Goal: Transaction & Acquisition: Purchase product/service

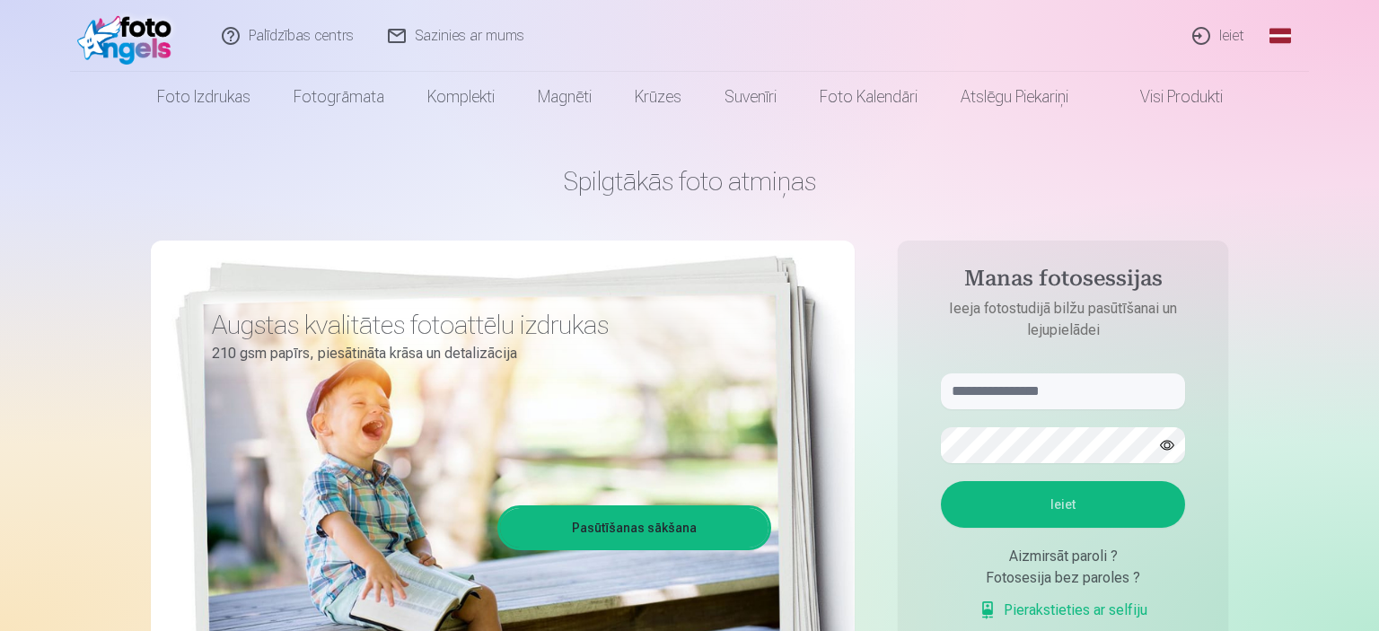
click at [250, 202] on div "Spilgtākās foto atmiņas Augstas kvalitātes fotoattēlu izdrukas 210 gsm papīrs, …" at bounding box center [689, 449] width 1077 height 655
click at [1021, 392] on input "text" at bounding box center [1063, 391] width 244 height 36
click at [1078, 505] on button "Ieiet" at bounding box center [1063, 504] width 244 height 47
click at [1166, 443] on button "button" at bounding box center [1167, 445] width 34 height 34
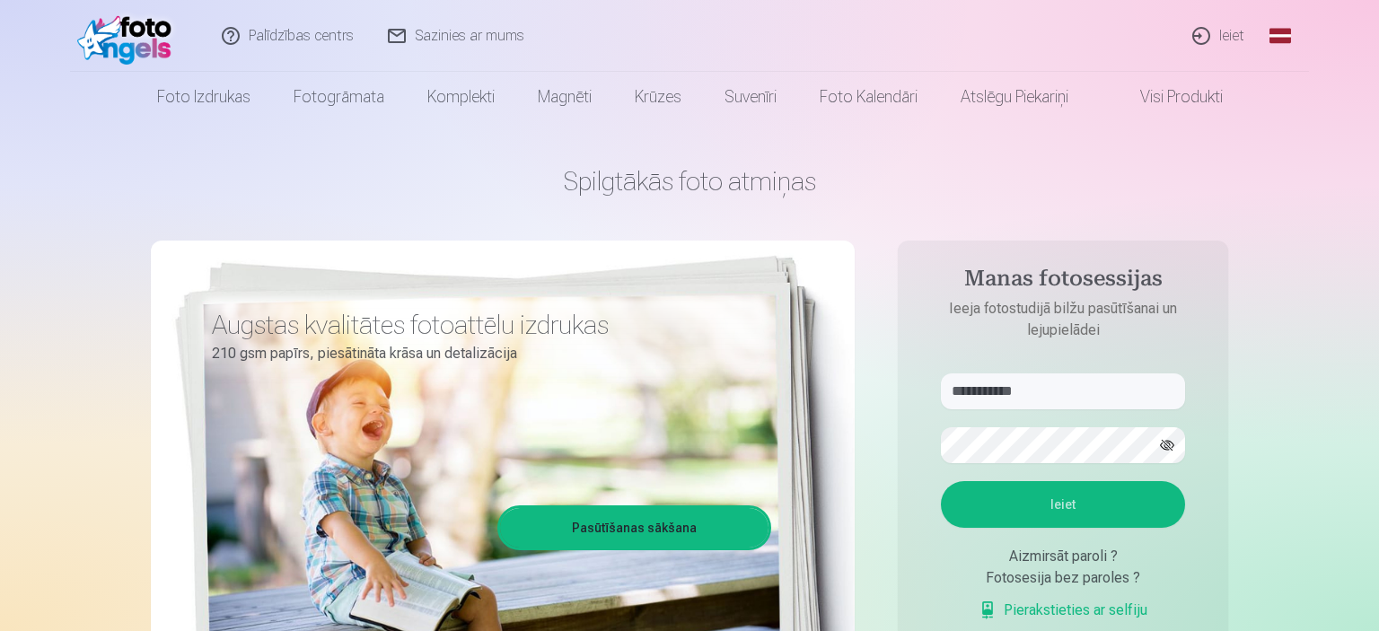
click at [1216, 38] on link "Ieiet" at bounding box center [1219, 36] width 86 height 72
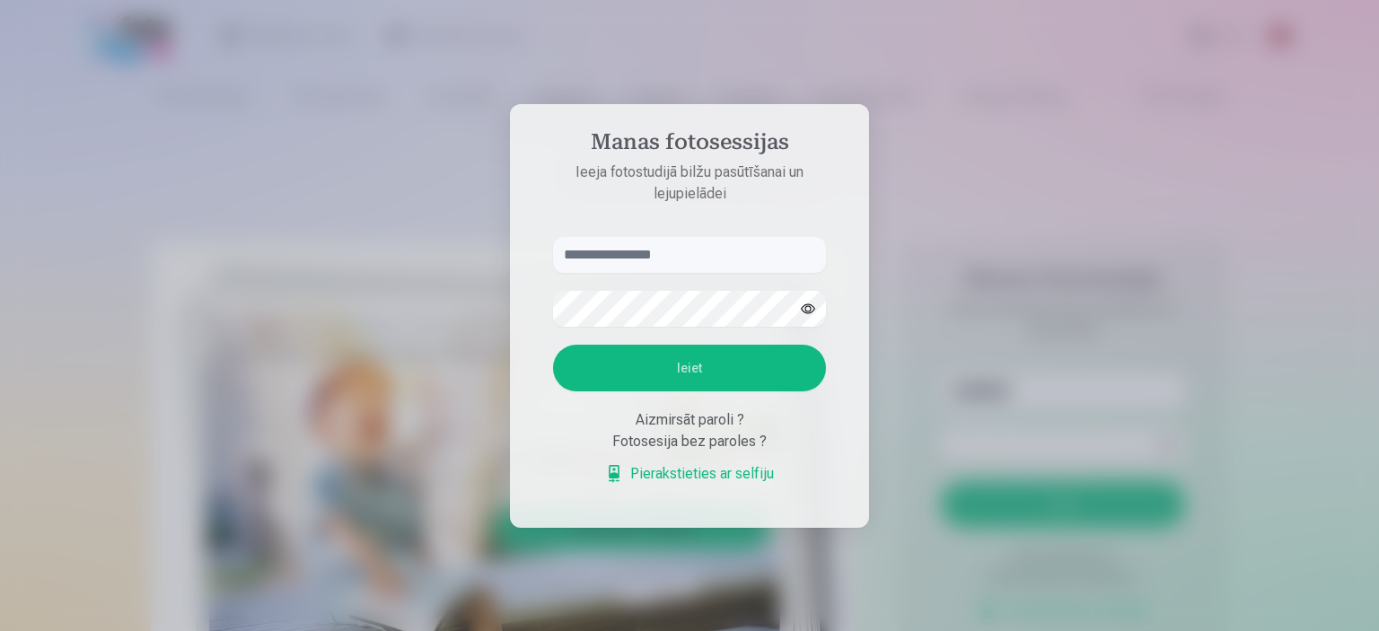
drag, startPoint x: 878, startPoint y: 182, endPoint x: 894, endPoint y: 210, distance: 32.2
click at [878, 185] on div at bounding box center [689, 315] width 1379 height 631
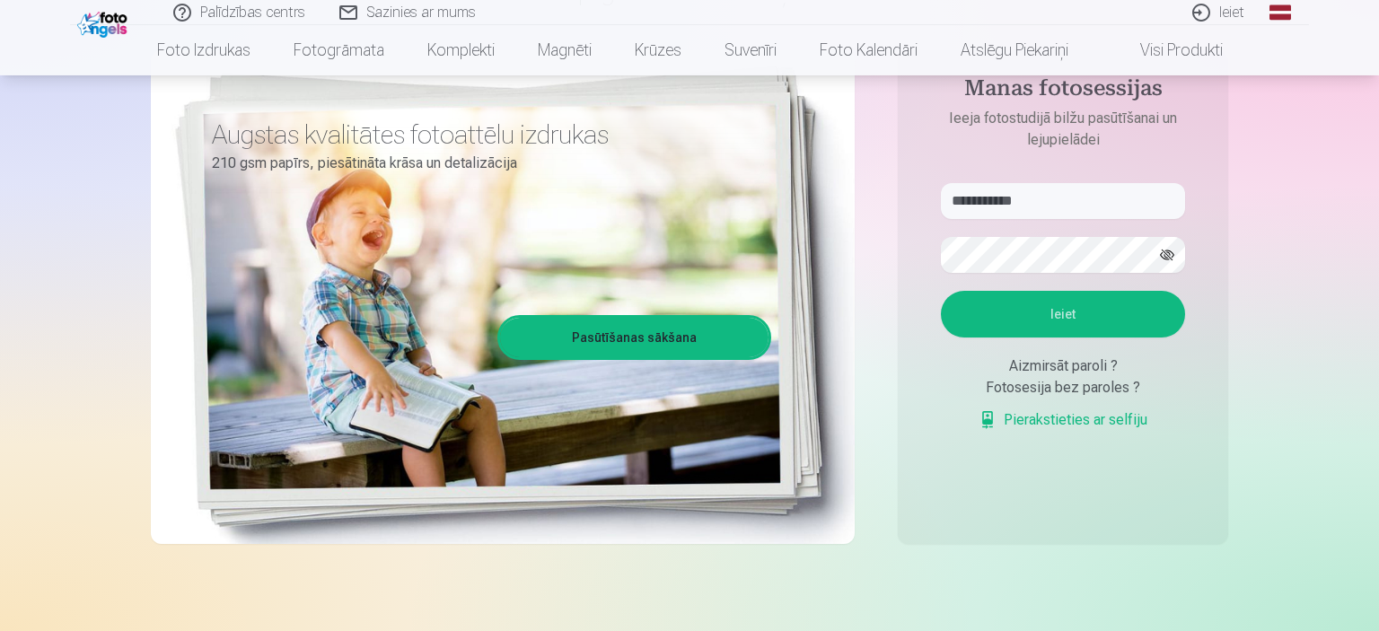
scroll to position [189, 0]
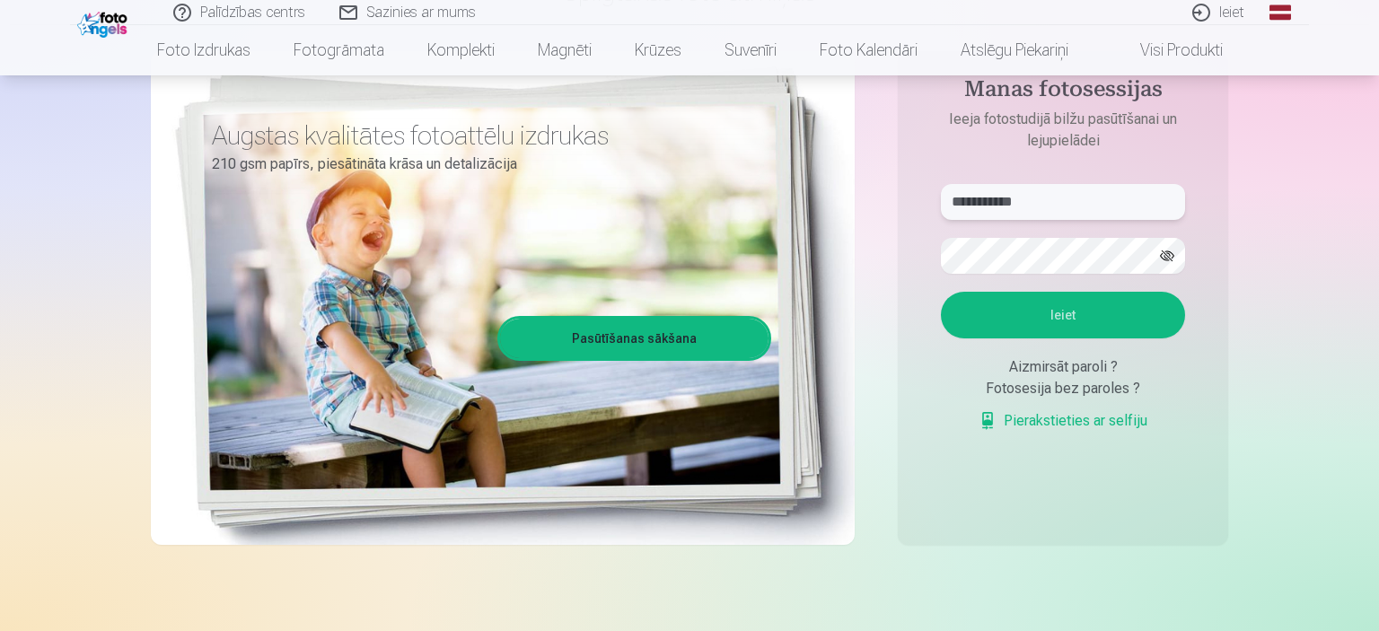
click at [1005, 205] on input "**********" at bounding box center [1063, 202] width 244 height 36
click at [1009, 202] on input "**********" at bounding box center [1063, 202] width 244 height 36
type input "**********"
click at [1017, 338] on button "Ieiet" at bounding box center [1063, 315] width 244 height 47
click at [1066, 432] on link "Pierakstieties ar selfiju" at bounding box center [1063, 421] width 169 height 22
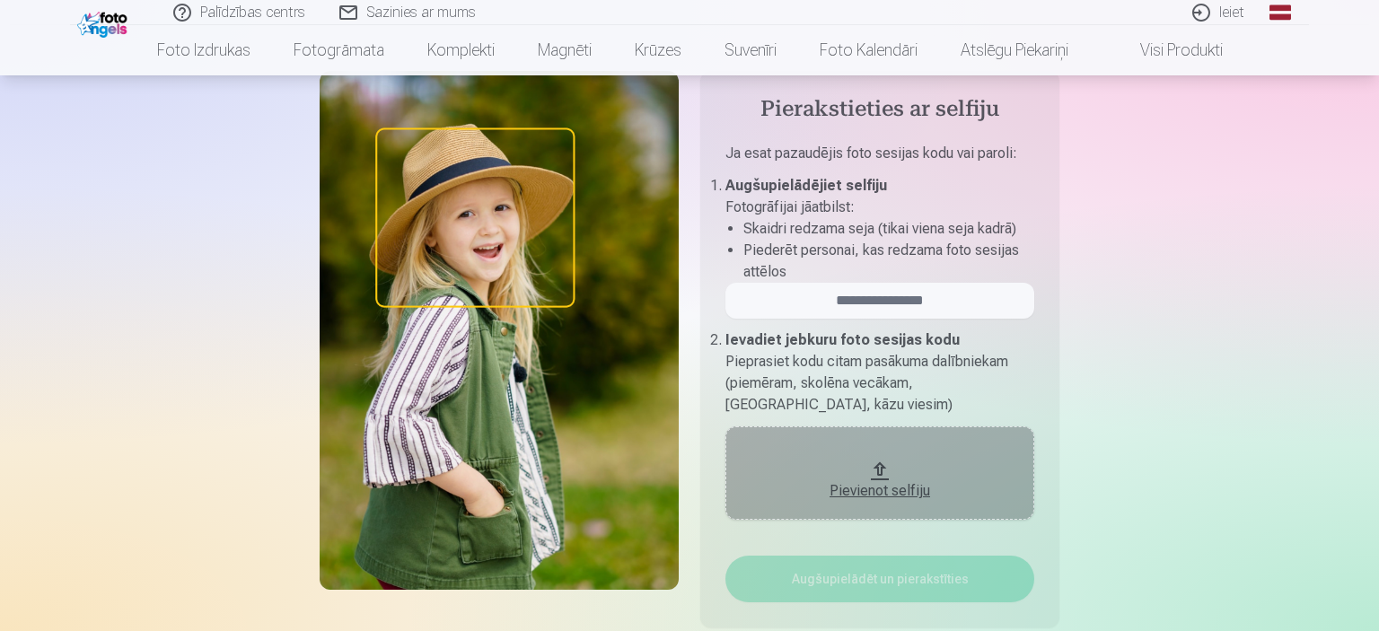
scroll to position [189, 0]
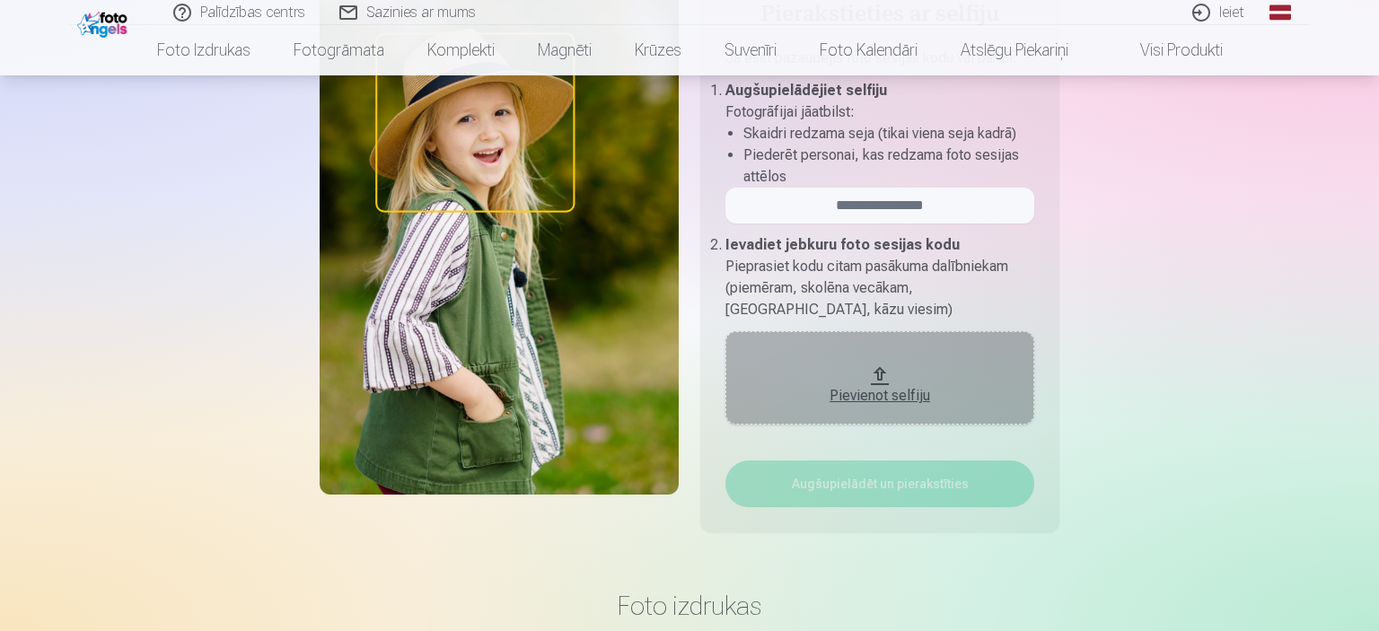
click at [899, 392] on div "Pievienot selfiju" at bounding box center [879, 396] width 273 height 22
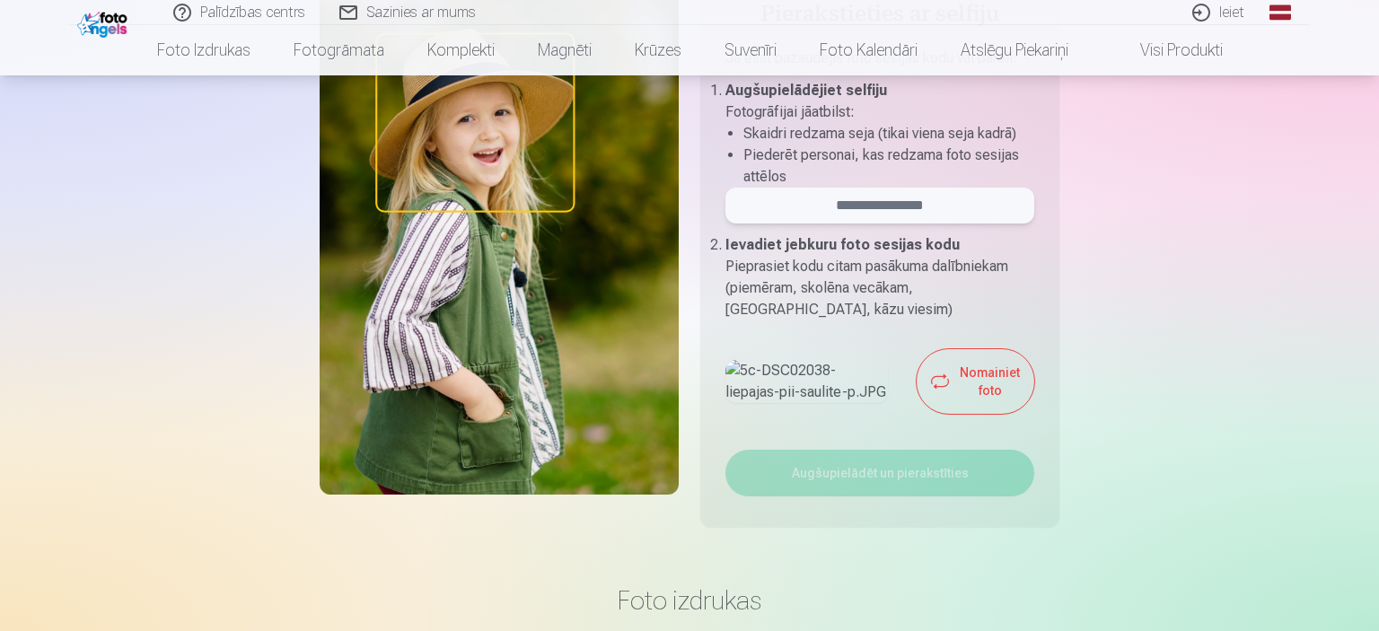
click at [856, 214] on input "email" at bounding box center [879, 206] width 309 height 36
click at [856, 197] on input "email" at bounding box center [879, 206] width 309 height 36
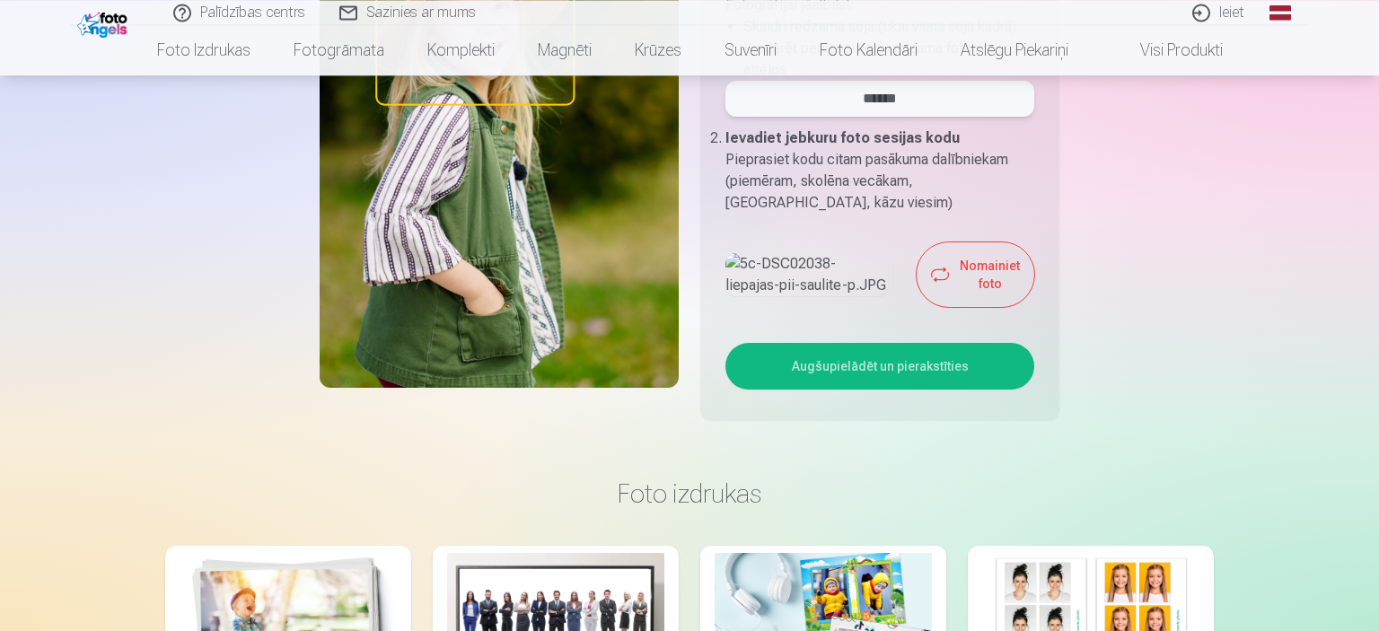
scroll to position [284, 0]
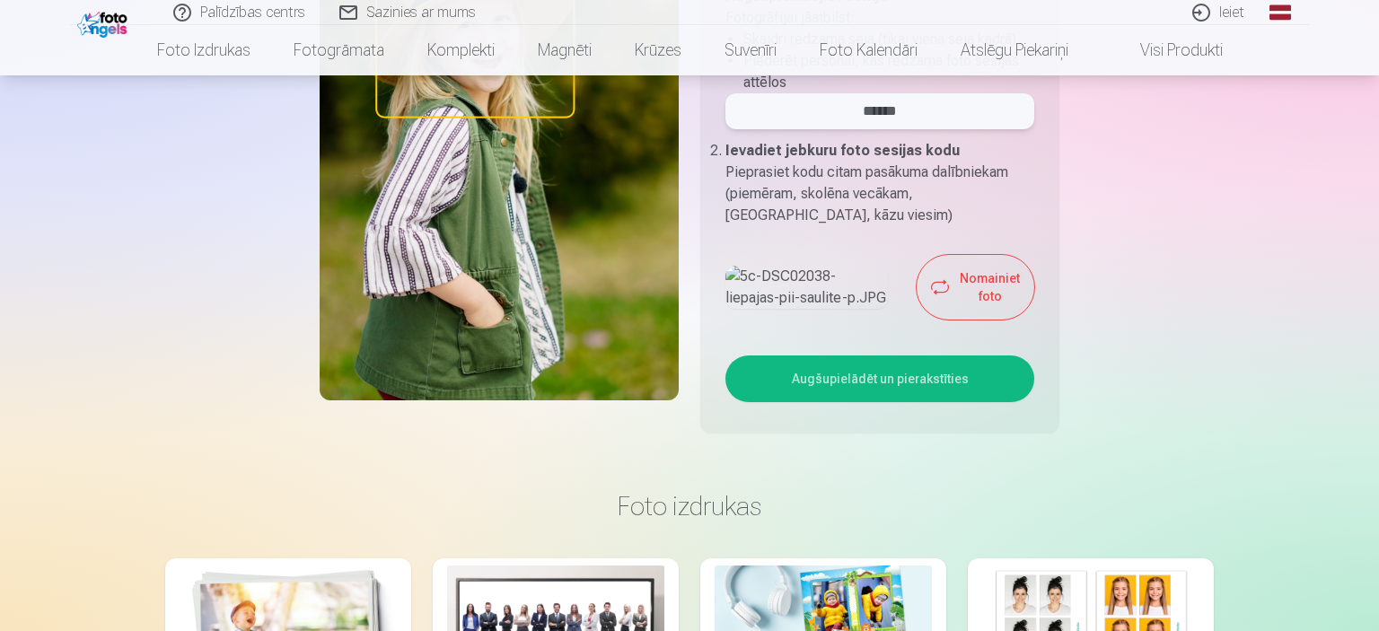
type input "******"
click at [881, 402] on button "Augšupielādēt un pierakstīties" at bounding box center [879, 378] width 309 height 47
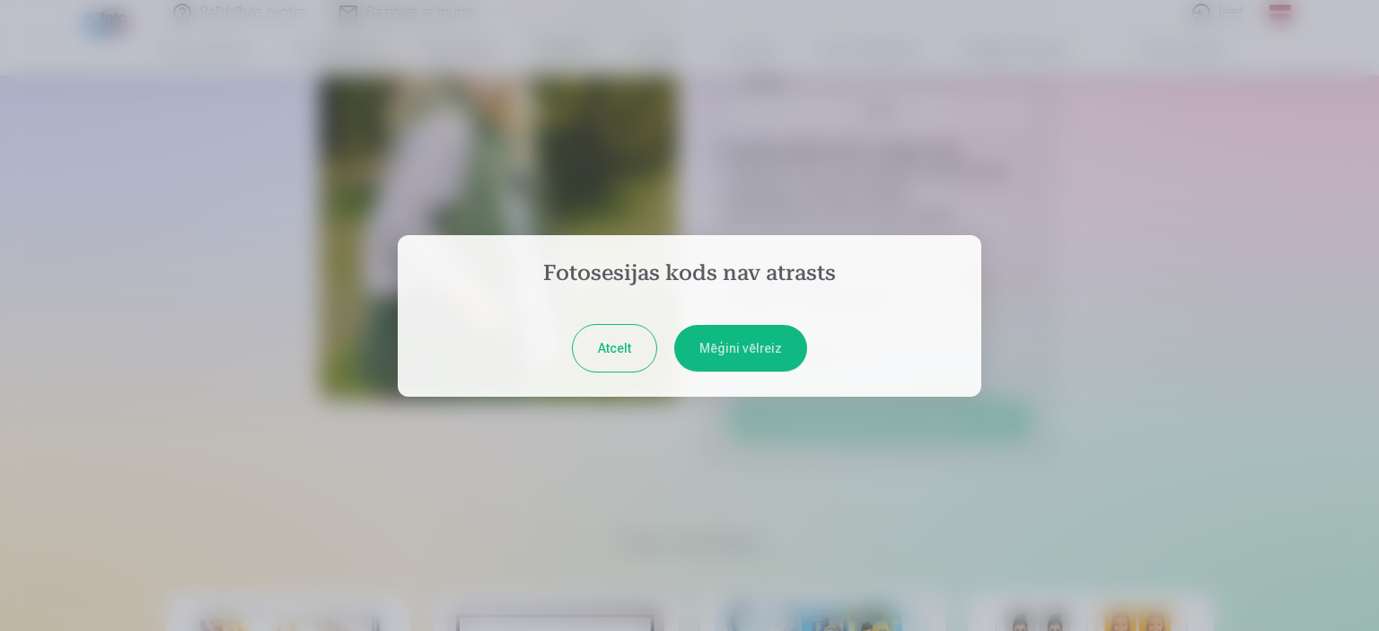
click at [746, 342] on button "Mēģini vēlreiz" at bounding box center [740, 348] width 133 height 47
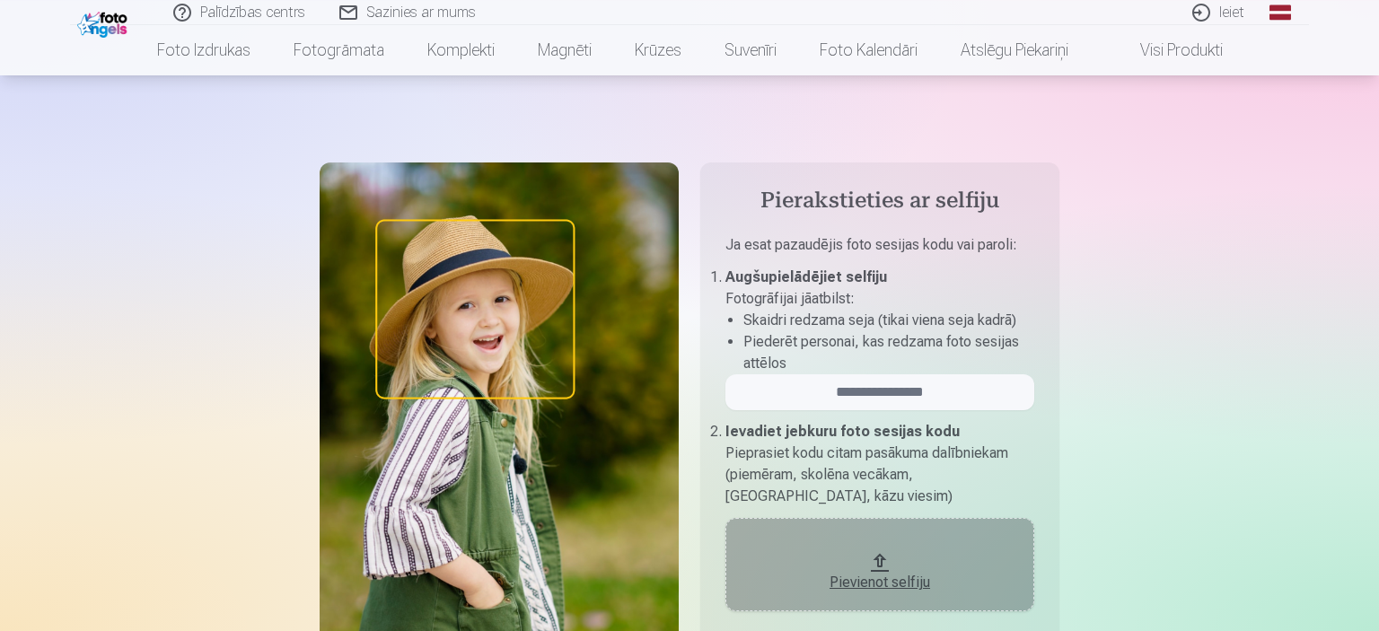
scroll to position [0, 0]
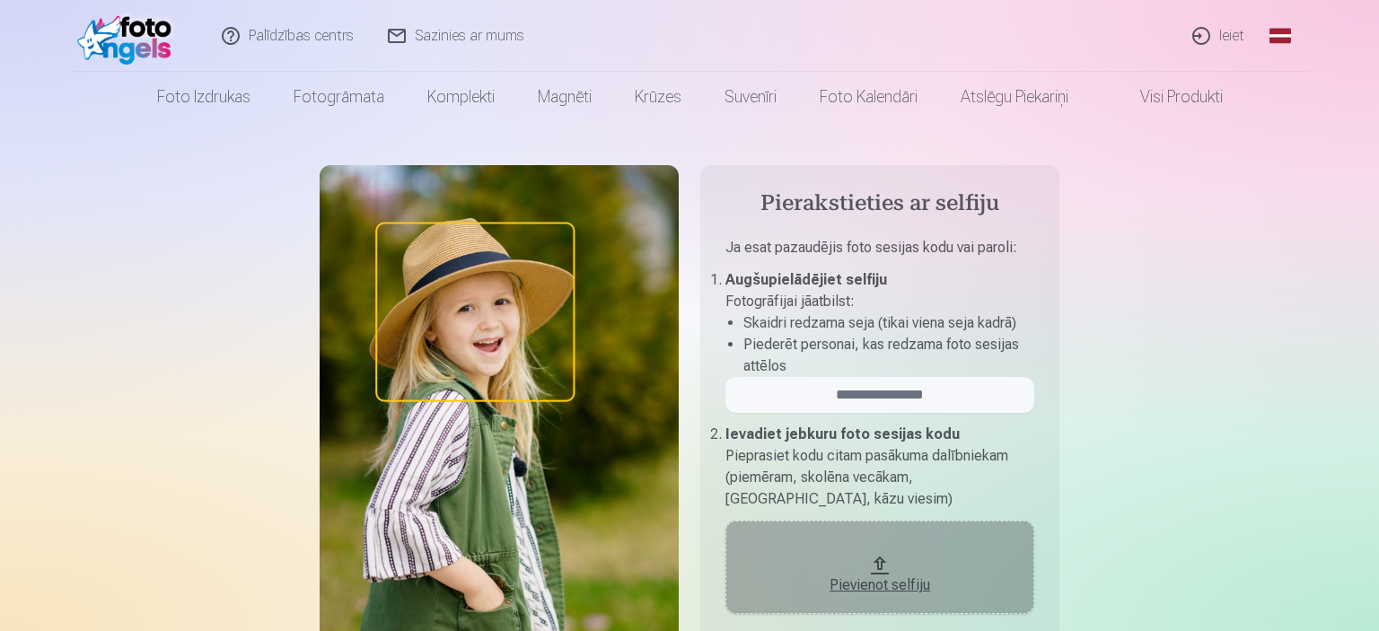
click at [151, 40] on img at bounding box center [128, 35] width 103 height 57
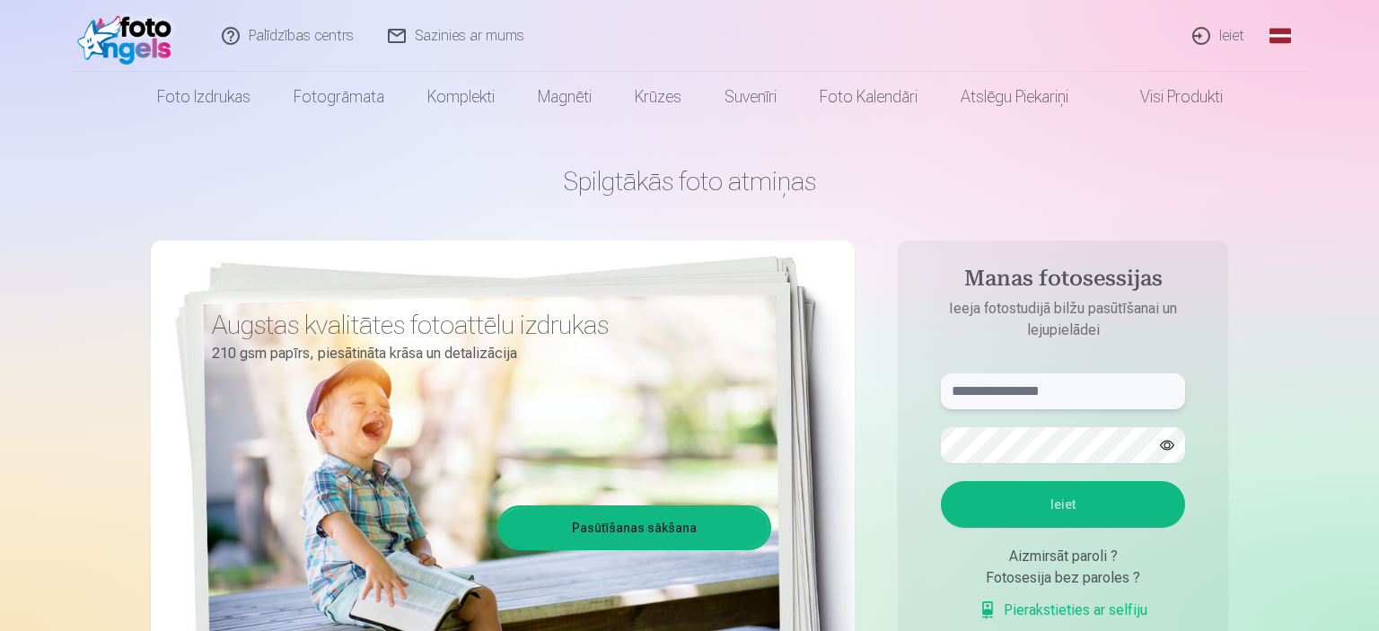
click at [994, 399] on input "text" at bounding box center [1063, 391] width 244 height 36
click at [1038, 398] on input "text" at bounding box center [1063, 391] width 244 height 36
click at [1172, 443] on button "button" at bounding box center [1167, 445] width 34 height 34
click at [1108, 496] on button "Ieiet" at bounding box center [1063, 504] width 244 height 47
click at [1022, 387] on input "******" at bounding box center [1063, 391] width 244 height 36
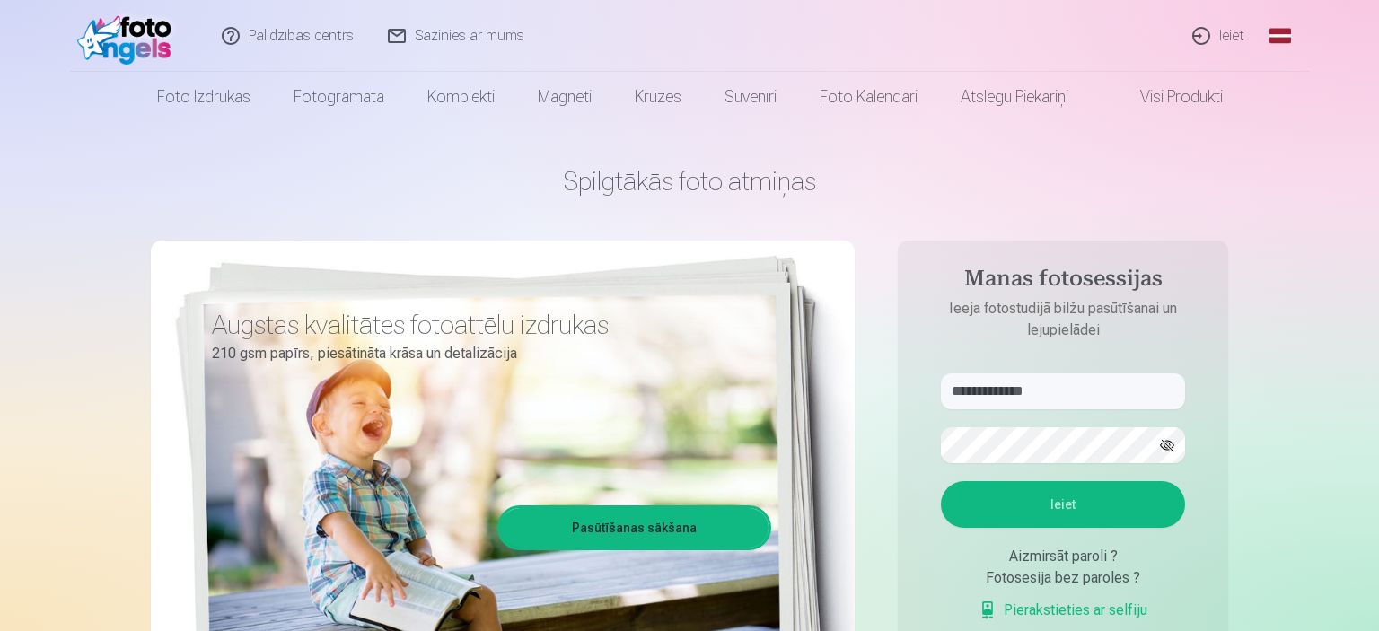
click at [0, 0] on p "Kaut kas ir noticis nepareizi. Mēģiniet vēlreiz." at bounding box center [0, 0] width 0 height 0
click at [1054, 528] on button "Ieiet" at bounding box center [1063, 504] width 244 height 47
click at [1011, 396] on input "**********" at bounding box center [1063, 391] width 244 height 36
click at [1014, 396] on input "**********" at bounding box center [1063, 391] width 244 height 36
type input "**********"
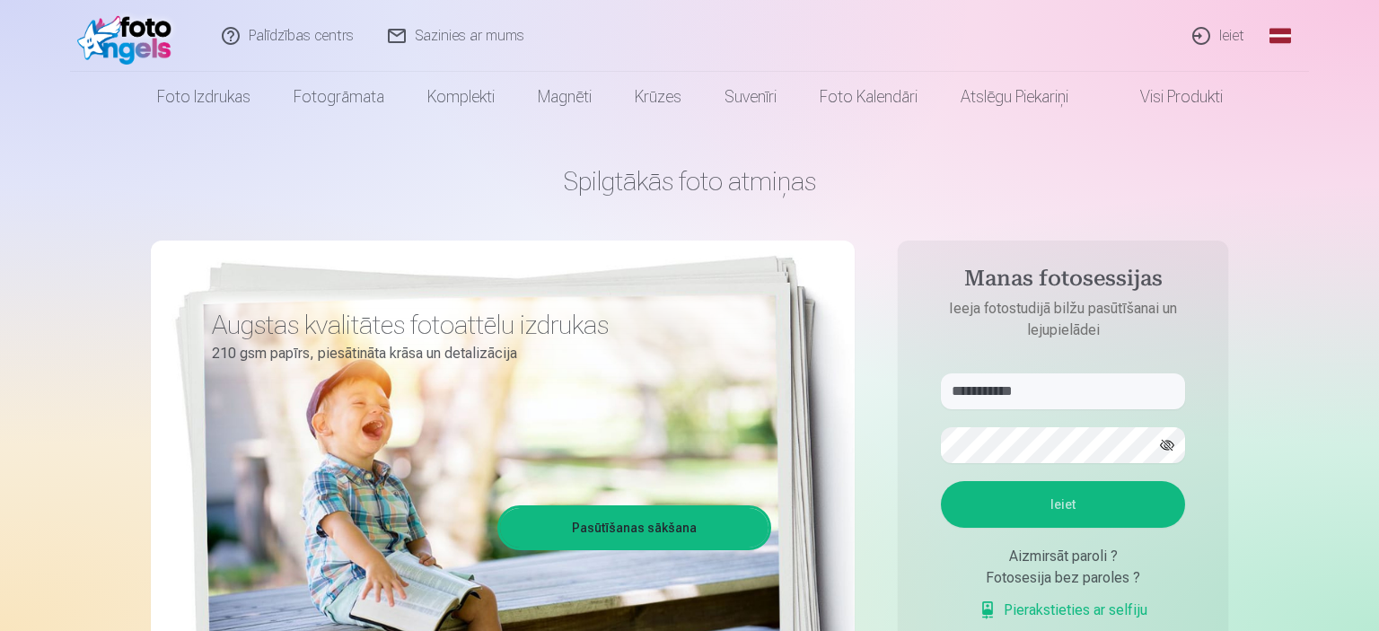
click at [1036, 528] on button "Ieiet" at bounding box center [1063, 504] width 244 height 47
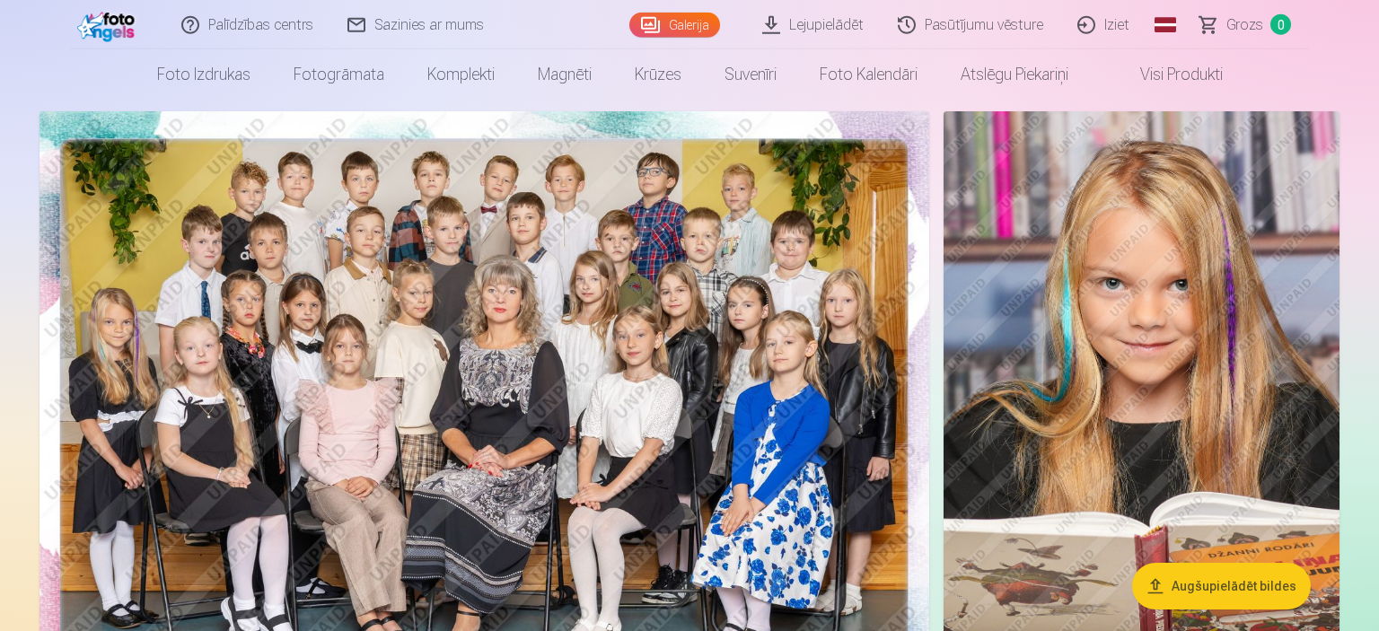
scroll to position [189, 0]
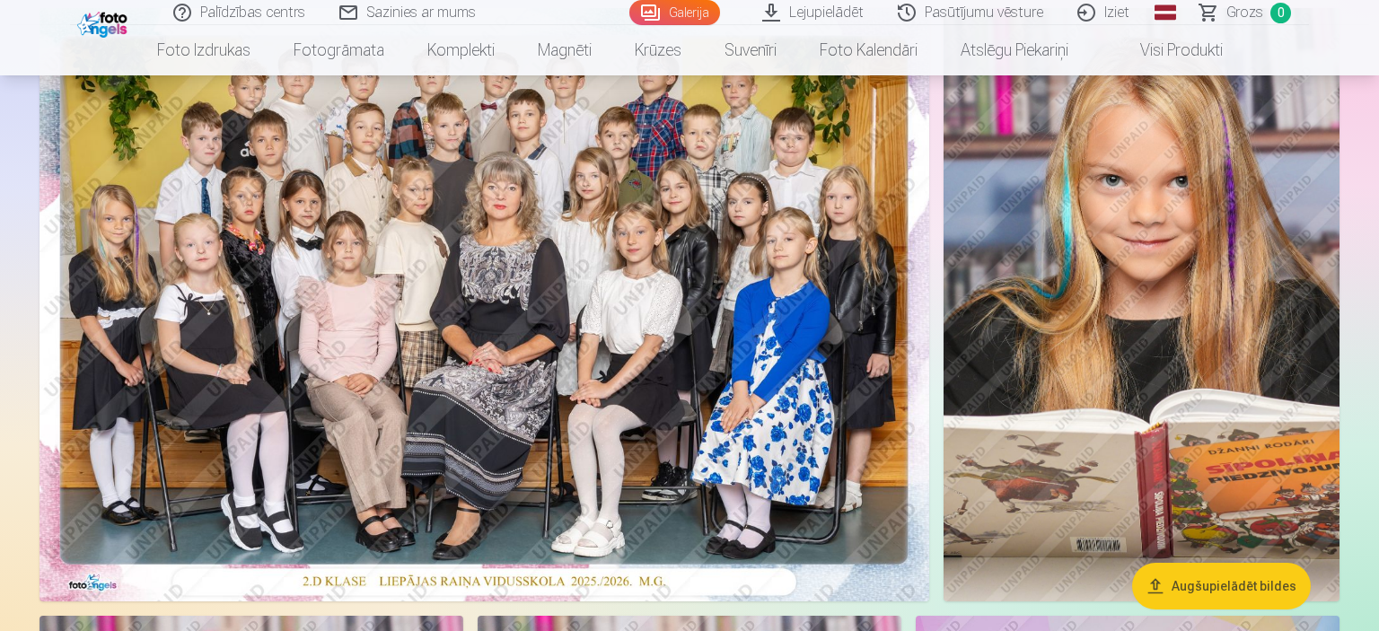
click at [1192, 592] on button "Augšupielādēt bildes" at bounding box center [1221, 586] width 179 height 47
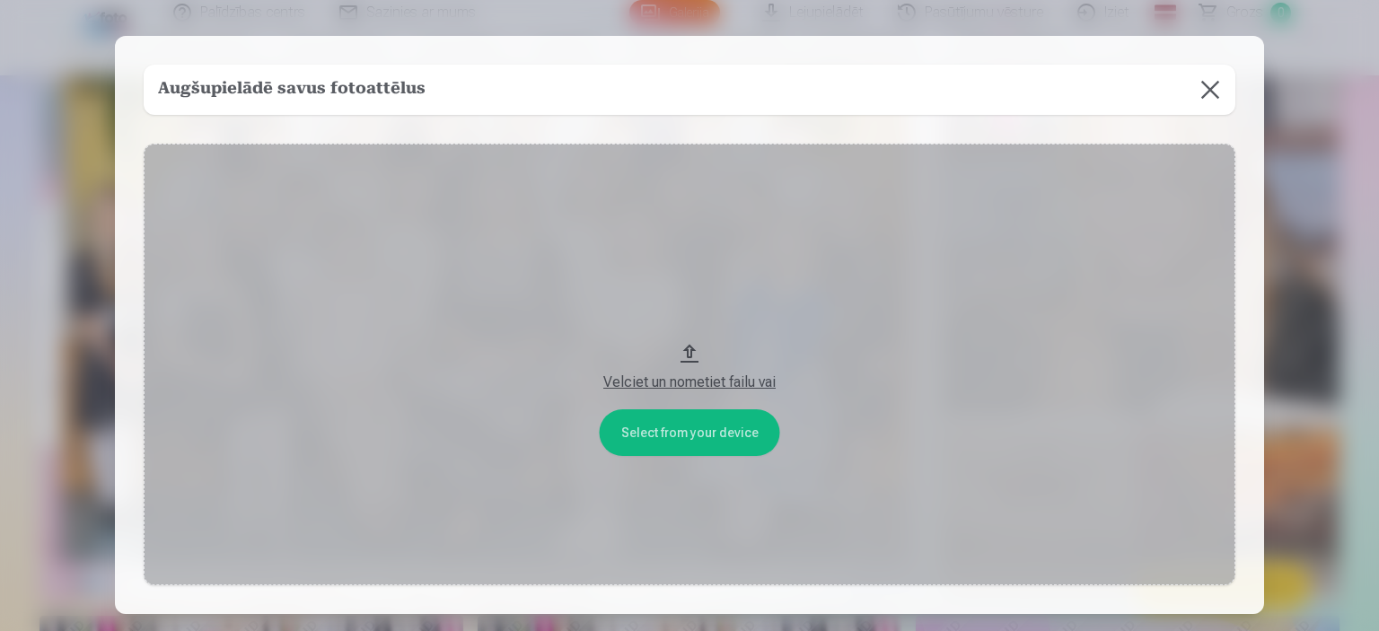
click at [720, 382] on div "Velciet un nometiet failu vai" at bounding box center [690, 383] width 1056 height 22
click at [1212, 92] on button at bounding box center [1210, 90] width 50 height 50
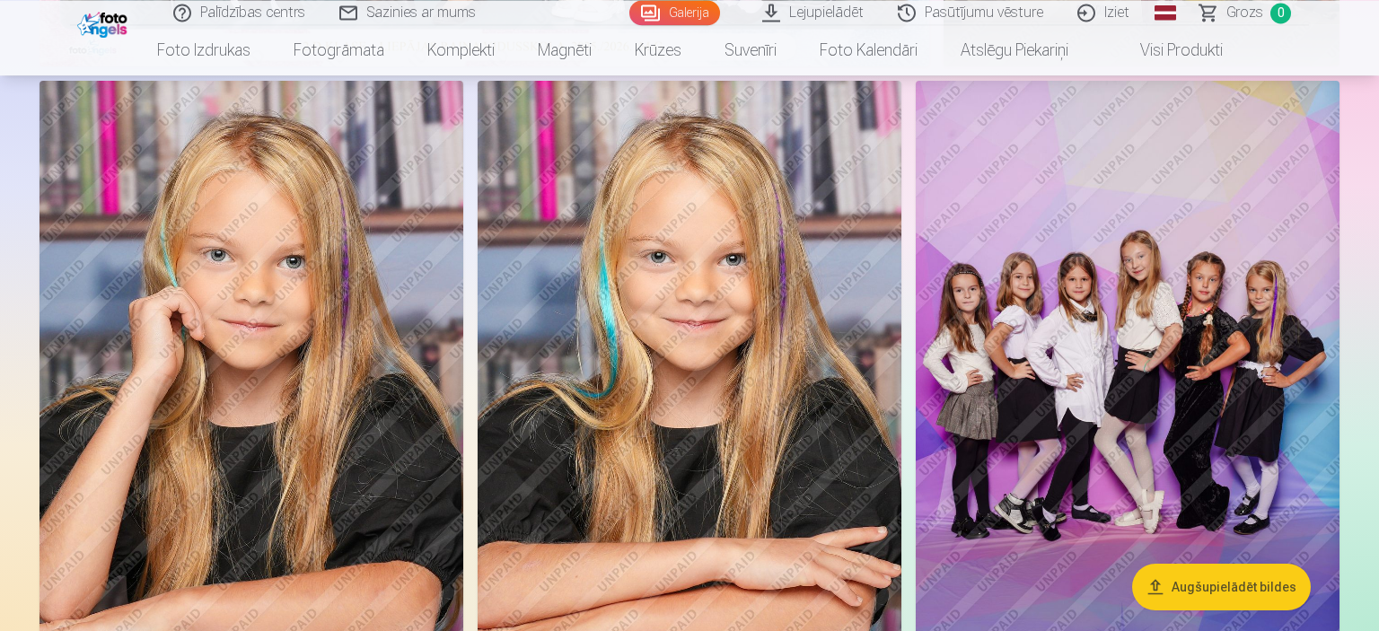
scroll to position [758, 0]
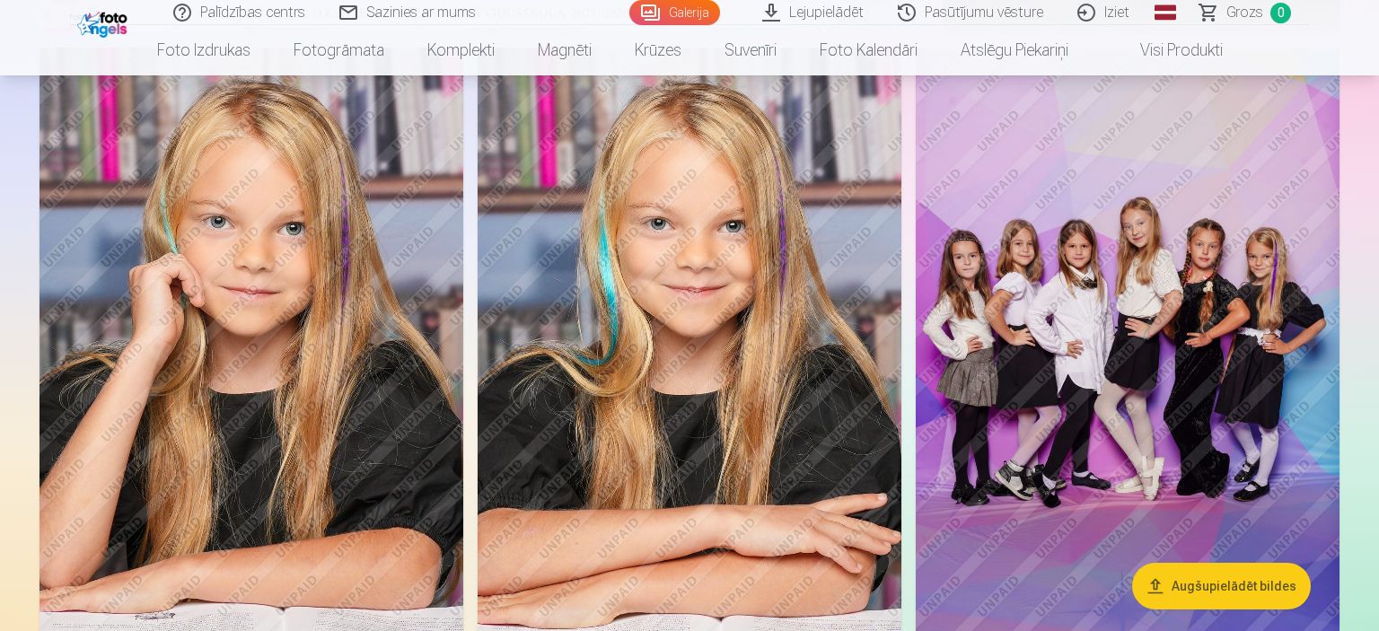
click at [1117, 451] on img at bounding box center [1128, 366] width 424 height 636
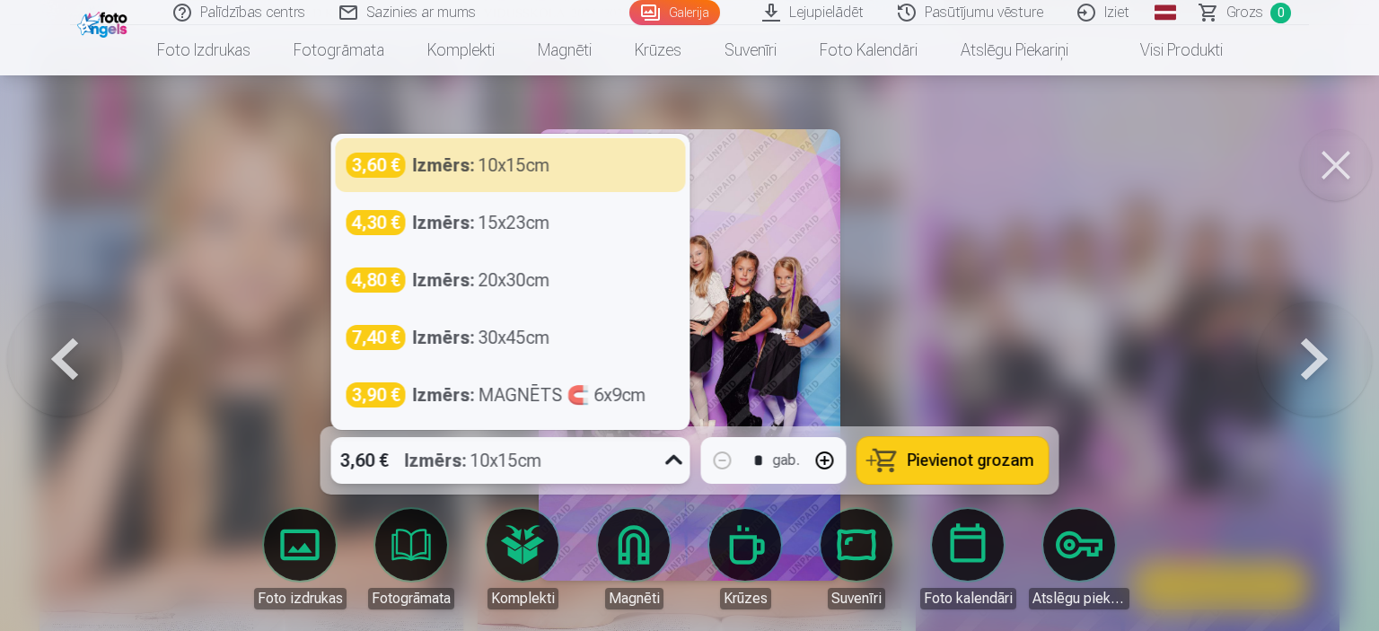
click at [637, 471] on div "3,60 € Izmērs : 10x15cm" at bounding box center [493, 460] width 325 height 47
click at [986, 329] on div at bounding box center [689, 315] width 1379 height 631
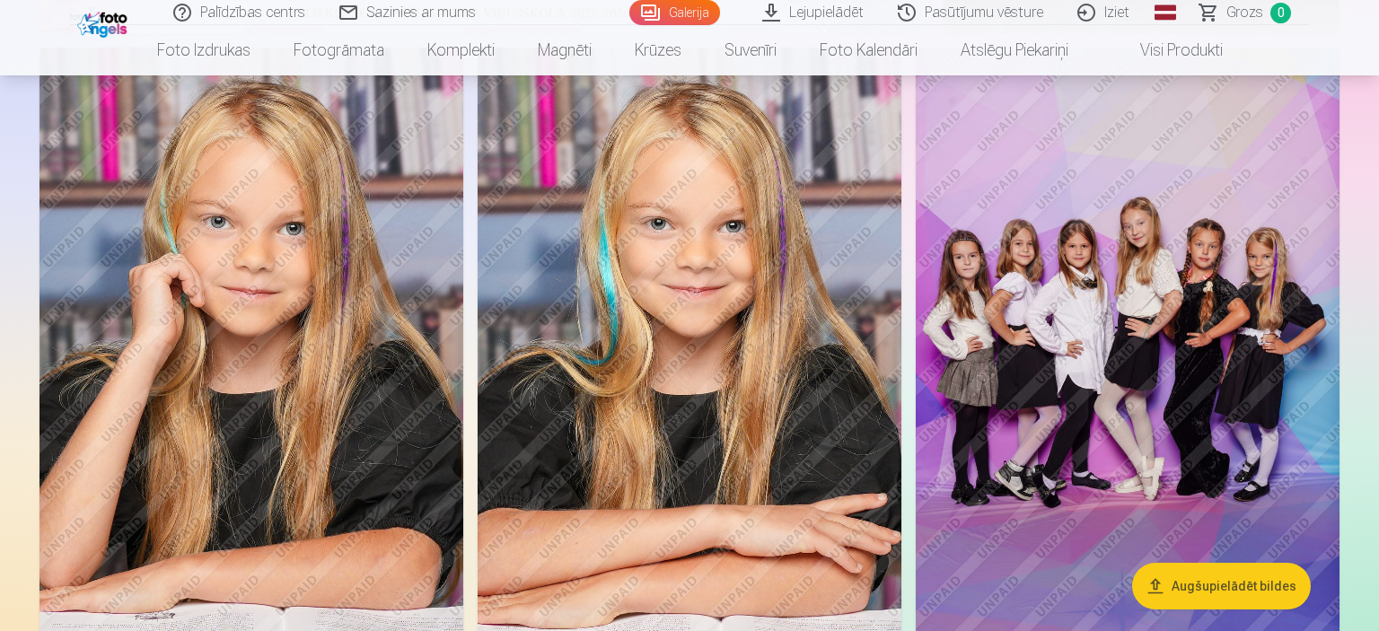
click at [1115, 504] on img at bounding box center [1128, 366] width 424 height 636
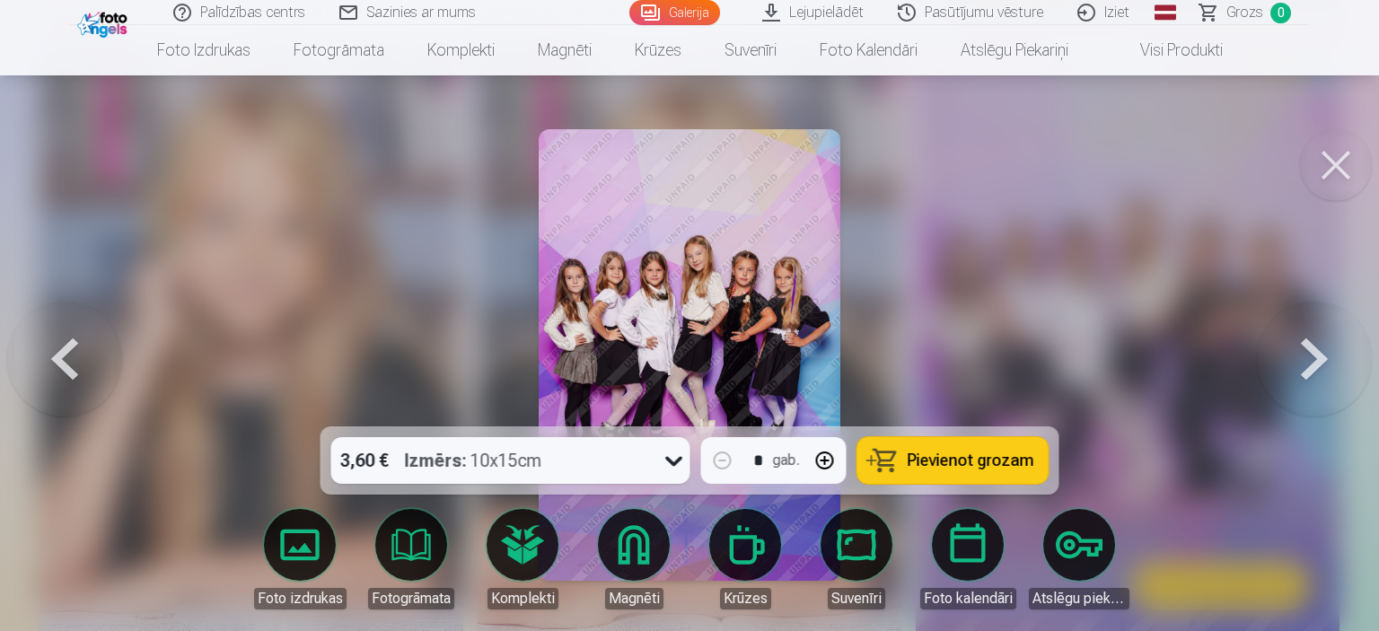
click at [919, 458] on span "Pievienot grozam" at bounding box center [971, 460] width 127 height 16
click at [1361, 180] on button at bounding box center [1336, 165] width 72 height 72
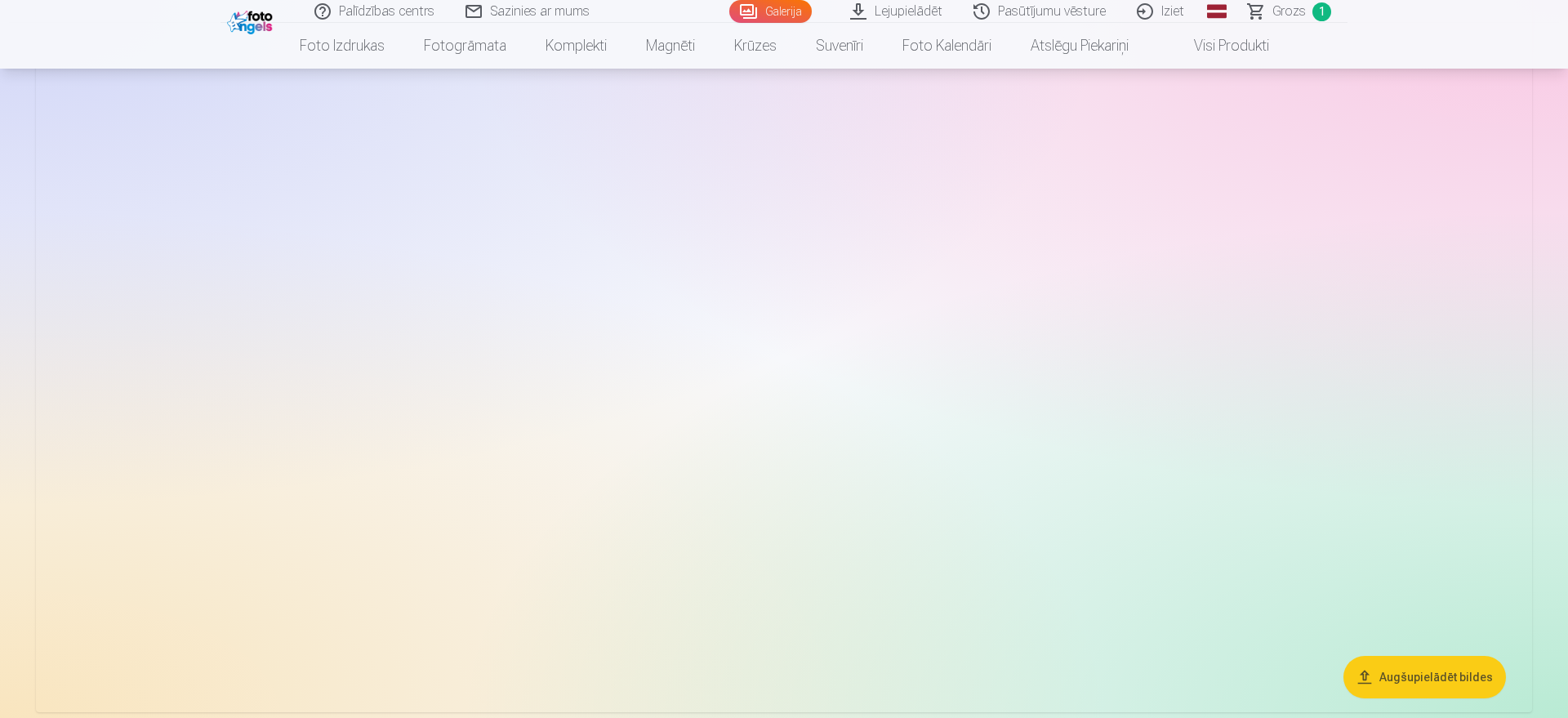
scroll to position [12319, 0]
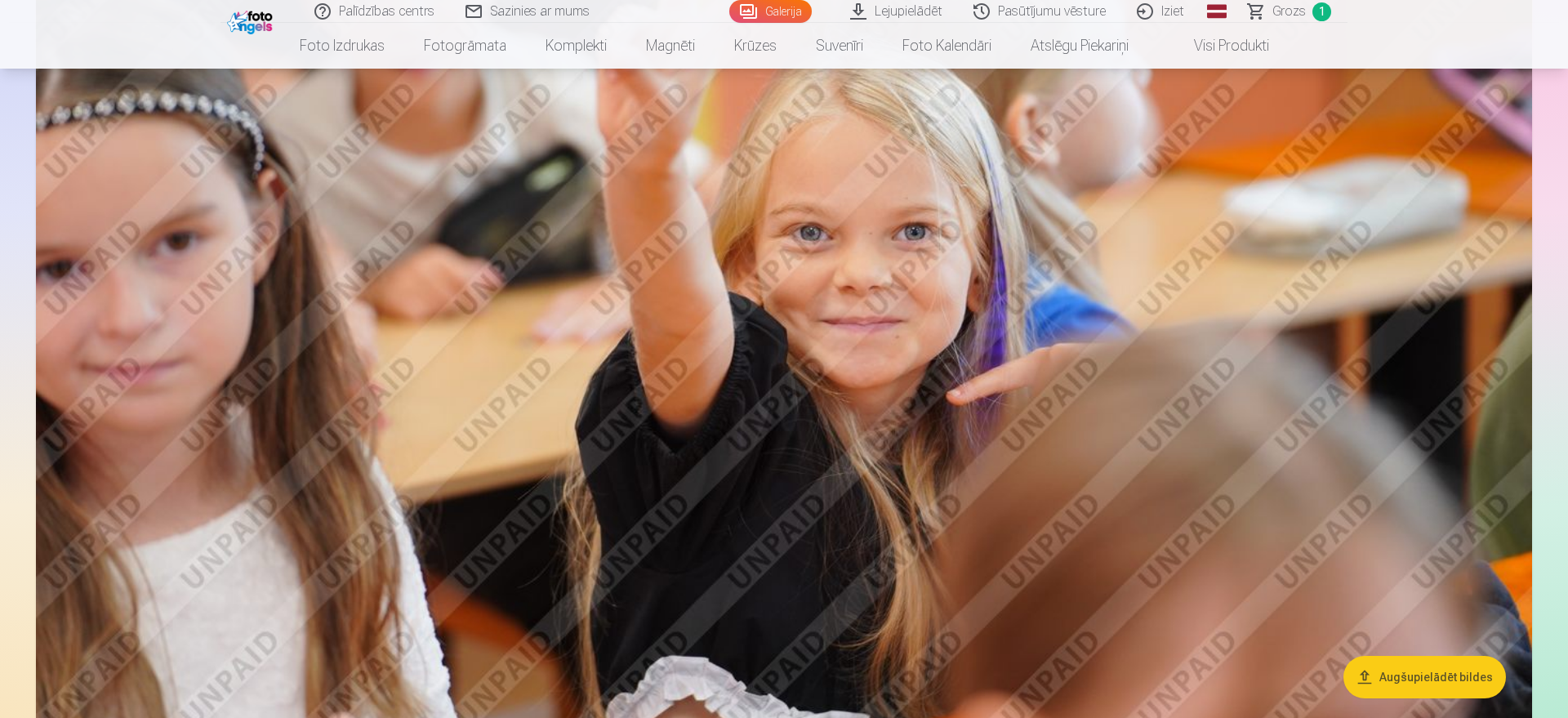
click at [1188, 516] on img at bounding box center [783, 297] width 1496 height 997
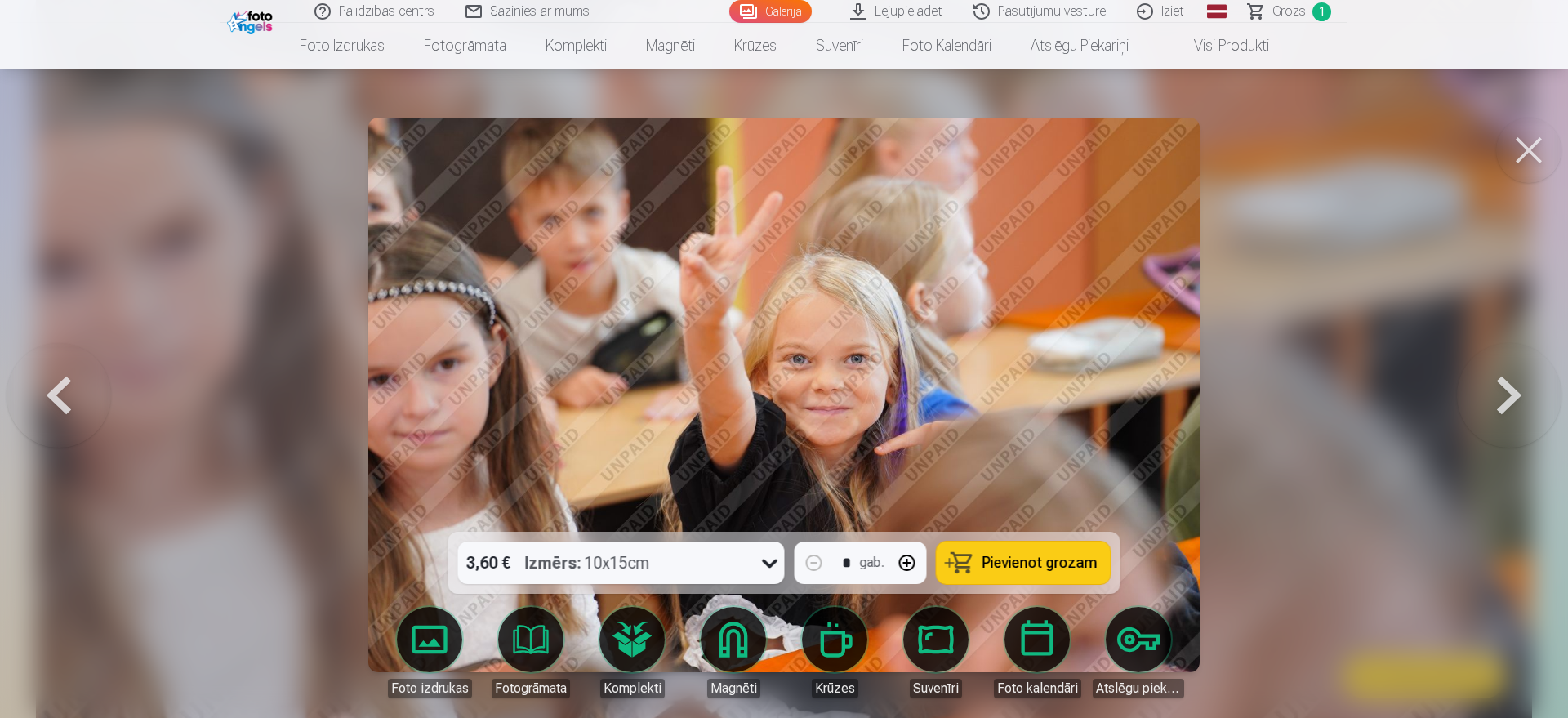
click at [1013, 562] on span "Pievienot grozam" at bounding box center [1040, 562] width 116 height 15
click at [1253, 499] on div at bounding box center [784, 359] width 1568 height 718
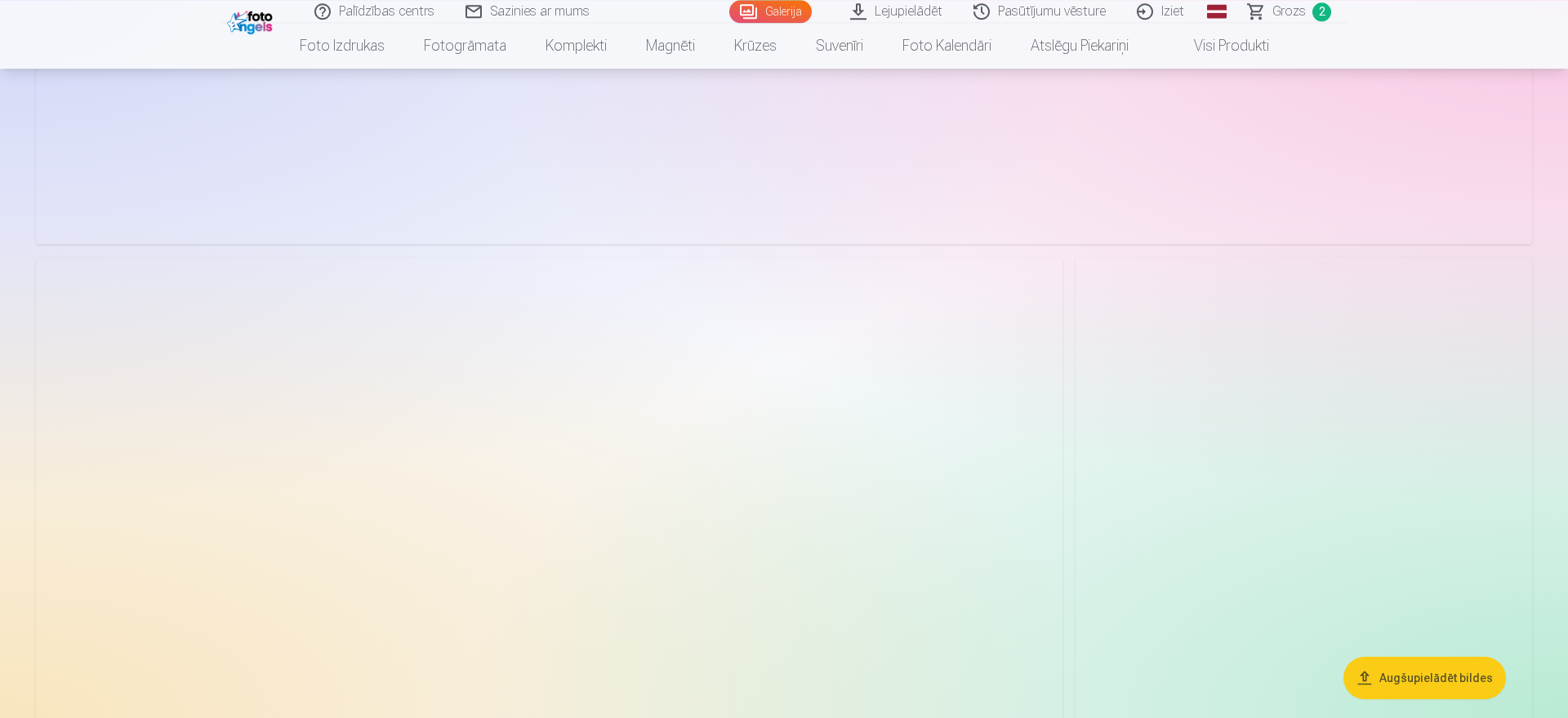
scroll to position [14901, 0]
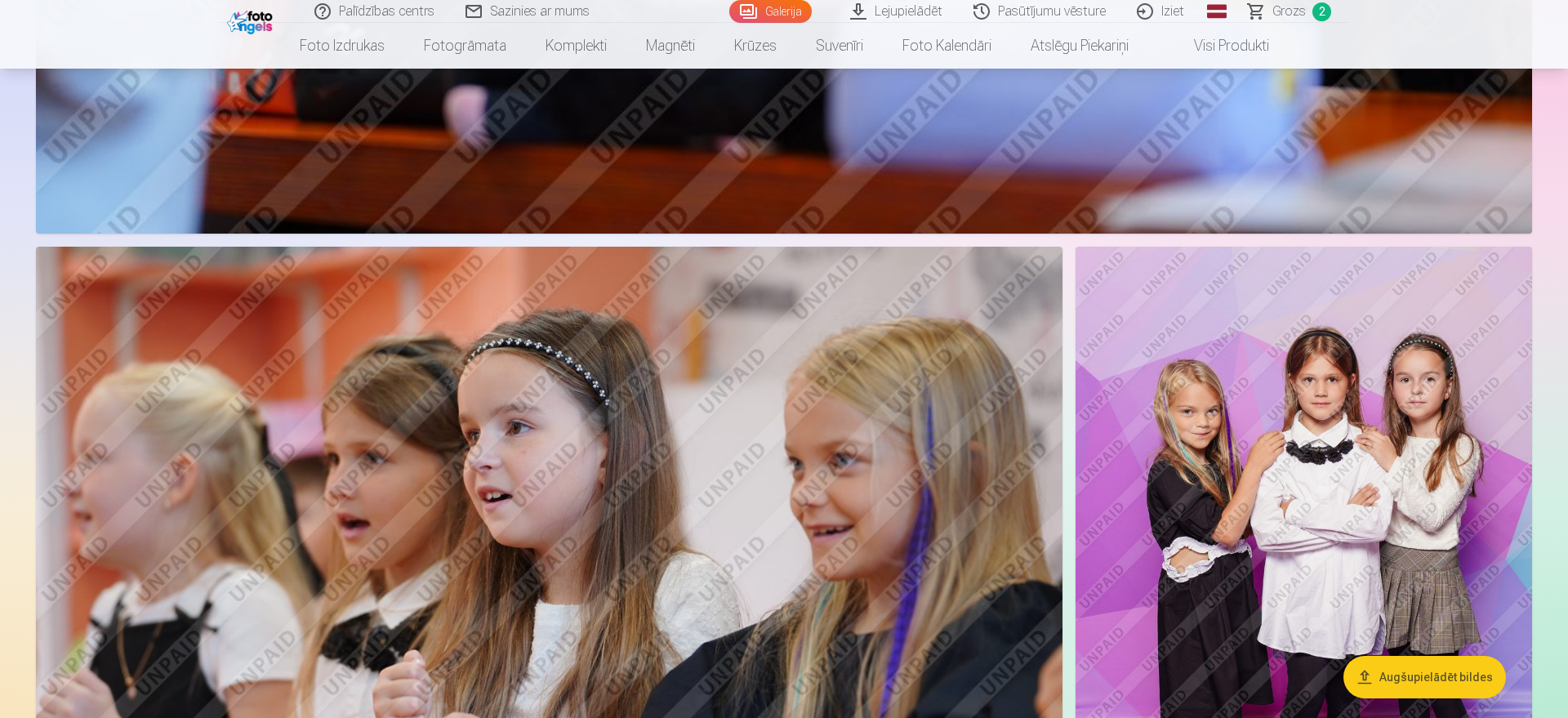
click at [1253, 499] on img at bounding box center [1303, 589] width 457 height 684
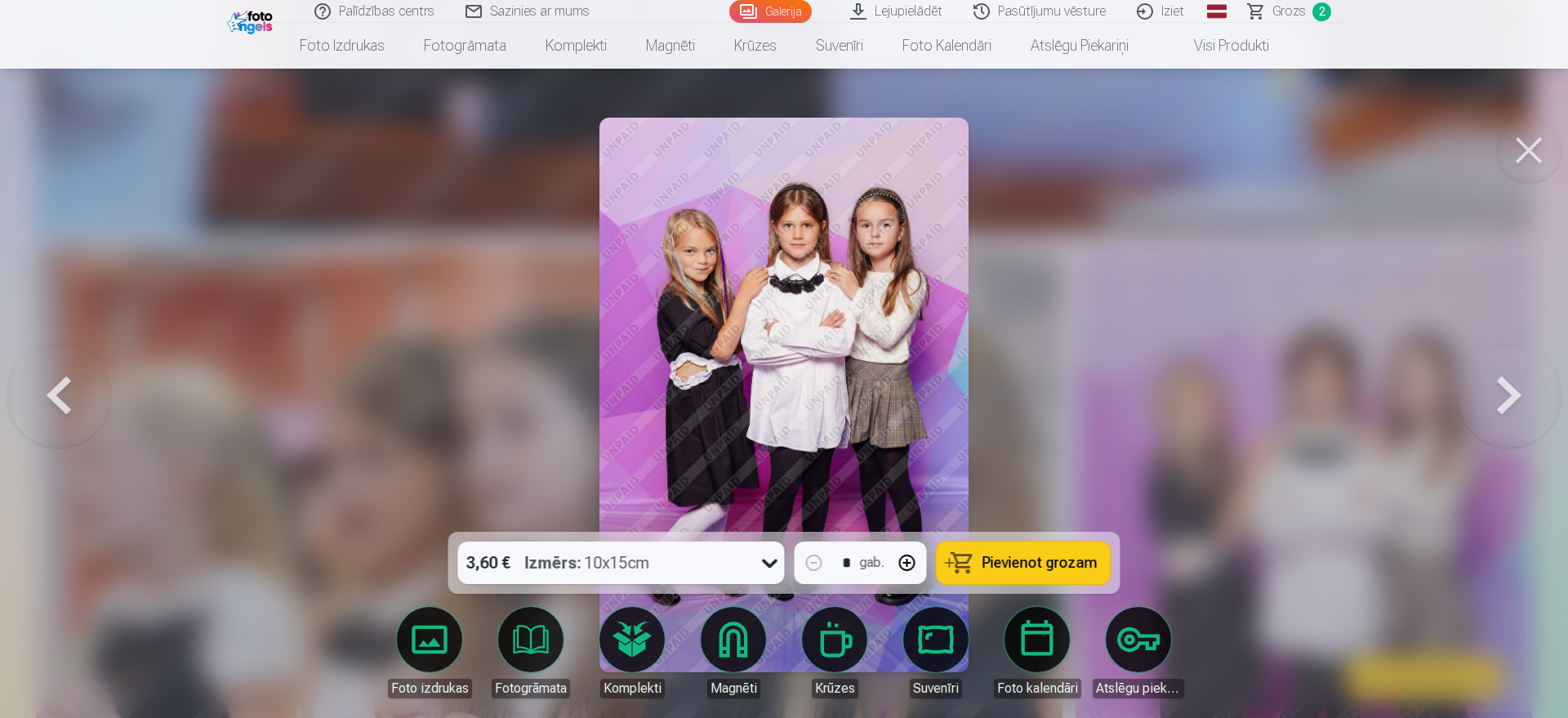
click at [995, 552] on button "Pievienot grozam" at bounding box center [1023, 562] width 174 height 43
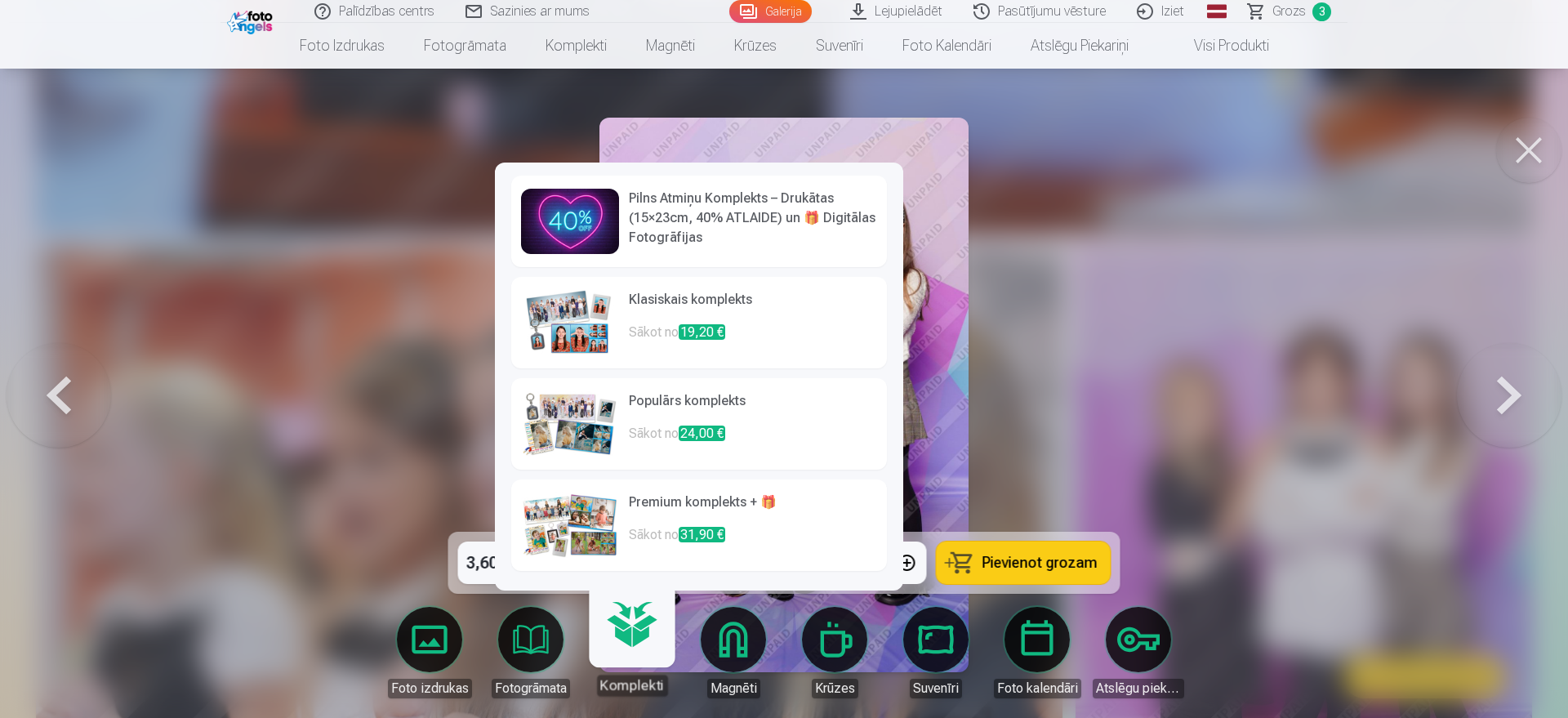
click at [633, 573] on link "Komplekti" at bounding box center [631, 645] width 100 height 100
click at [630, 573] on link "Komplekti" at bounding box center [631, 645] width 100 height 100
click at [636, 573] on link "Komplekti" at bounding box center [631, 645] width 100 height 100
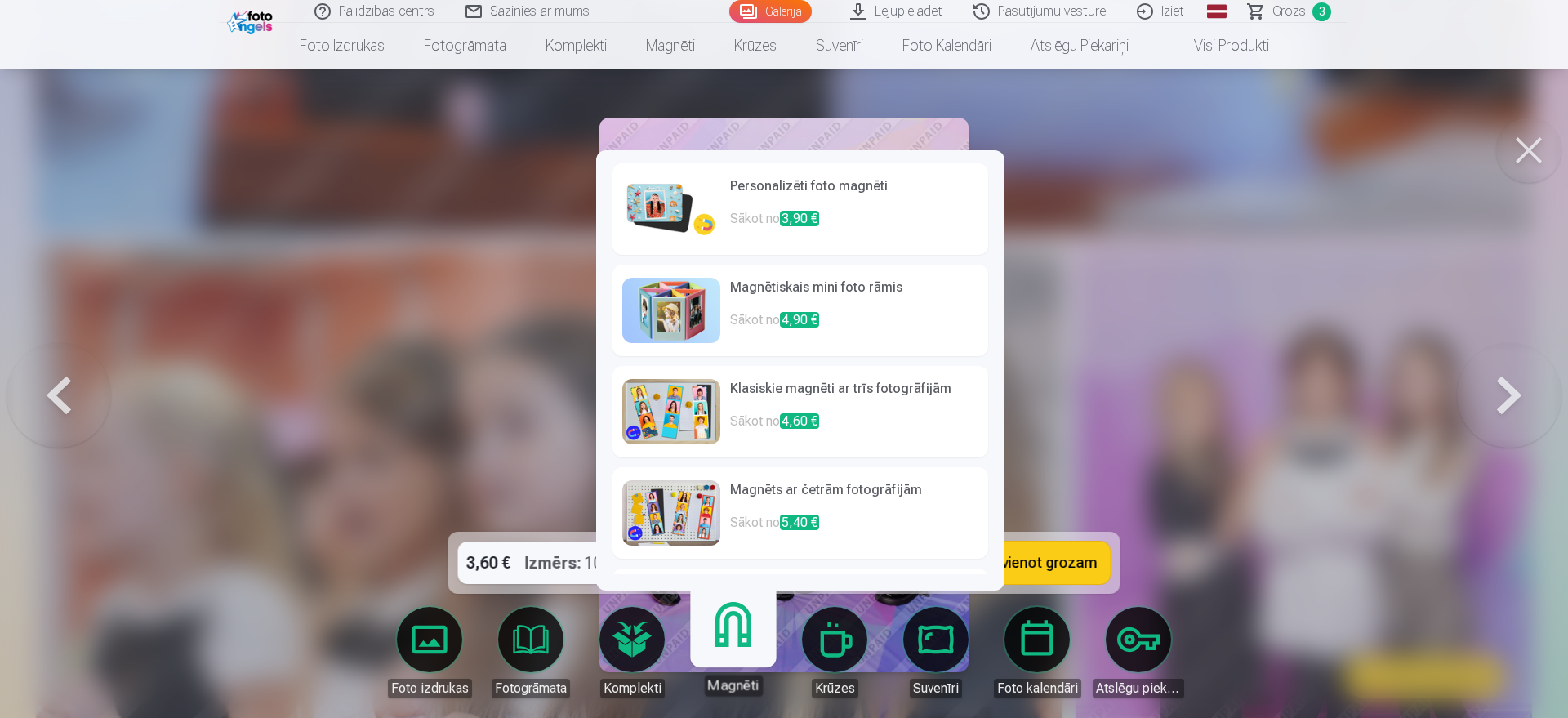
click at [738, 573] on link "Magnēti" at bounding box center [732, 645] width 100 height 100
click at [682, 322] on img at bounding box center [671, 310] width 98 height 66
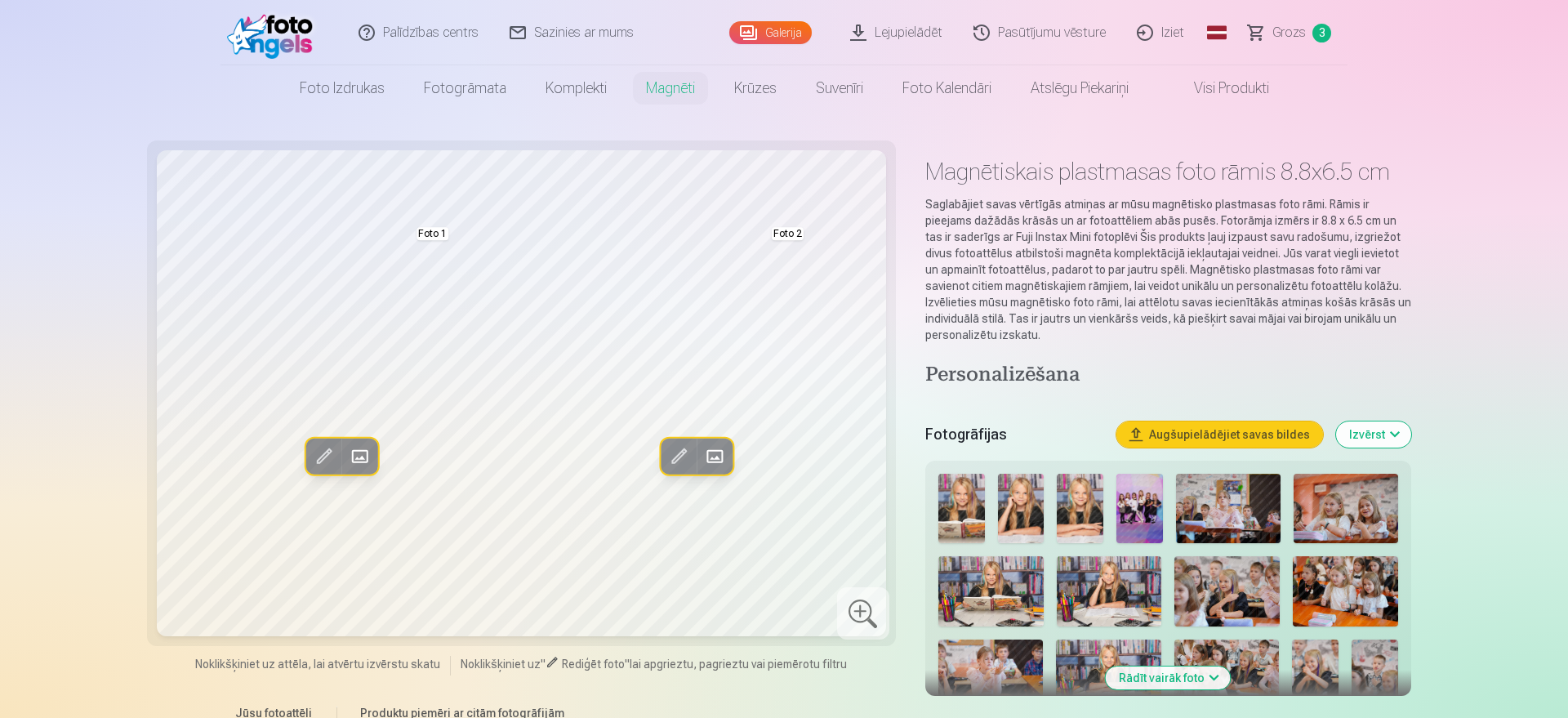
click at [361, 460] on span at bounding box center [359, 456] width 26 height 26
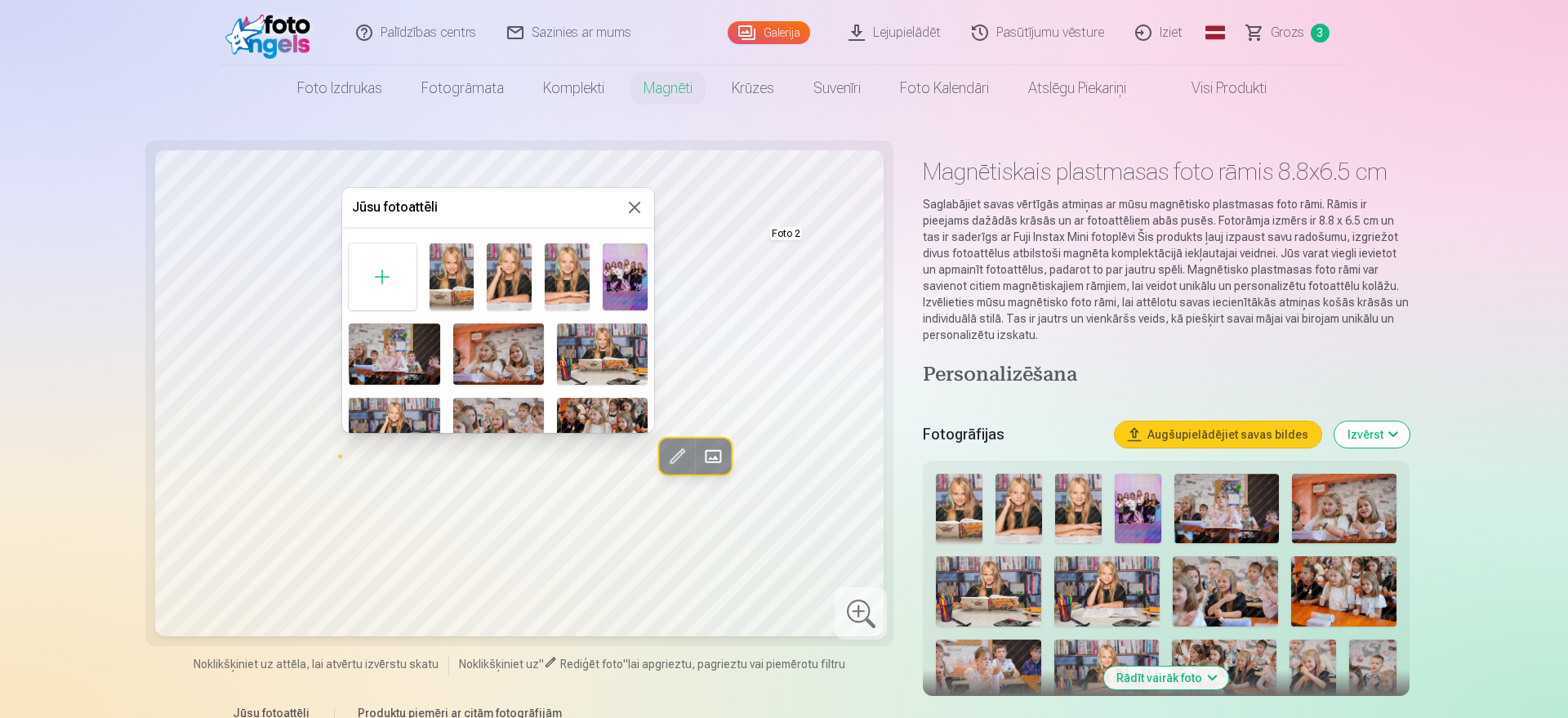
click at [627, 210] on button at bounding box center [635, 207] width 20 height 20
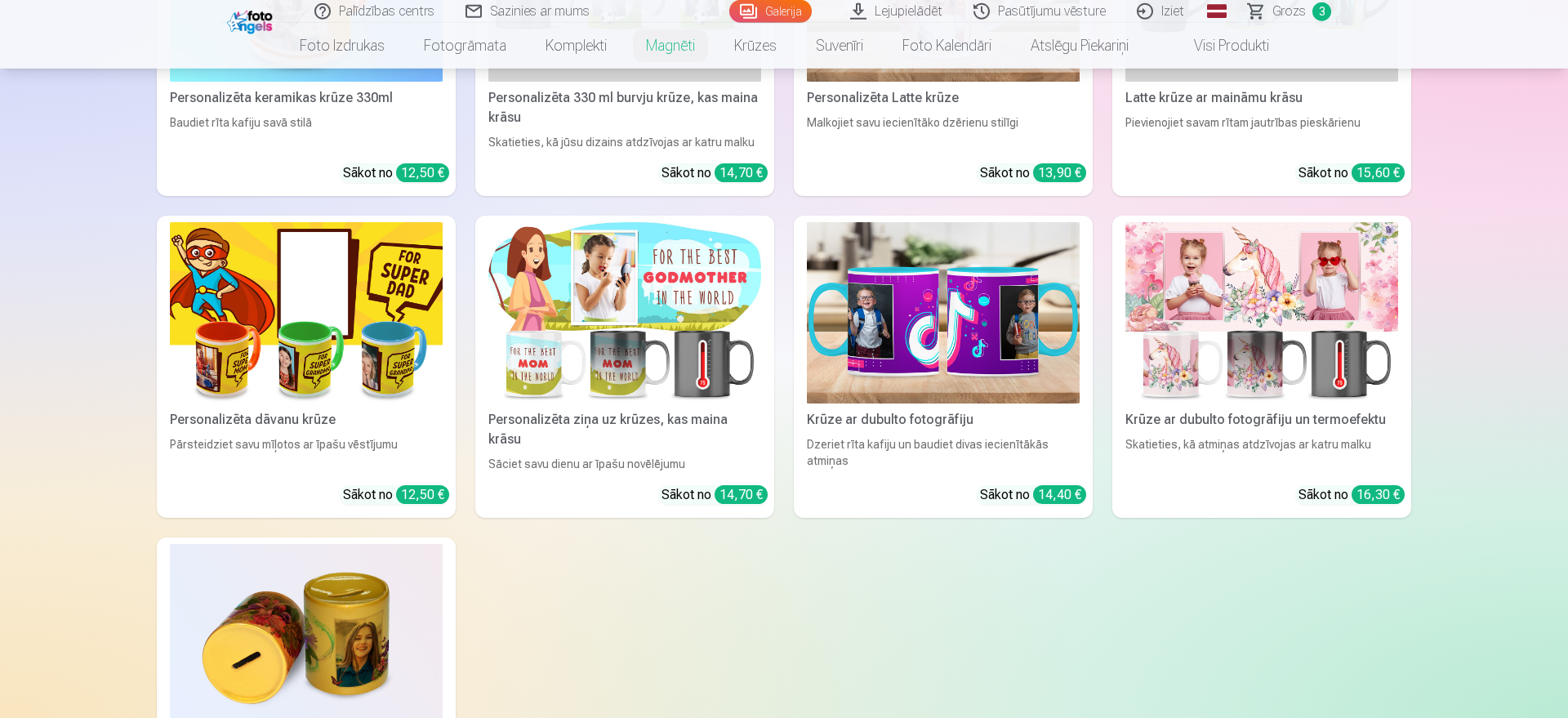
scroll to position [3614, 0]
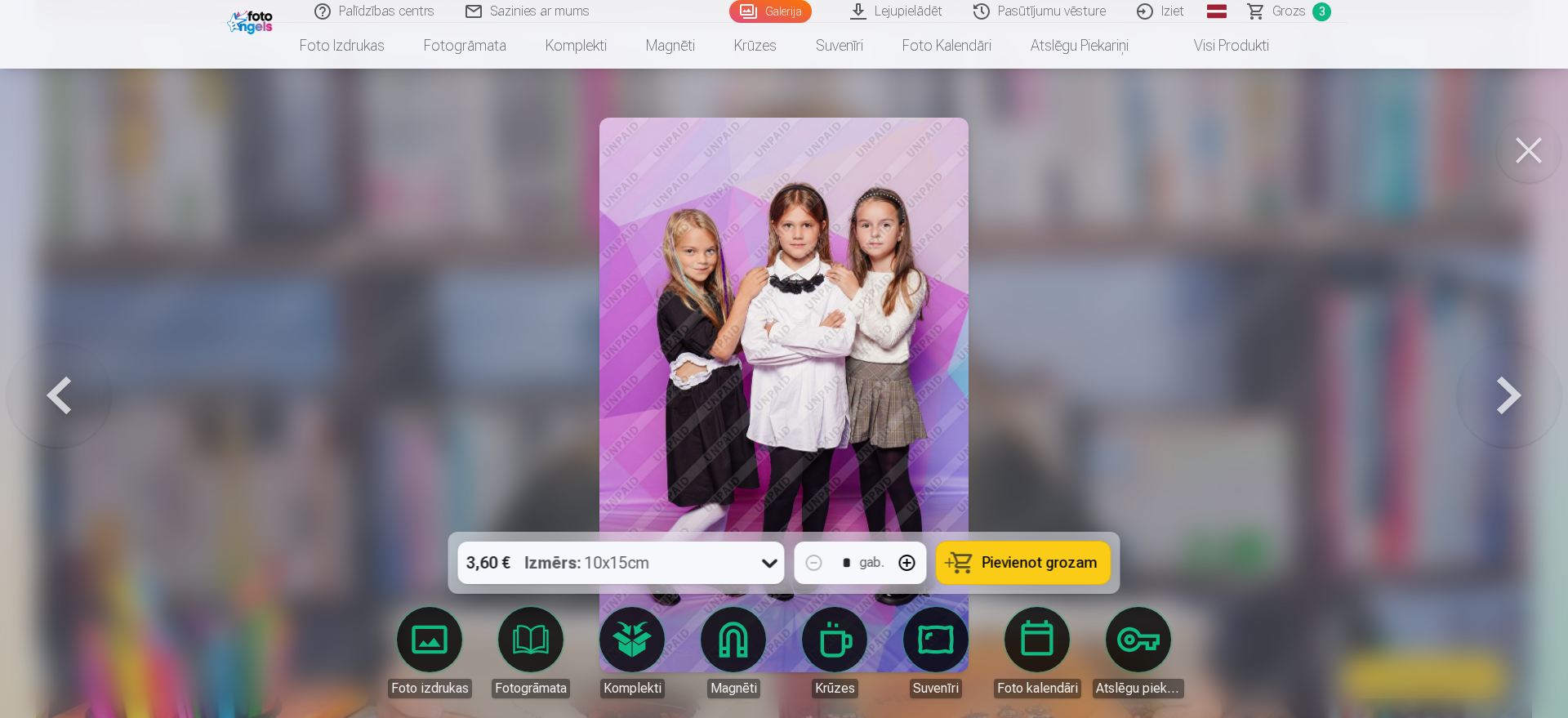
click at [1253, 160] on button at bounding box center [1529, 150] width 65 height 66
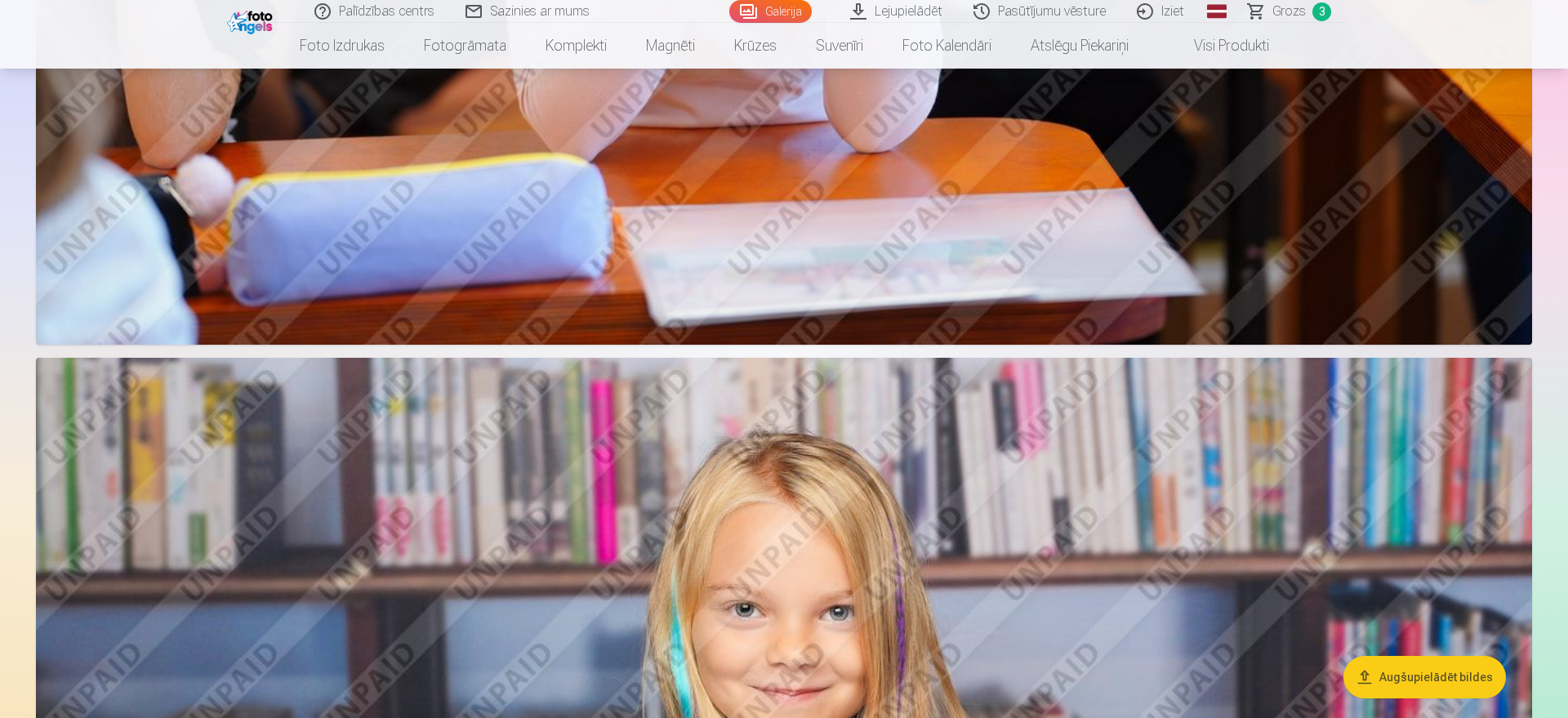
scroll to position [8279, 0]
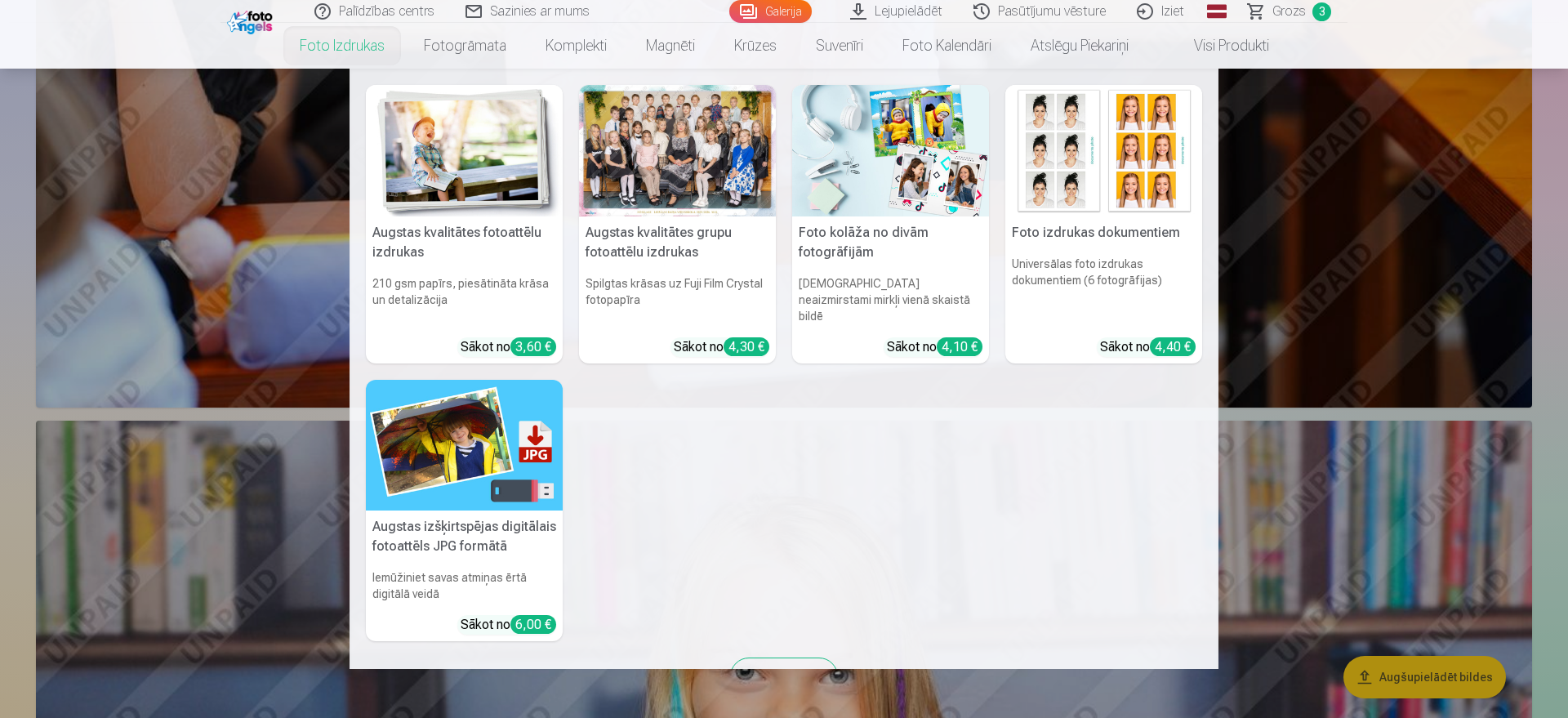
click at [331, 43] on link "Foto izdrukas" at bounding box center [342, 46] width 124 height 46
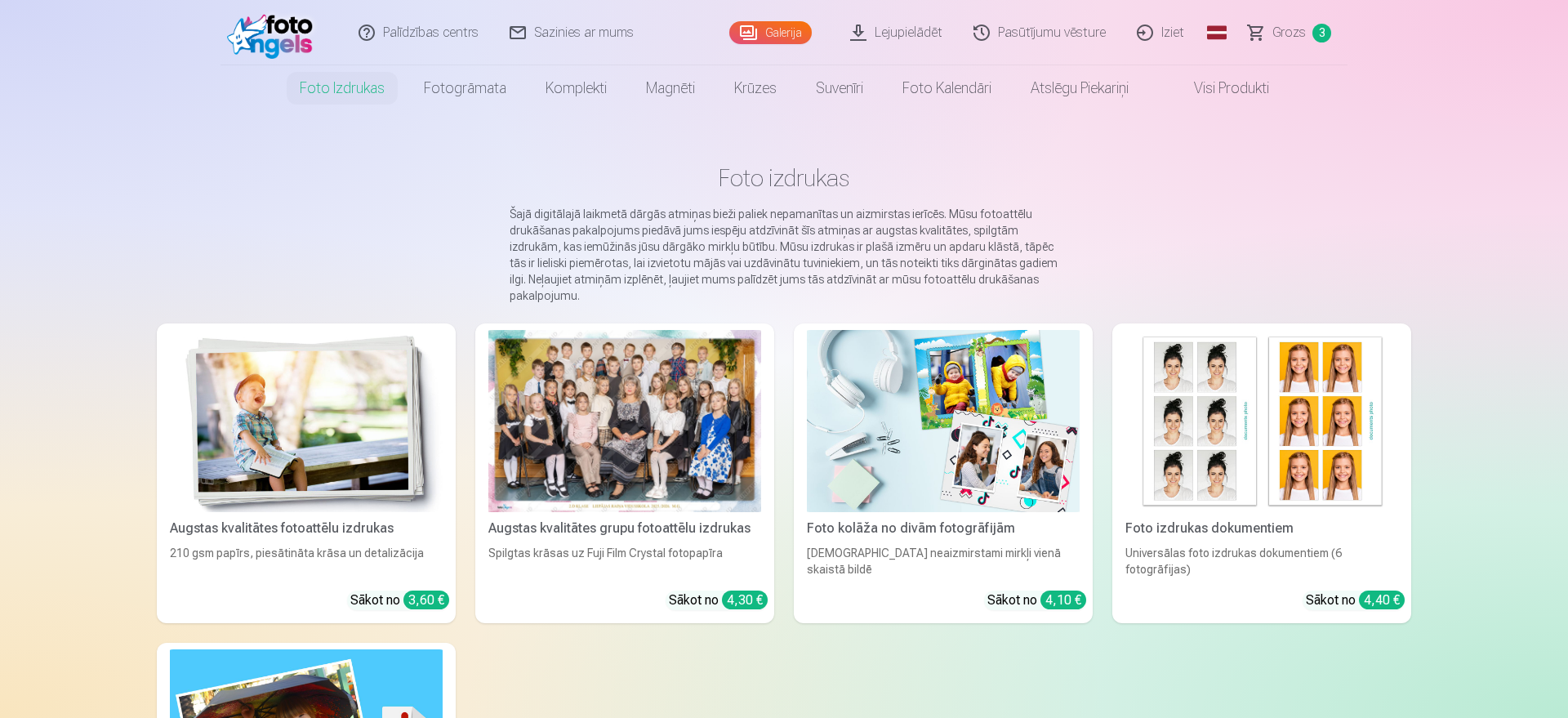
click at [772, 35] on link "Galerija" at bounding box center [770, 32] width 83 height 23
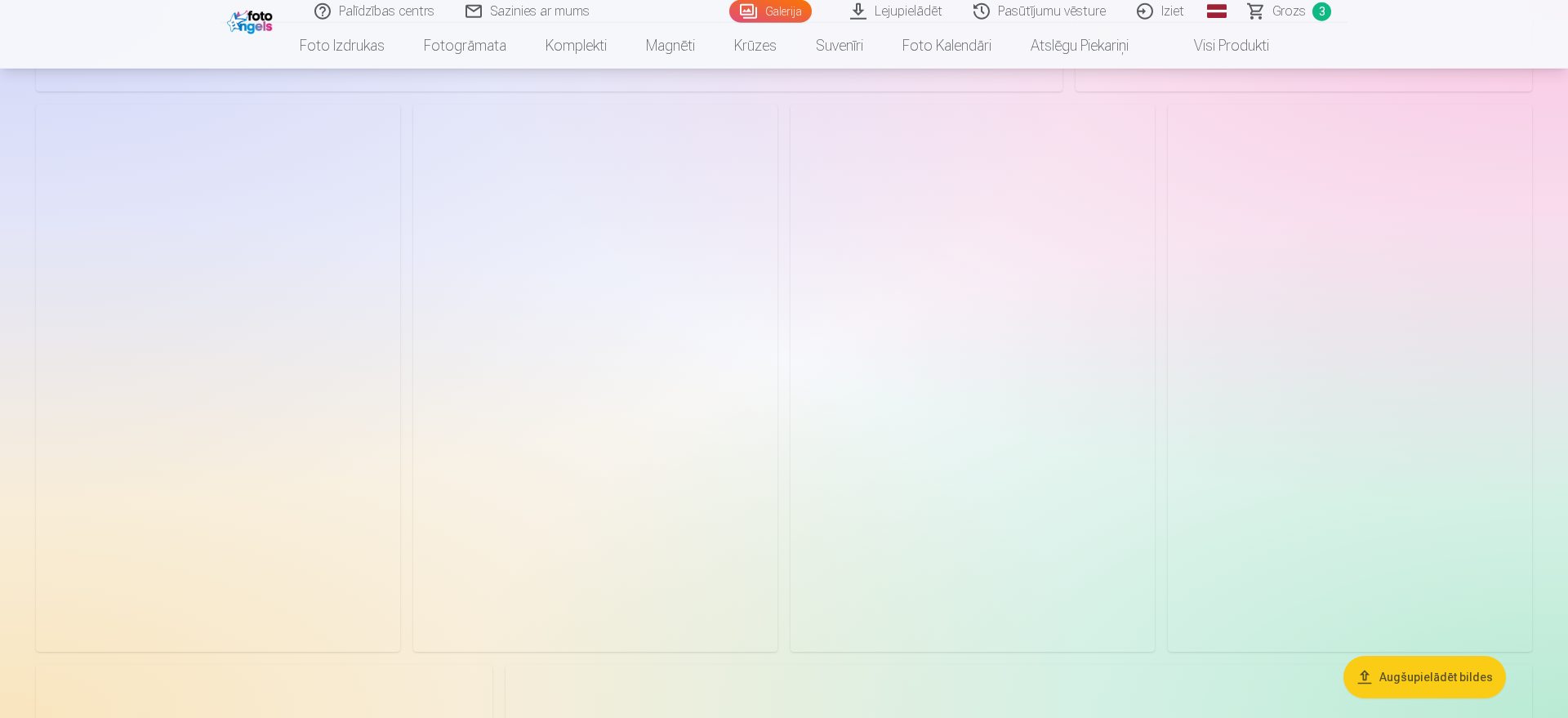
scroll to position [24640, 0]
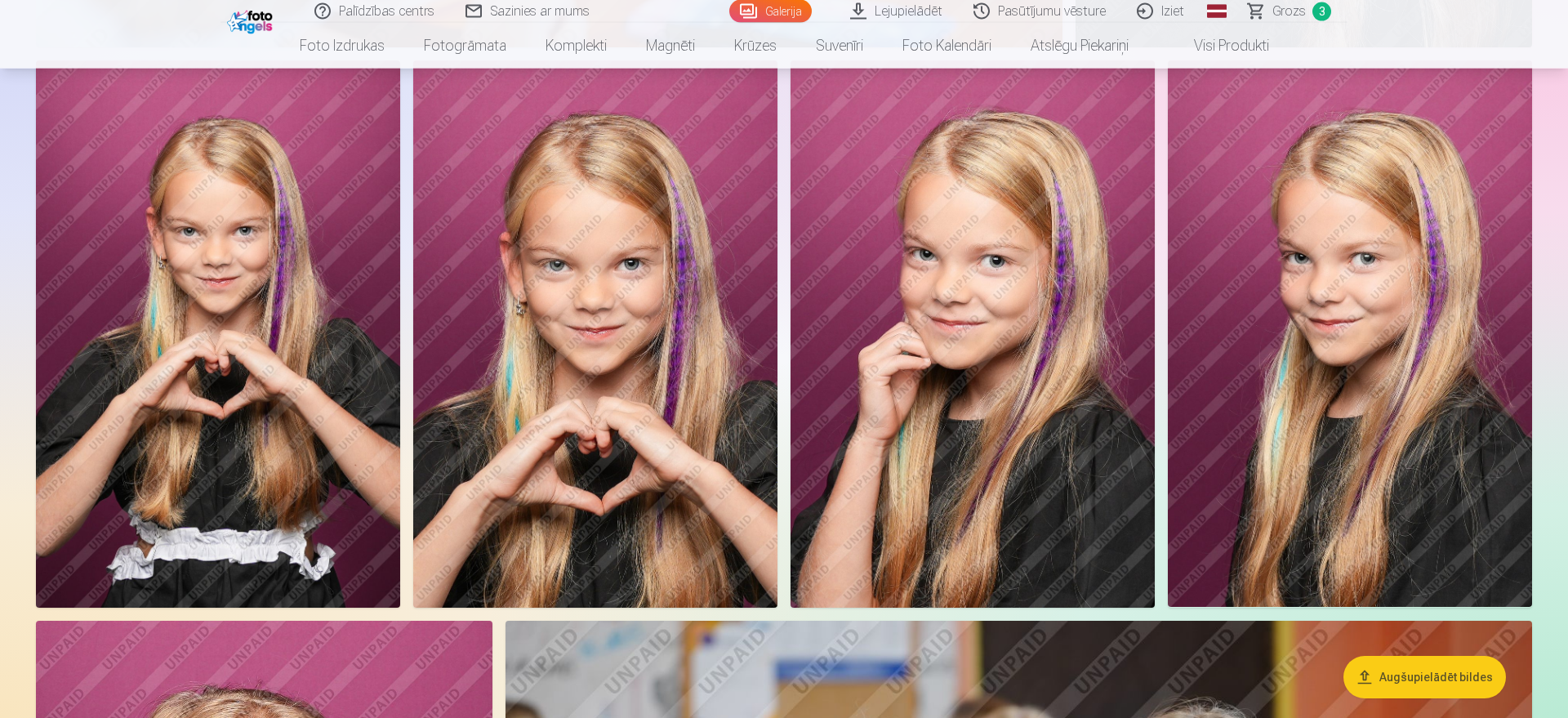
click at [1253, 389] on img at bounding box center [1350, 333] width 364 height 547
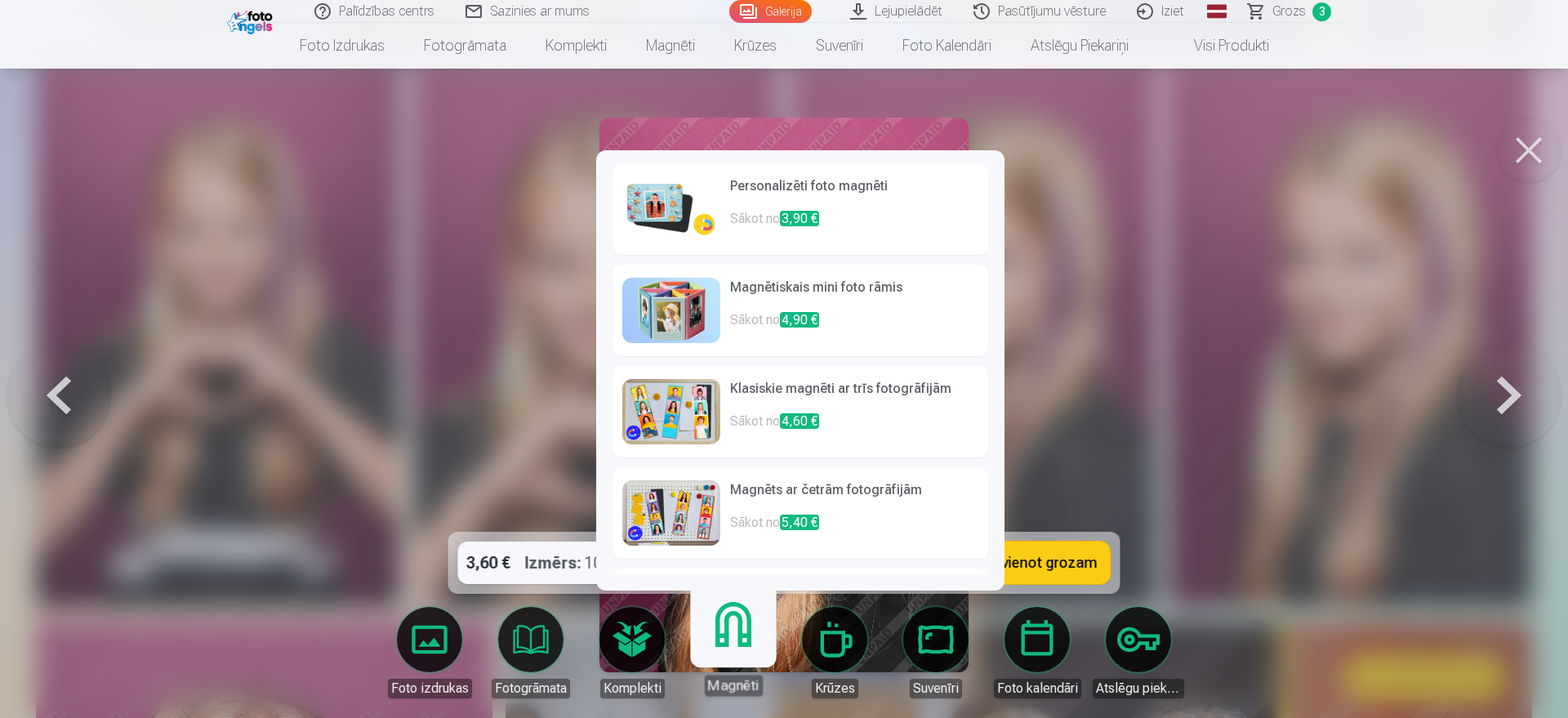
click at [739, 573] on link "Magnēti" at bounding box center [732, 645] width 100 height 100
click at [660, 207] on img at bounding box center [671, 209] width 98 height 66
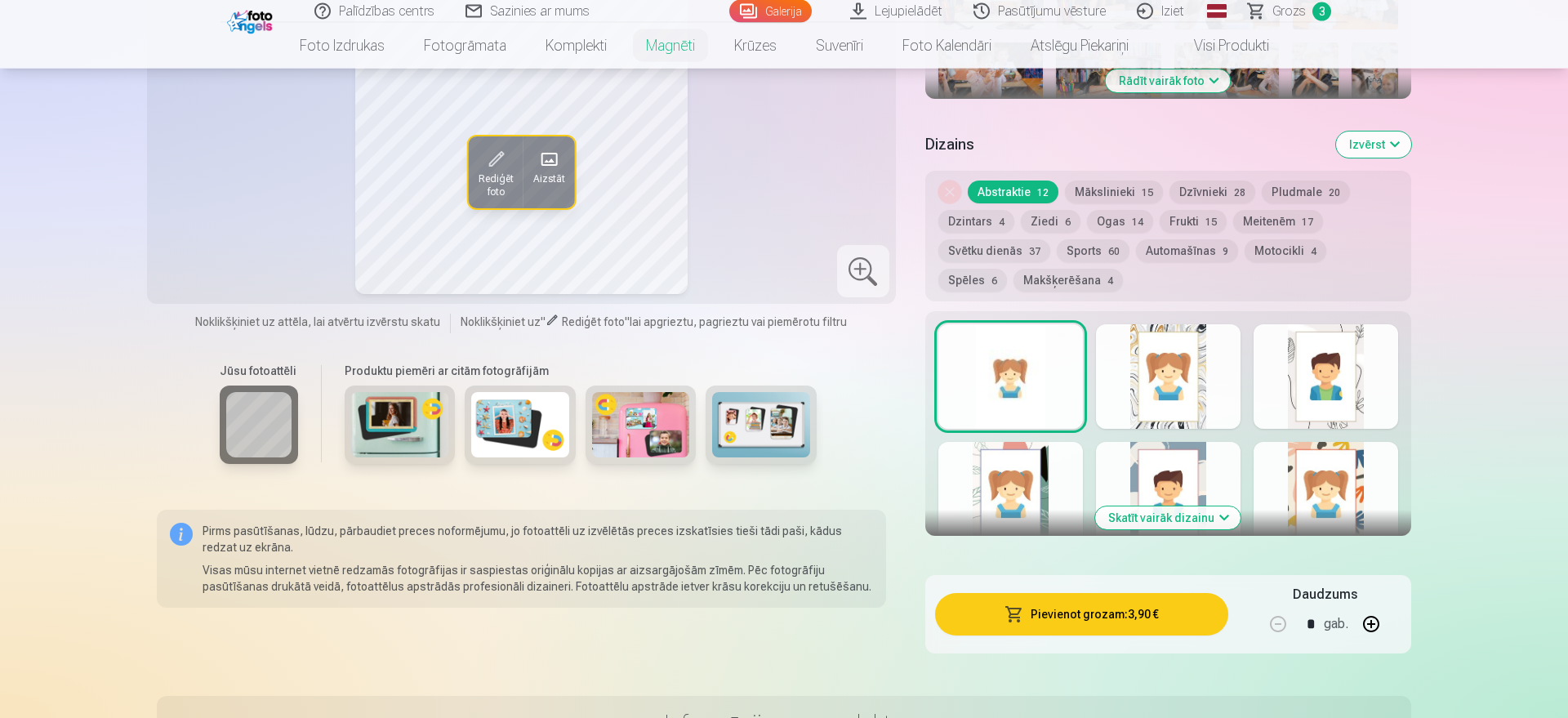
scroll to position [750, 0]
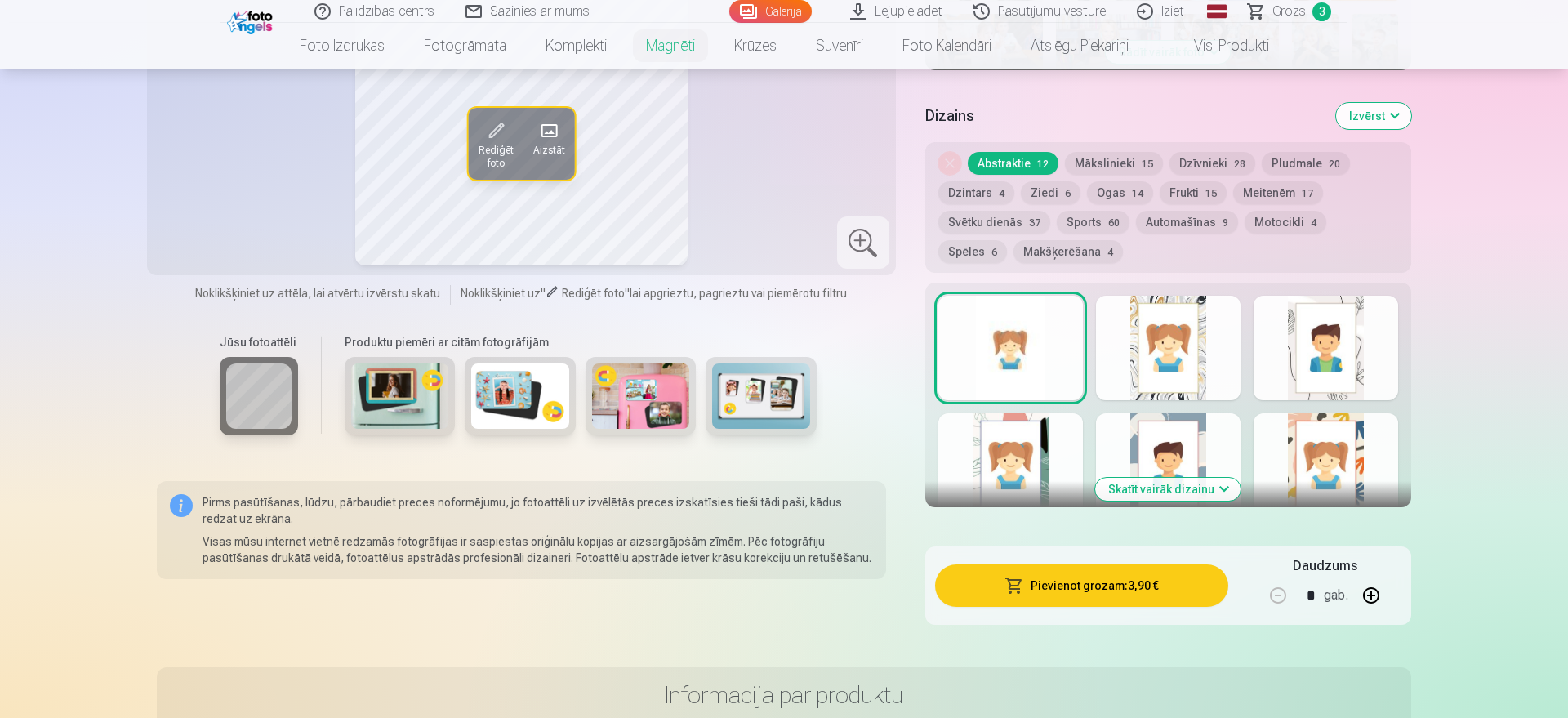
click at [1201, 478] on button "Skatīt vairāk dizainu" at bounding box center [1168, 489] width 146 height 23
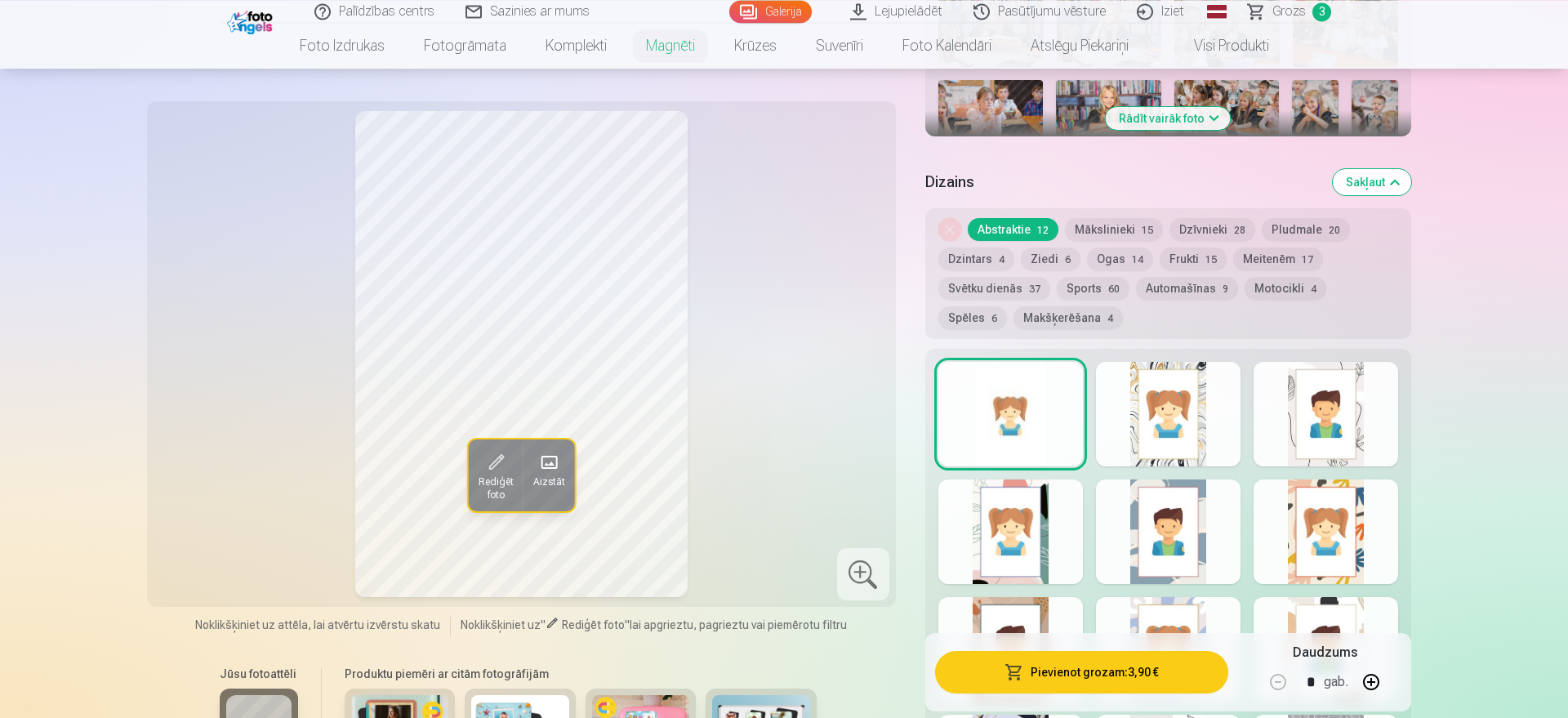
scroll to position [667, 0]
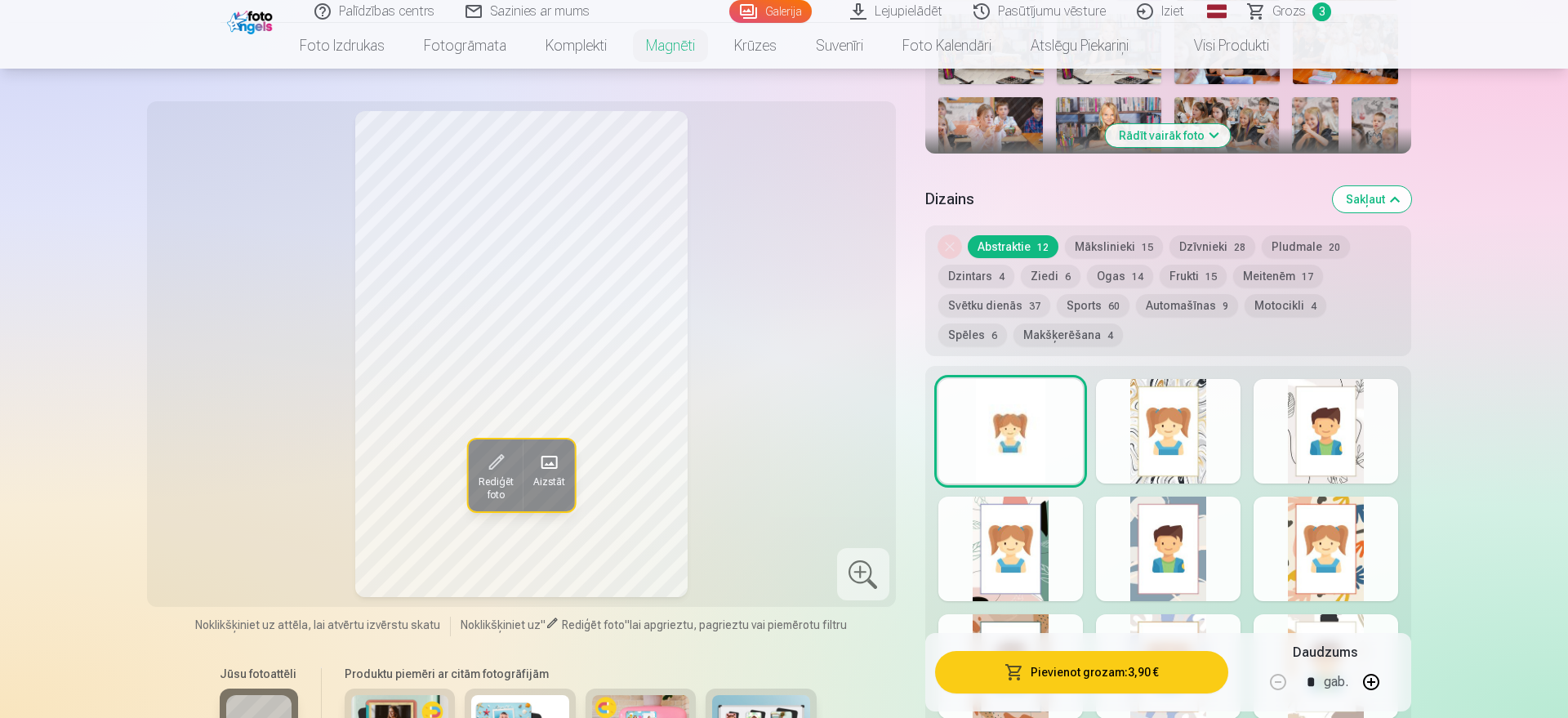
click at [1022, 435] on div at bounding box center [1010, 431] width 145 height 105
click at [984, 265] on button "Dzintars 4" at bounding box center [975, 276] width 75 height 23
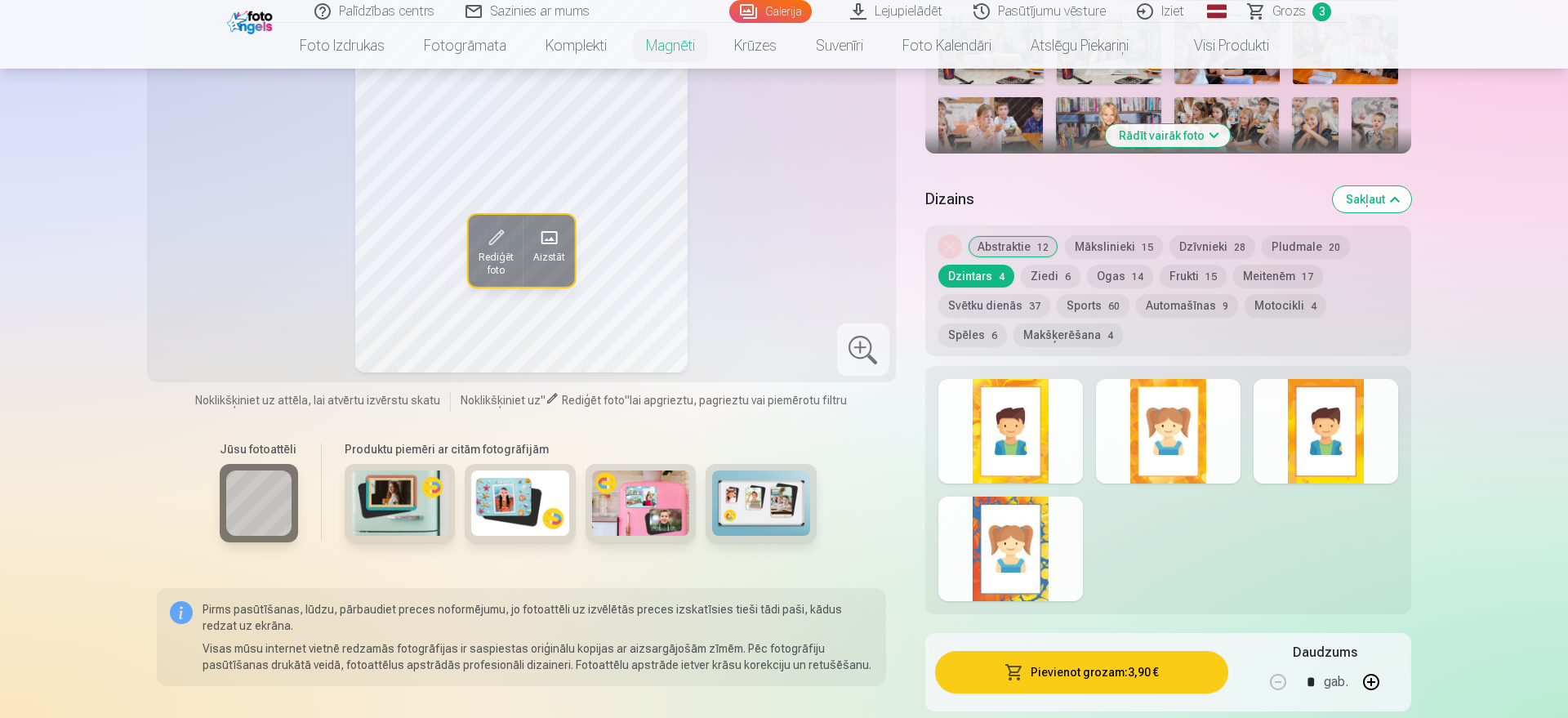
click at [1013, 323] on button "Makšķerēšana 4" at bounding box center [1068, 334] width 109 height 23
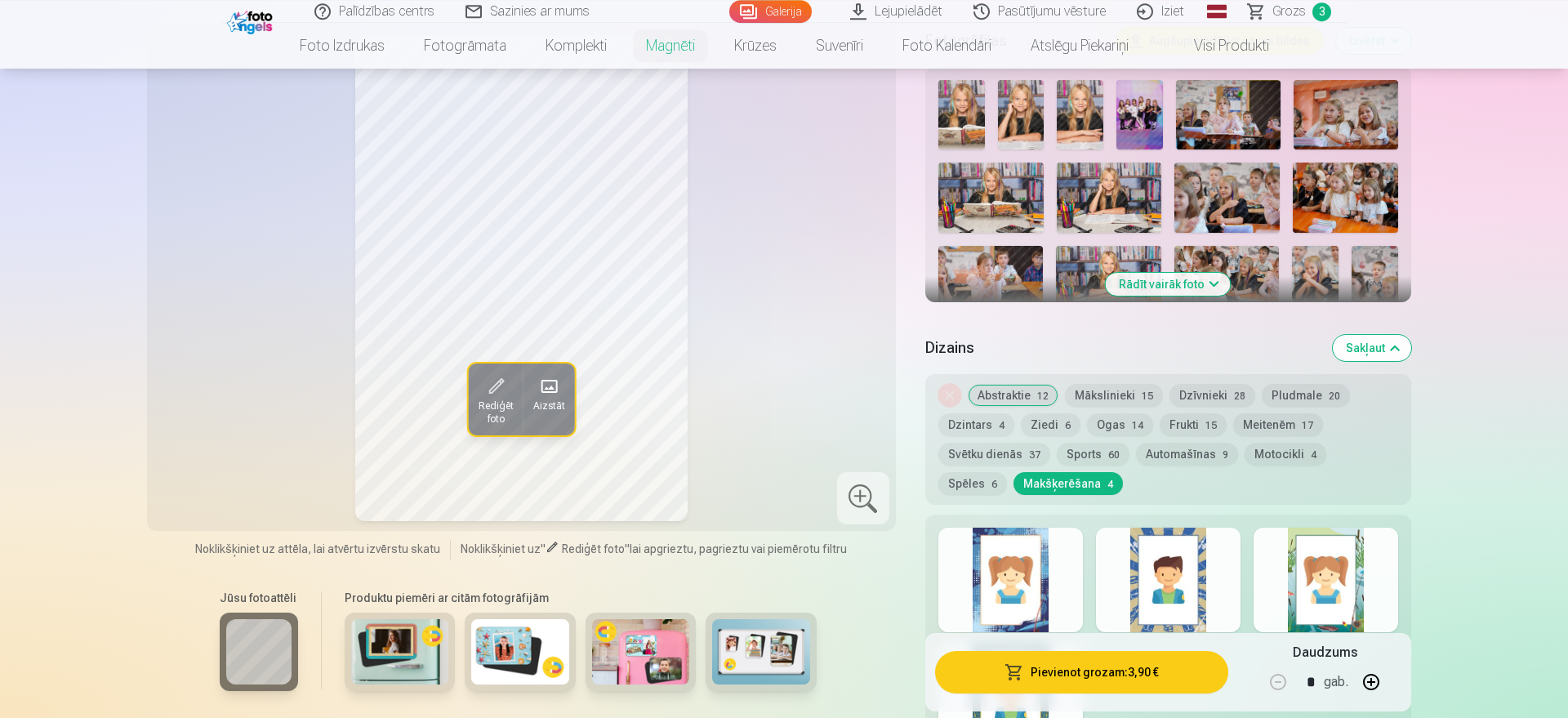
scroll to position [500, 0]
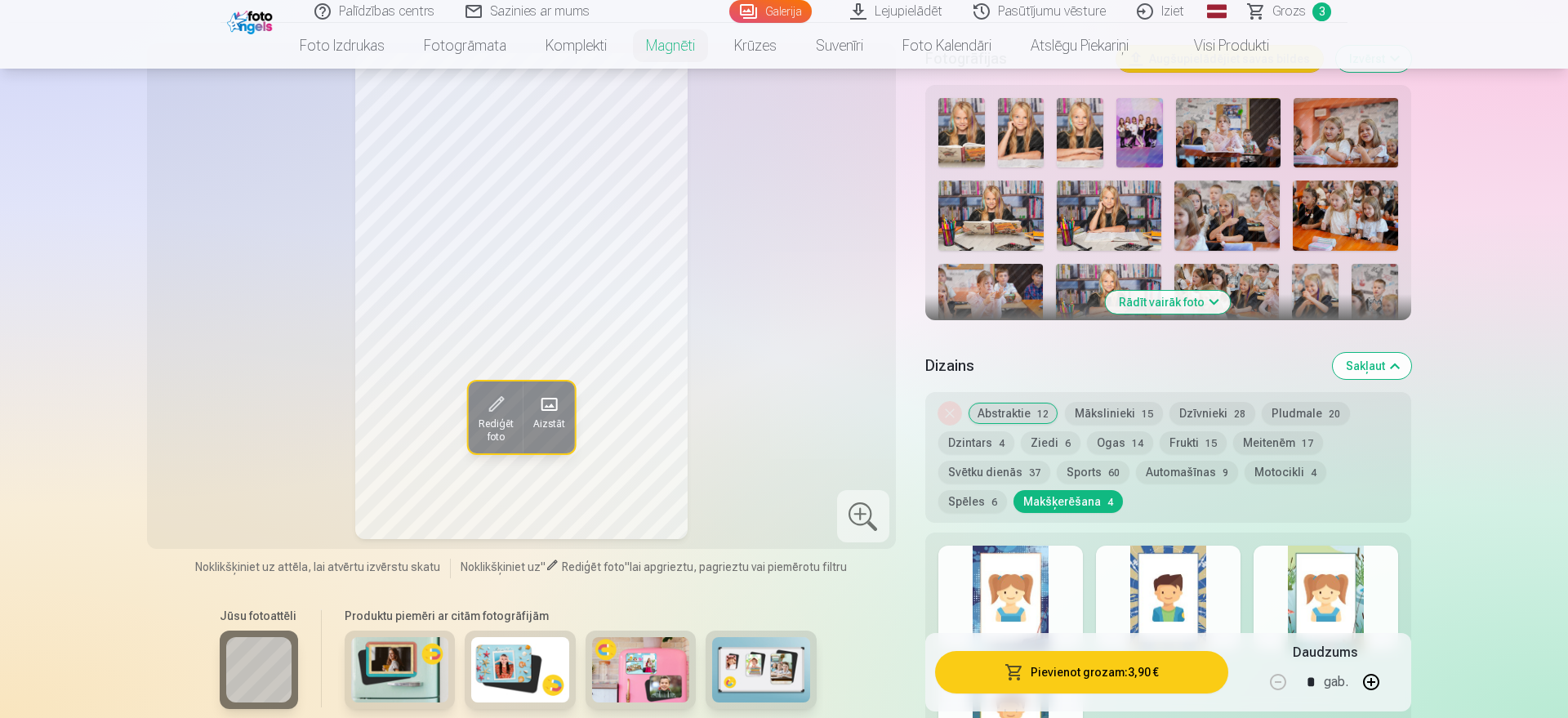
click at [1091, 402] on button "Mākslinieki 15" at bounding box center [1114, 413] width 98 height 23
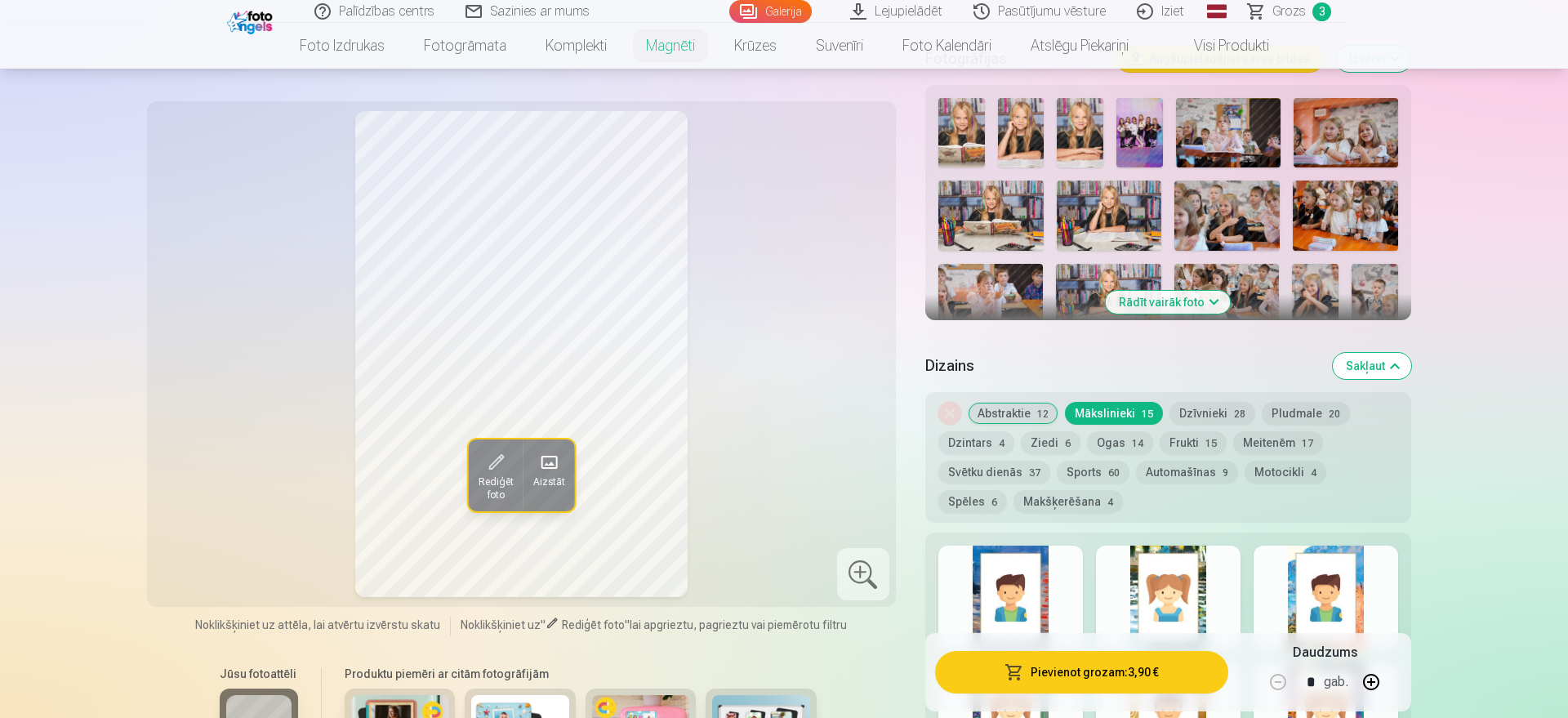
click at [1194, 402] on button "Dzīvnieki 28" at bounding box center [1212, 413] width 85 height 23
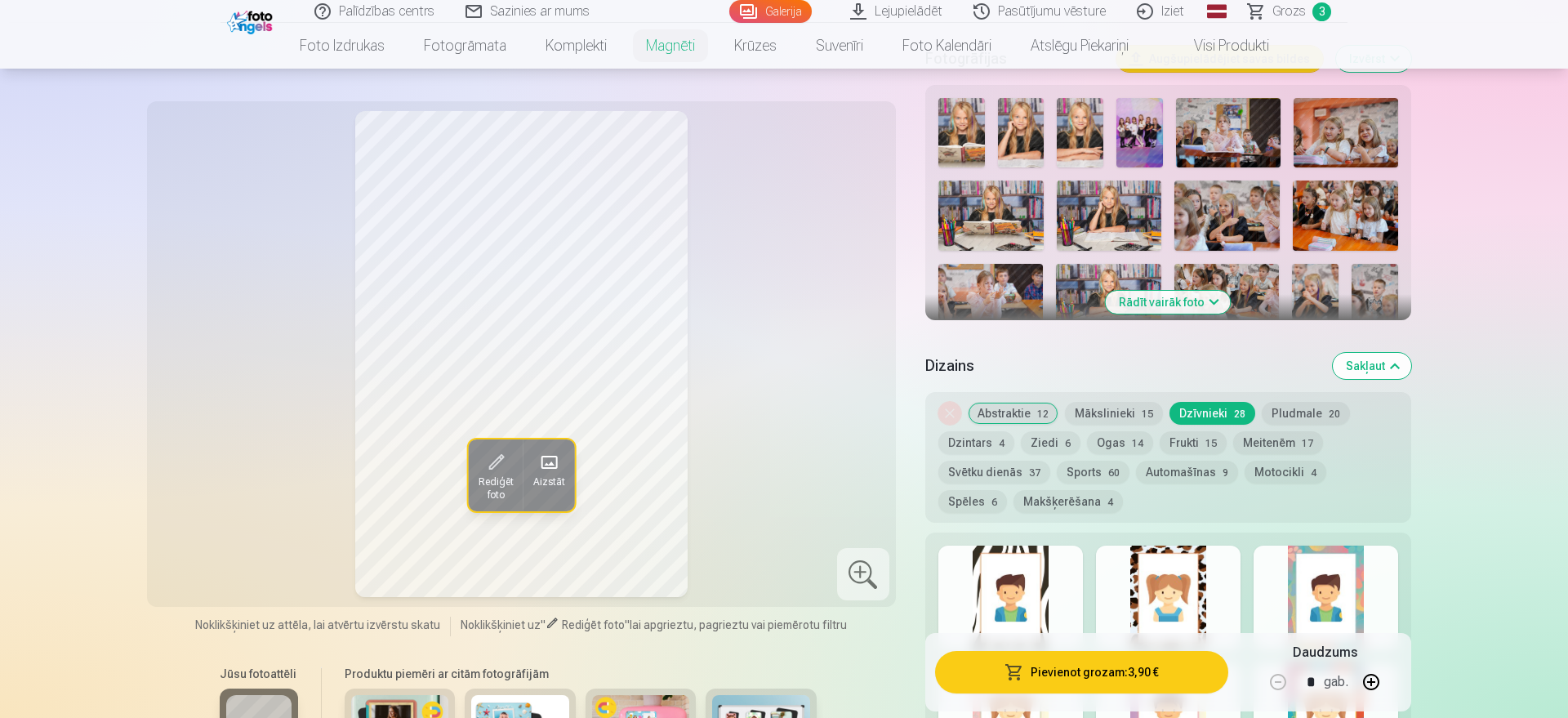
click at [1253, 402] on button "Pludmale 20" at bounding box center [1305, 413] width 88 height 23
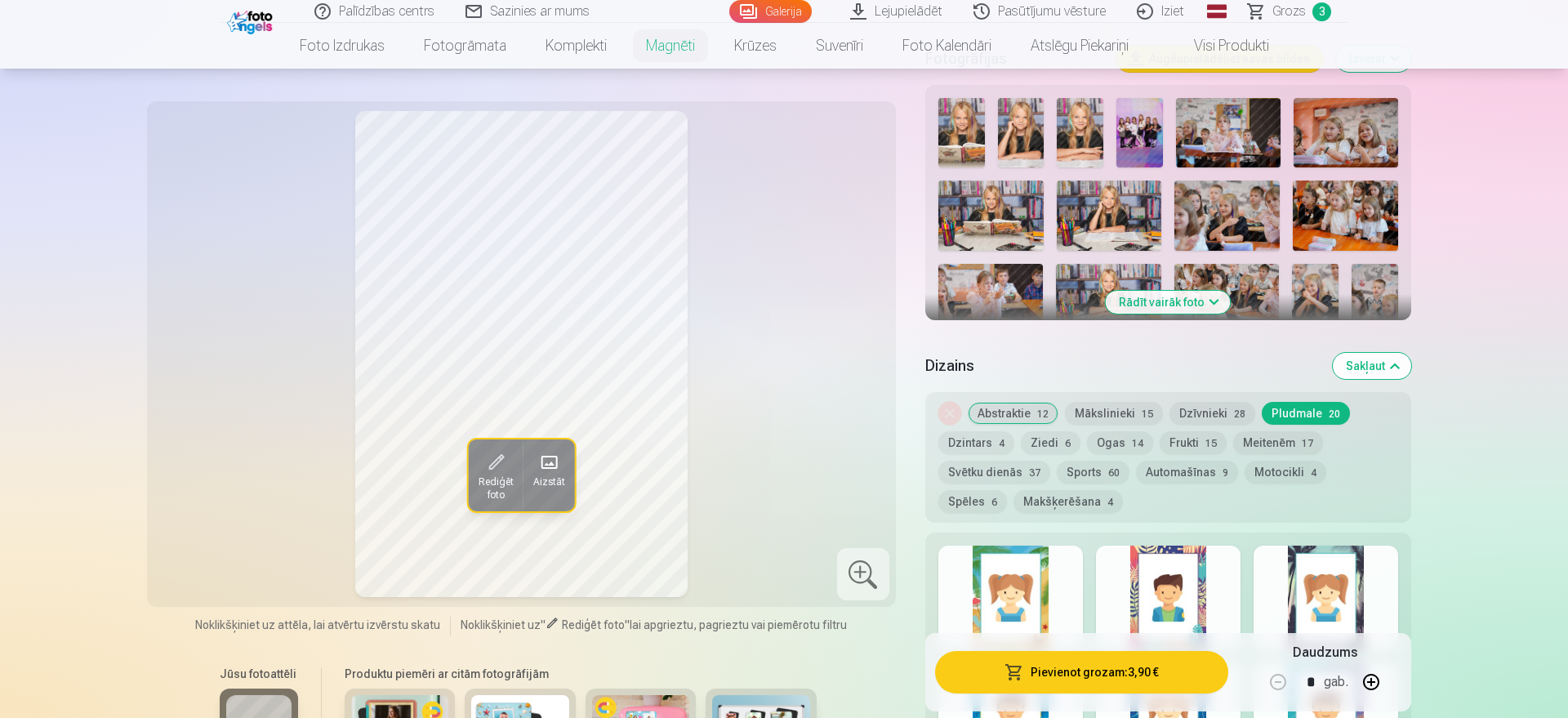
click at [985, 431] on button "Dzintars 4" at bounding box center [975, 442] width 75 height 23
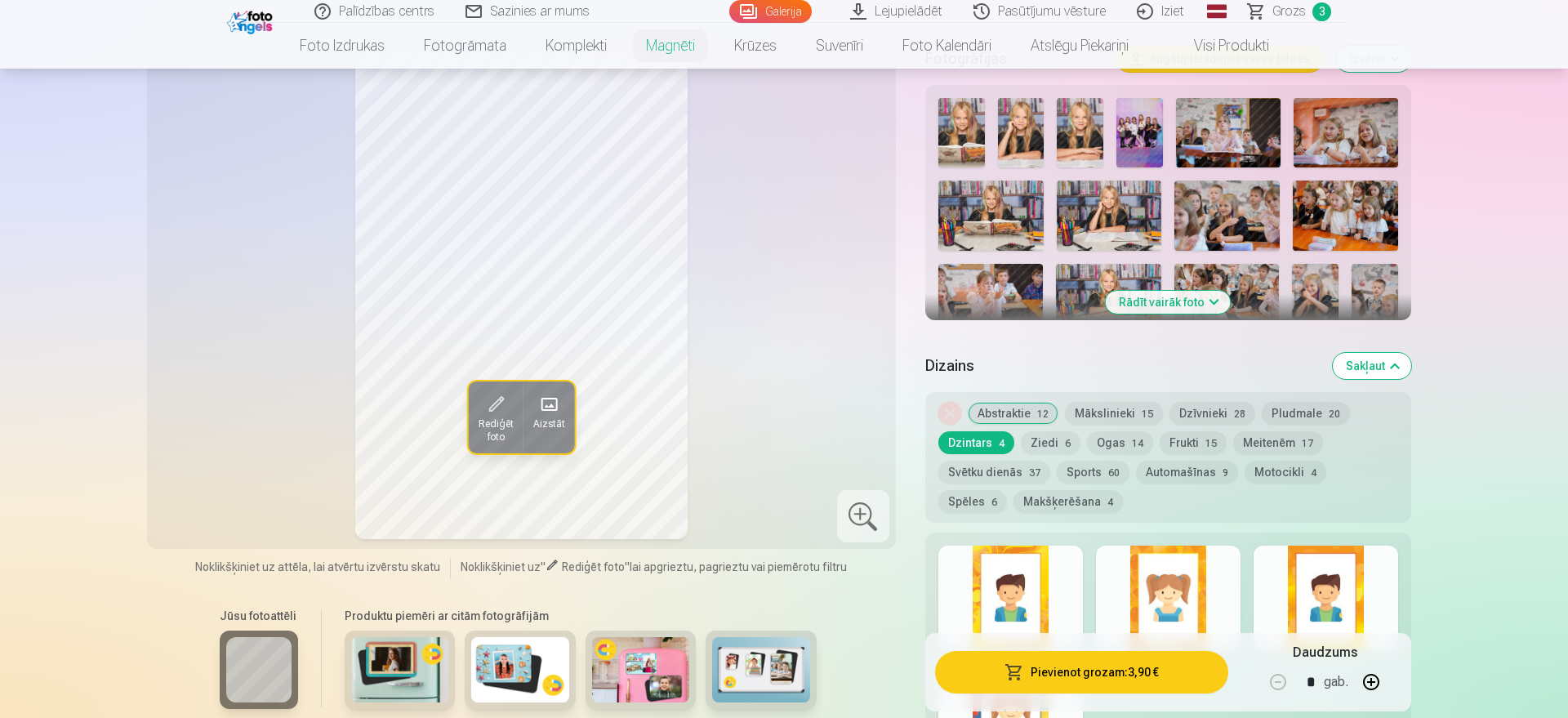
click at [1018, 429] on div "Noņemiet dizainu Abstraktie 12 Mākslinieki 15 Dzīvnieki 28 Pludmale 20 Dzintars…" at bounding box center [1168, 458] width 486 height 131
click at [1050, 431] on button "Ziedi 6" at bounding box center [1050, 442] width 60 height 23
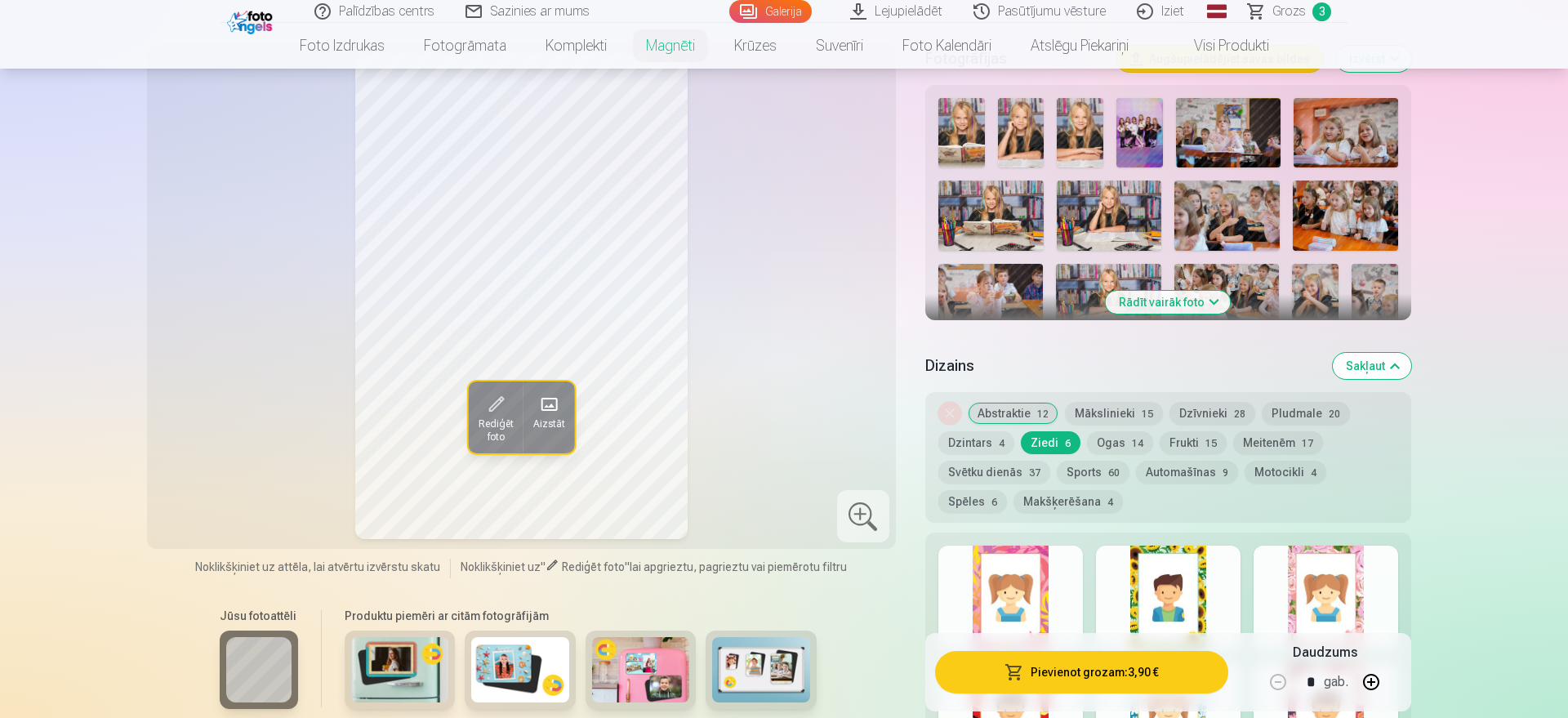
click at [1018, 402] on button "Abstraktie 12" at bounding box center [1013, 413] width 91 height 23
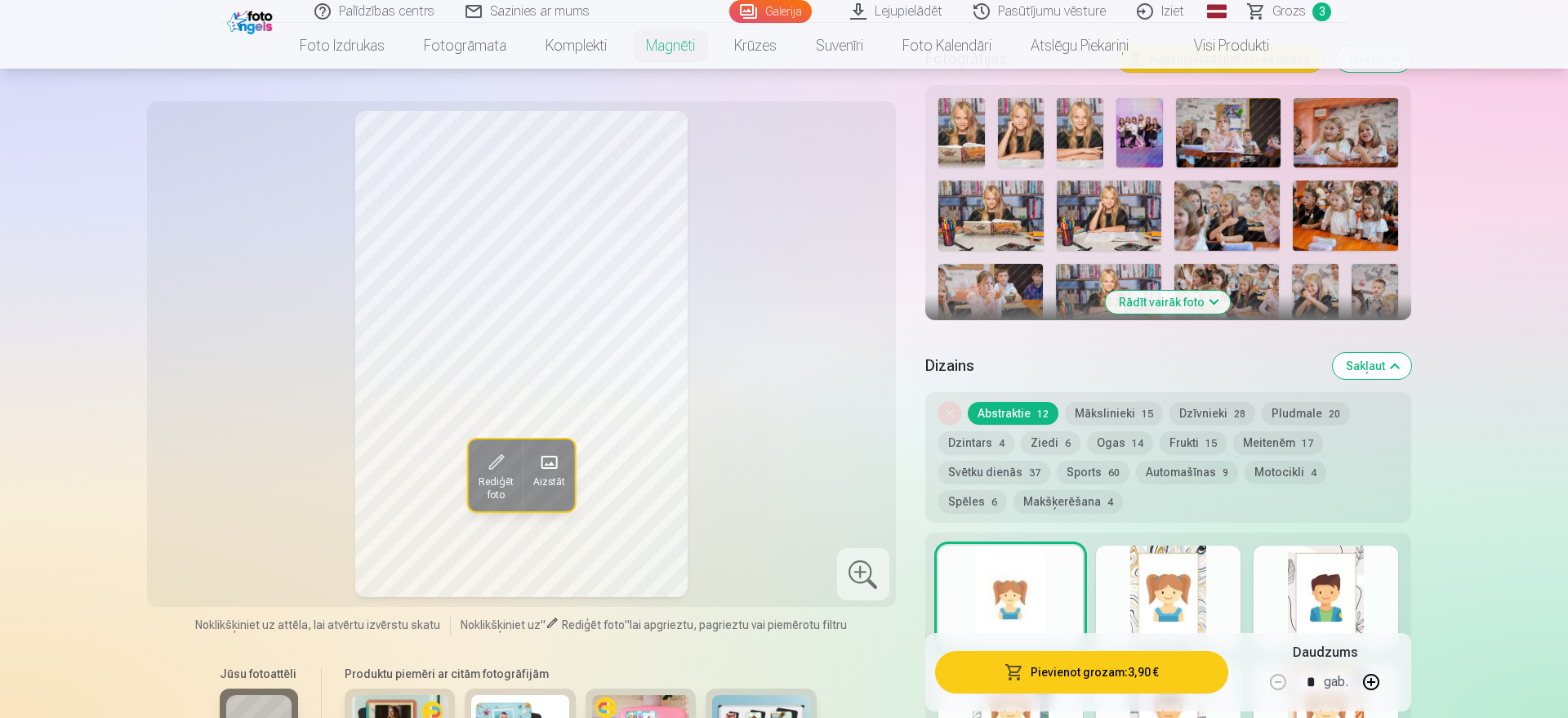
click at [1244, 431] on button "Meitenēm 17" at bounding box center [1278, 442] width 90 height 23
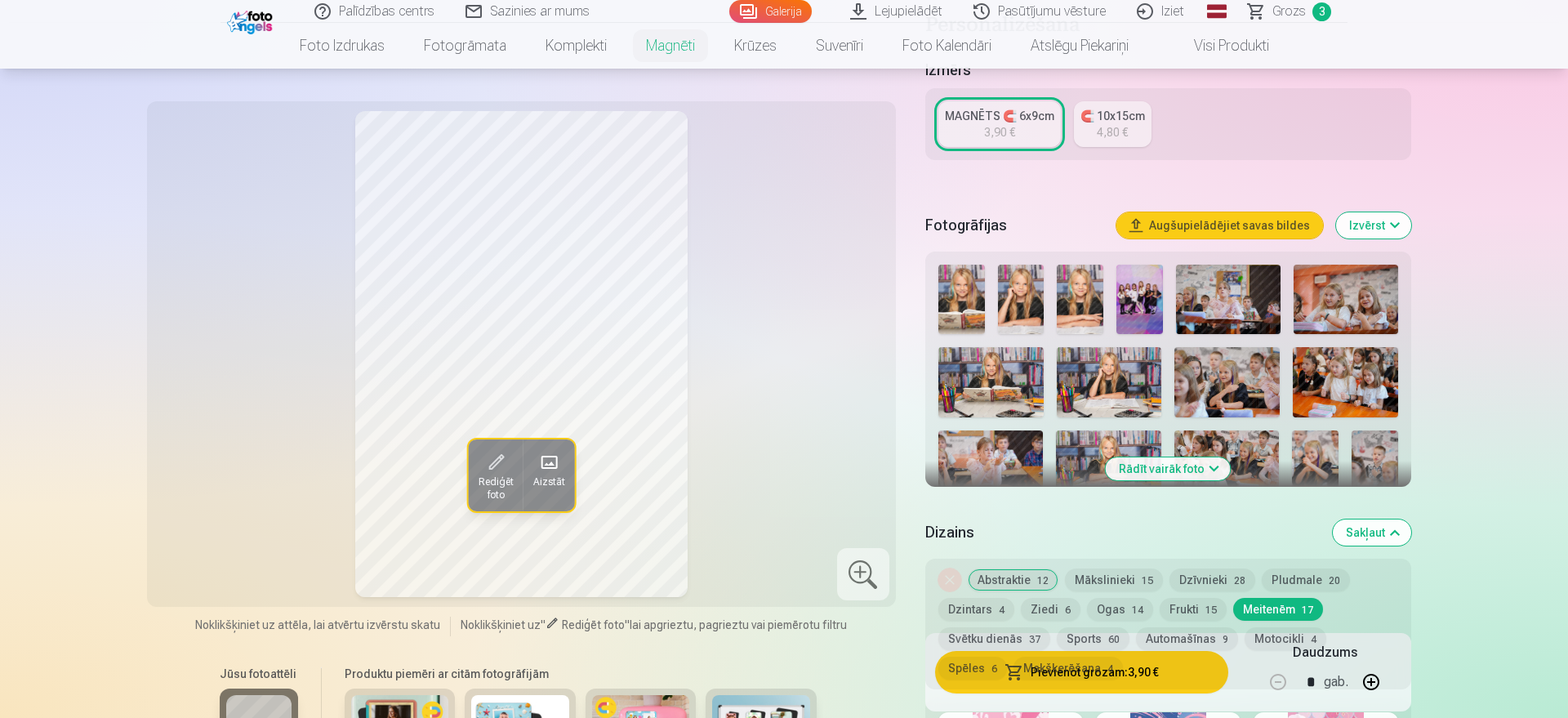
scroll to position [0, 0]
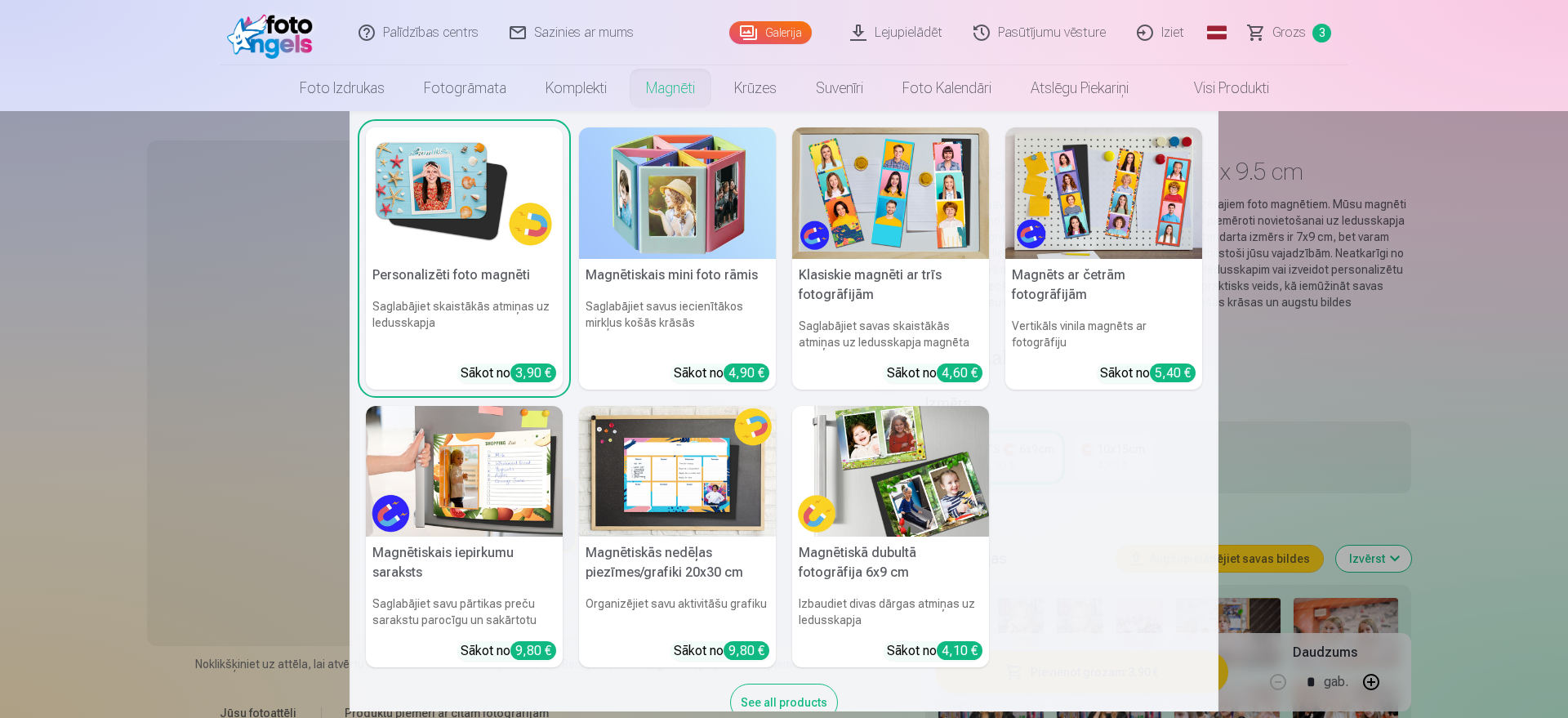
click at [664, 86] on link "Magnēti" at bounding box center [670, 88] width 88 height 46
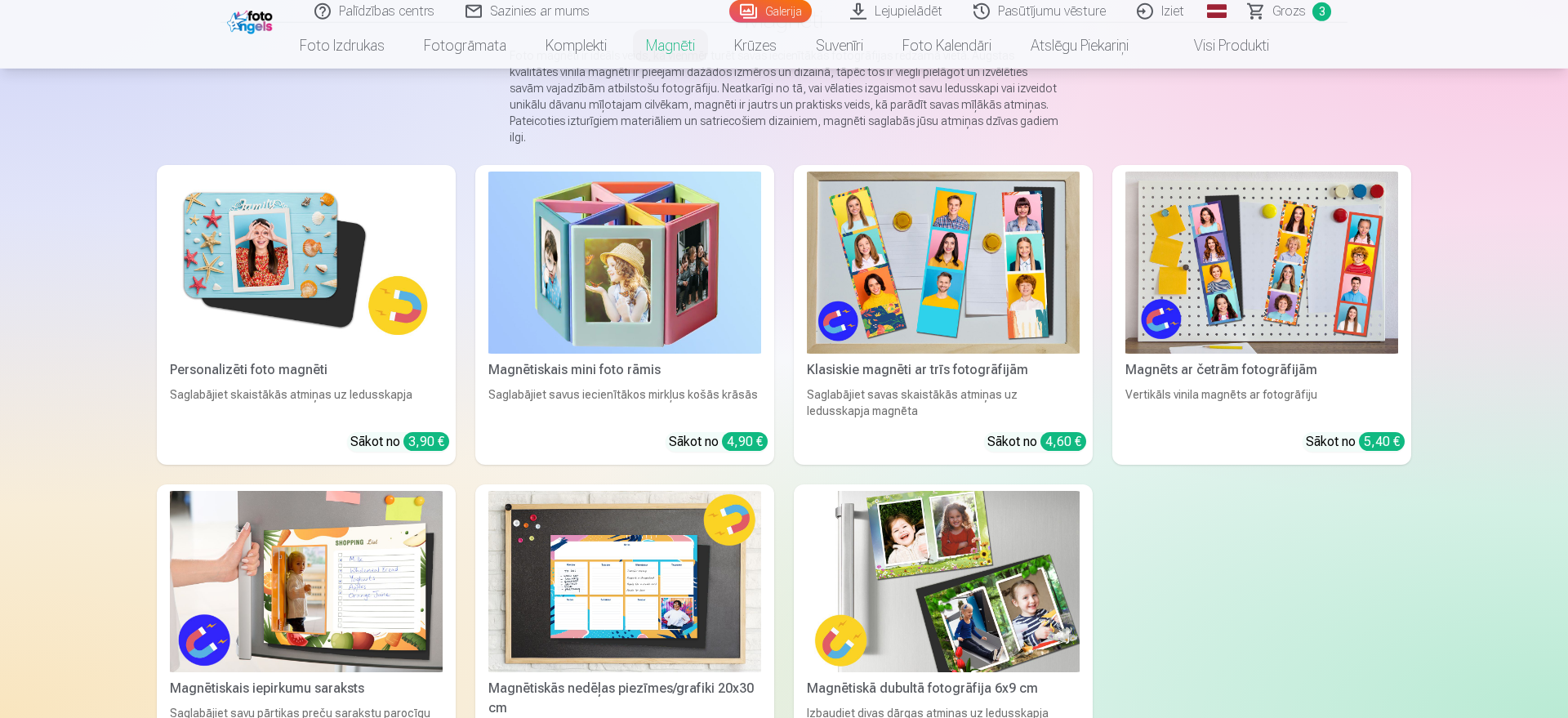
scroll to position [167, 0]
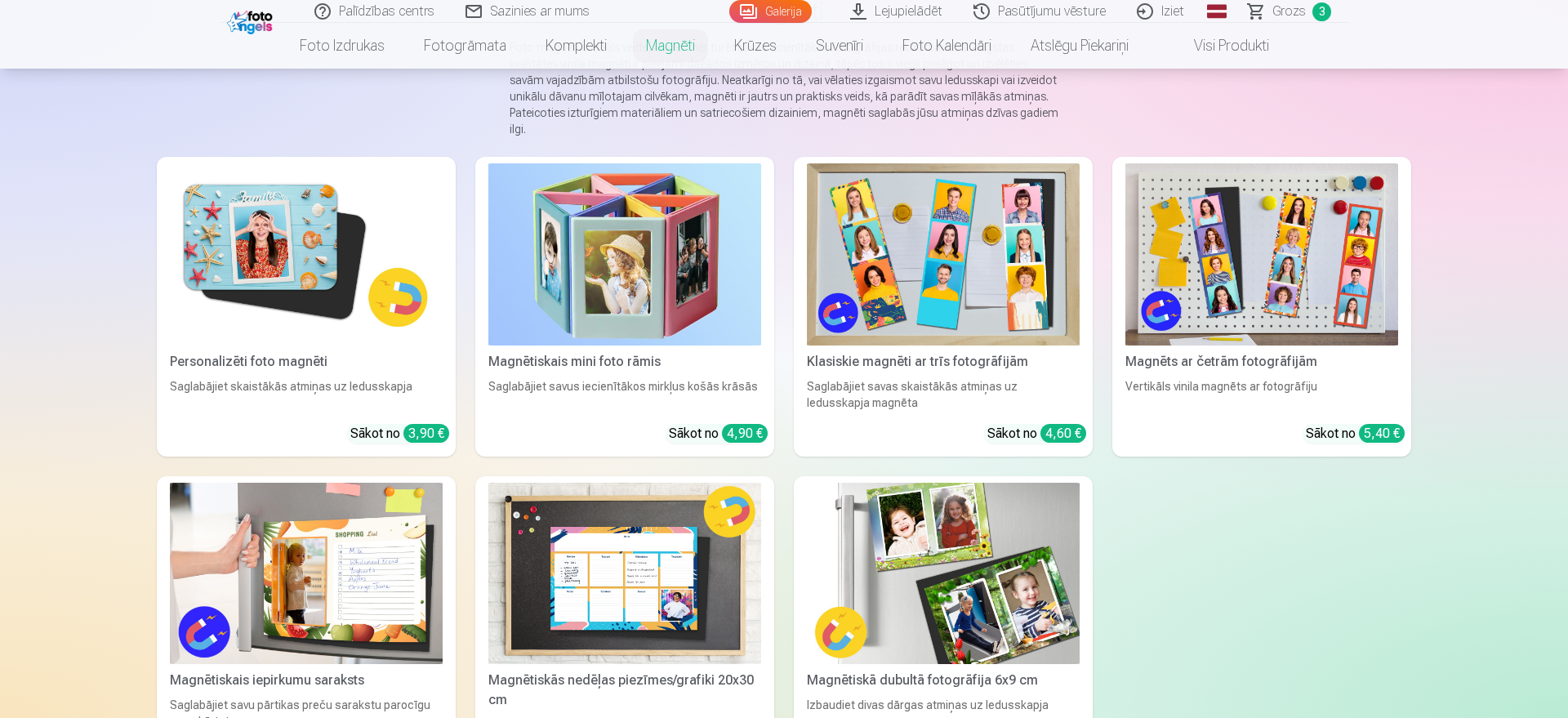
click at [331, 258] on img at bounding box center [307, 255] width 273 height 182
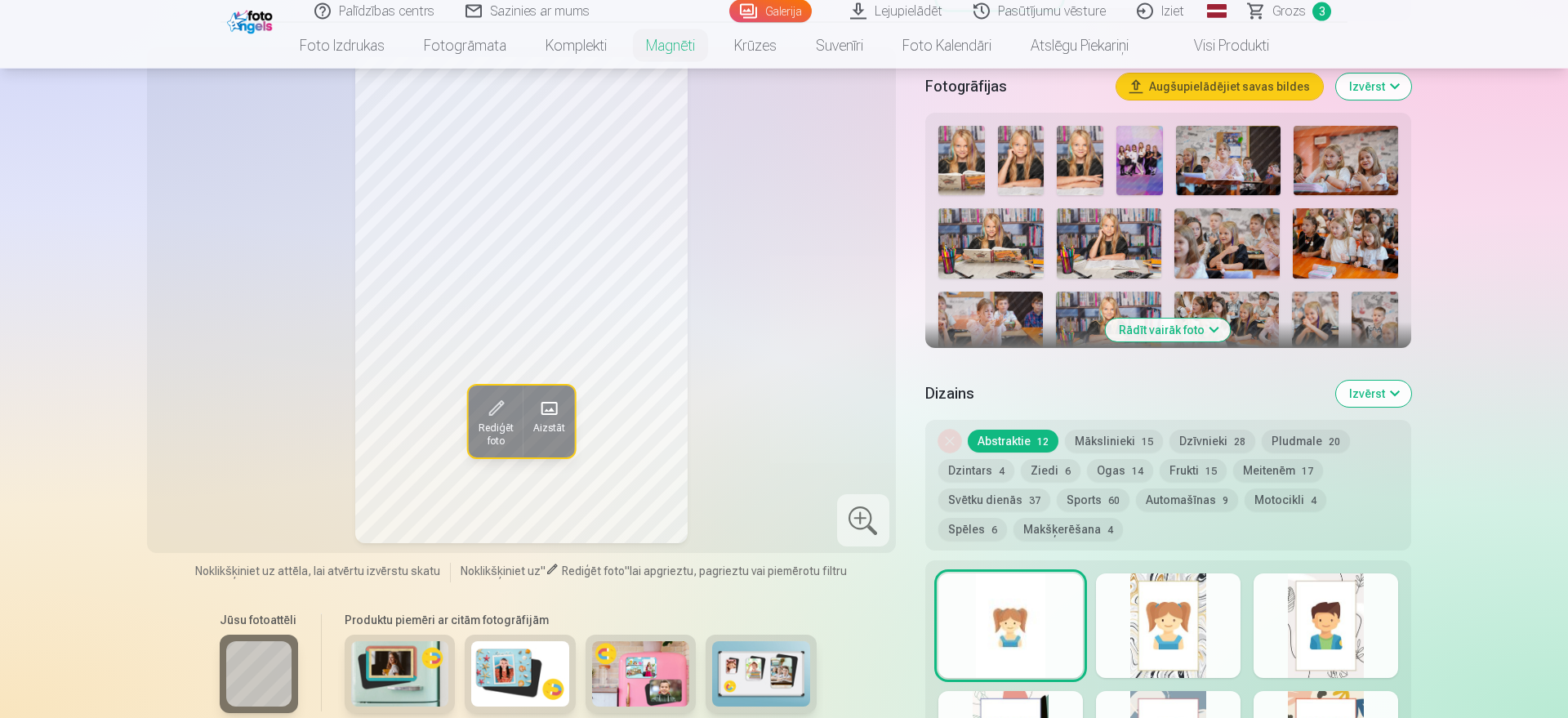
scroll to position [500, 0]
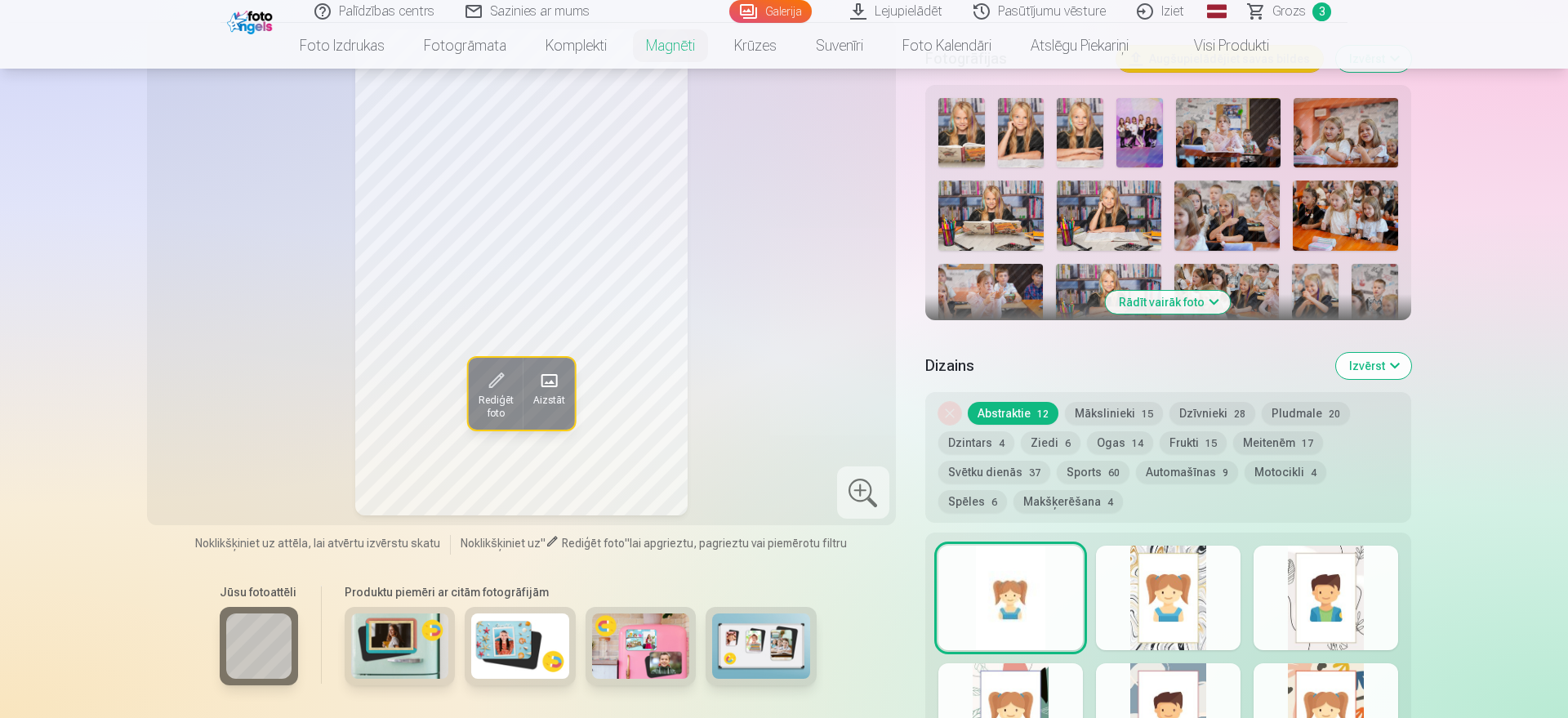
click at [496, 369] on span at bounding box center [496, 380] width 26 height 26
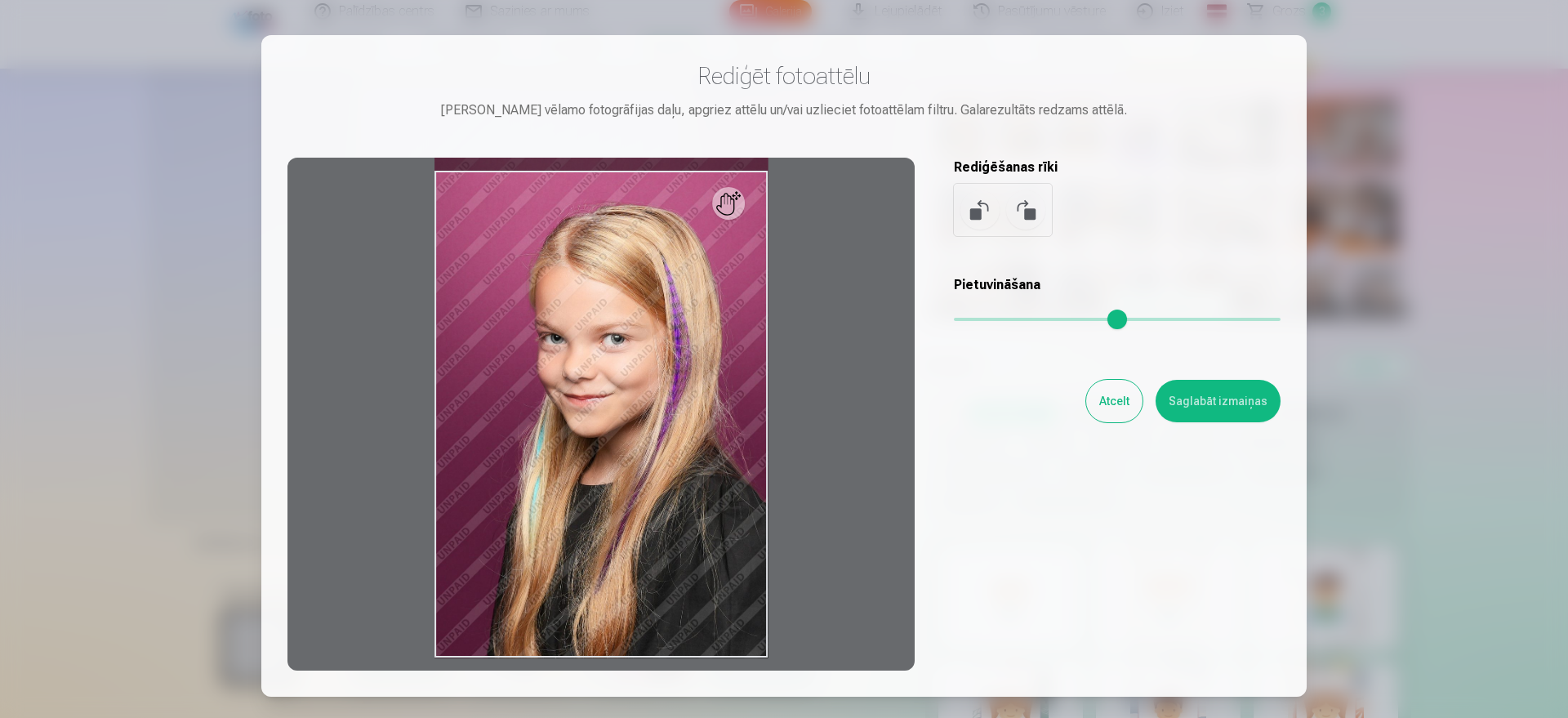
click at [1123, 413] on button "Atcelt" at bounding box center [1114, 400] width 56 height 43
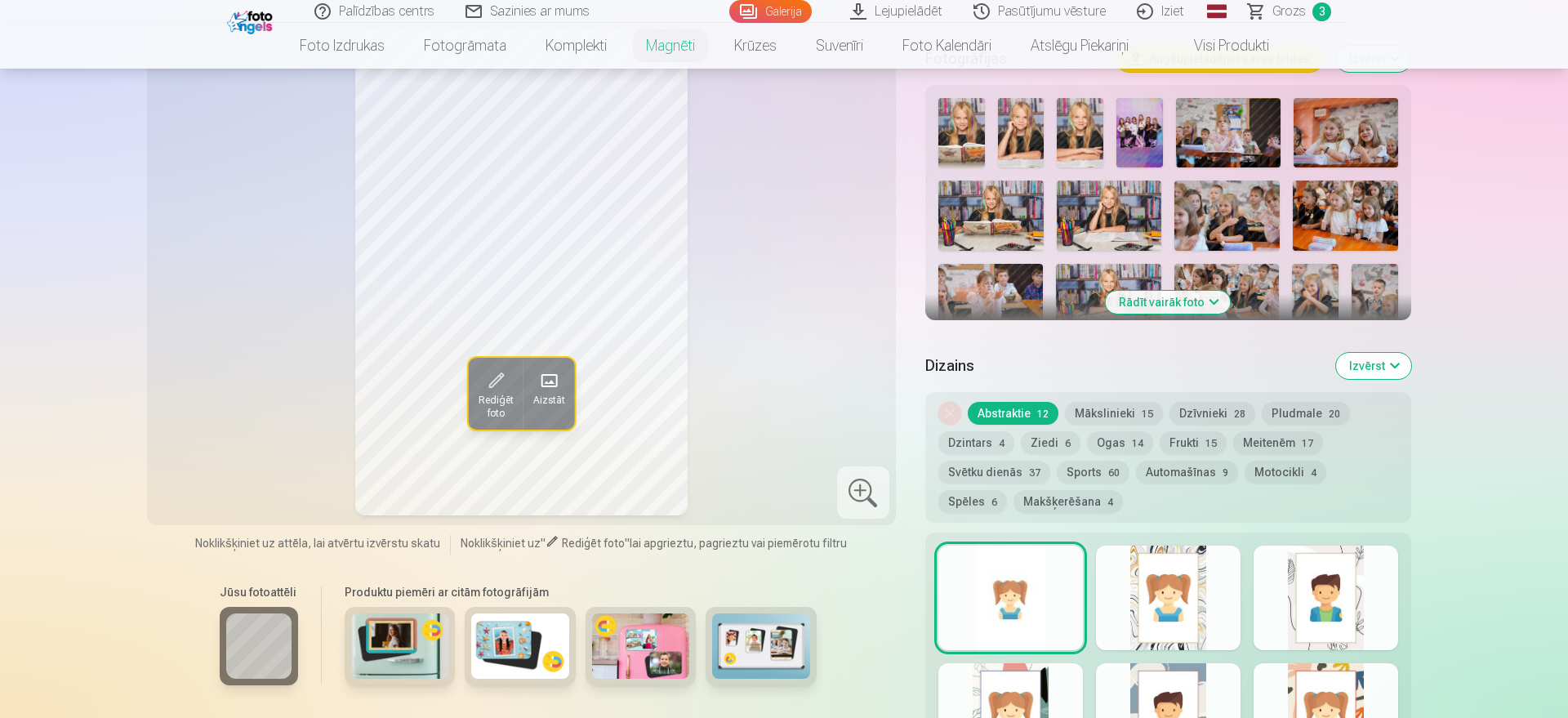
click at [395, 573] on img at bounding box center [400, 646] width 98 height 66
click at [748, 573] on img at bounding box center [761, 646] width 98 height 66
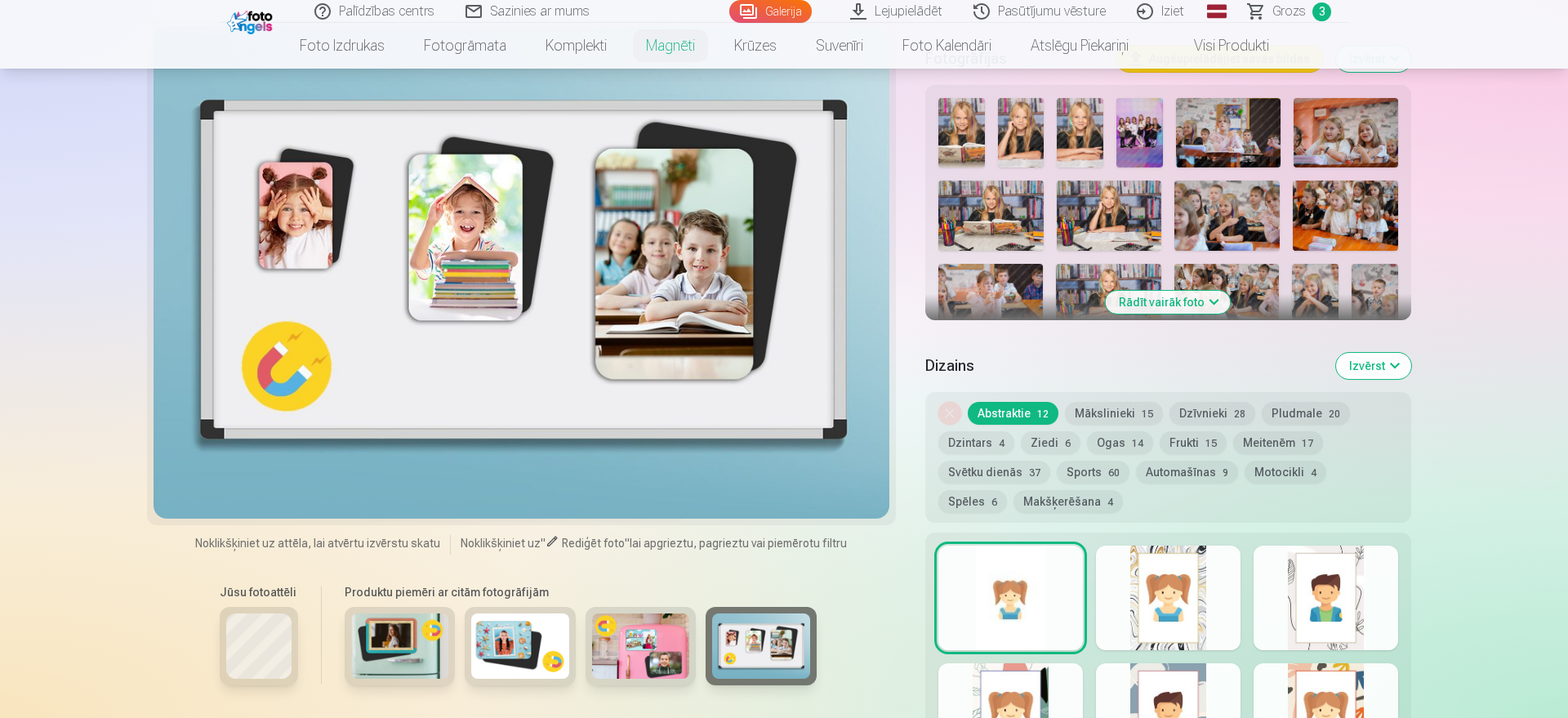
click at [656, 573] on img at bounding box center [641, 646] width 98 height 66
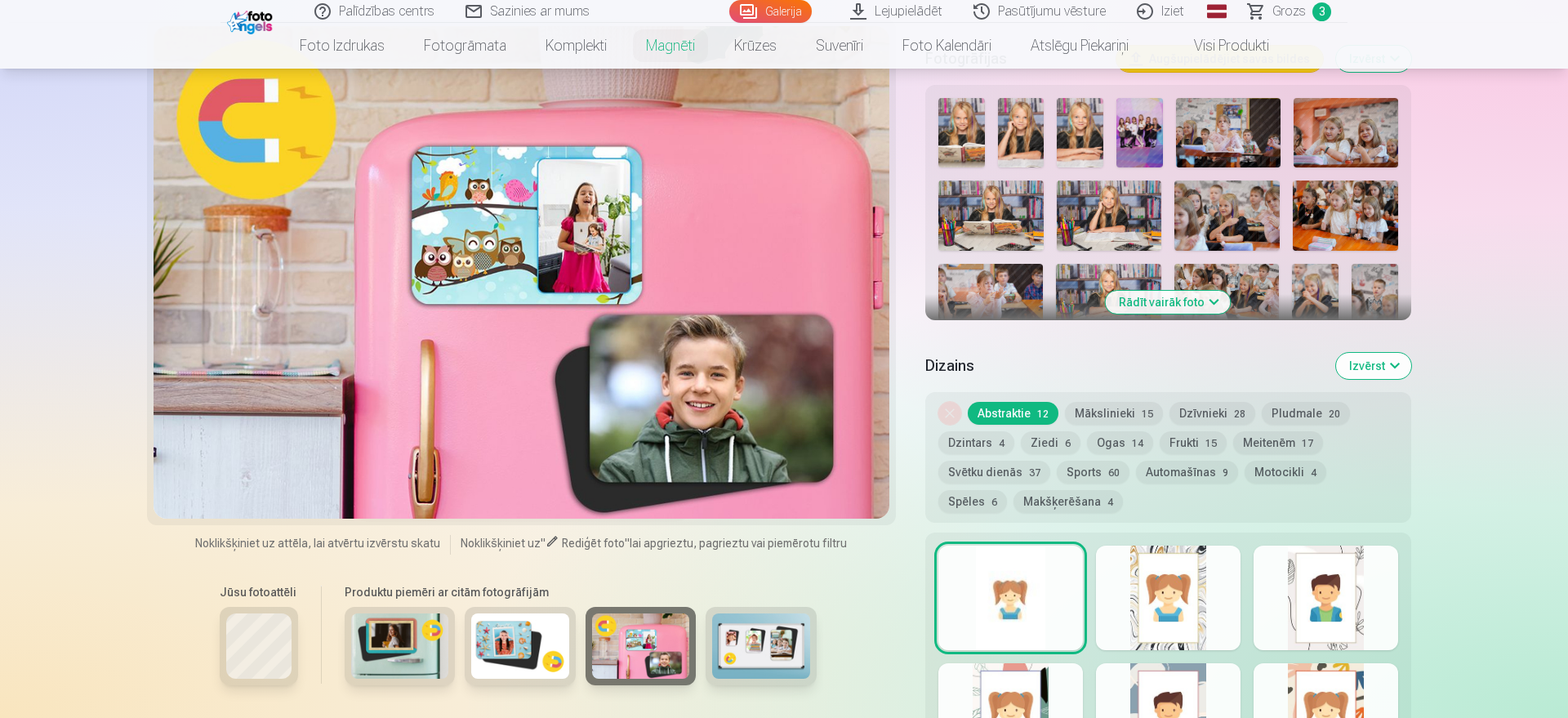
click at [410, 573] on img at bounding box center [400, 646] width 98 height 66
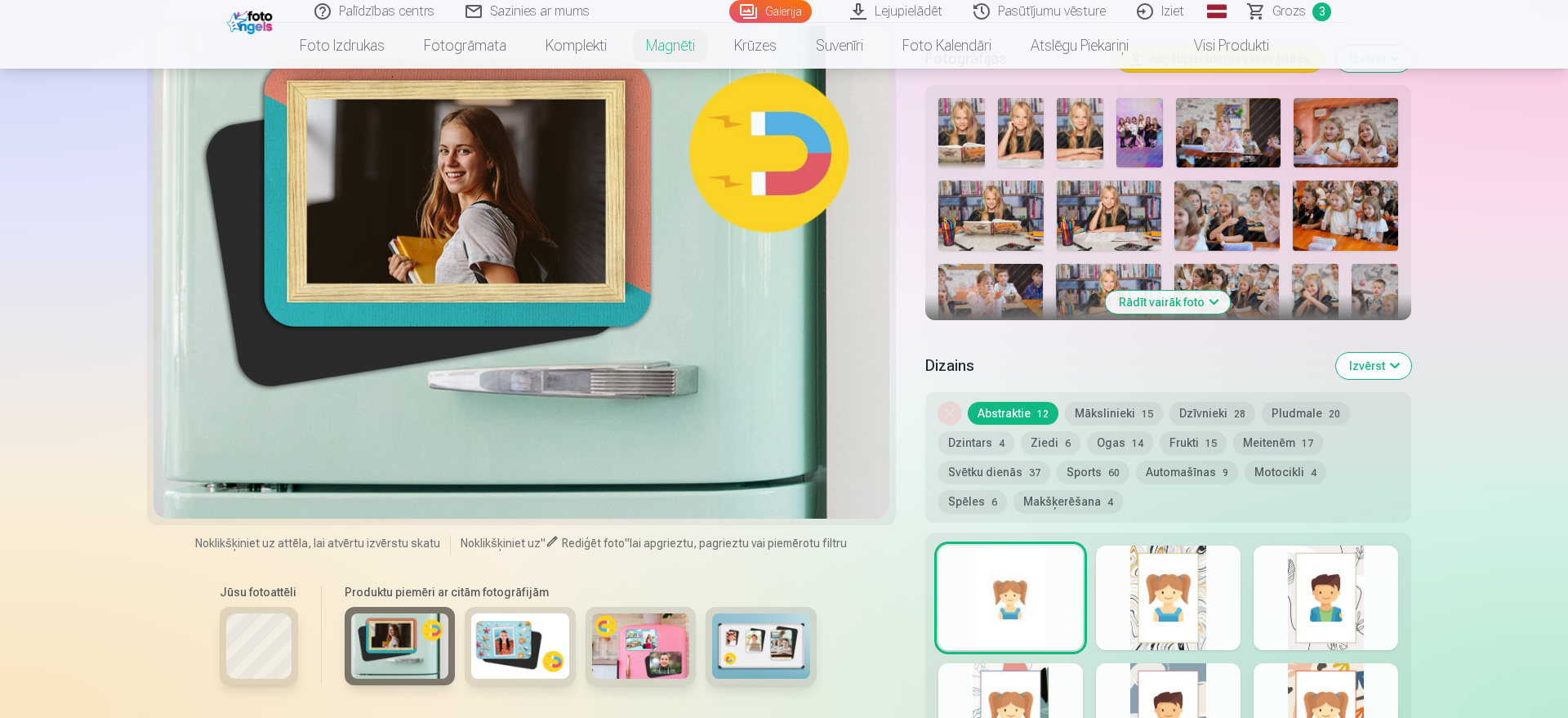
click at [420, 573] on img at bounding box center [400, 646] width 98 height 66
click at [517, 573] on img at bounding box center [520, 646] width 98 height 66
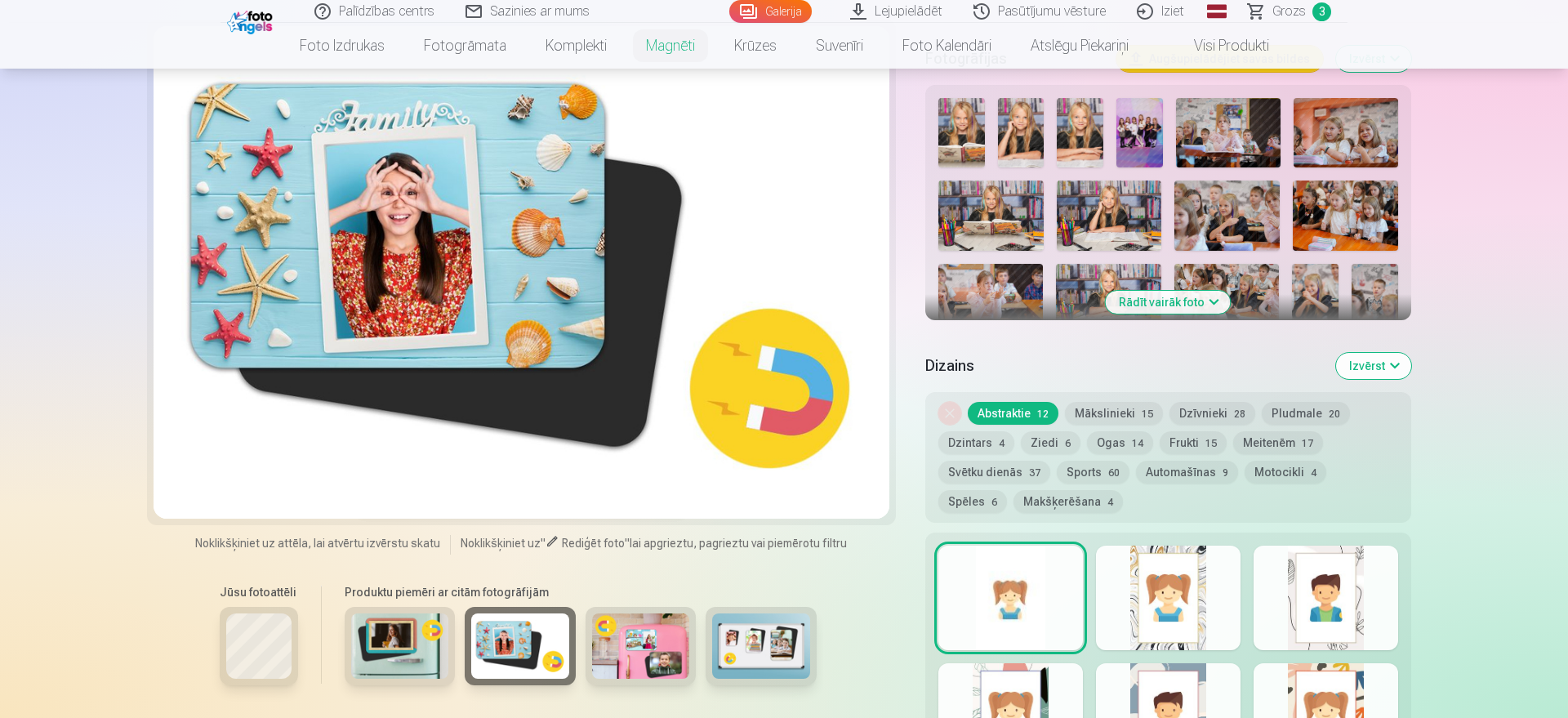
click at [648, 573] on img at bounding box center [641, 646] width 98 height 66
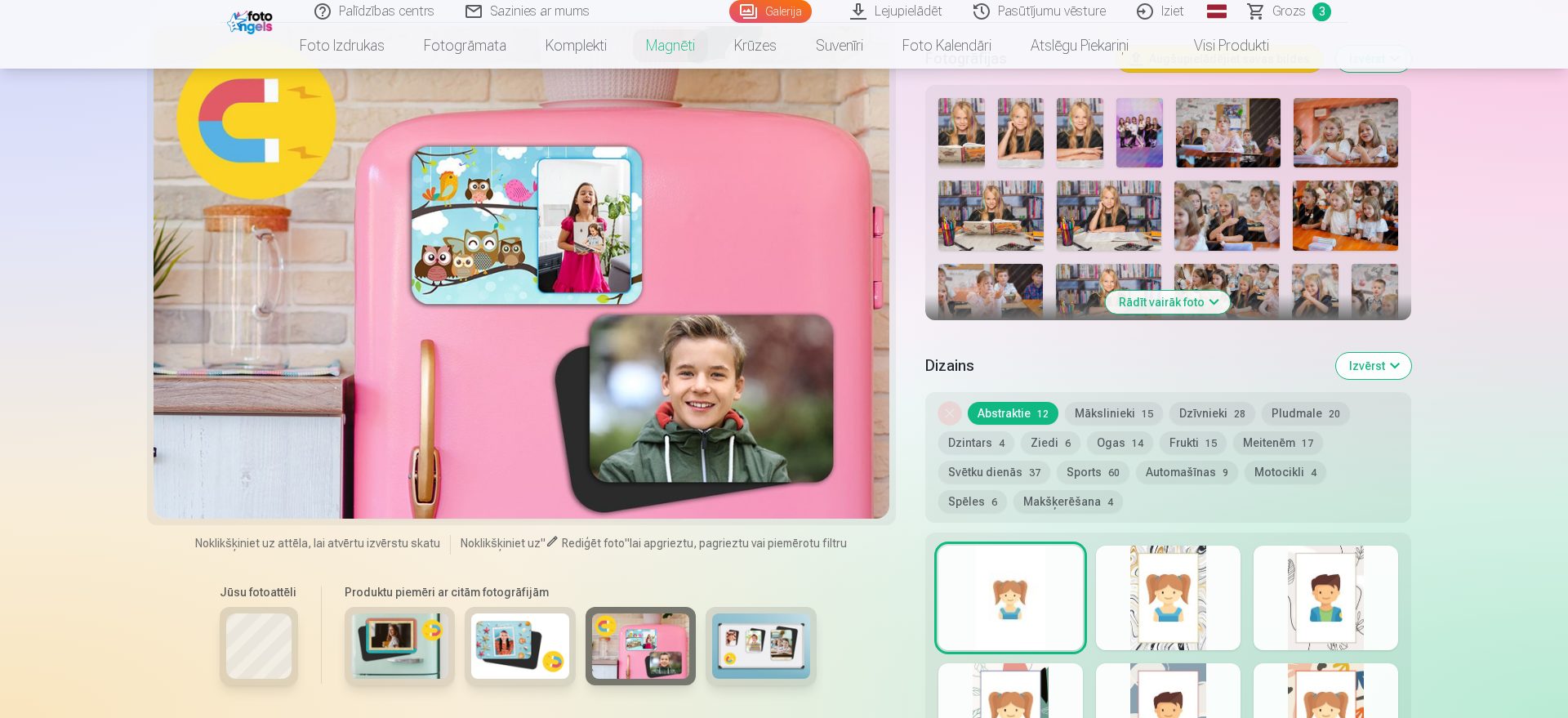
click at [767, 573] on img at bounding box center [761, 646] width 98 height 66
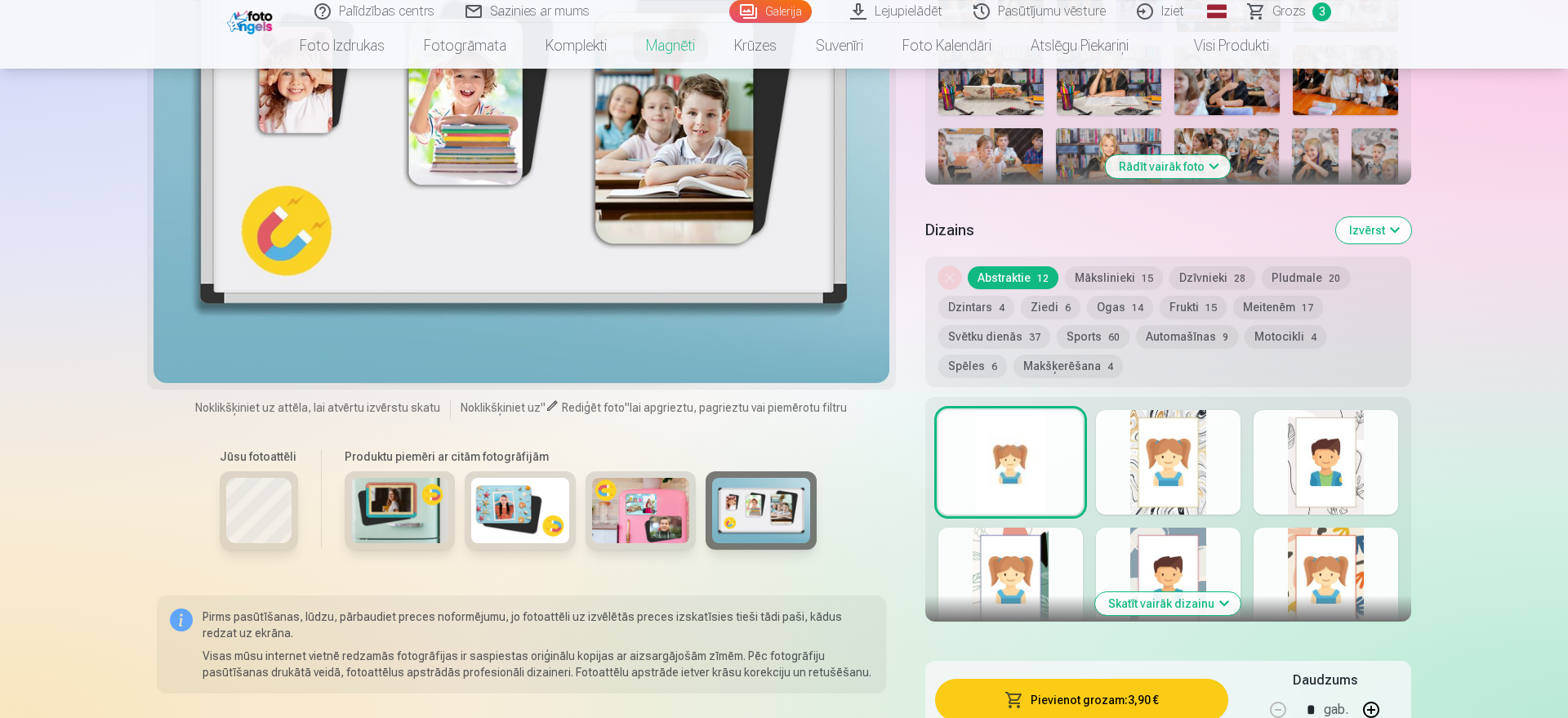
scroll to position [667, 0]
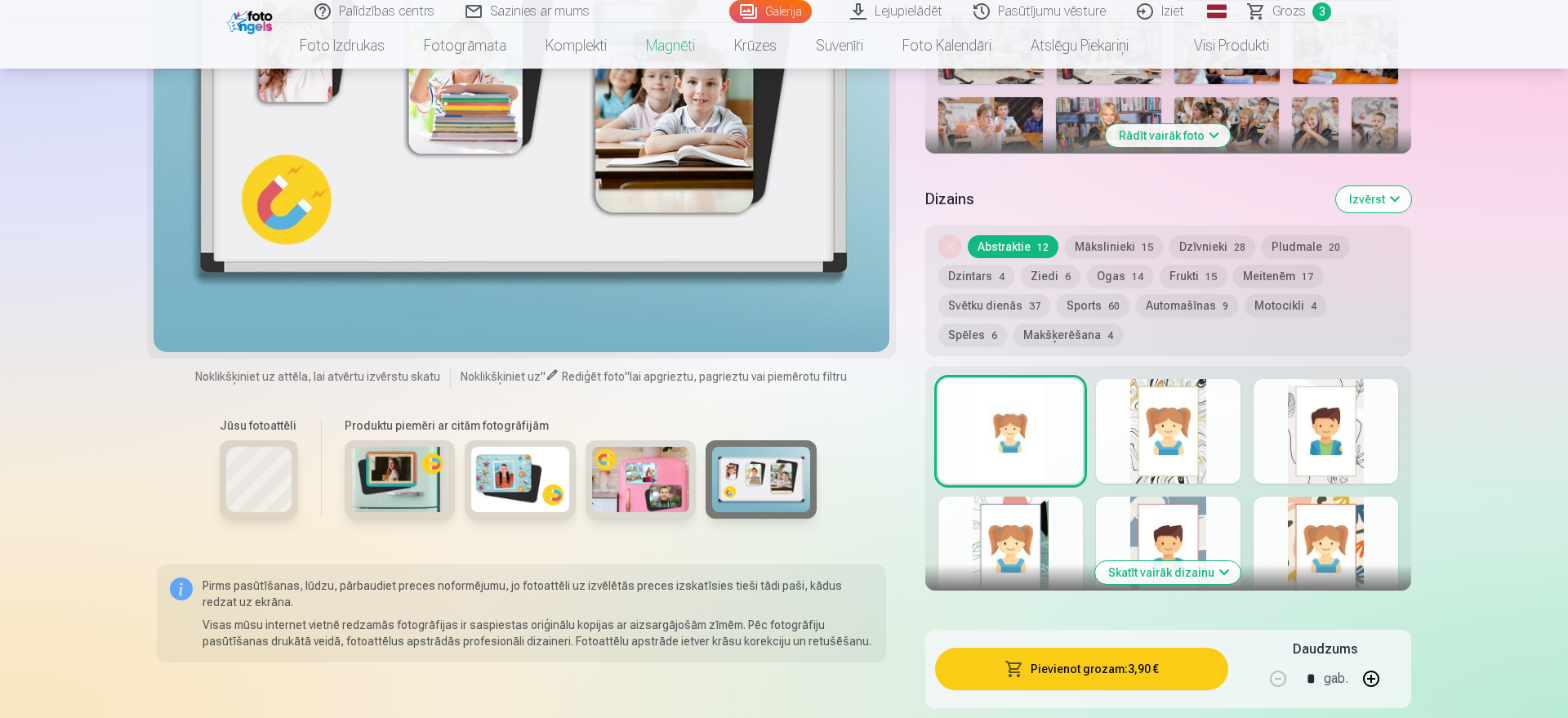
click at [1156, 428] on div at bounding box center [1168, 431] width 145 height 105
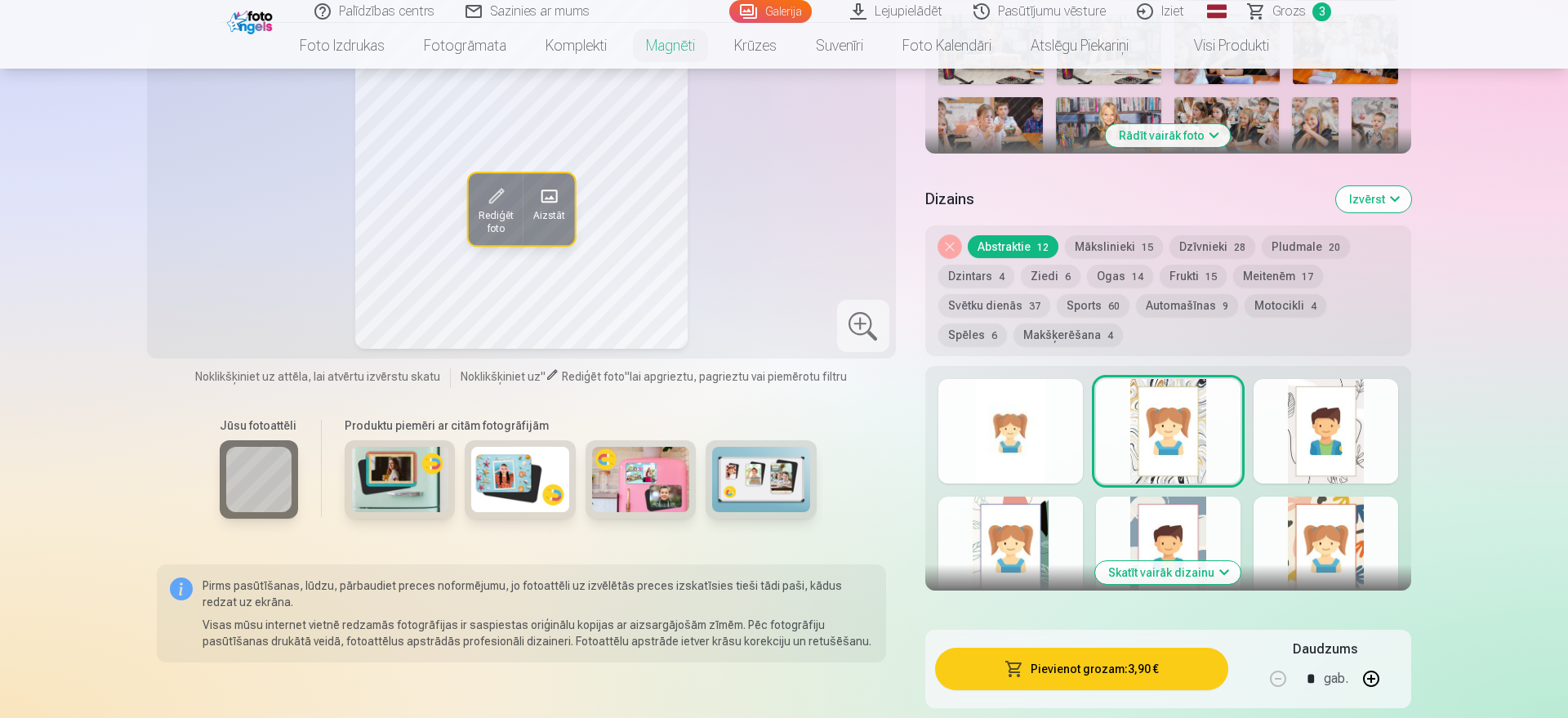
click at [1024, 435] on div at bounding box center [1010, 431] width 145 height 105
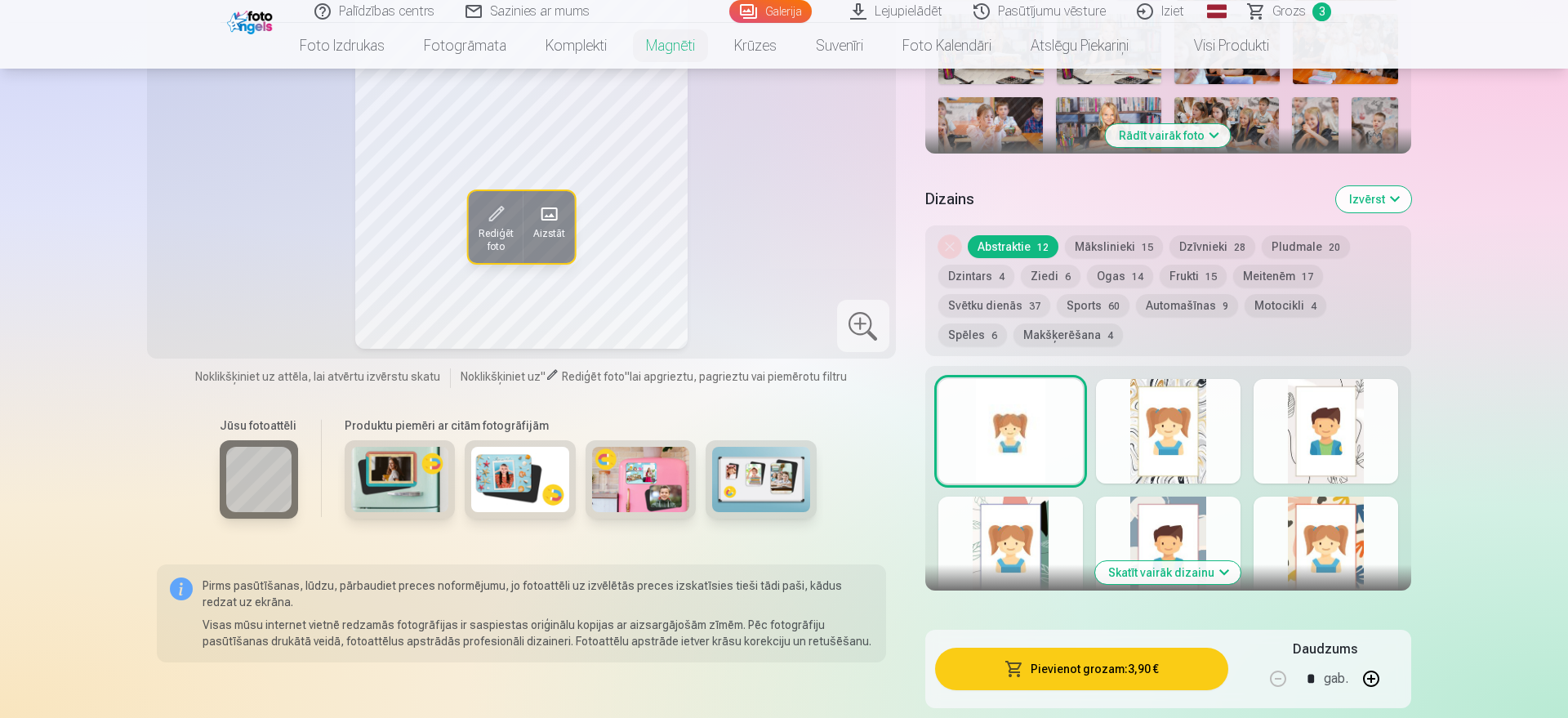
scroll to position [750, 0]
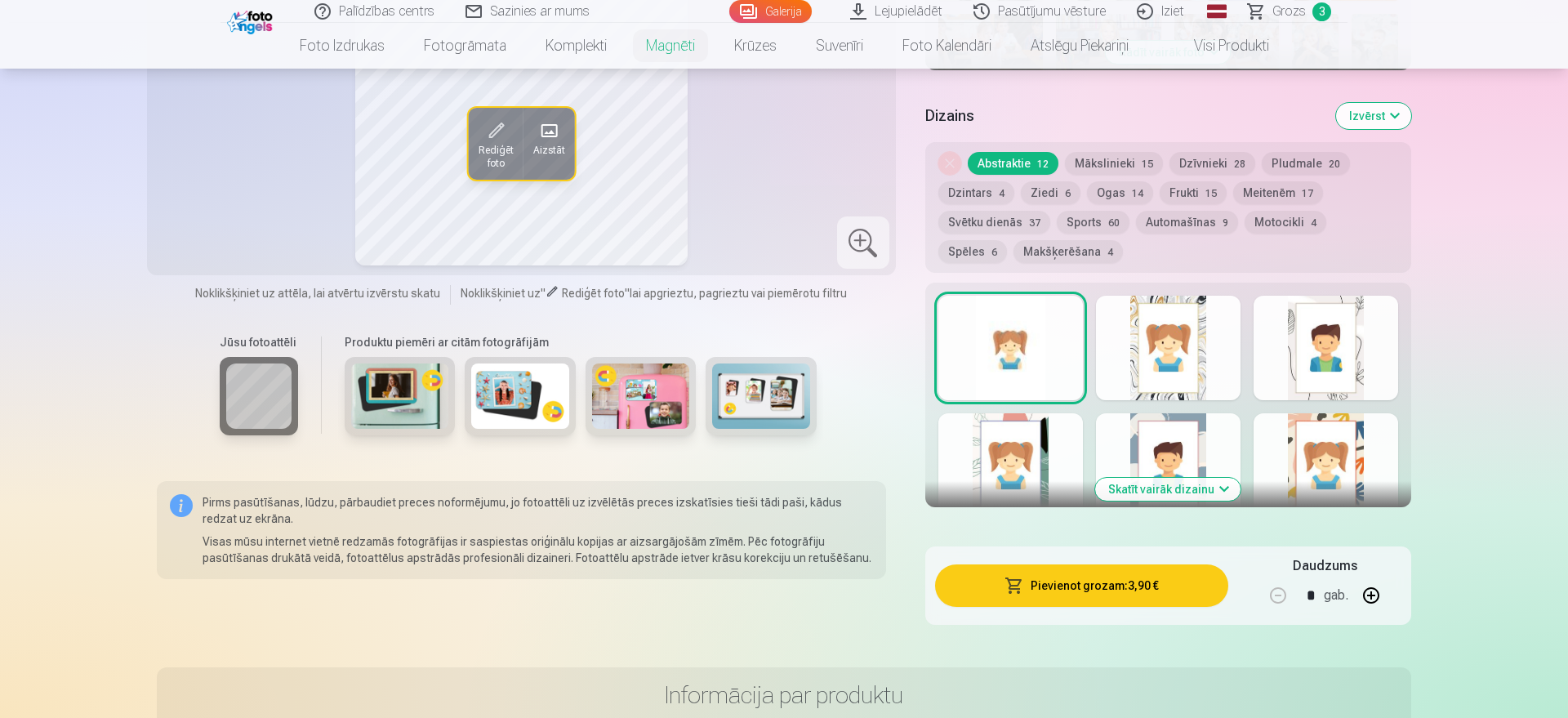
click at [1141, 339] on div at bounding box center [1168, 348] width 145 height 105
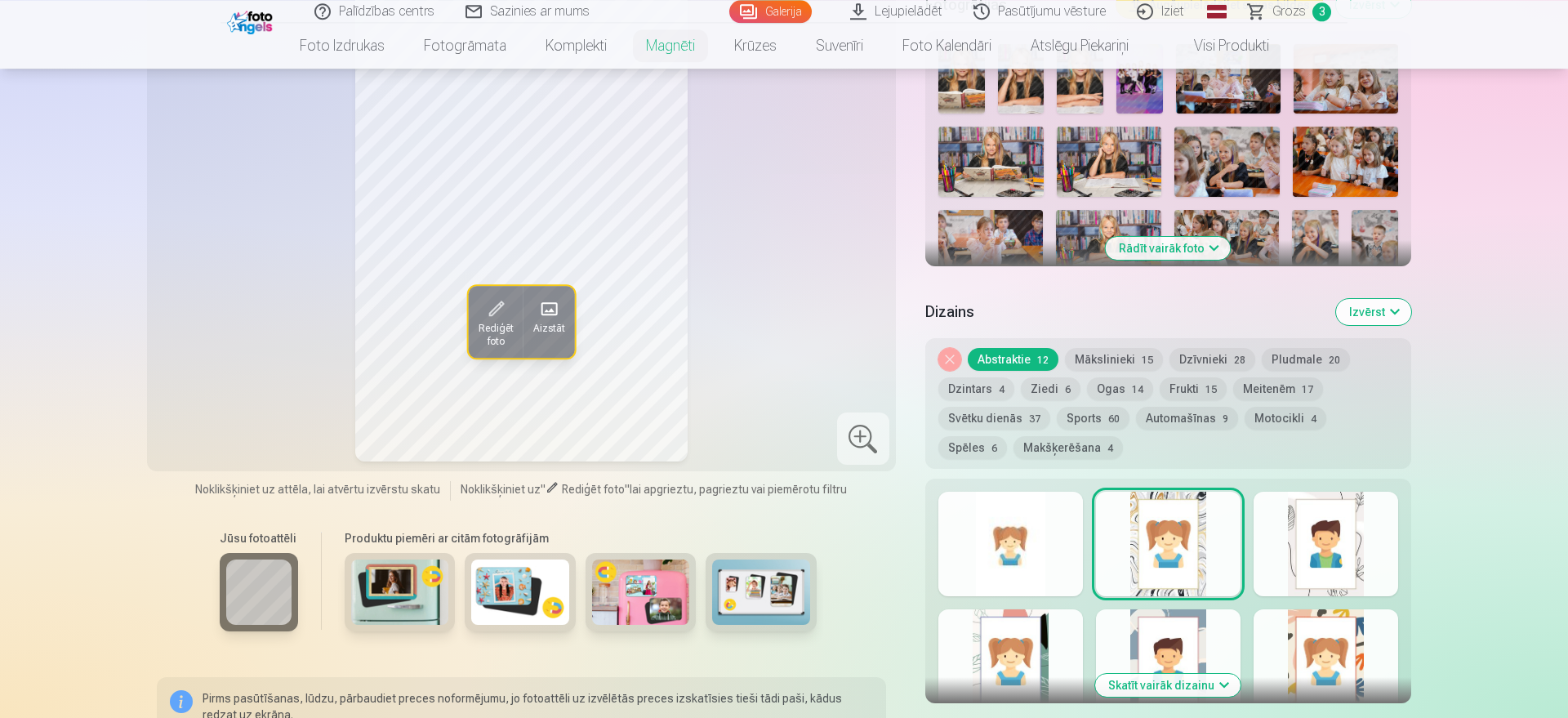
scroll to position [583, 0]
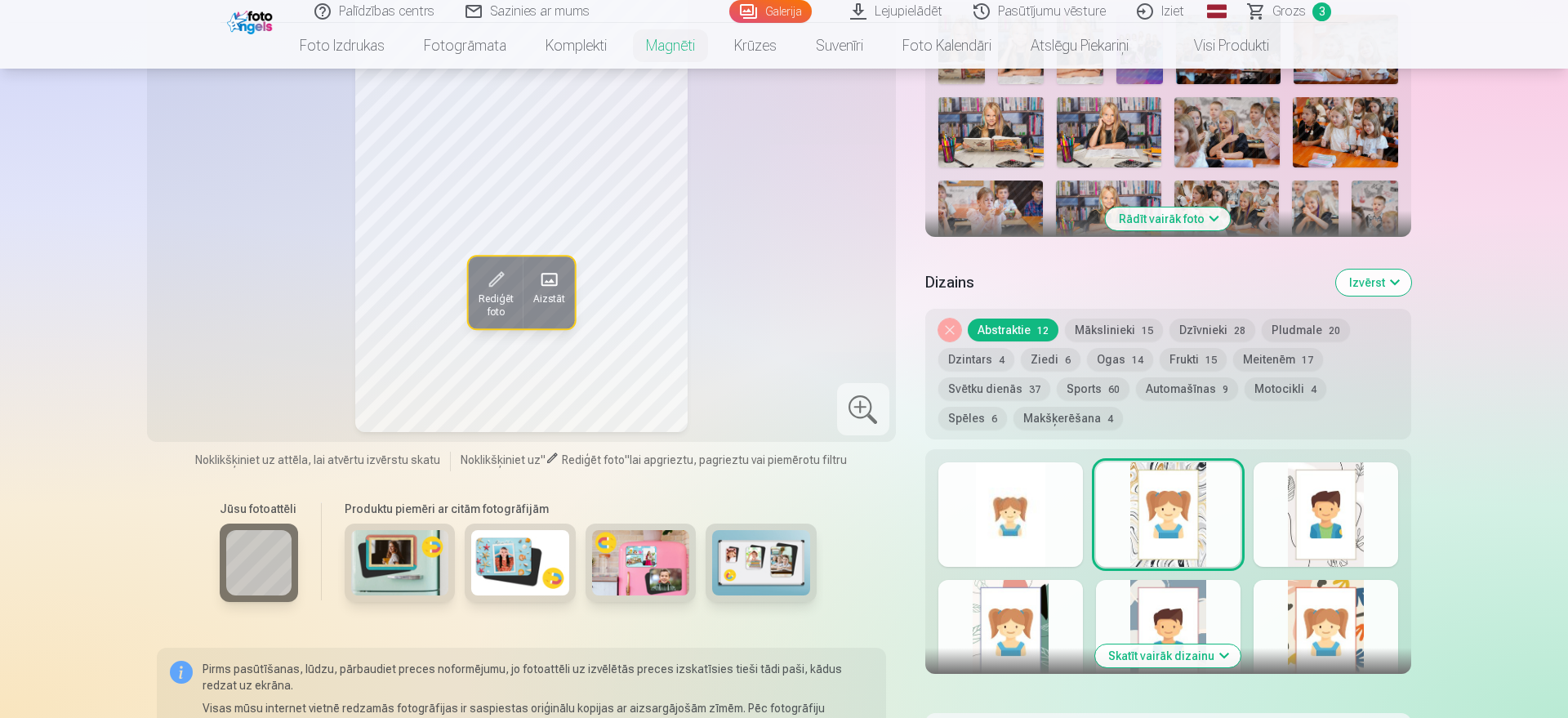
click at [1253, 531] on div at bounding box center [1325, 514] width 145 height 105
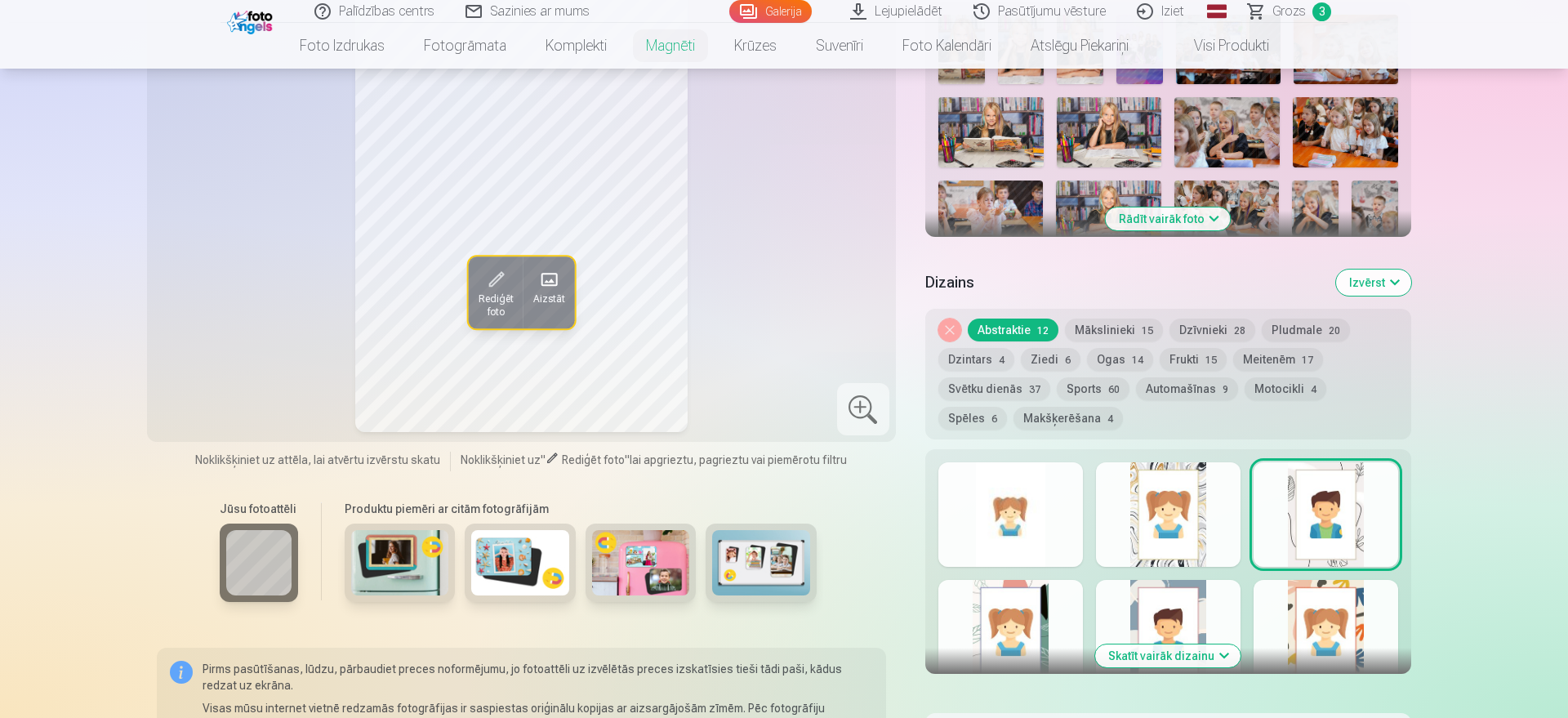
click at [1010, 573] on div at bounding box center [1010, 632] width 145 height 105
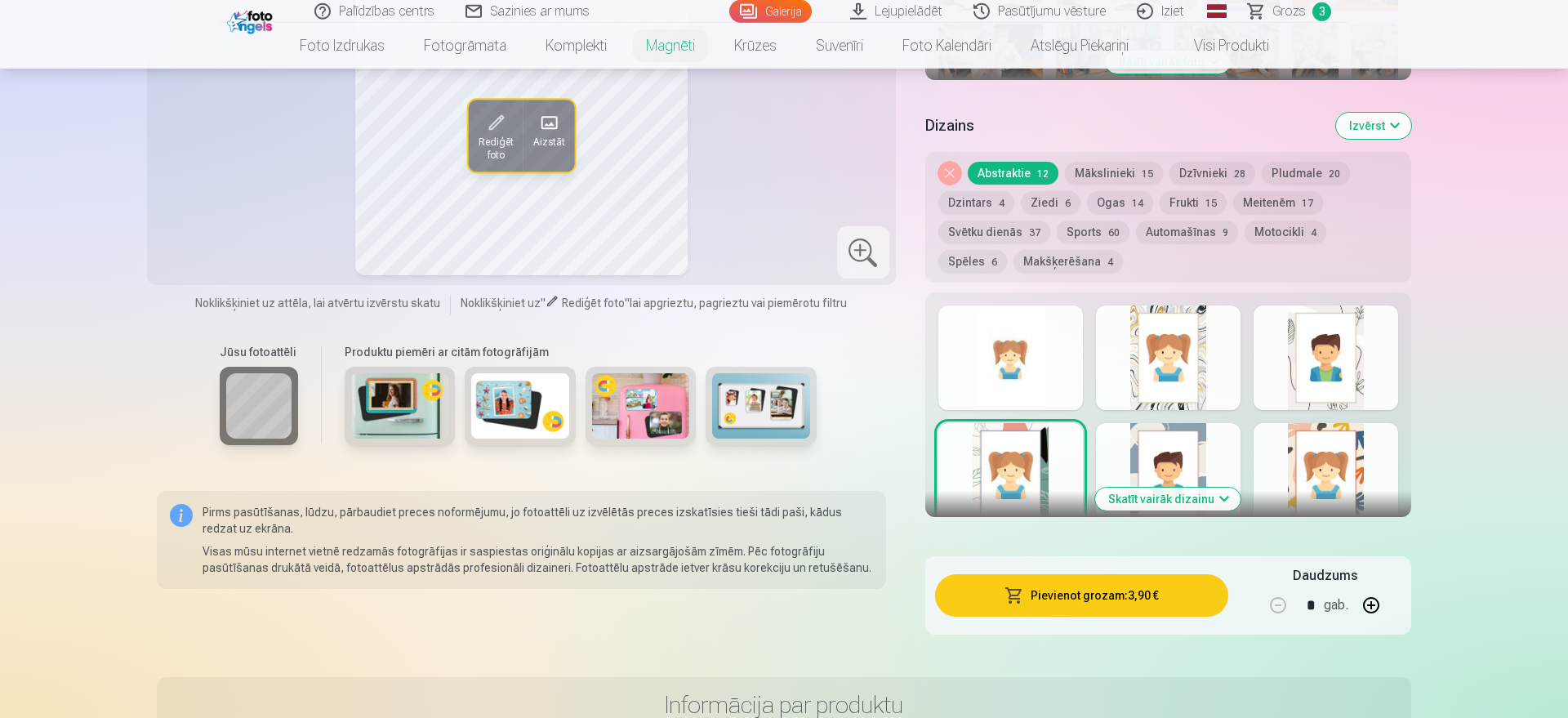
scroll to position [750, 0]
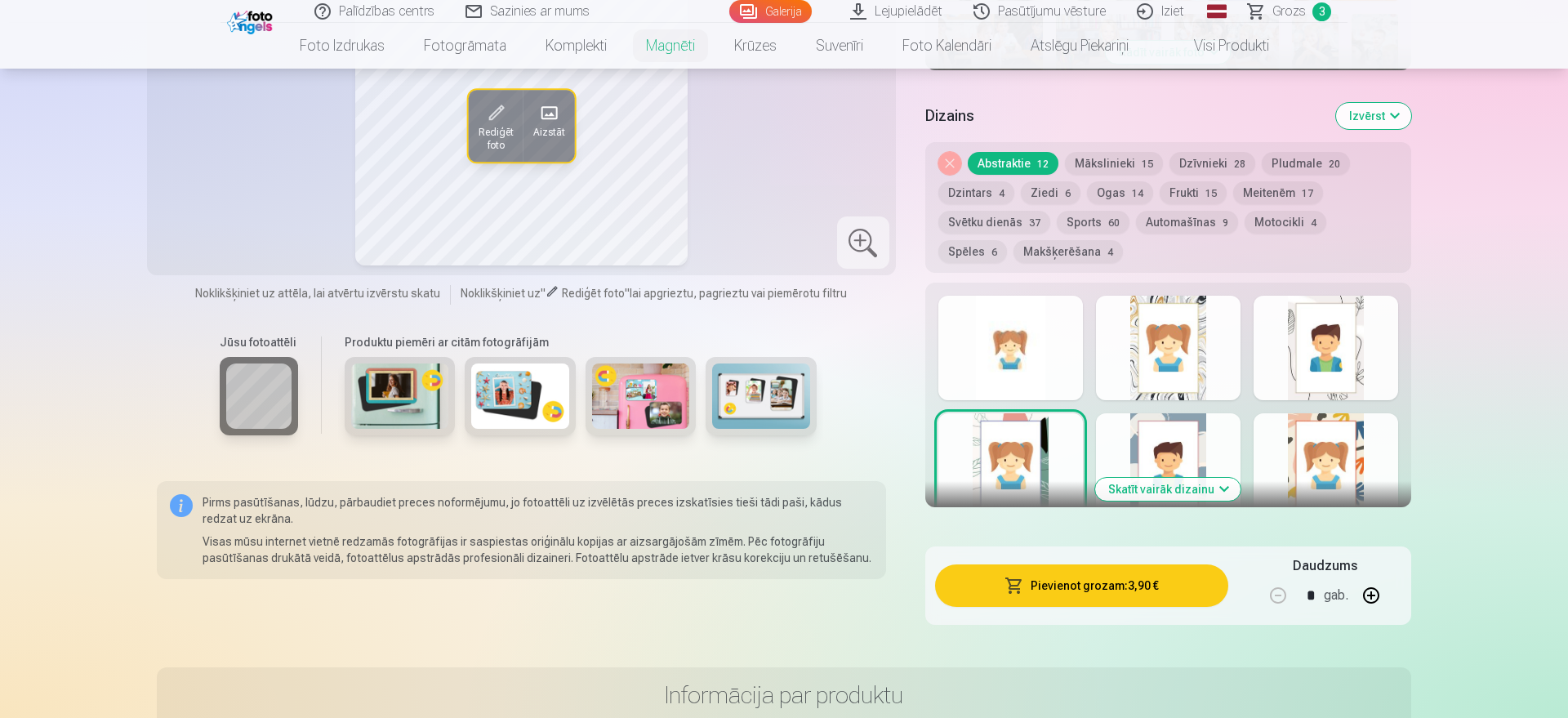
click at [1168, 478] on button "Skatīt vairāk dizainu" at bounding box center [1168, 489] width 146 height 23
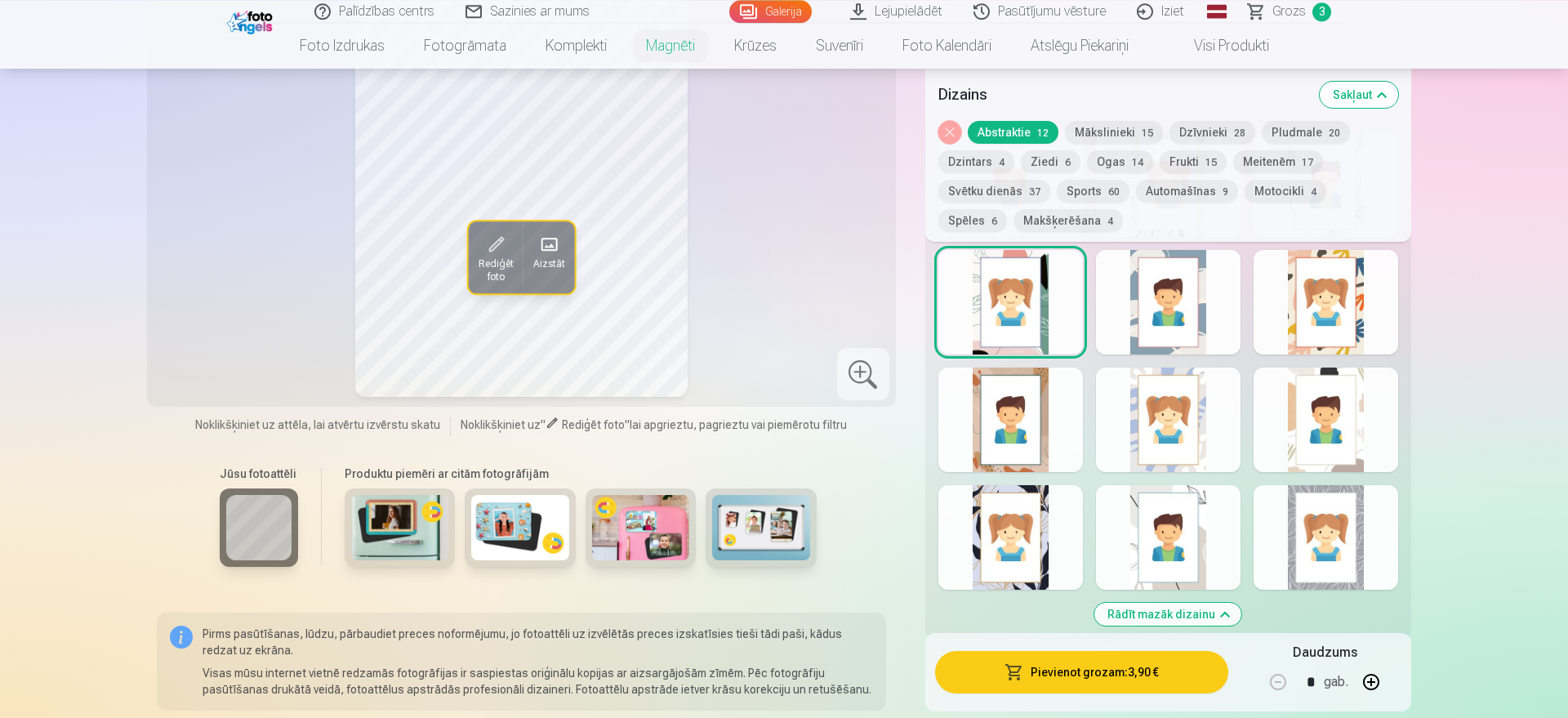
scroll to position [916, 0]
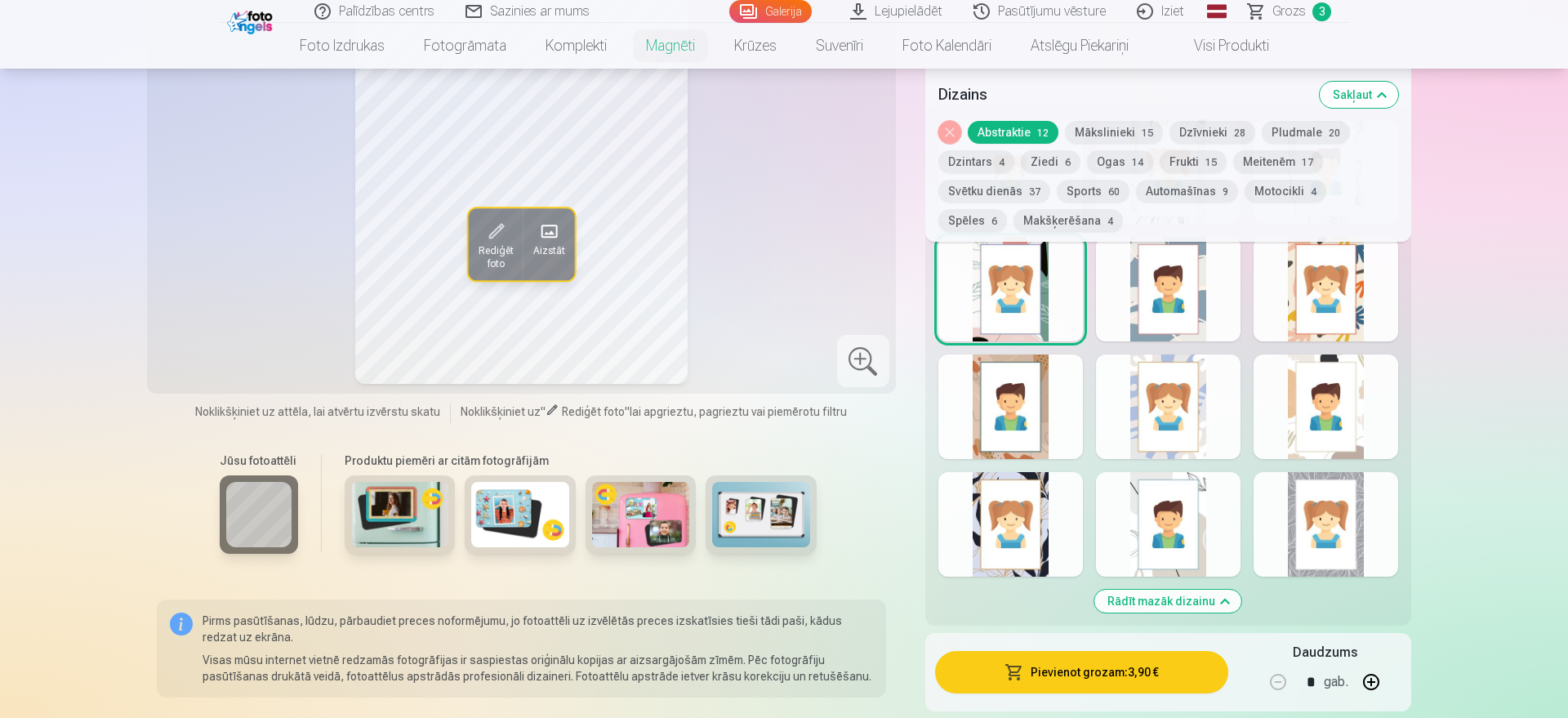
click at [1253, 525] on div at bounding box center [1325, 524] width 145 height 105
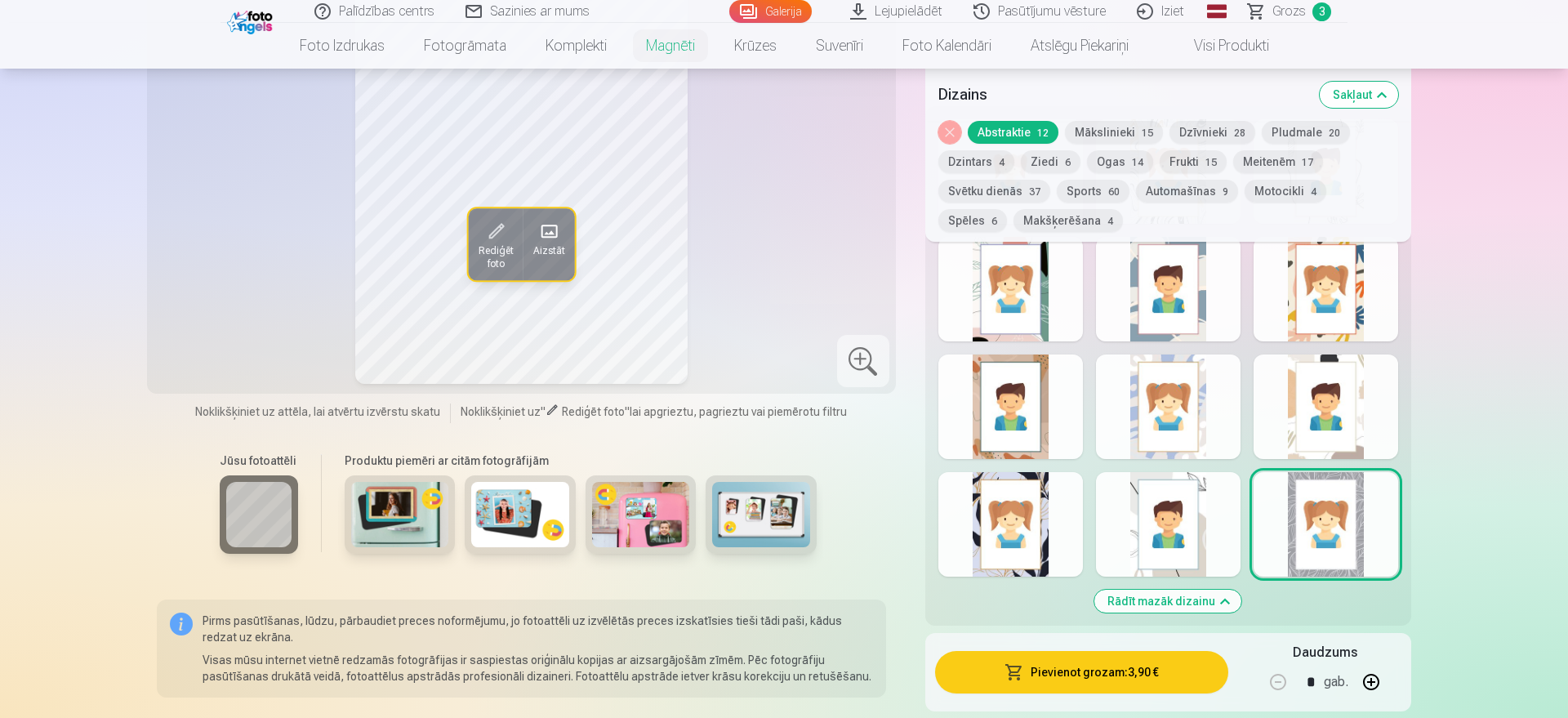
click at [1090, 136] on button "Mākslinieki 15" at bounding box center [1114, 132] width 98 height 23
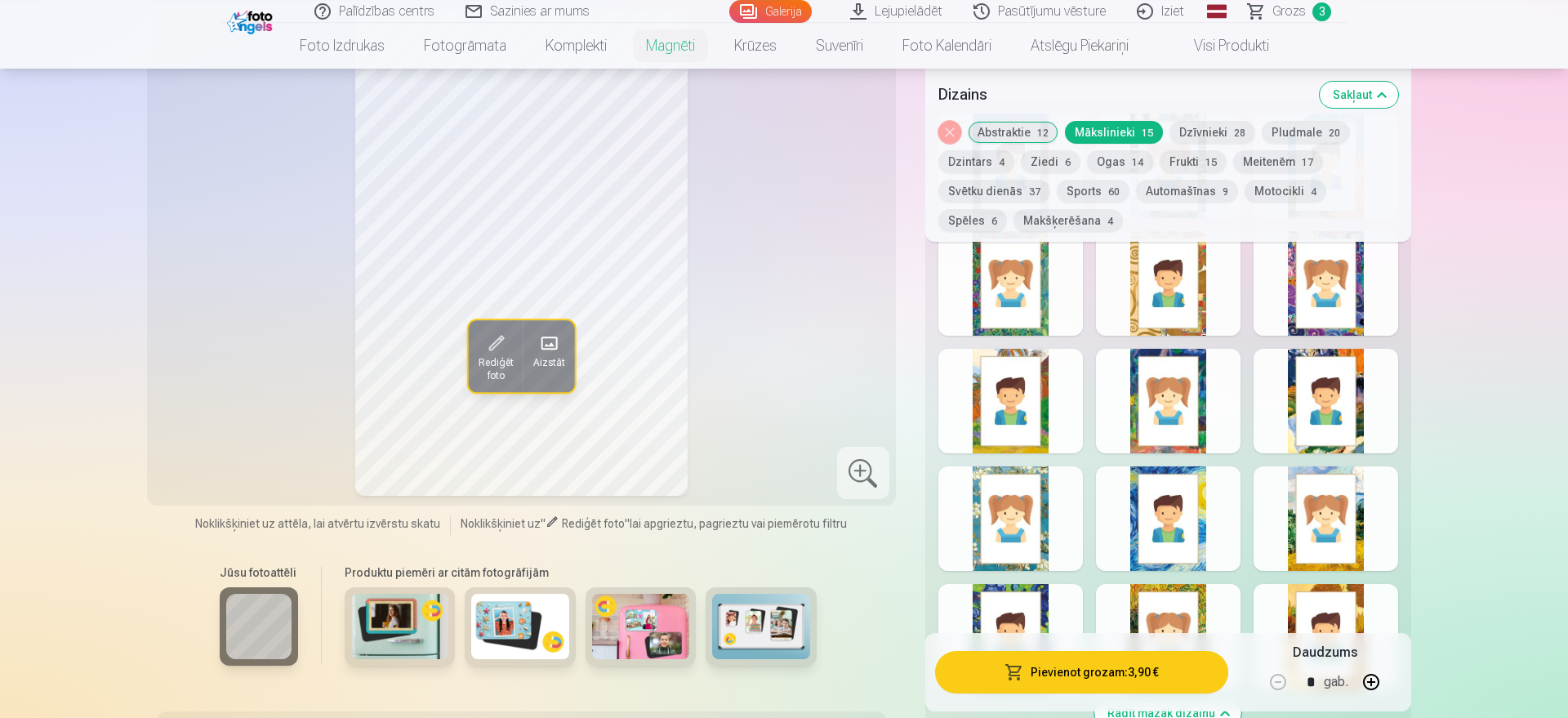
scroll to position [834, 0]
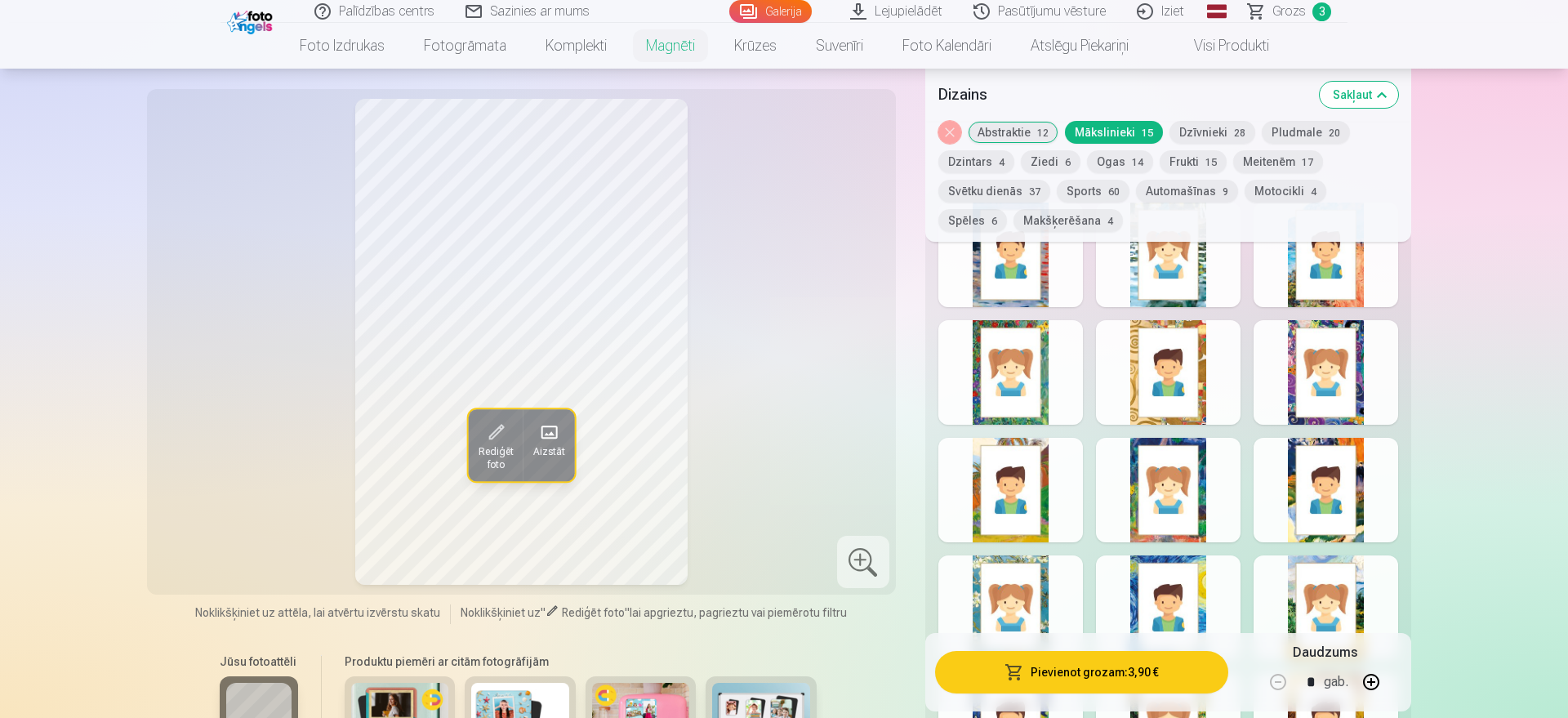
click at [1007, 209] on button "Spēles 6" at bounding box center [971, 220] width 68 height 23
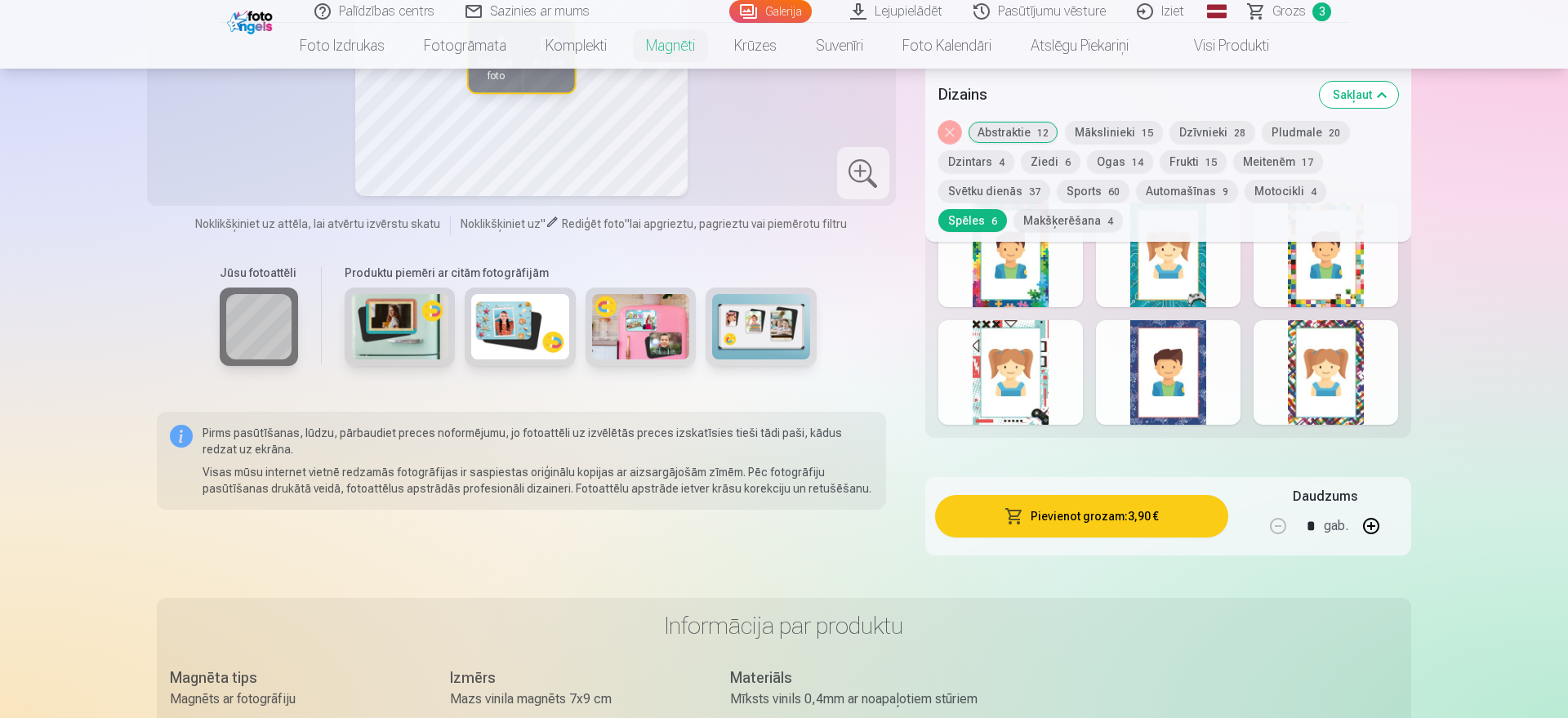
click at [1253, 349] on div at bounding box center [1325, 372] width 145 height 105
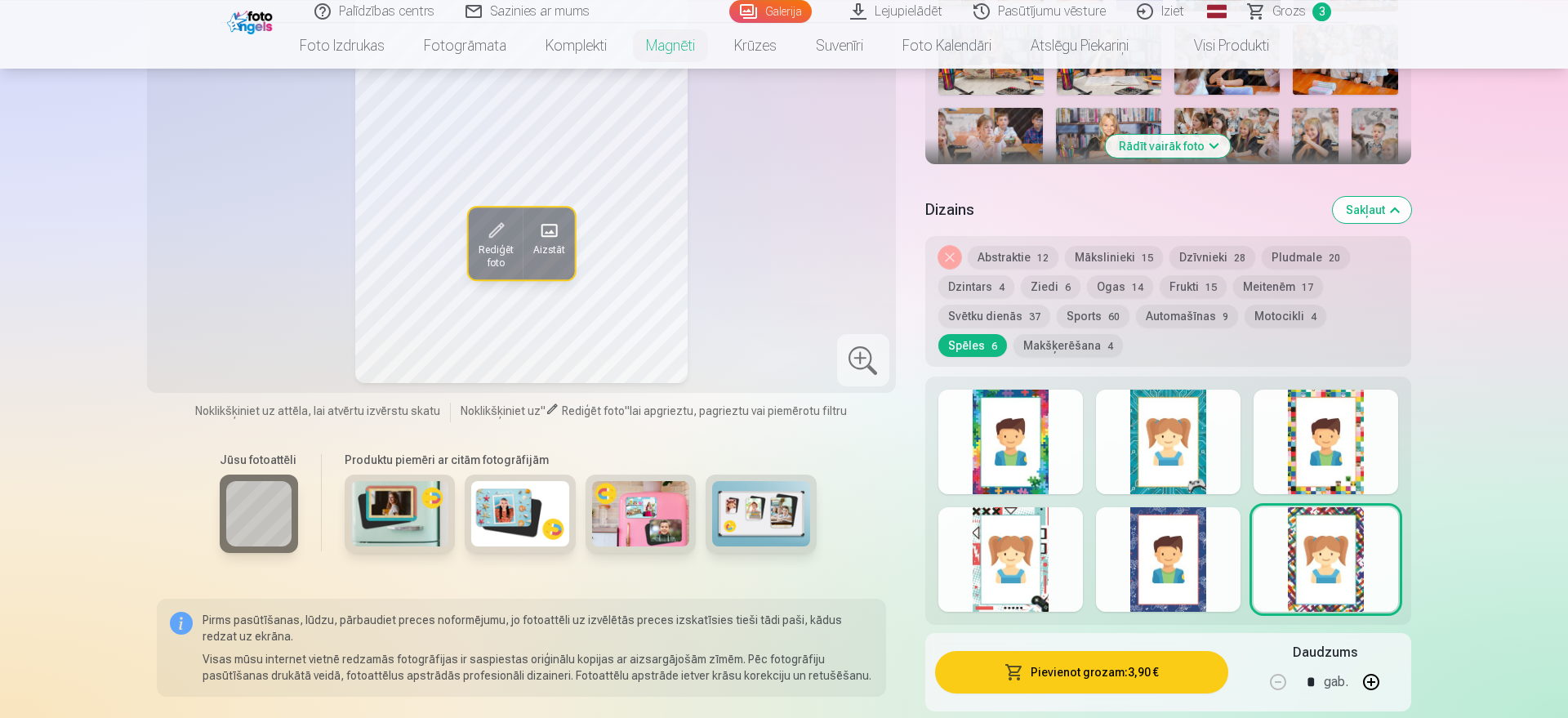
scroll to position [667, 0]
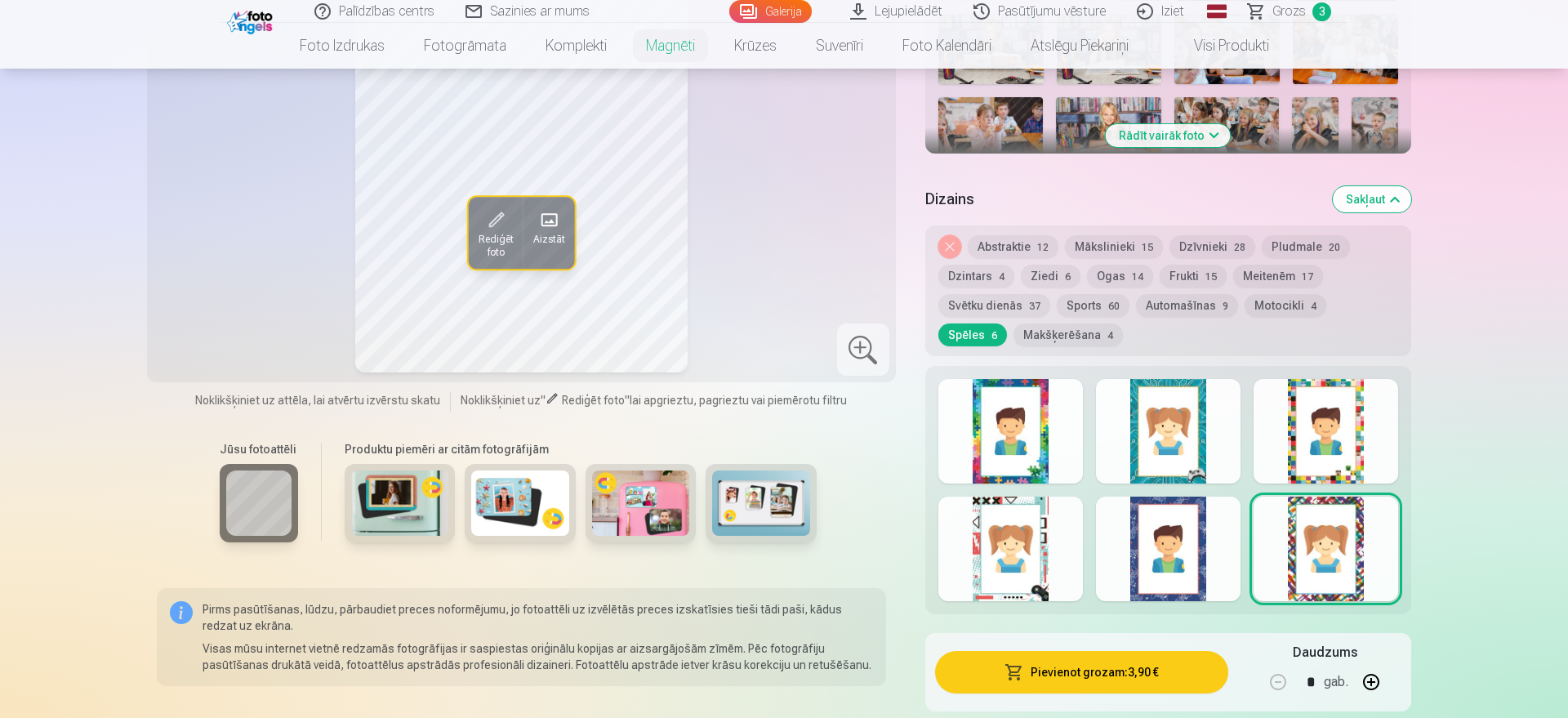
click at [1168, 541] on div at bounding box center [1168, 549] width 145 height 105
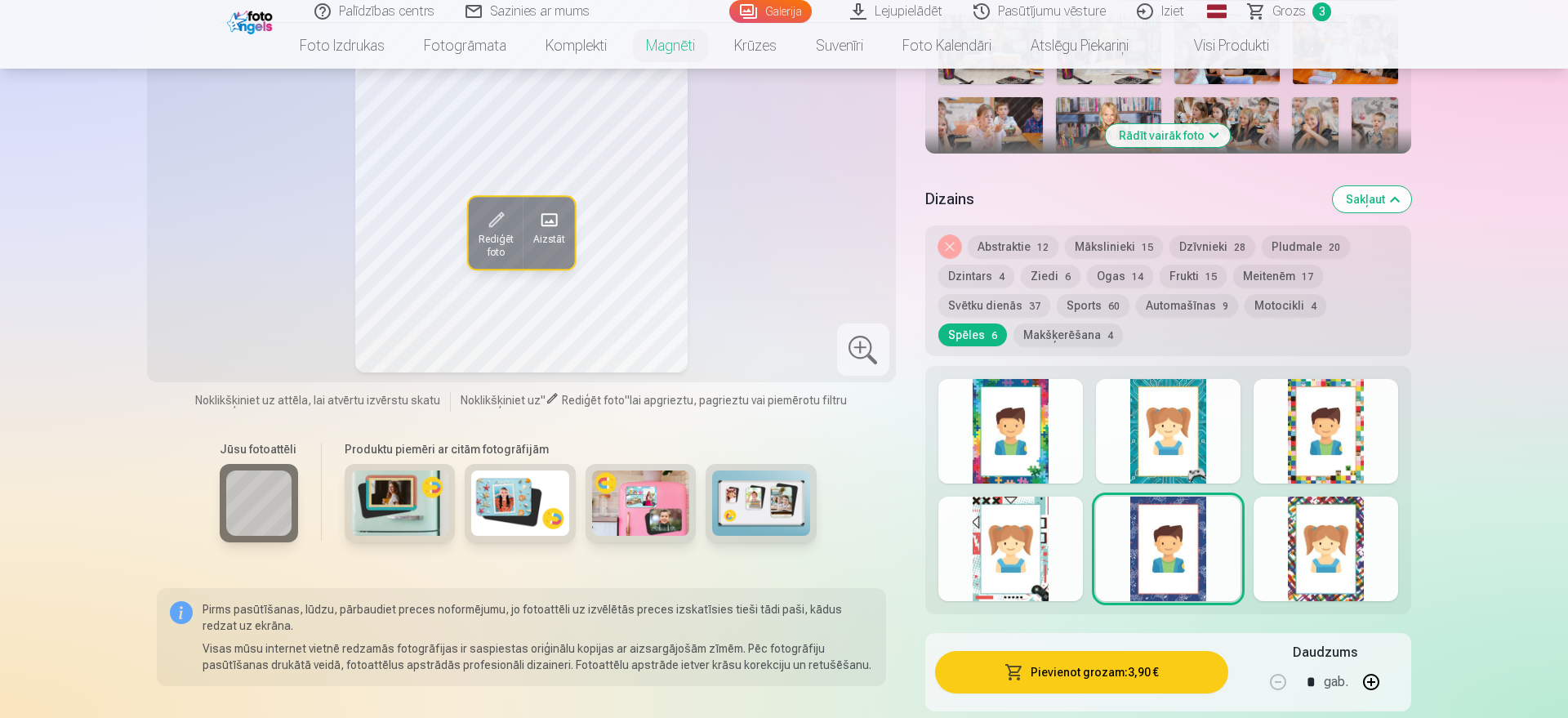
click at [1253, 427] on div at bounding box center [1325, 431] width 145 height 105
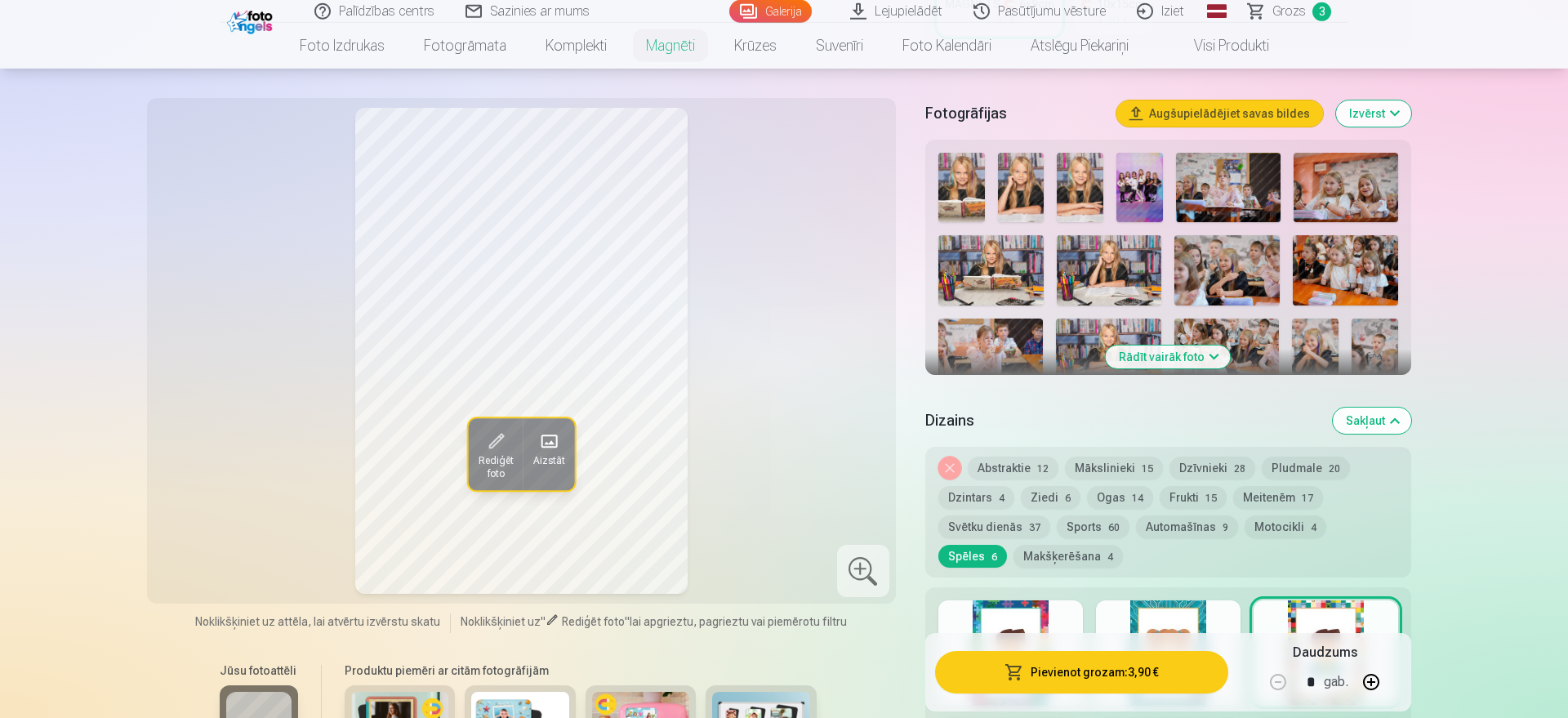
scroll to position [417, 0]
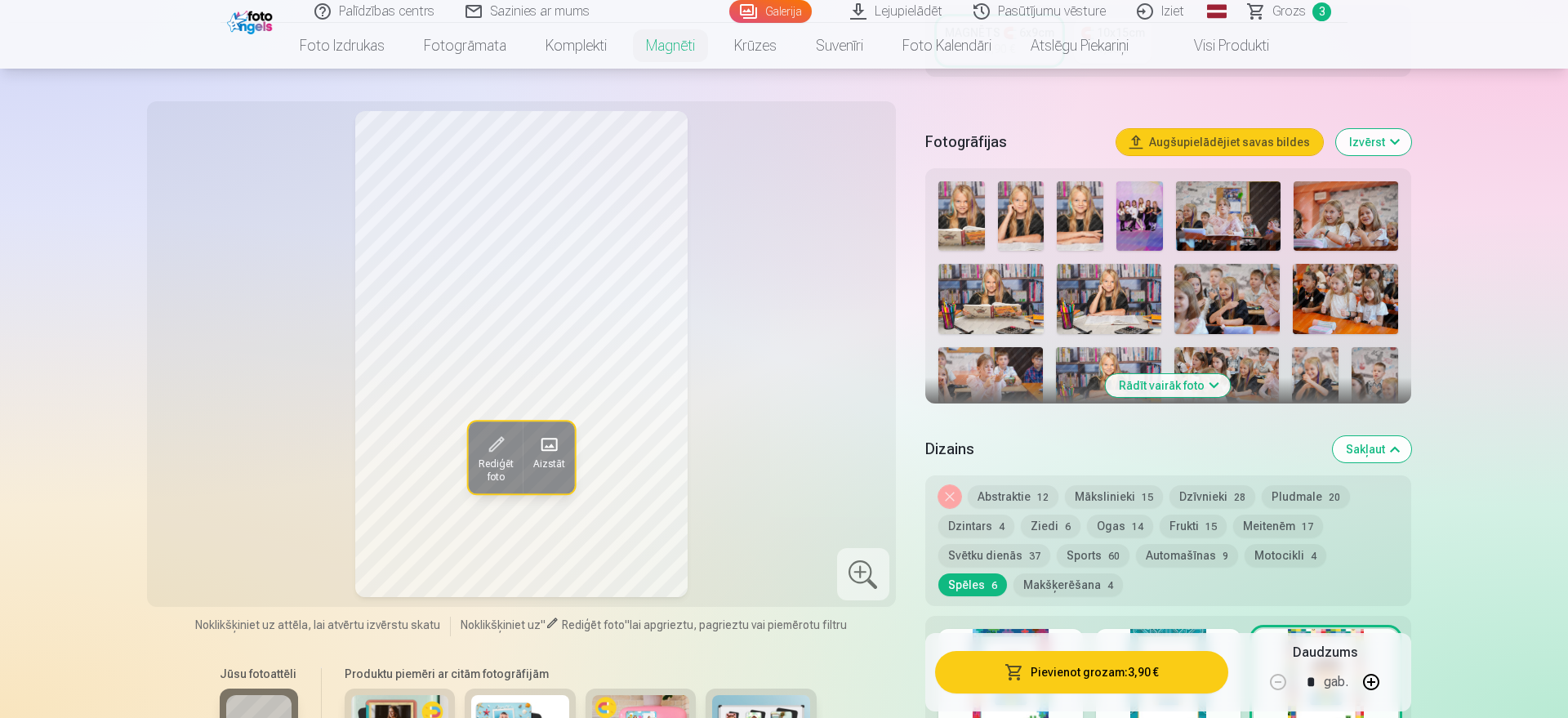
click at [954, 485] on button "Noņemiet dizainu" at bounding box center [949, 496] width 23 height 23
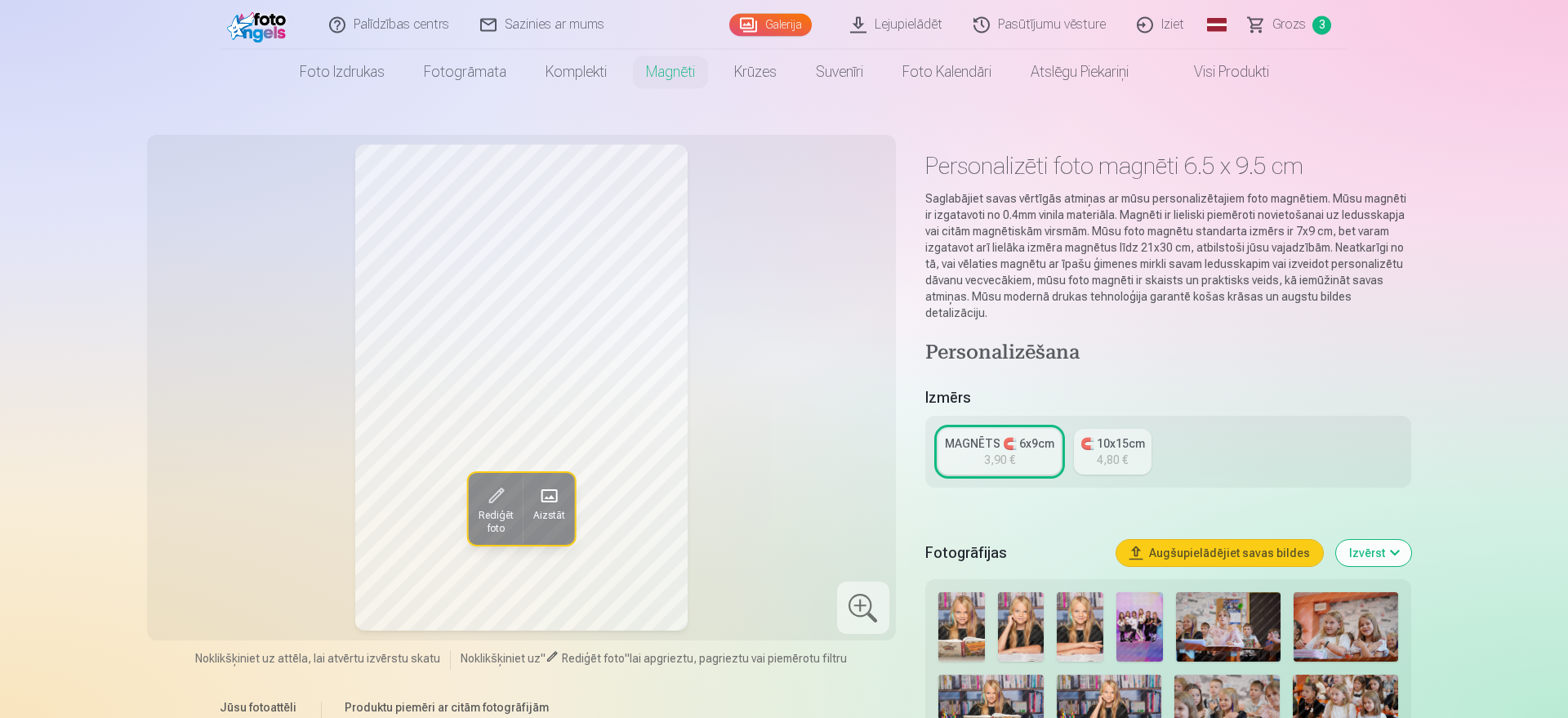
scroll to position [0, 0]
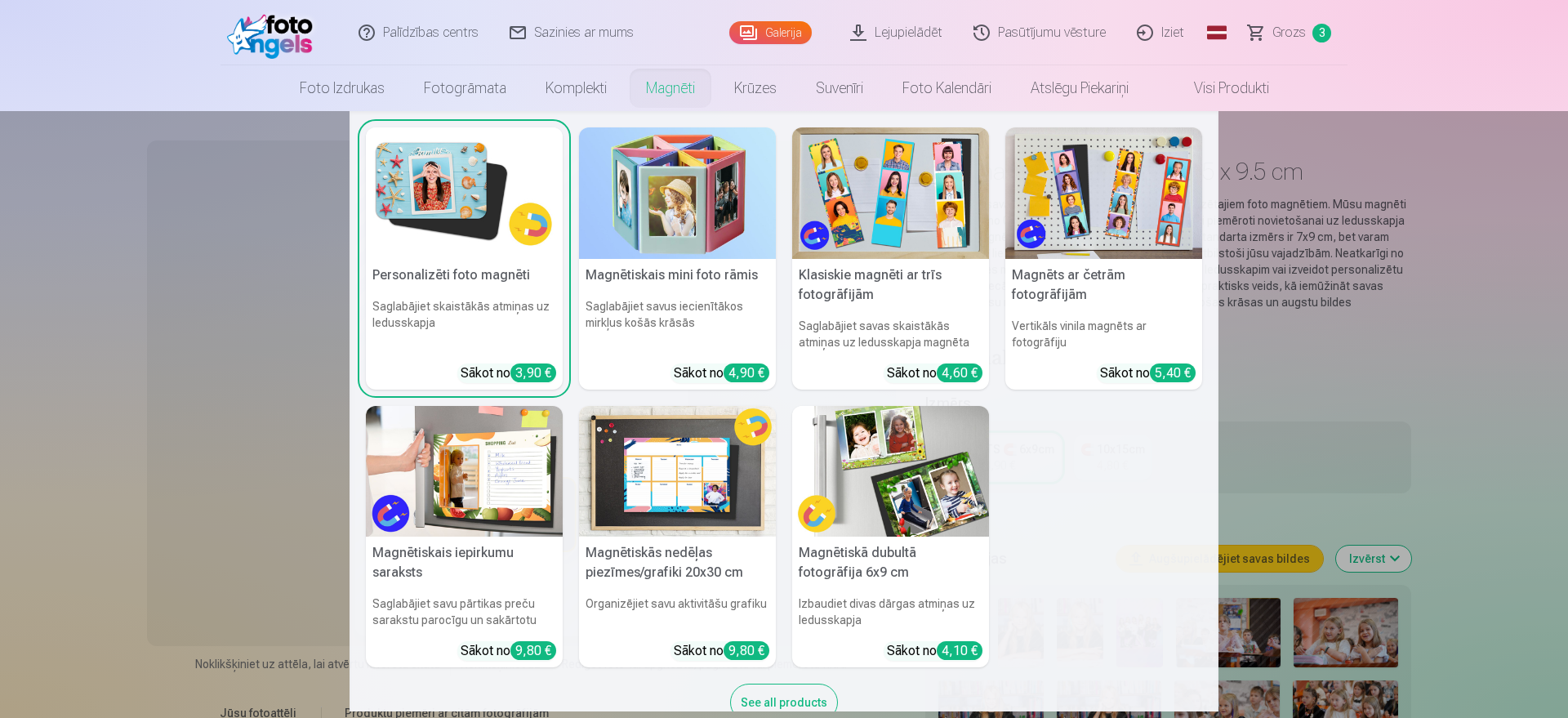
click at [662, 207] on img at bounding box center [677, 193] width 196 height 132
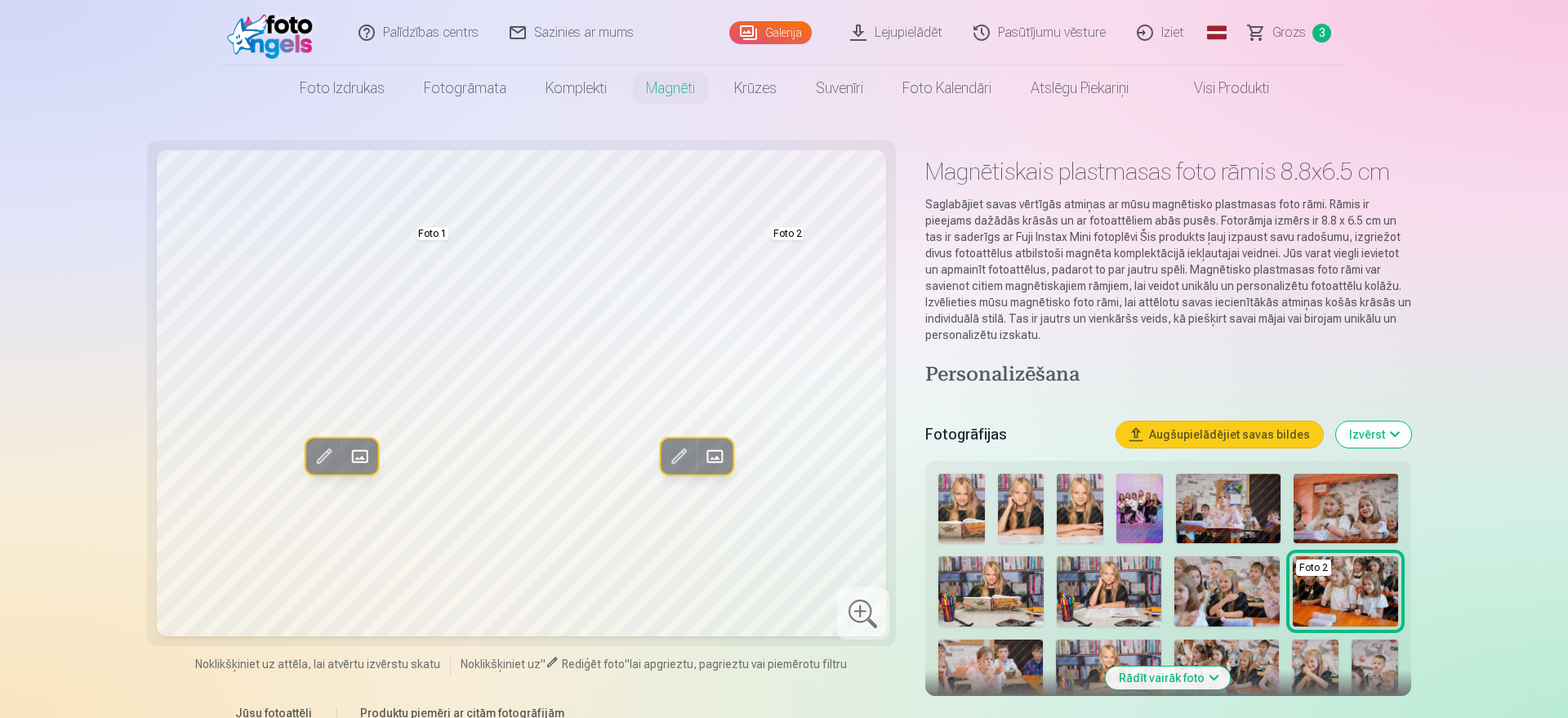
click at [362, 452] on span at bounding box center [359, 456] width 26 height 26
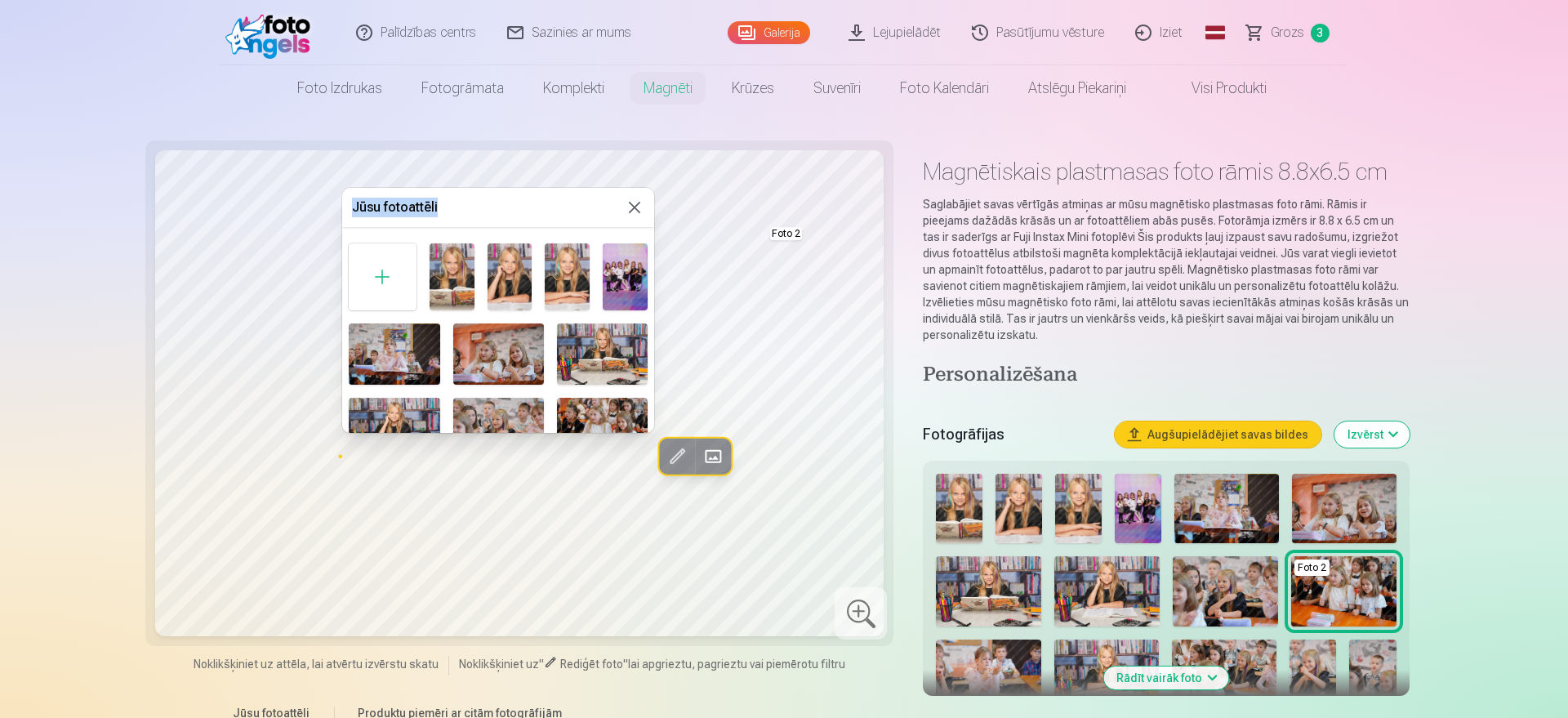
drag, startPoint x: 535, startPoint y: 207, endPoint x: 658, endPoint y: 211, distance: 123.1
click at [654, 211] on div "Jūsu fotoattēli Foto 1" at bounding box center [498, 309] width 312 height 245
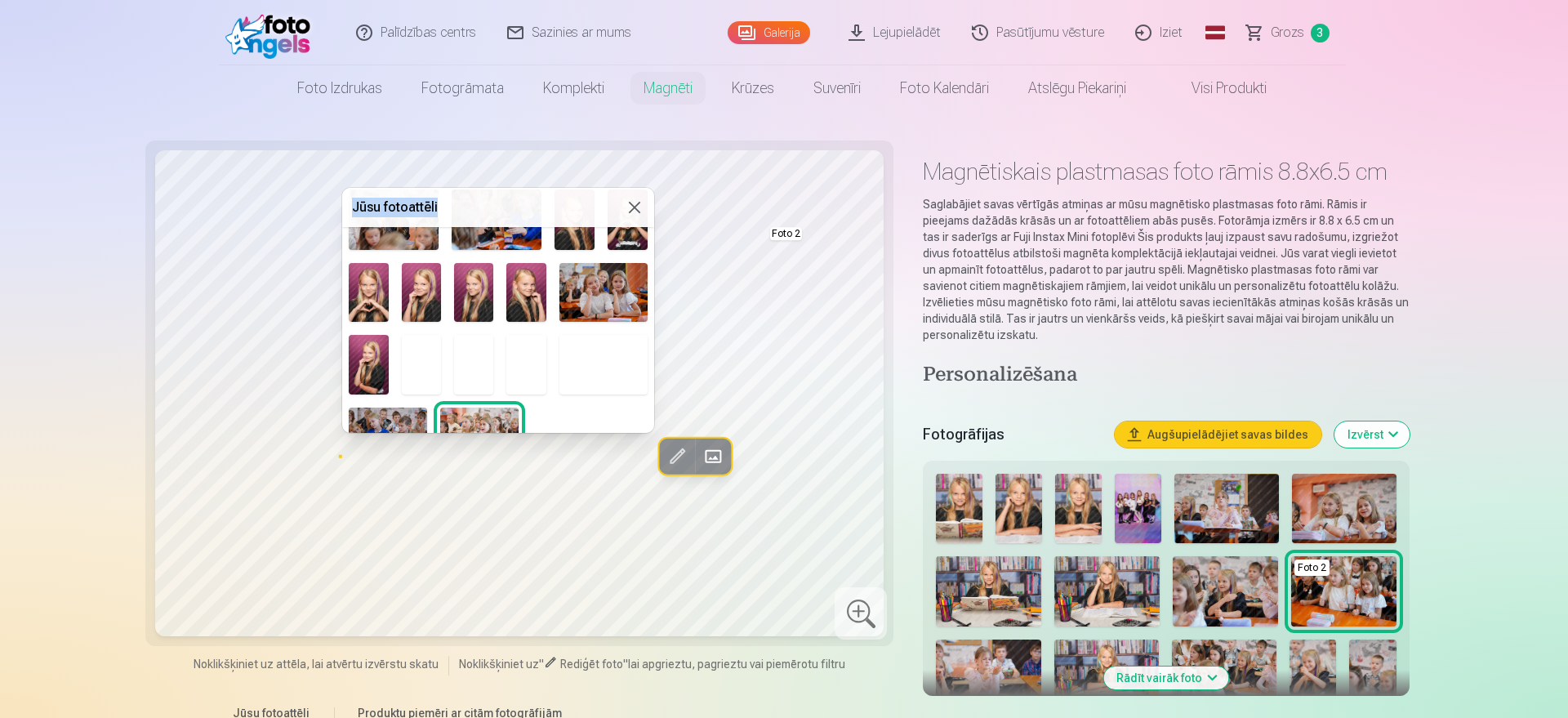
scroll to position [721, 0]
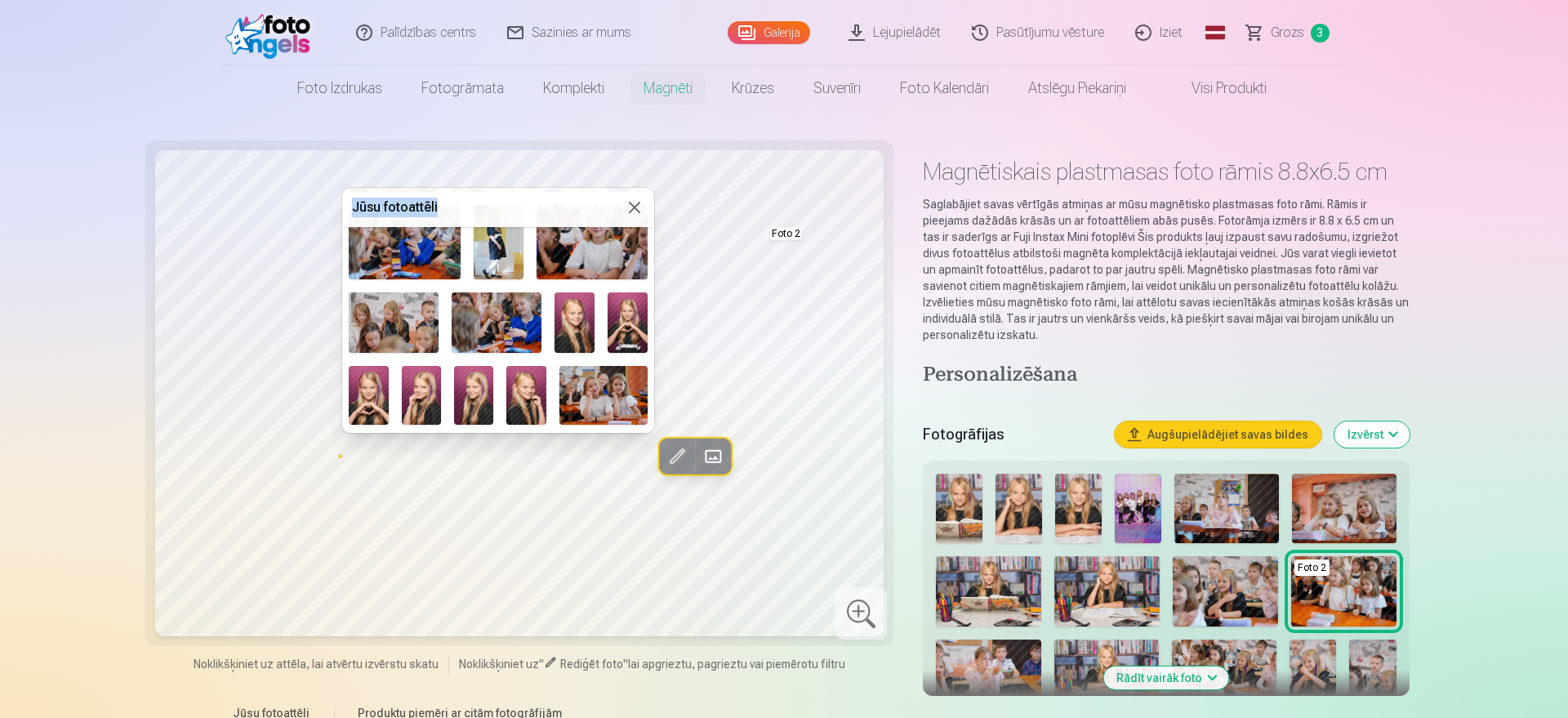
click at [478, 401] on img at bounding box center [473, 395] width 39 height 59
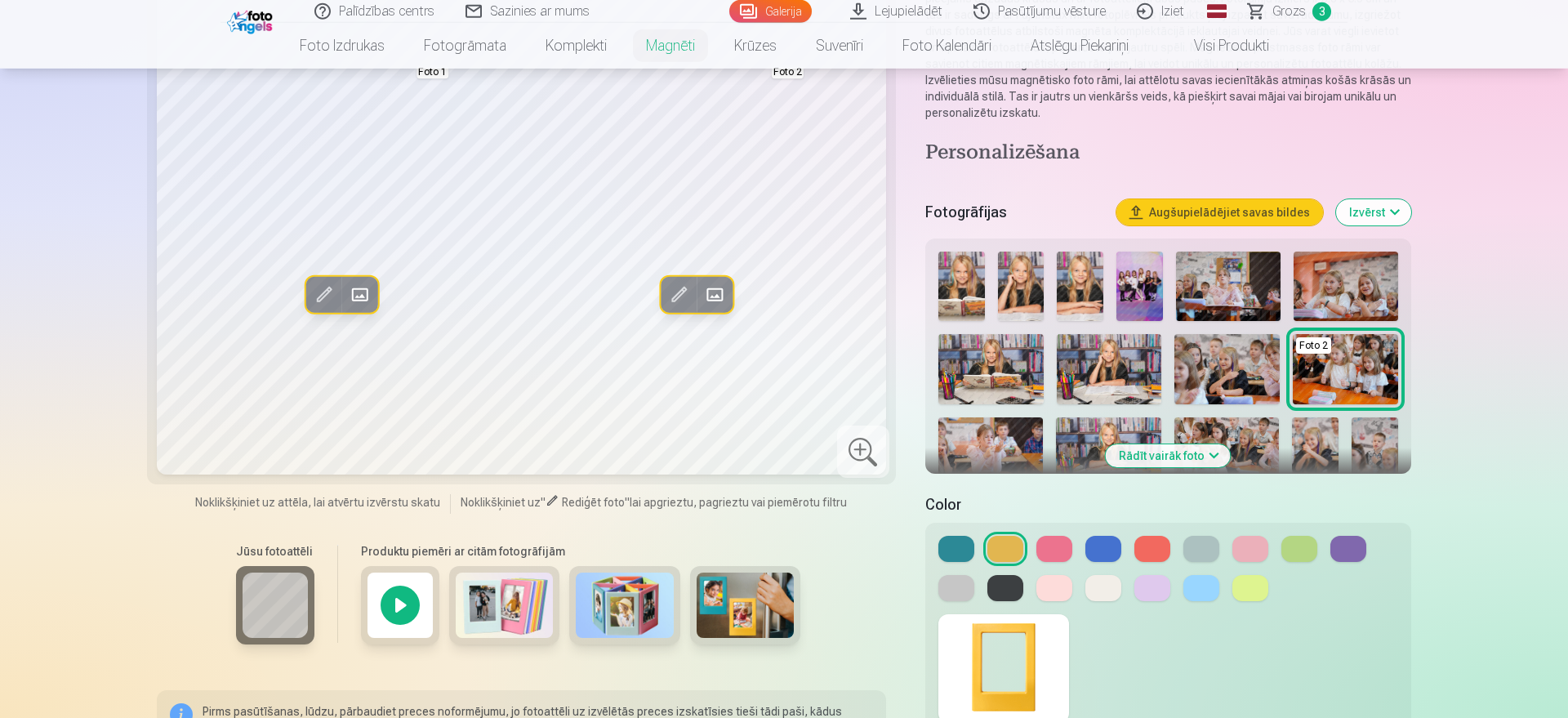
scroll to position [250, 0]
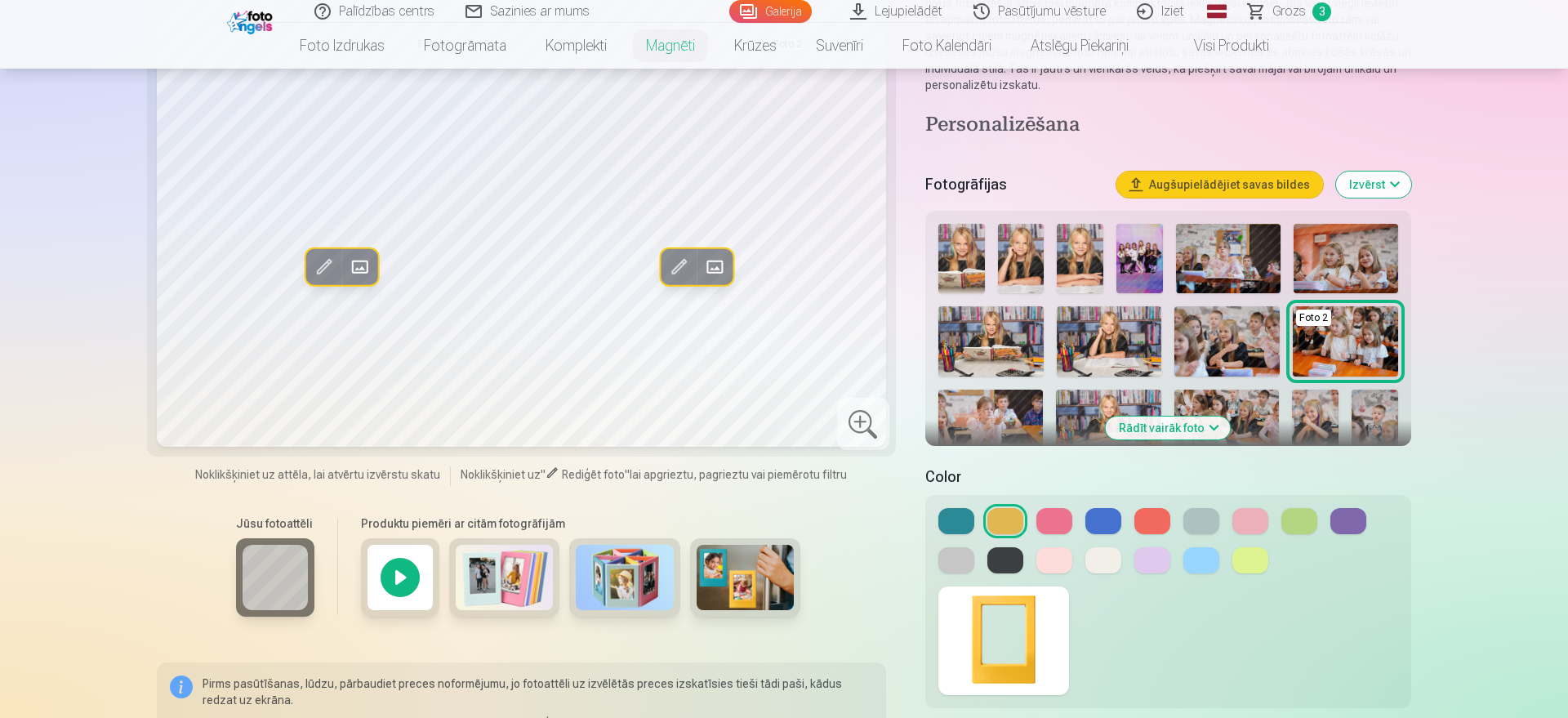
click at [1098, 567] on button at bounding box center [1102, 560] width 35 height 26
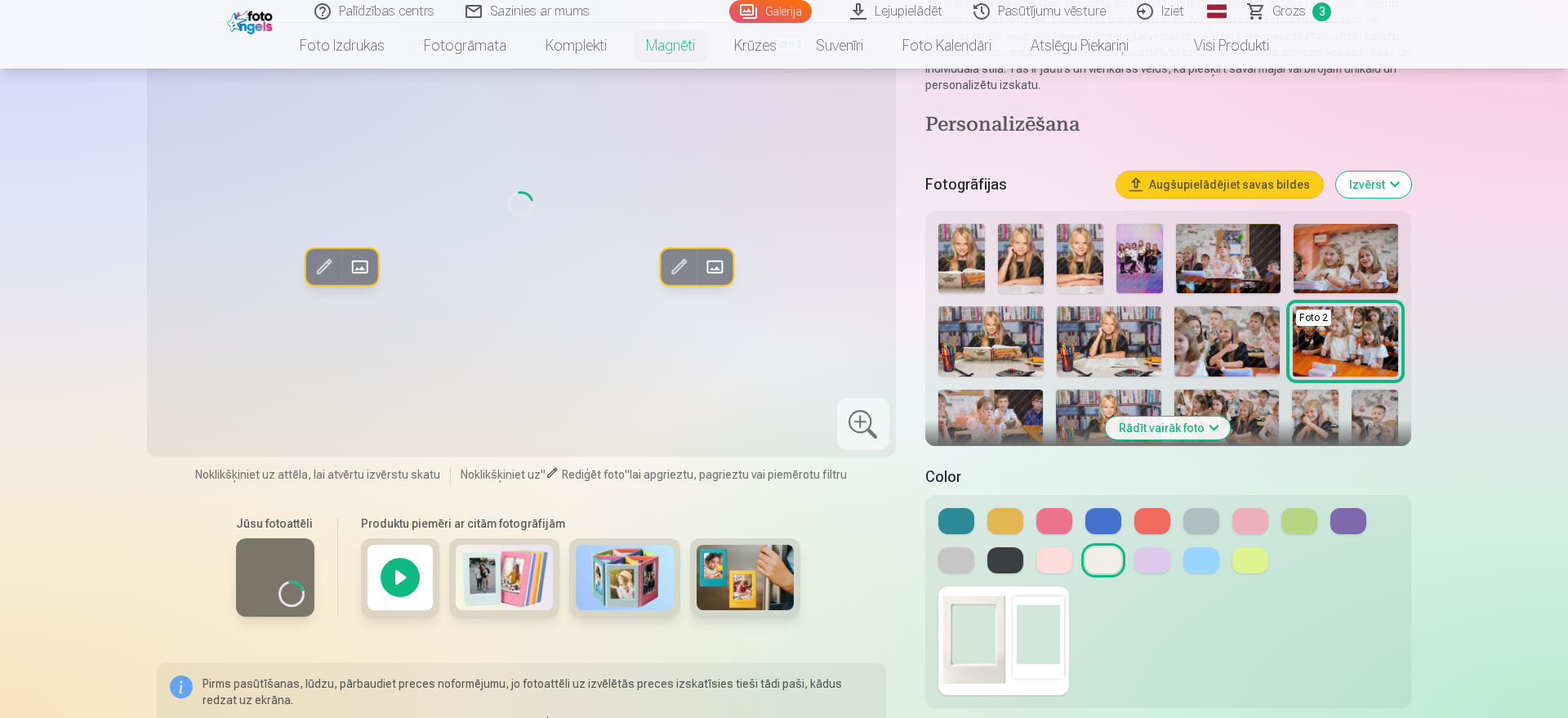
click at [1044, 573] on img at bounding box center [1003, 641] width 131 height 108
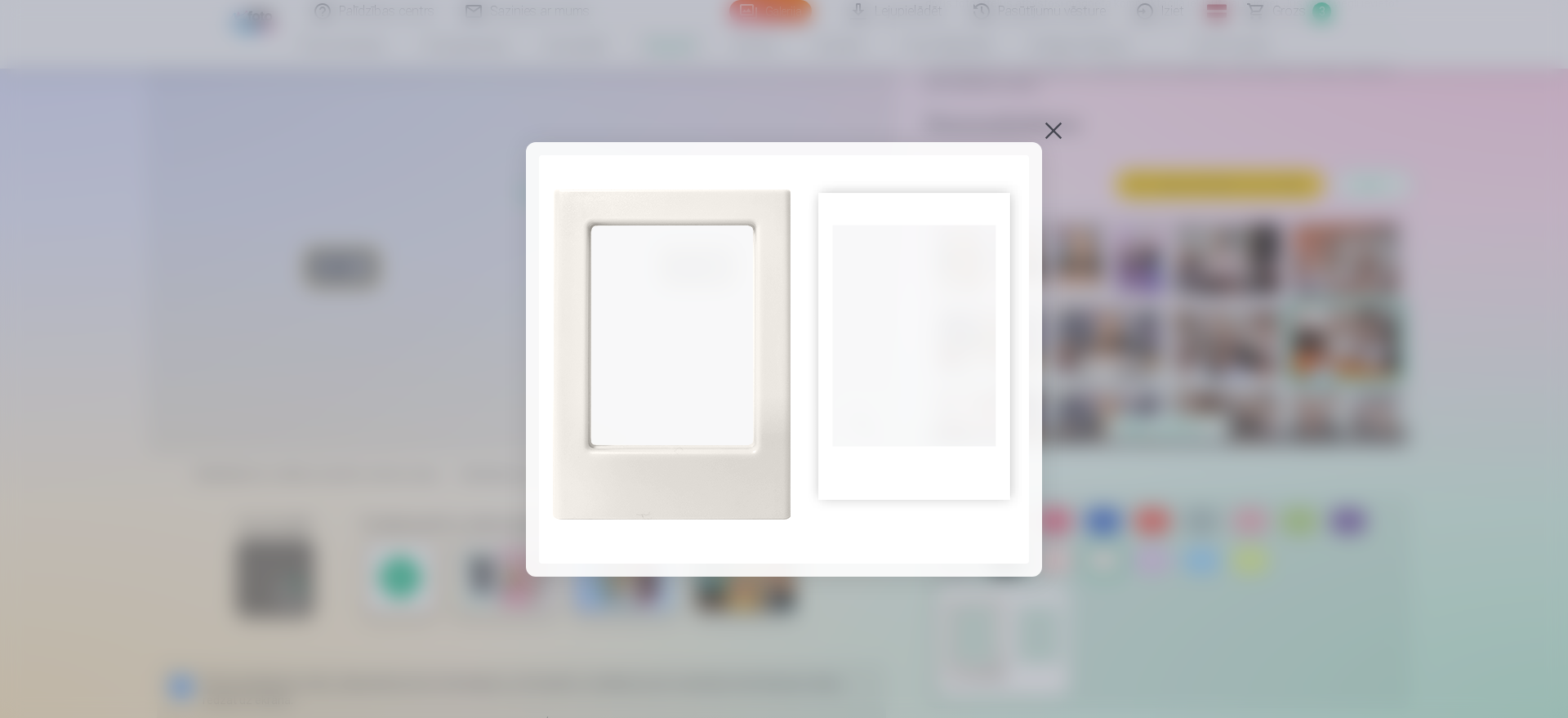
click at [980, 463] on img at bounding box center [783, 359] width 490 height 409
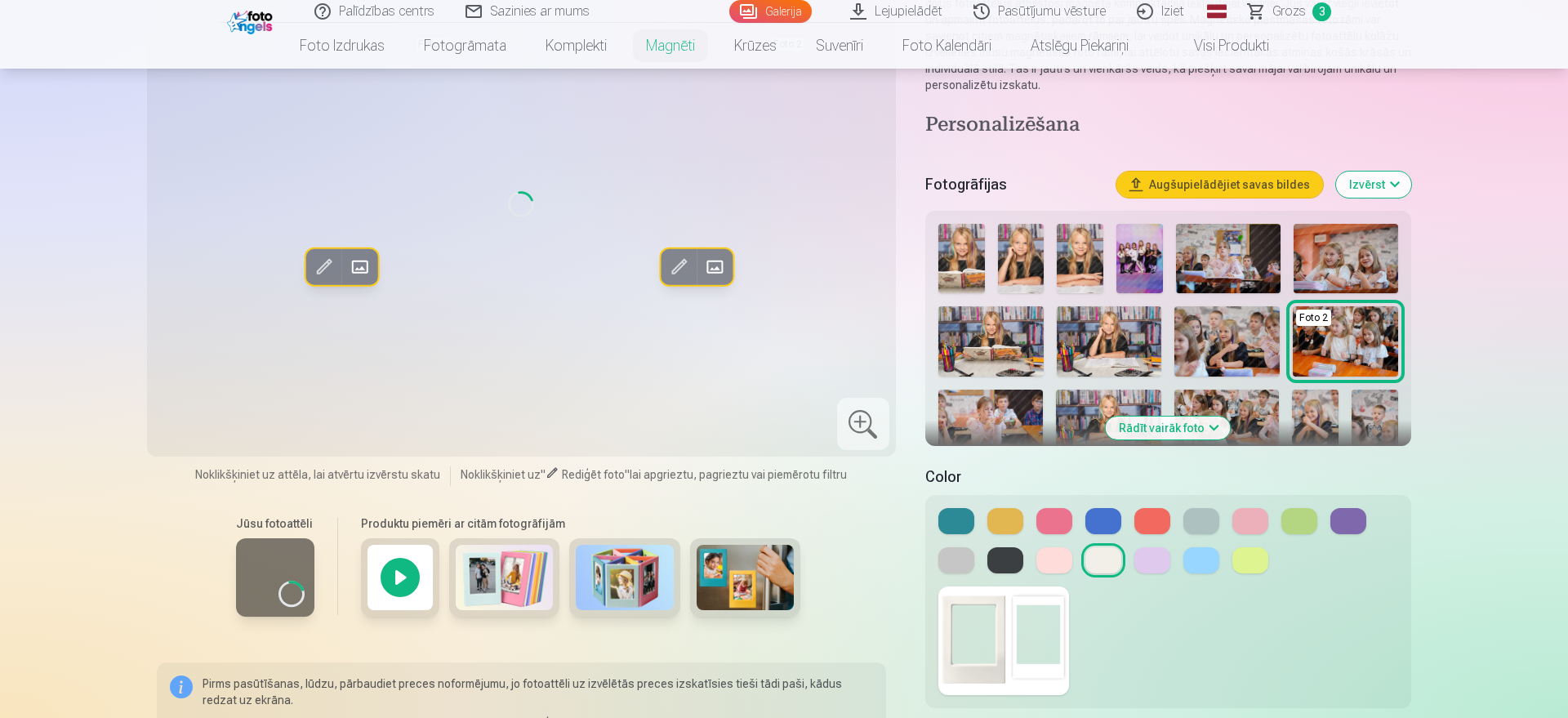
click at [966, 573] on img at bounding box center [1003, 641] width 131 height 108
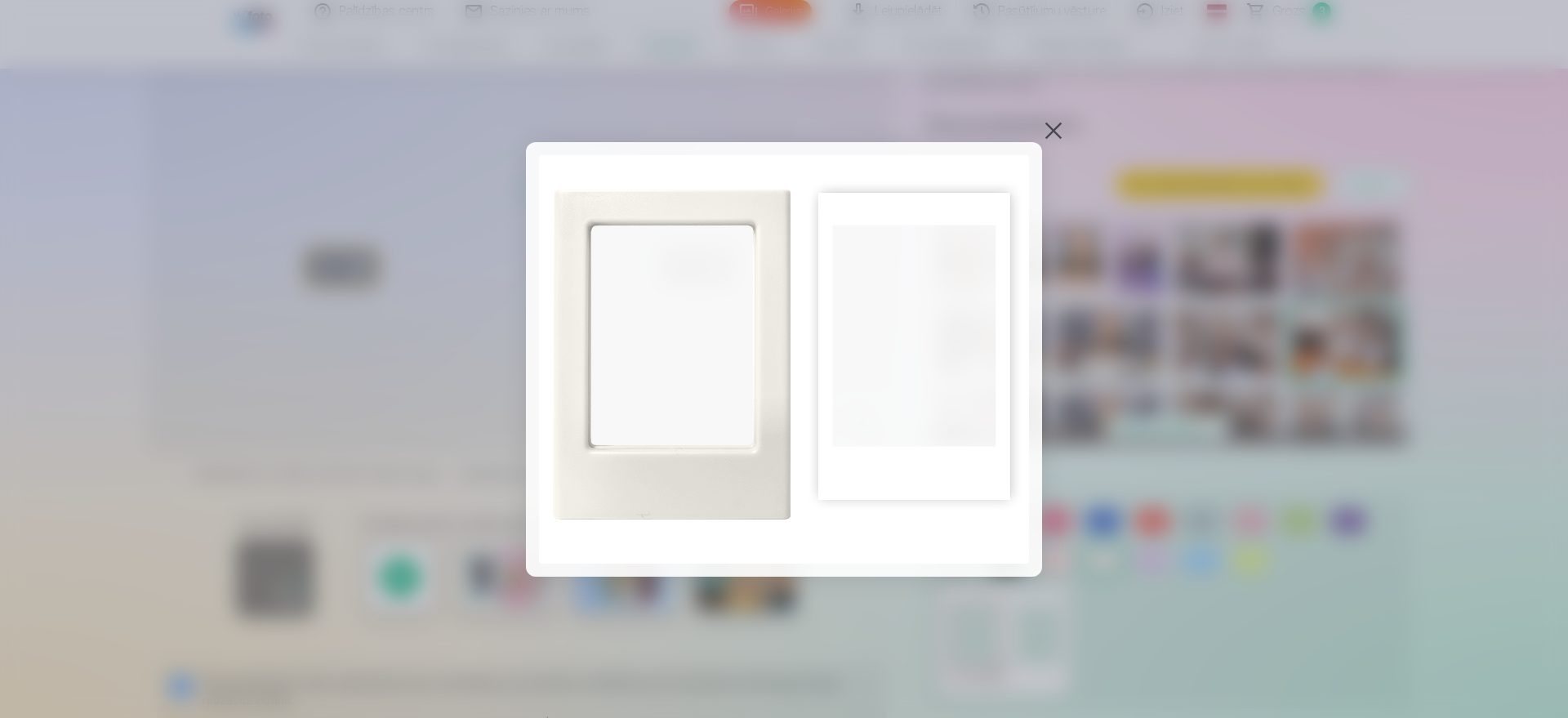
click at [1057, 132] on div at bounding box center [1052, 130] width 23 height 23
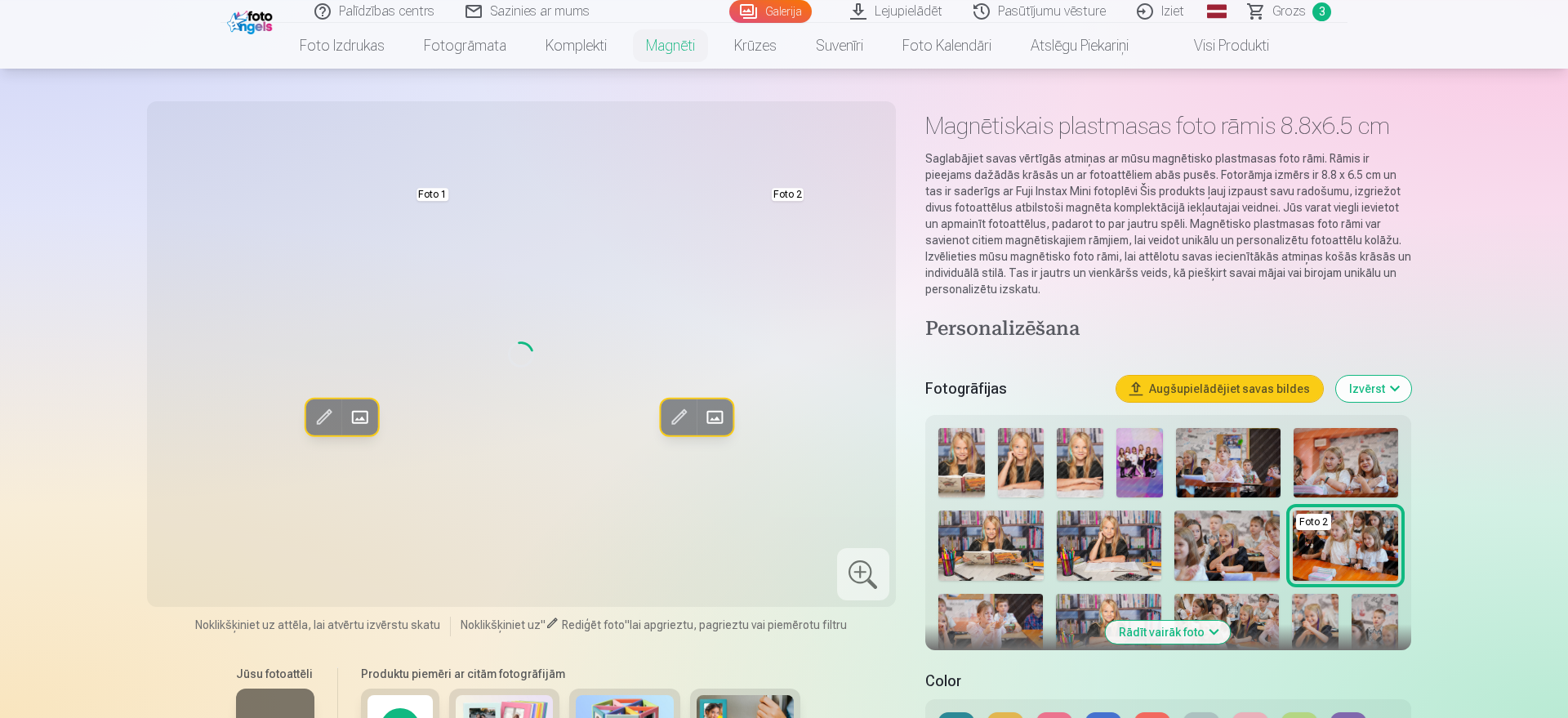
scroll to position [0, 0]
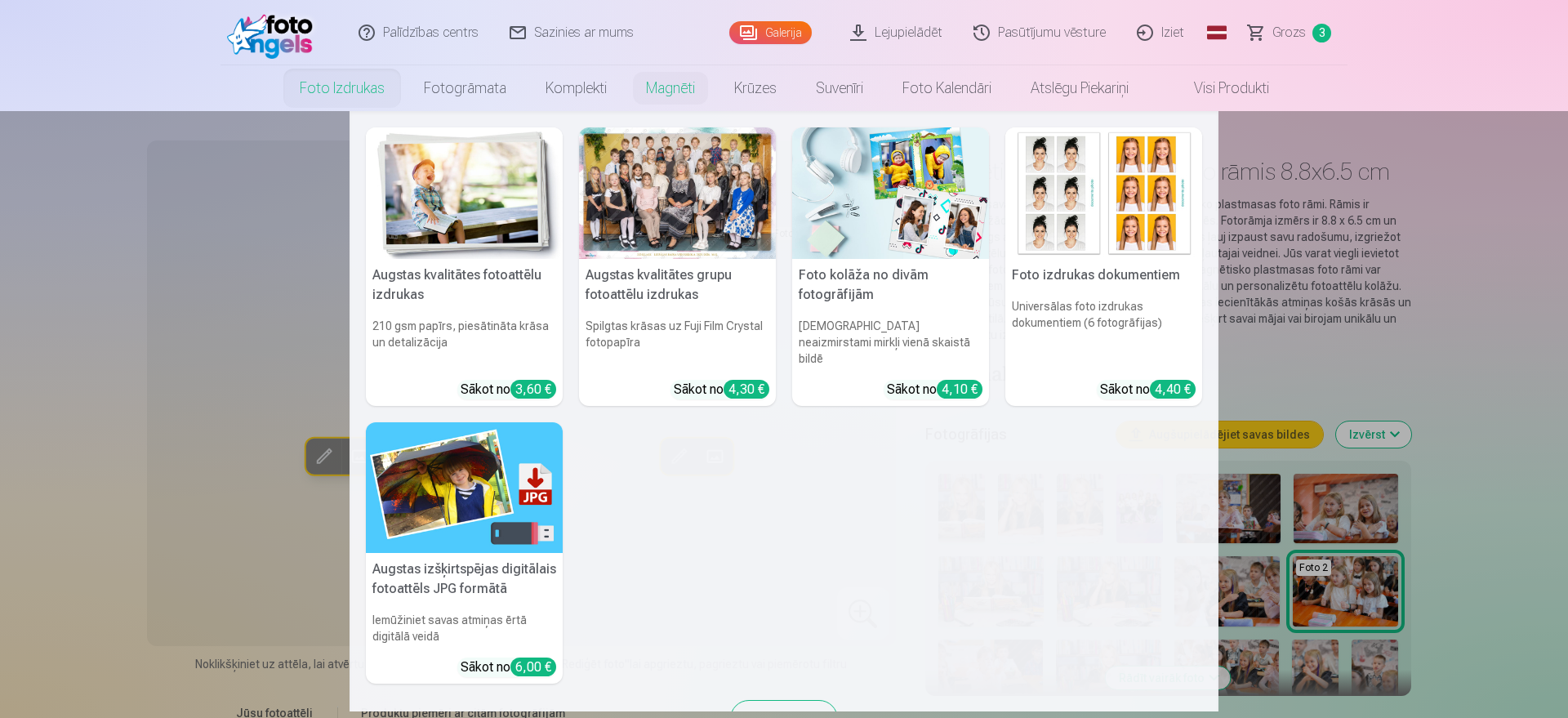
click at [1253, 299] on nav "Augstas kvalitātes fotoattēlu izdrukas 210 gsm papīrs, piesātināta krāsa un det…" at bounding box center [784, 411] width 1568 height 601
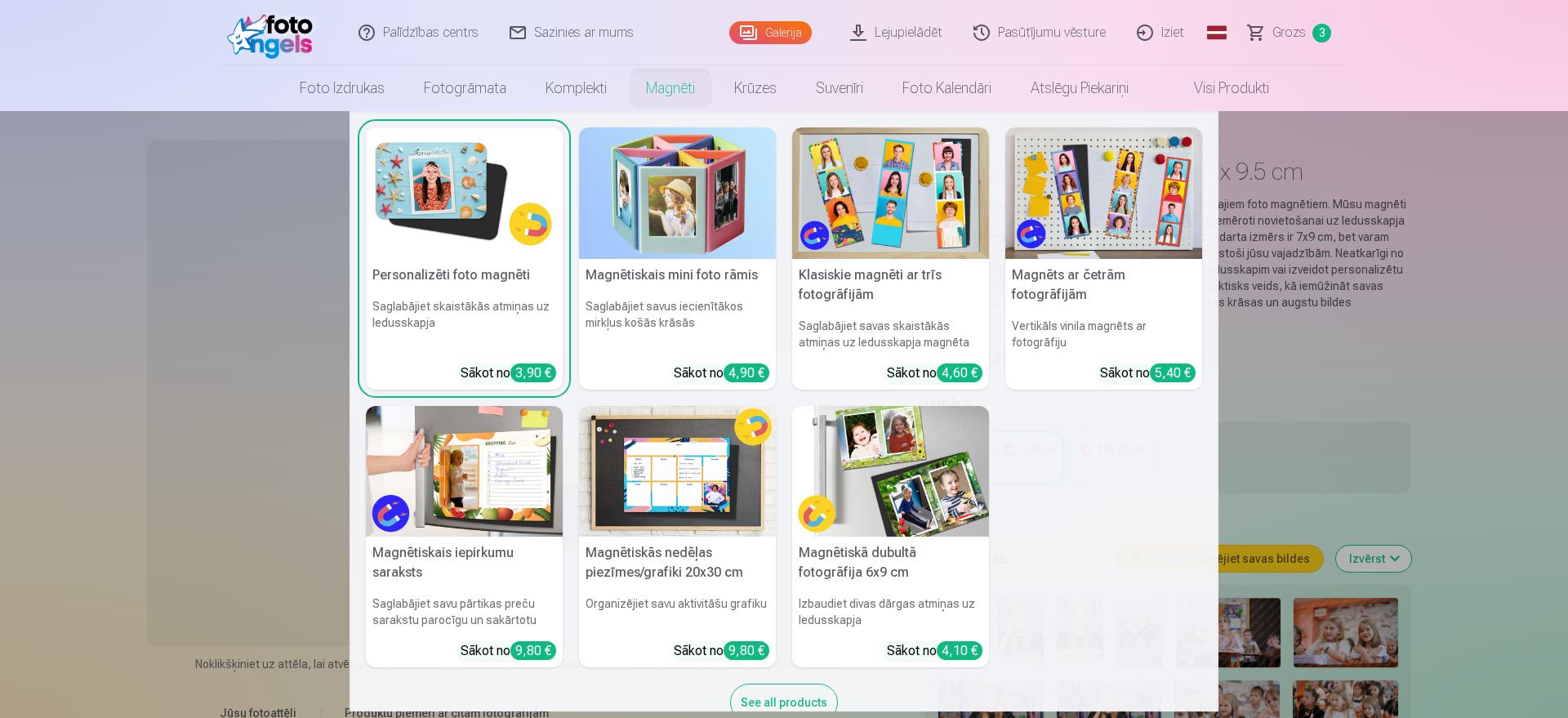
click at [648, 216] on img at bounding box center [677, 193] width 196 height 132
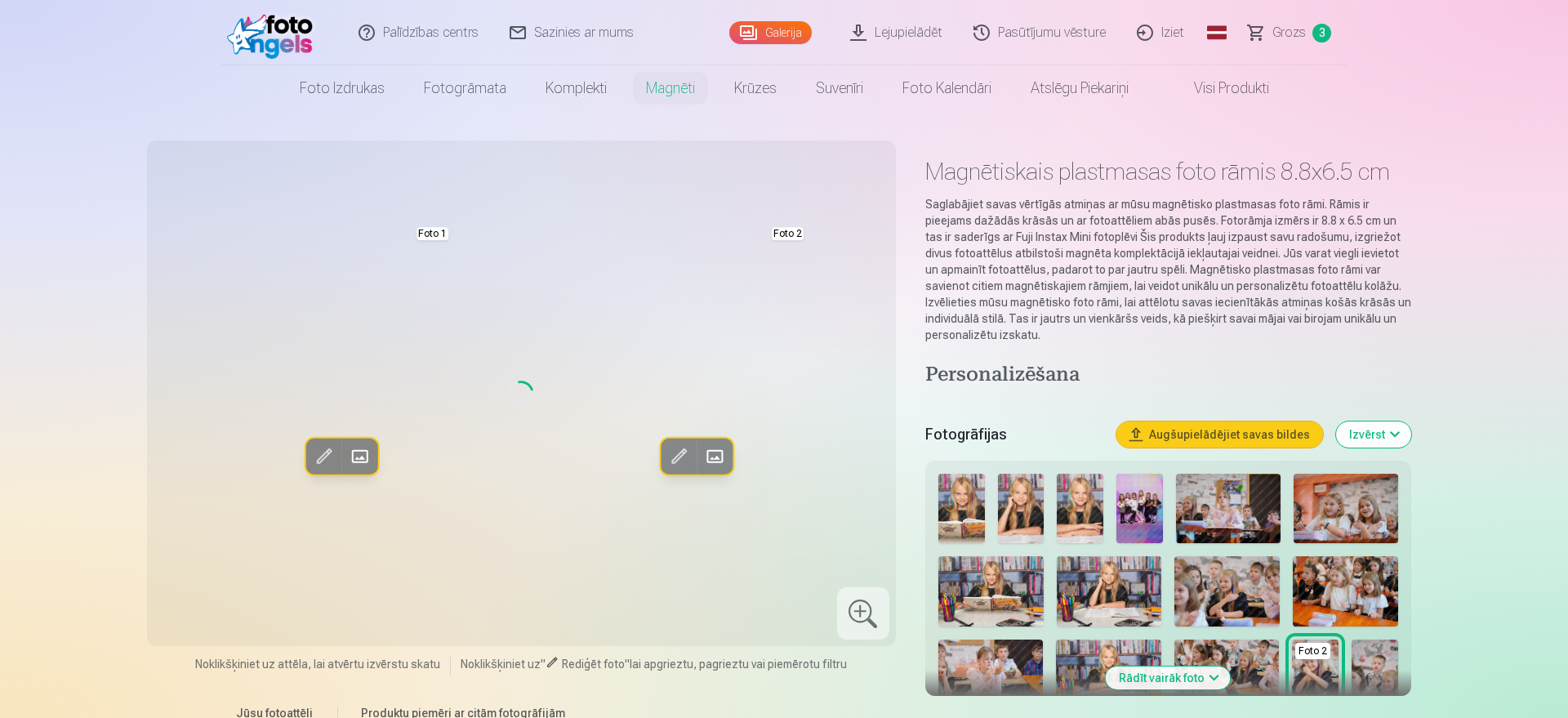
click at [295, 34] on img at bounding box center [274, 32] width 94 height 52
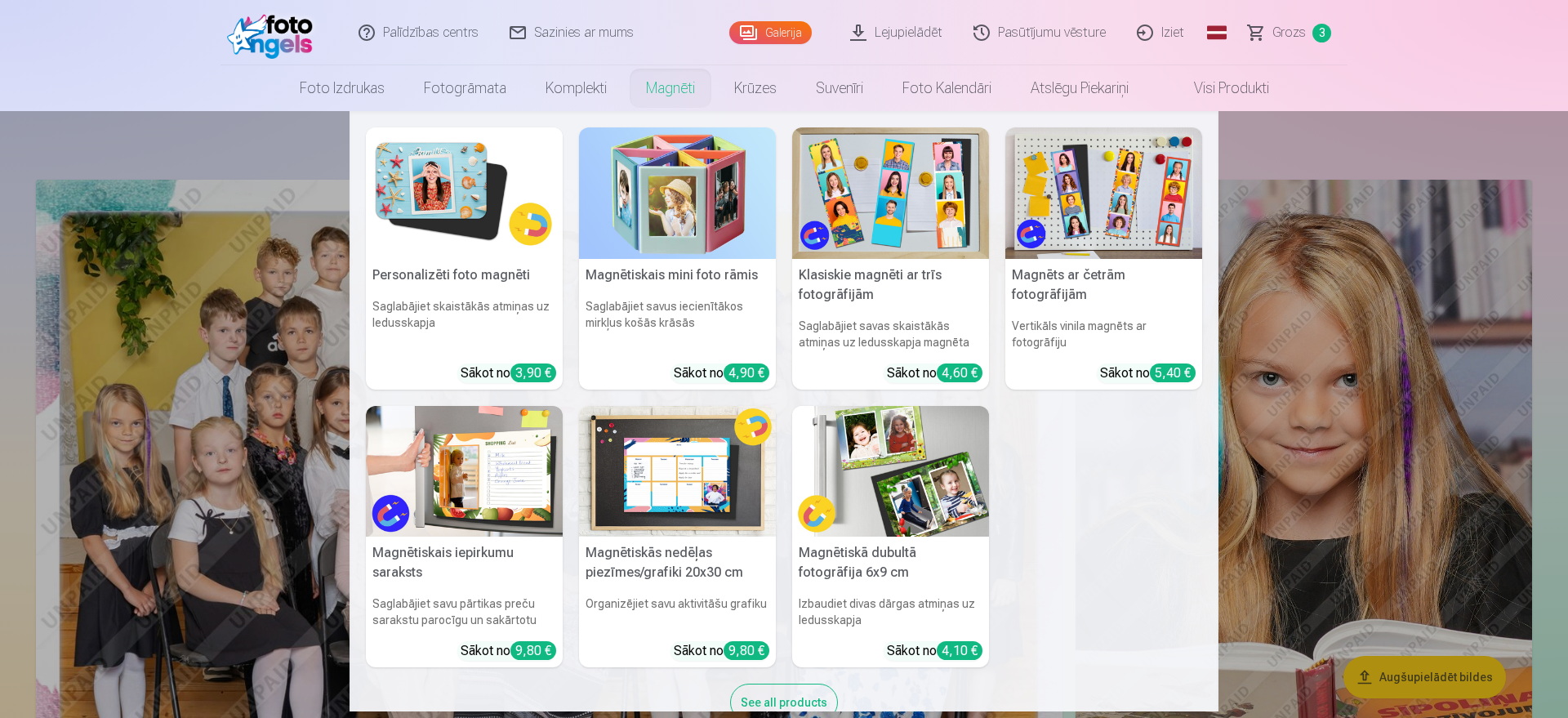
click at [668, 177] on img at bounding box center [677, 193] width 196 height 132
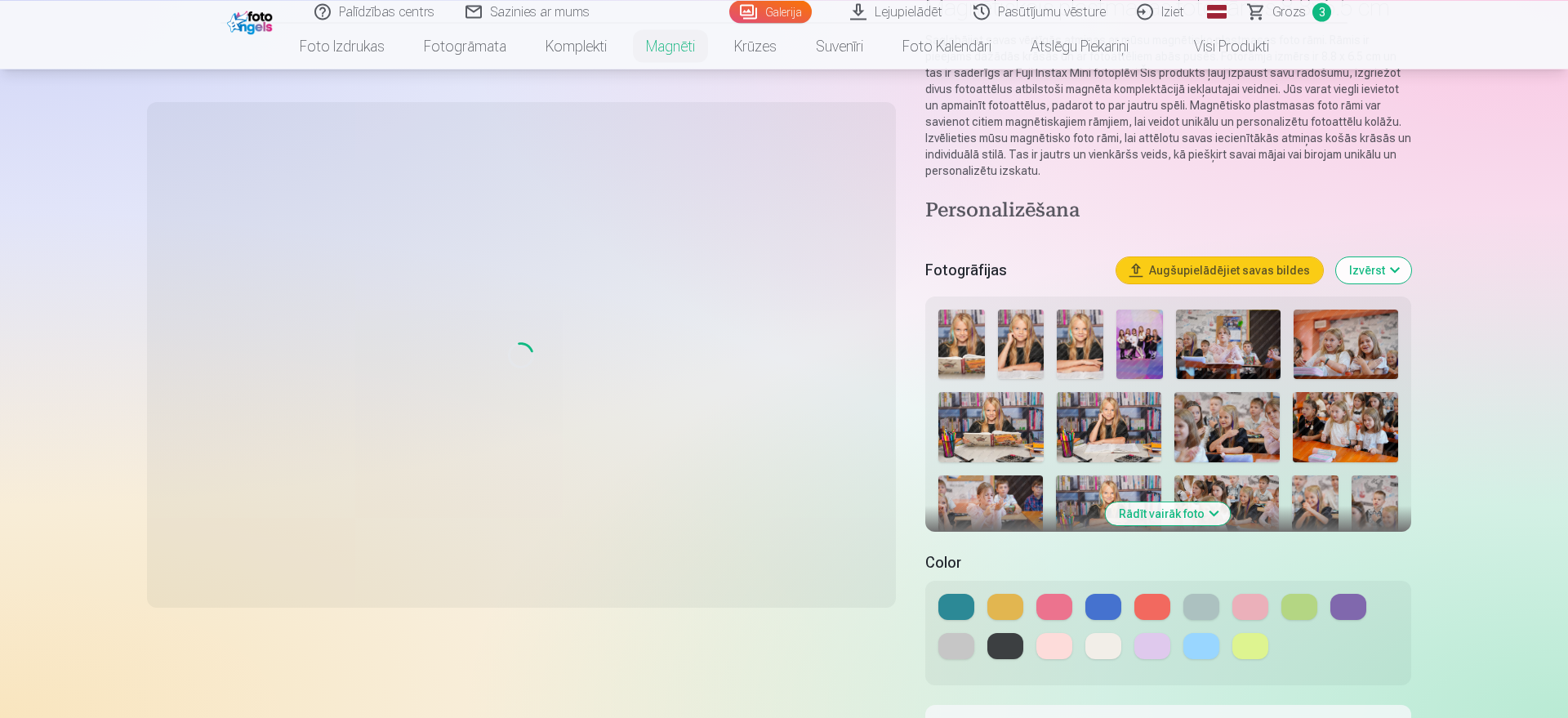
scroll to position [167, 0]
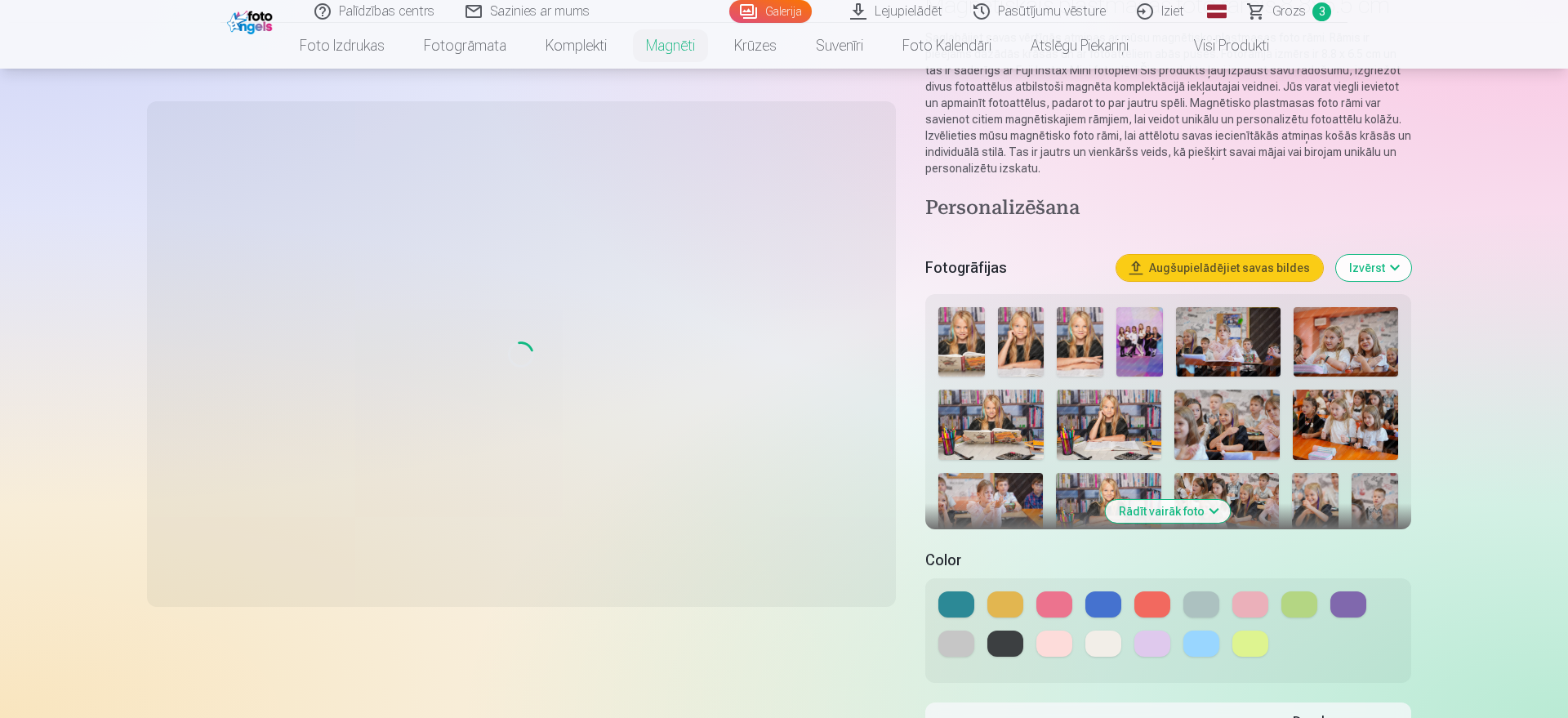
click at [1179, 507] on button "Rādīt vairāk foto" at bounding box center [1168, 511] width 125 height 23
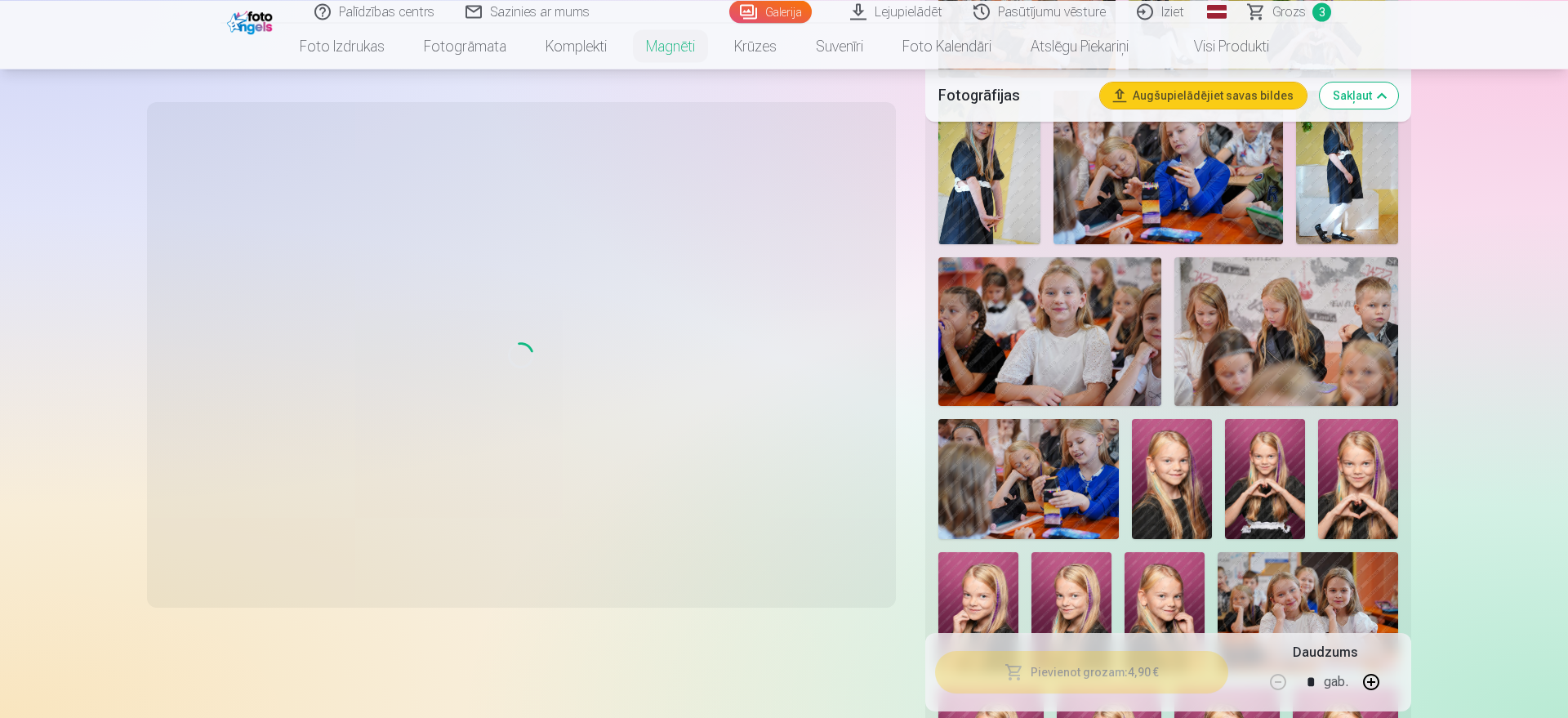
scroll to position [2333, 0]
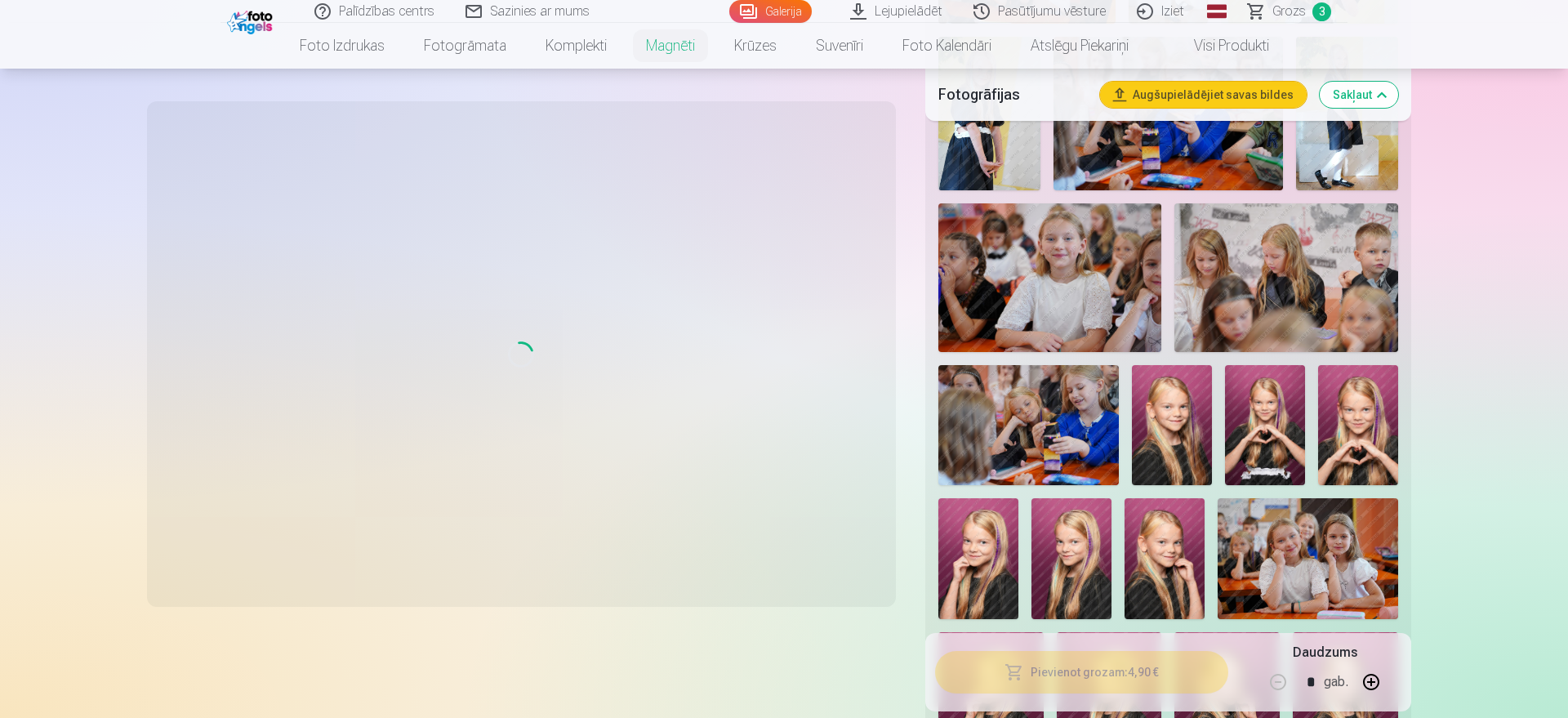
click at [1081, 558] on img at bounding box center [1071, 559] width 80 height 120
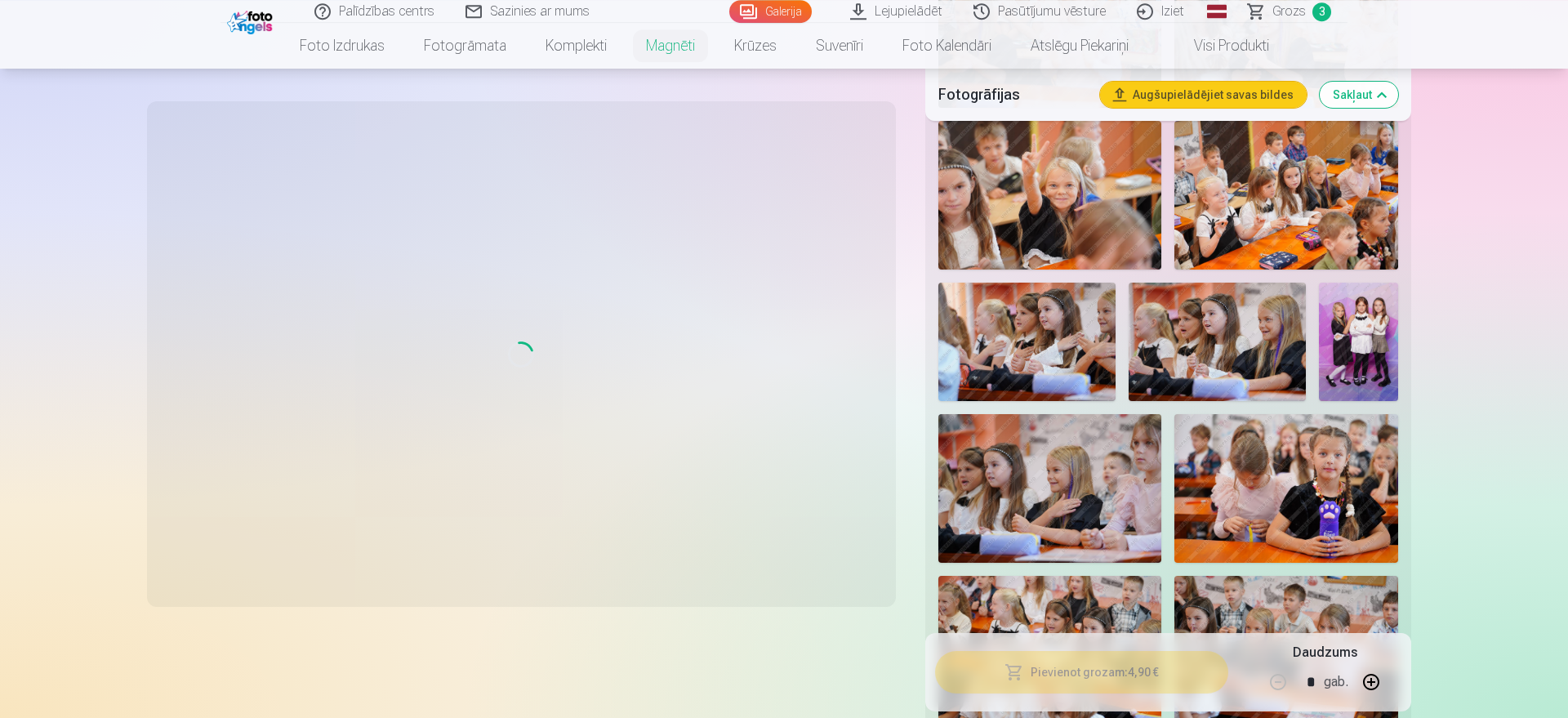
scroll to position [1500, 0]
click at [1201, 96] on button "Augšupielādējiet savas bildes" at bounding box center [1202, 95] width 206 height 26
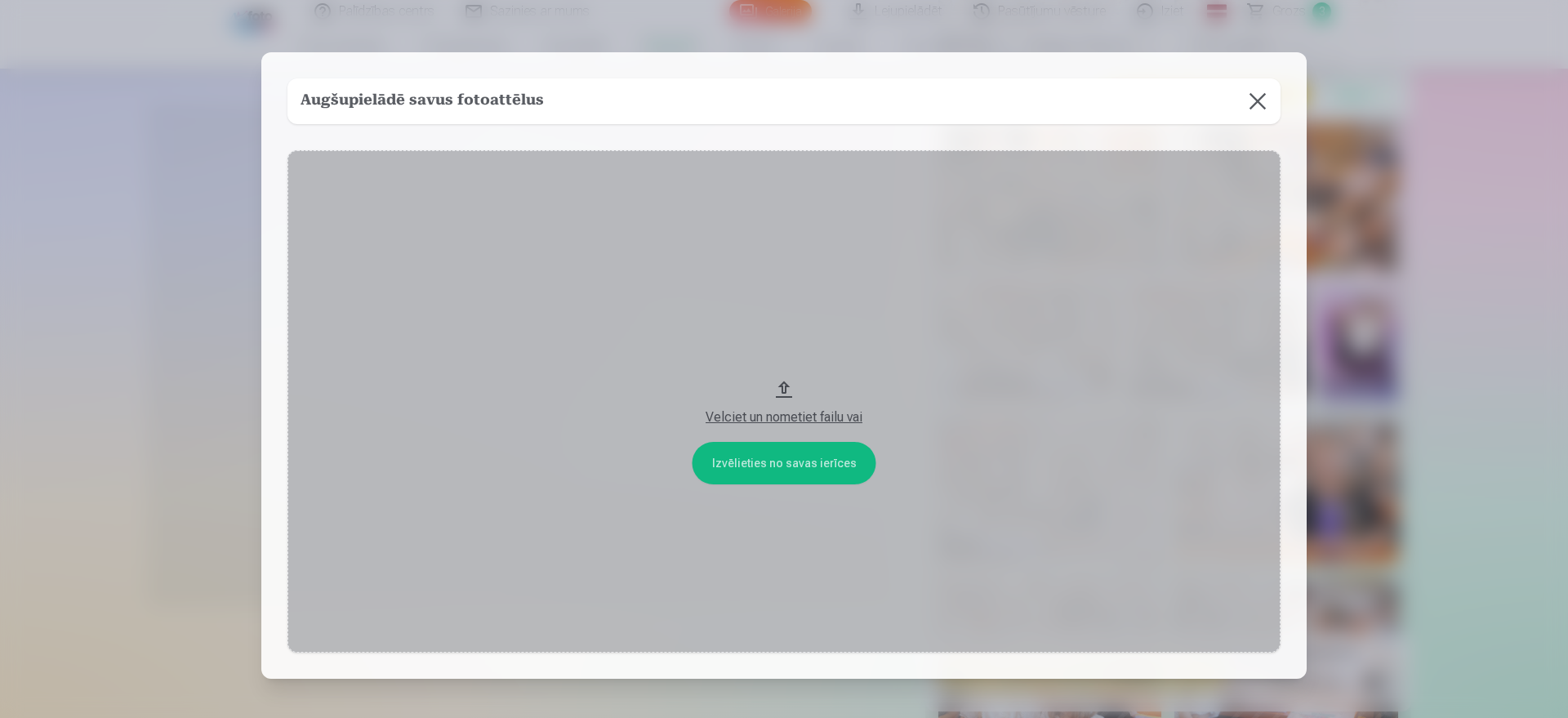
click at [1253, 105] on button at bounding box center [1257, 101] width 45 height 46
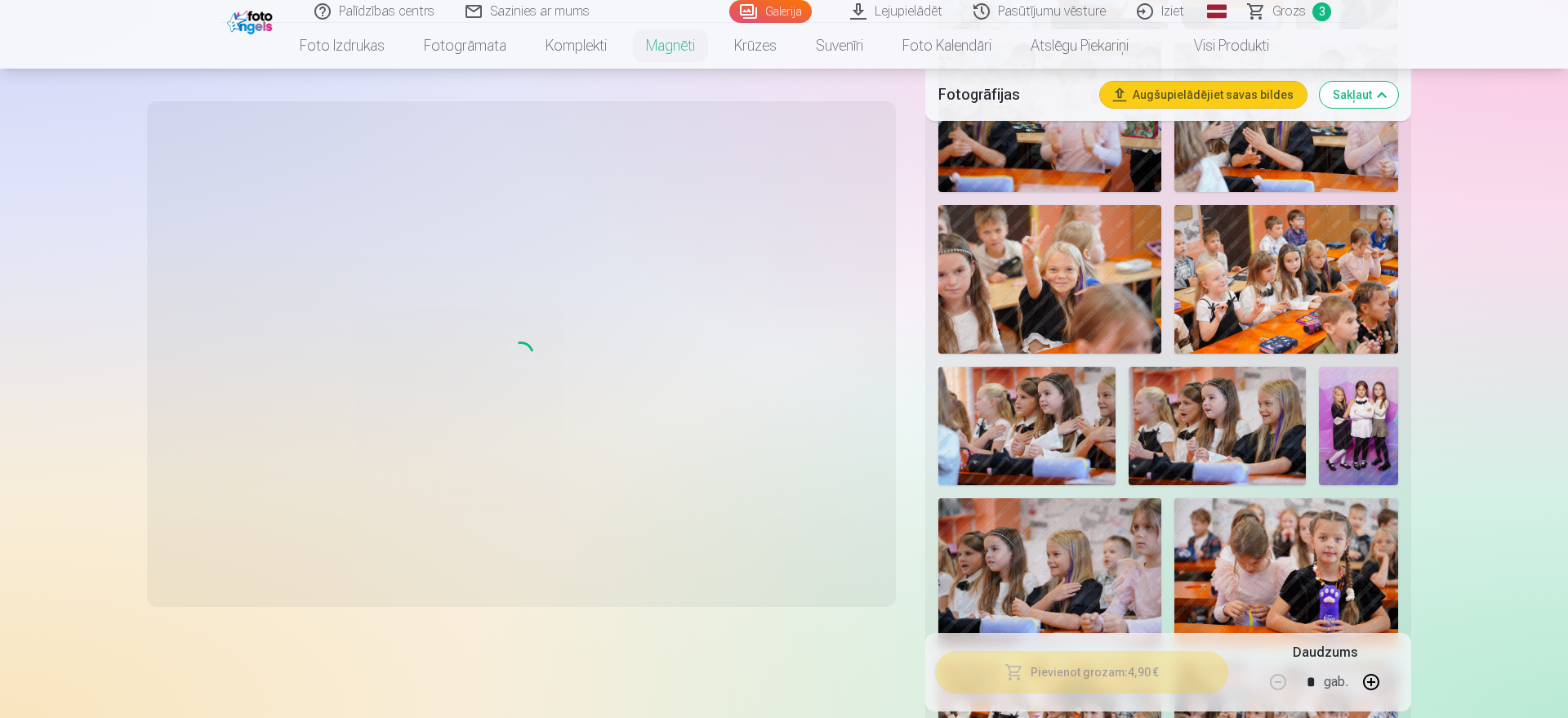
scroll to position [1083, 0]
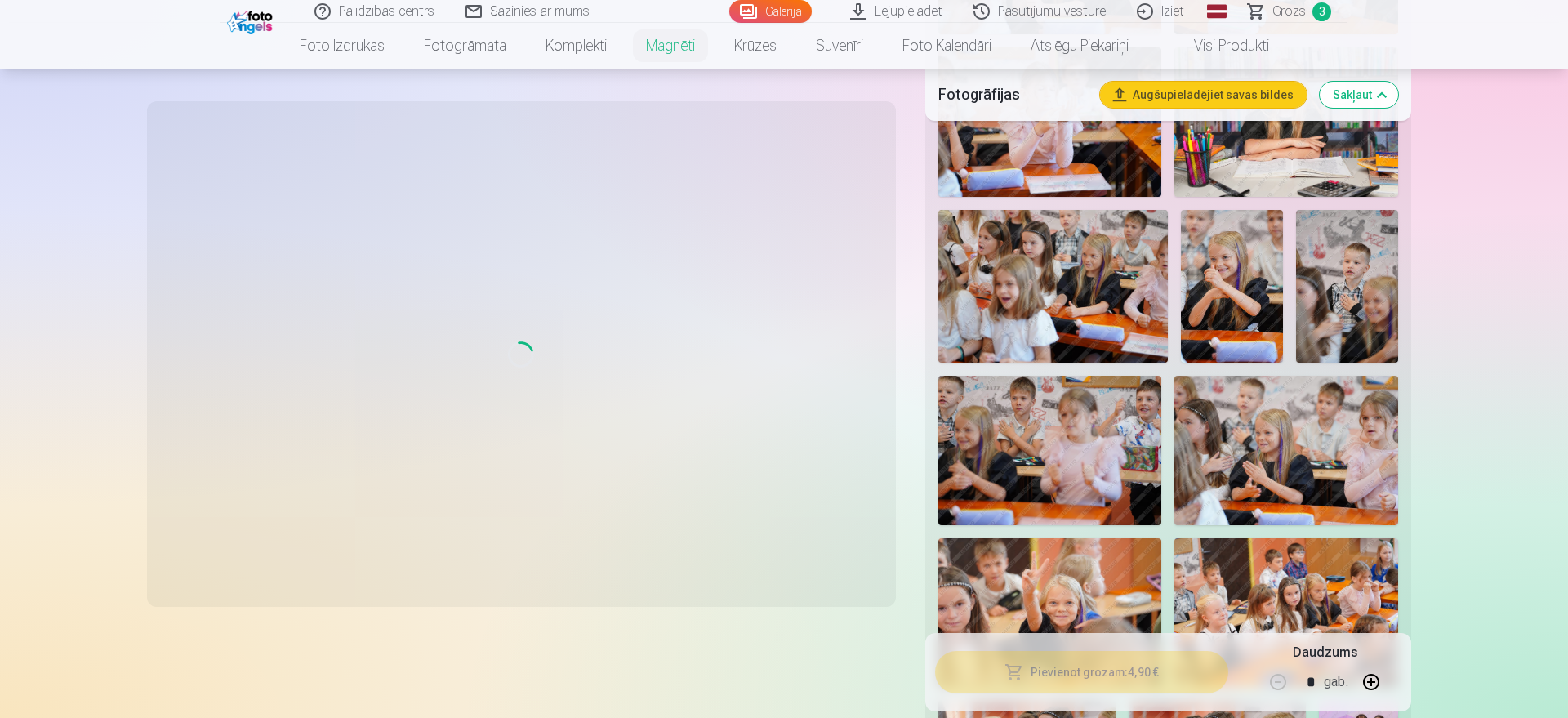
click at [1253, 17] on link "Grozs 3" at bounding box center [1291, 11] width 115 height 23
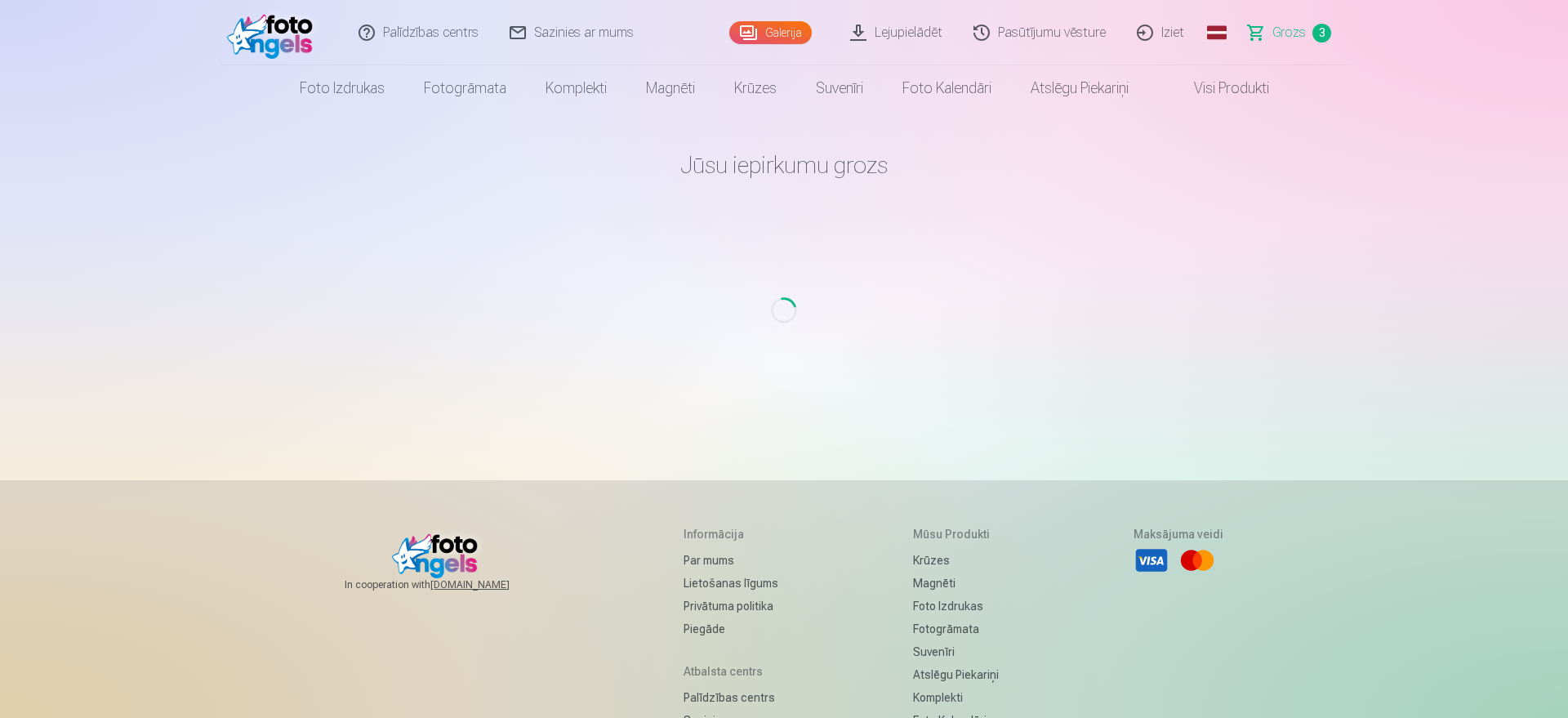
click at [1253, 17] on link "Grozs 3" at bounding box center [1291, 33] width 115 height 66
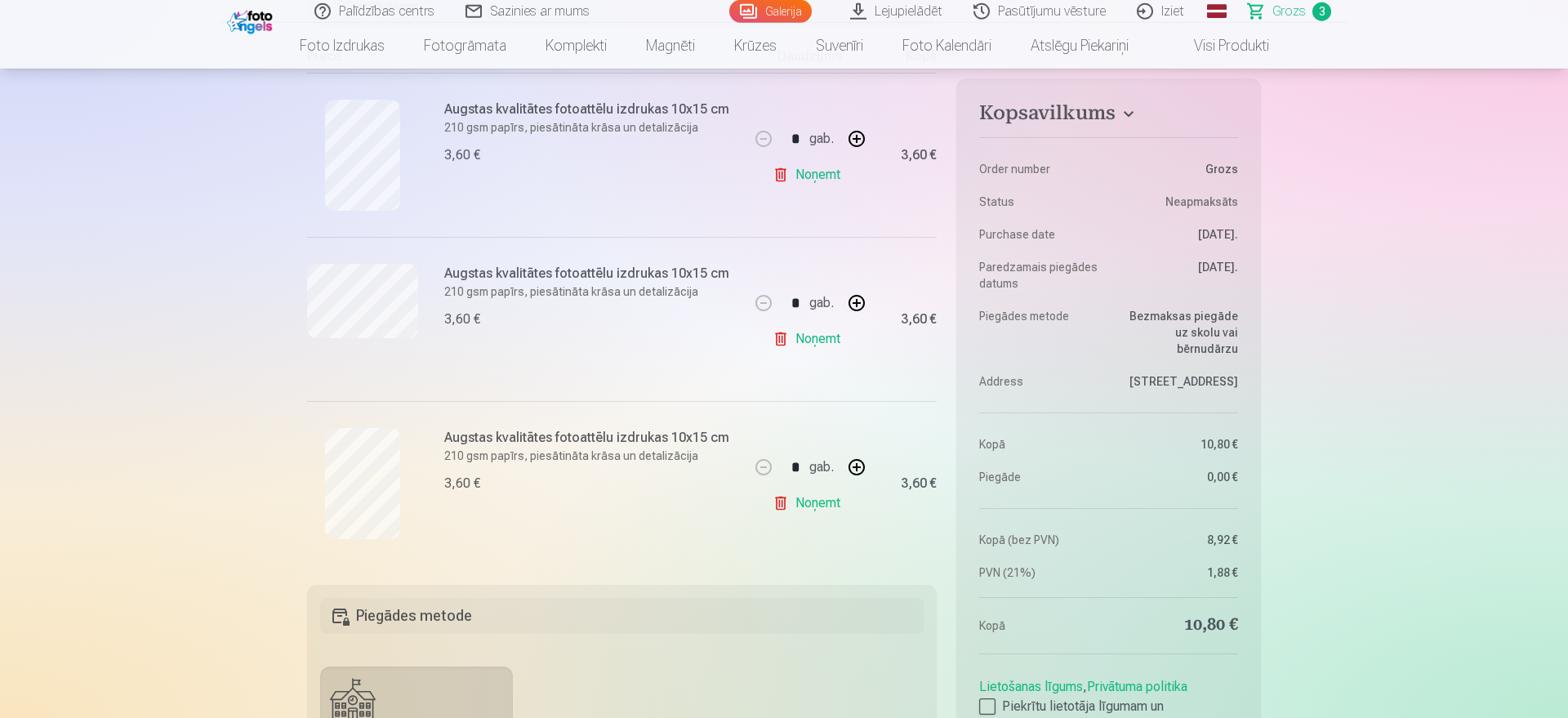
scroll to position [333, 0]
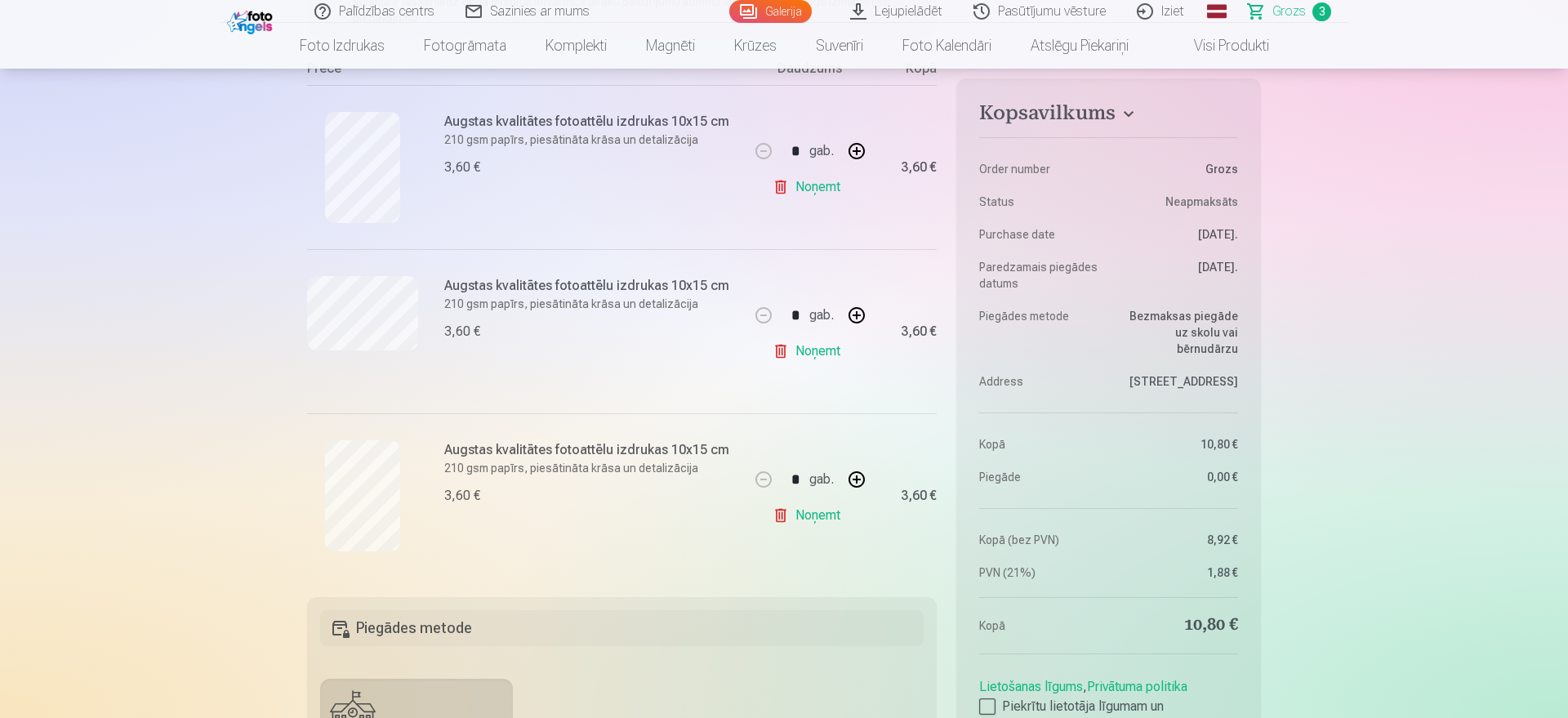
click at [824, 359] on link "Noņemt" at bounding box center [809, 351] width 75 height 33
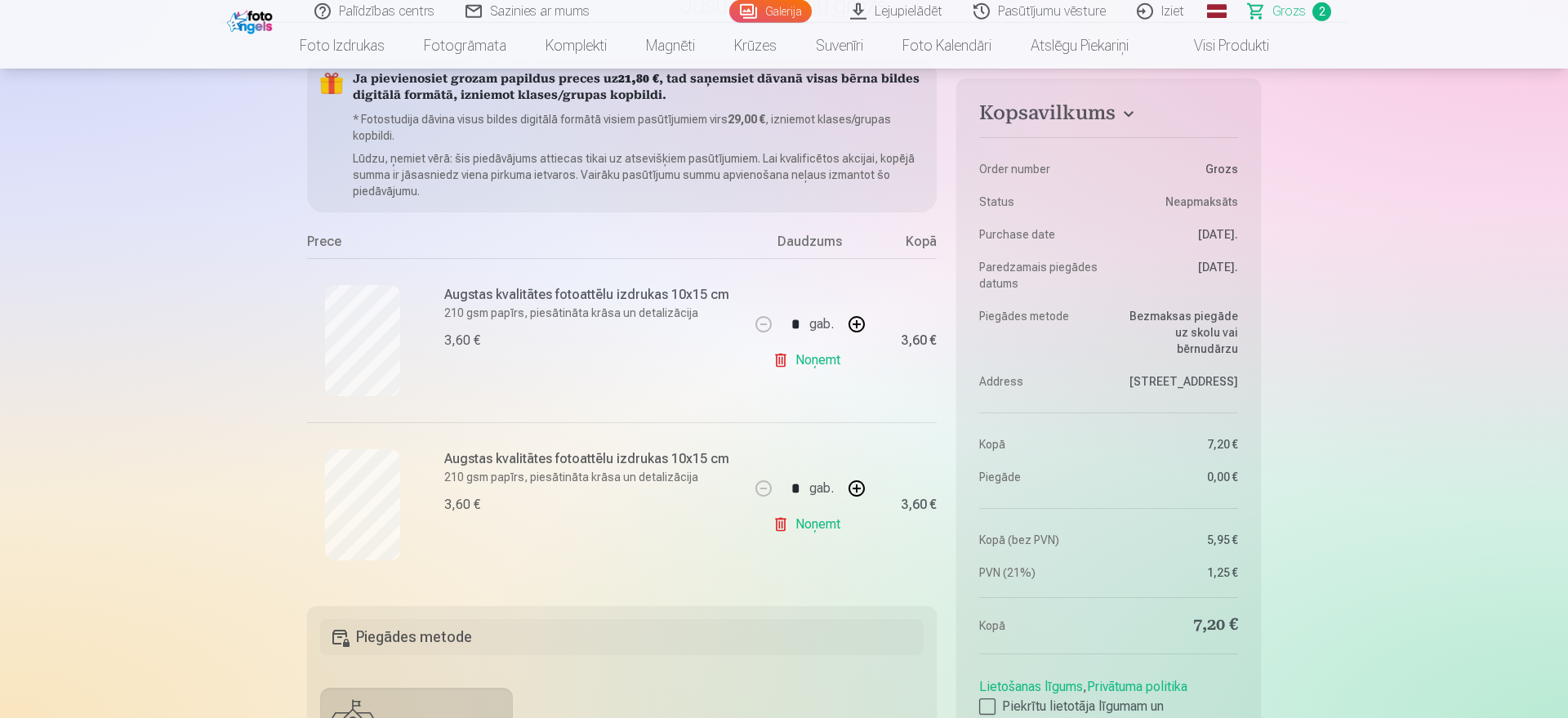
scroll to position [0, 0]
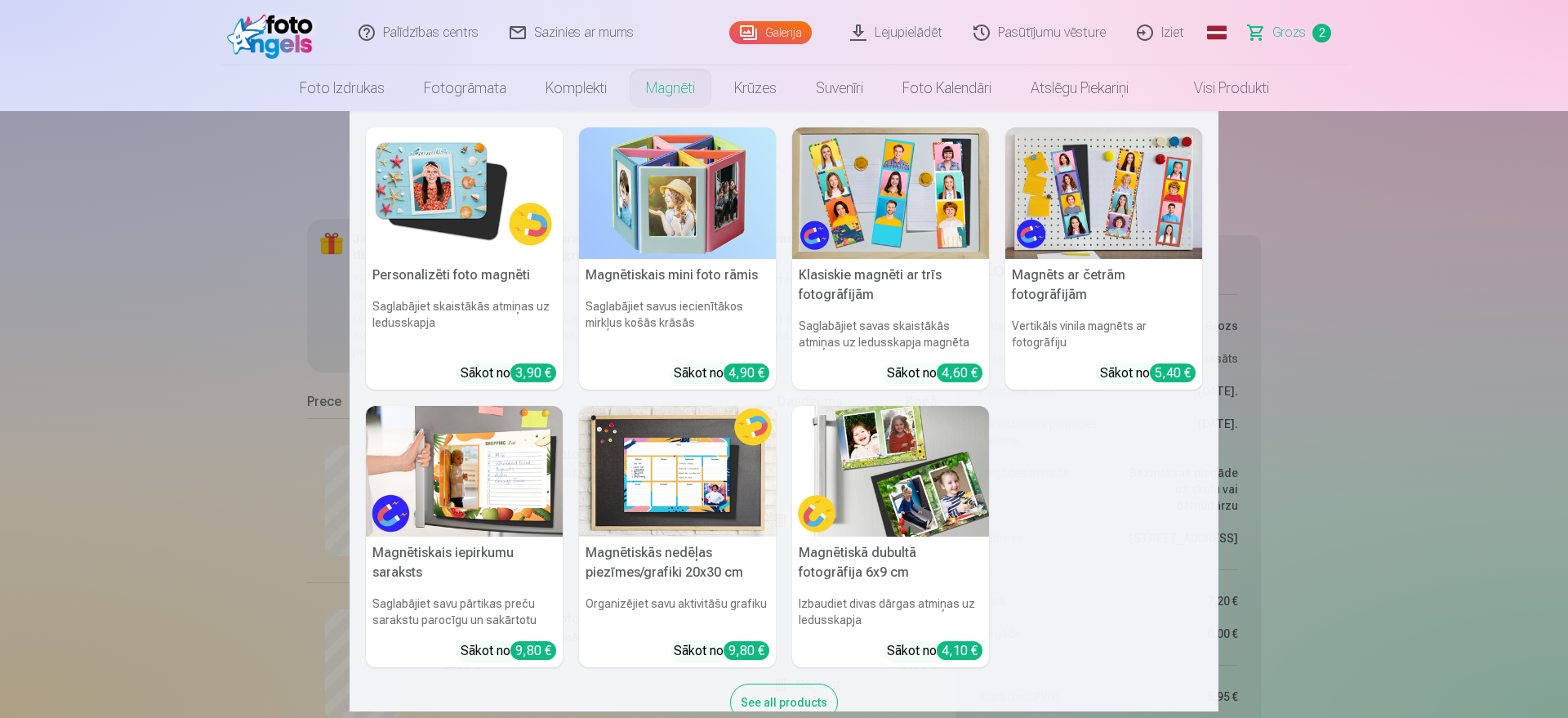
click at [666, 212] on img at bounding box center [677, 193] width 196 height 132
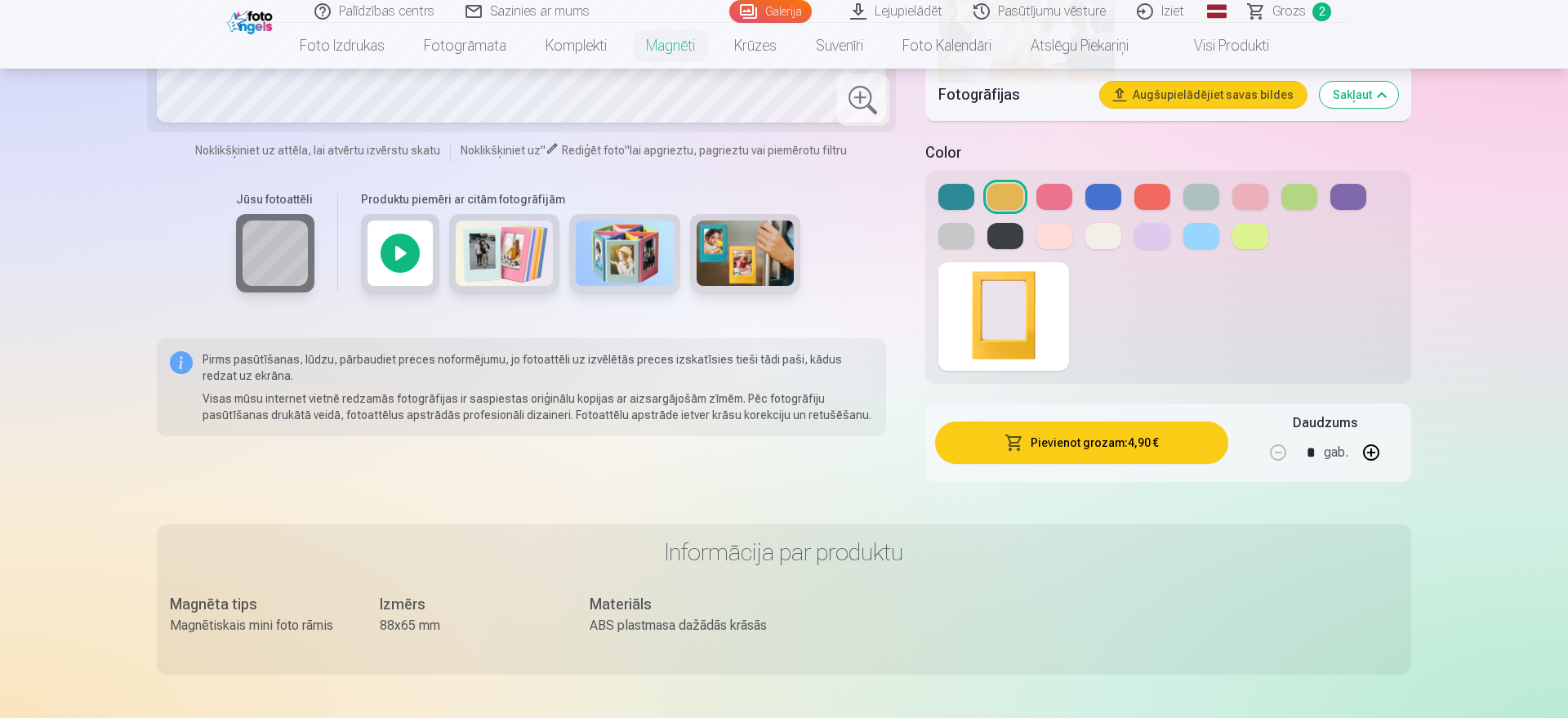
scroll to position [3167, 0]
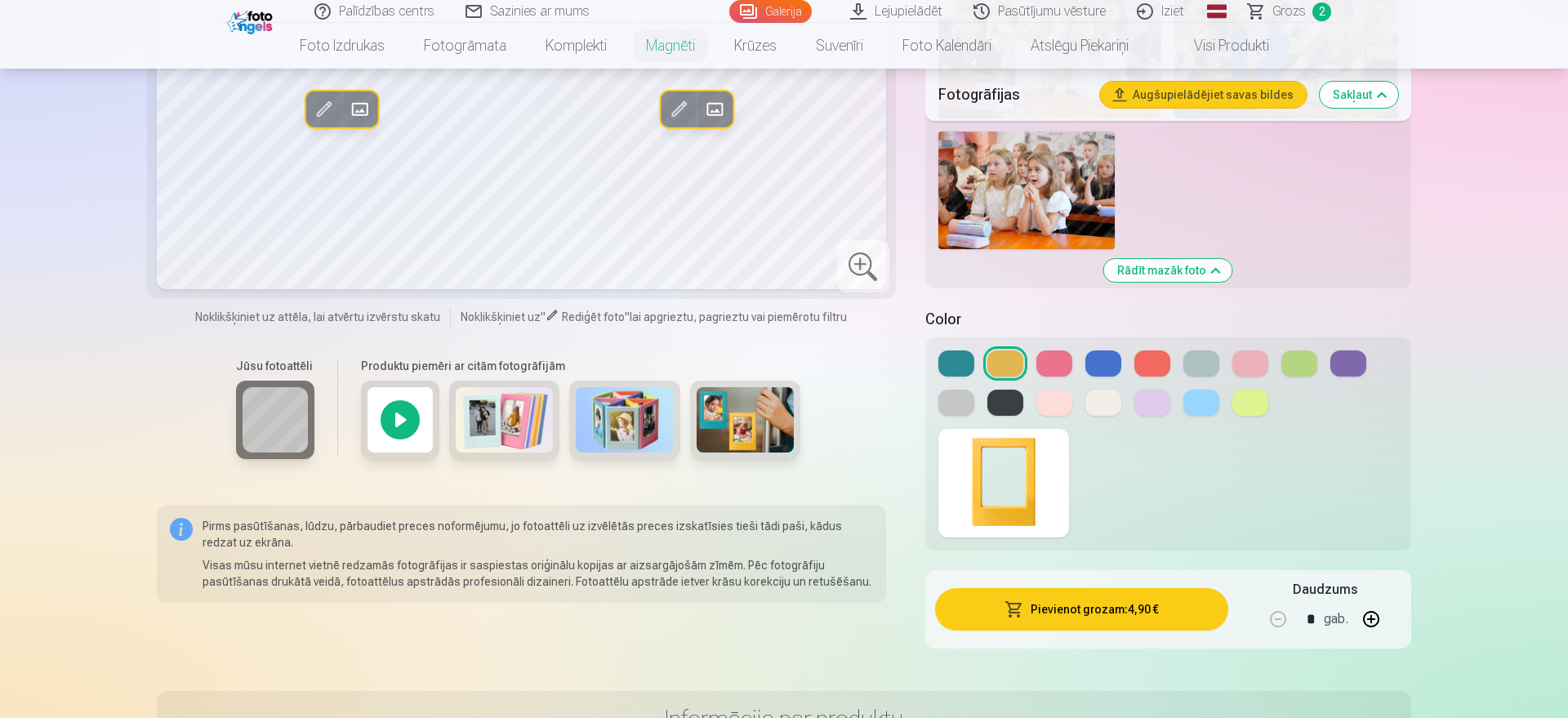
click at [1091, 407] on button at bounding box center [1102, 402] width 35 height 26
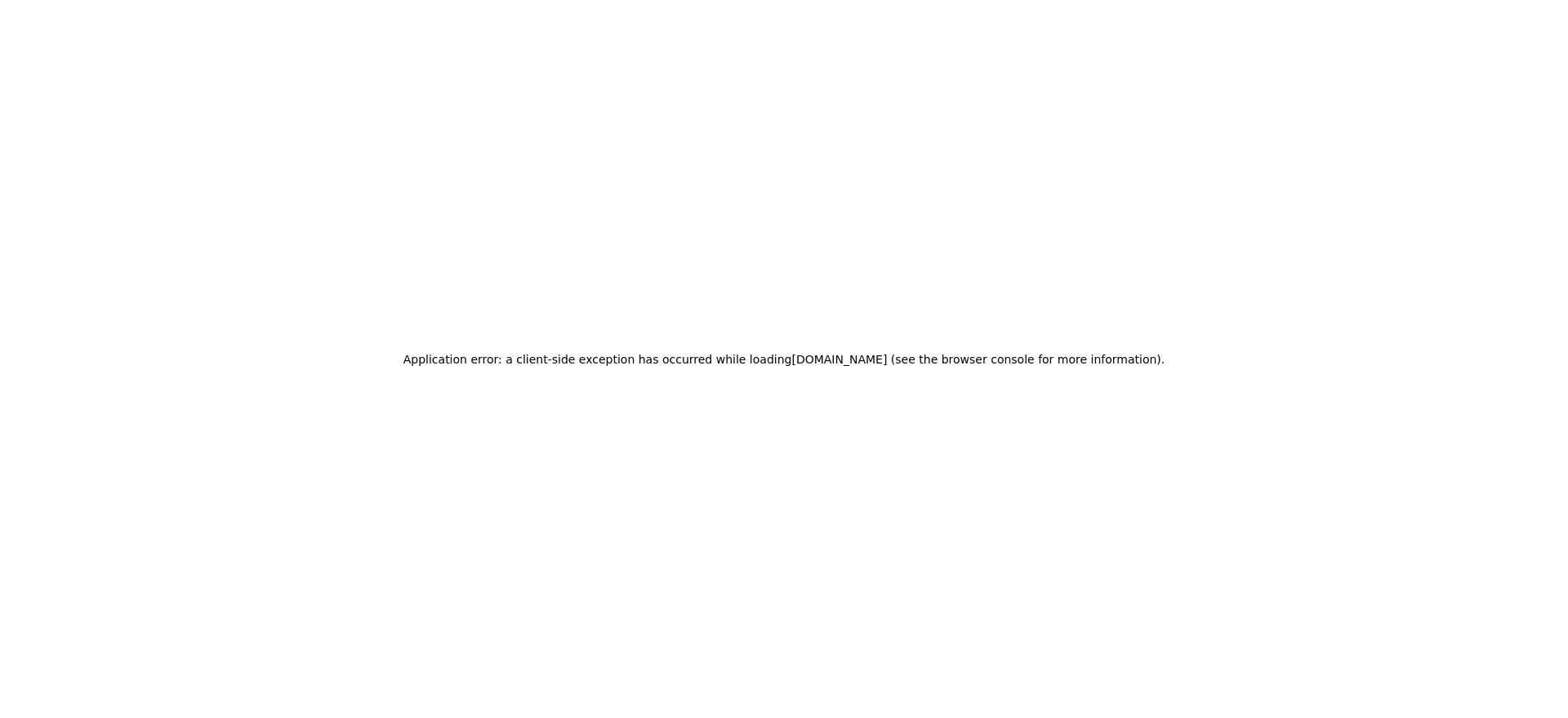
scroll to position [0, 0]
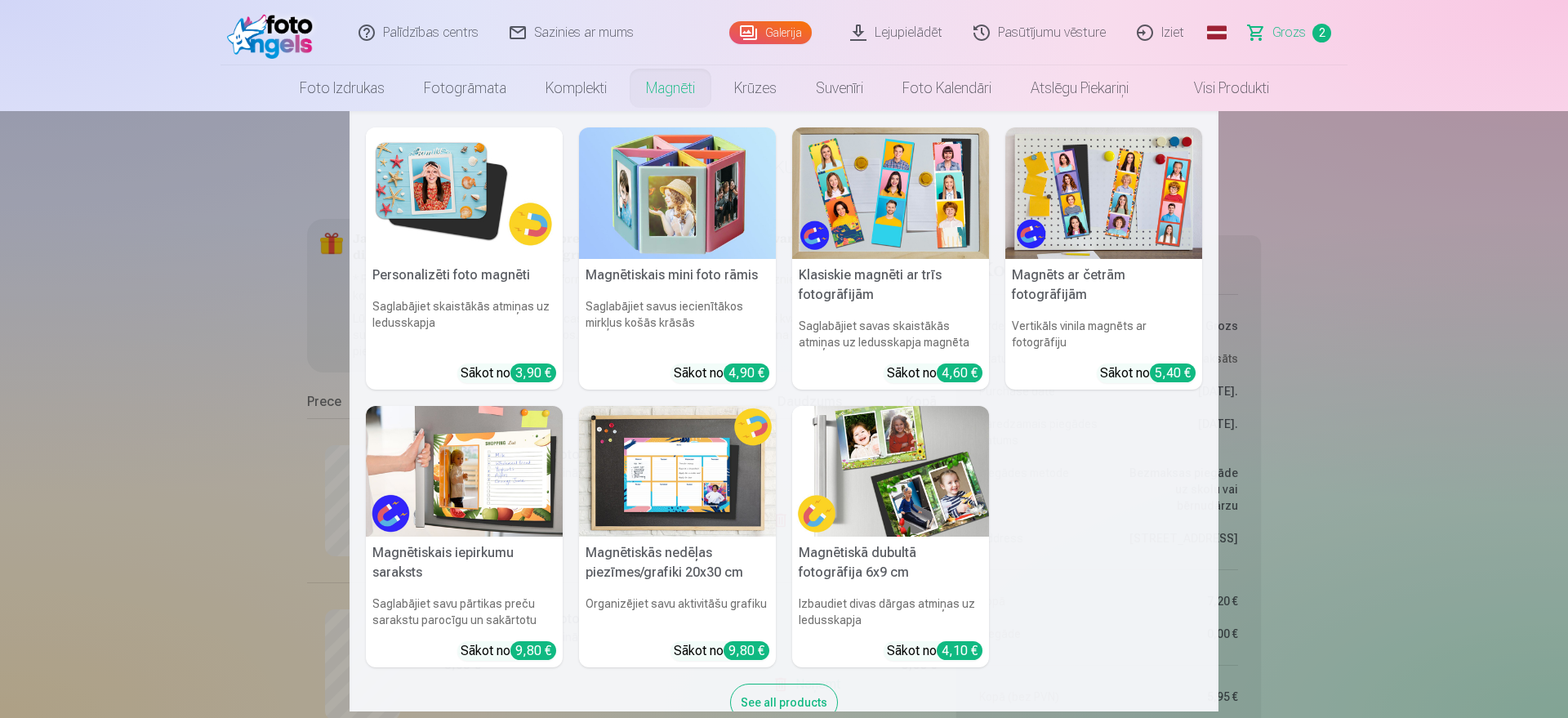
click at [672, 196] on img at bounding box center [677, 193] width 196 height 132
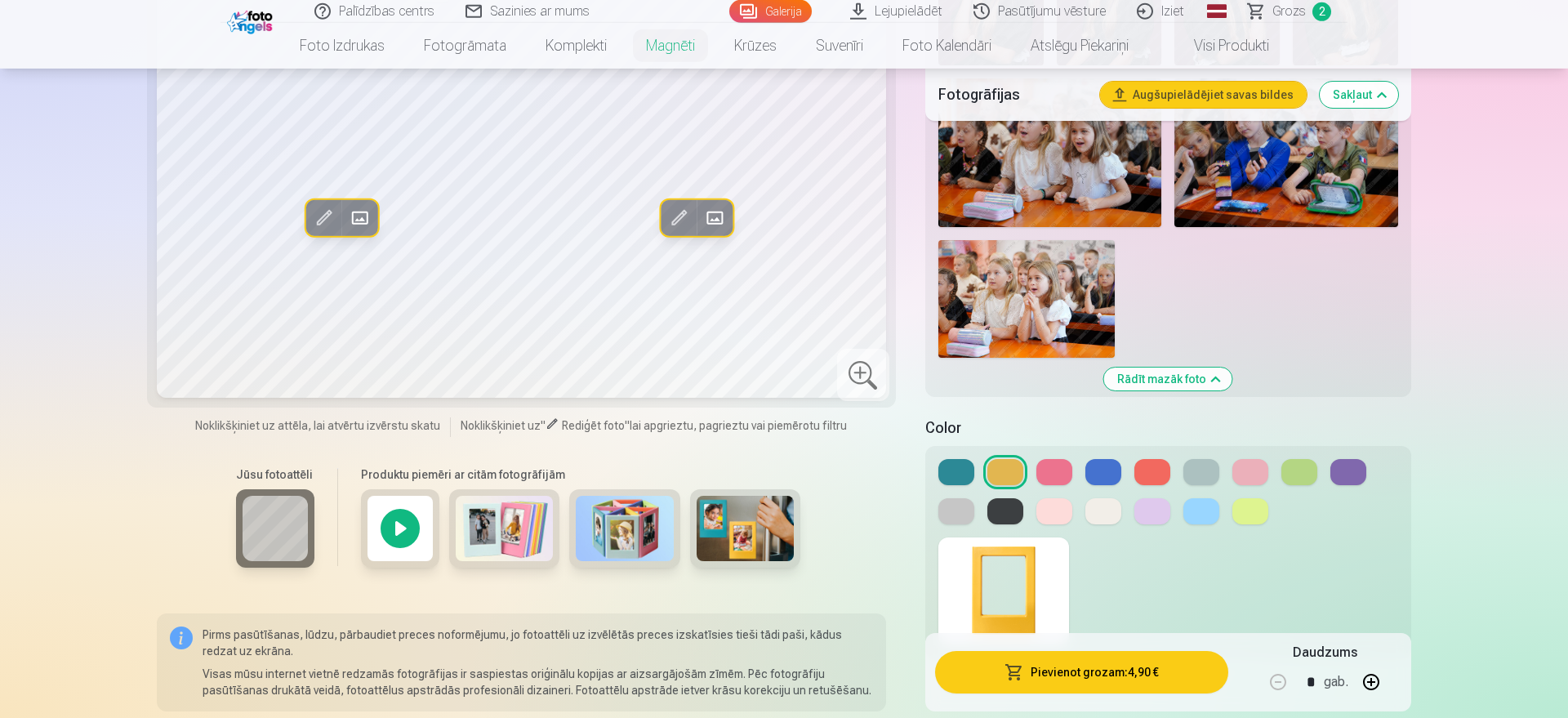
scroll to position [3083, 0]
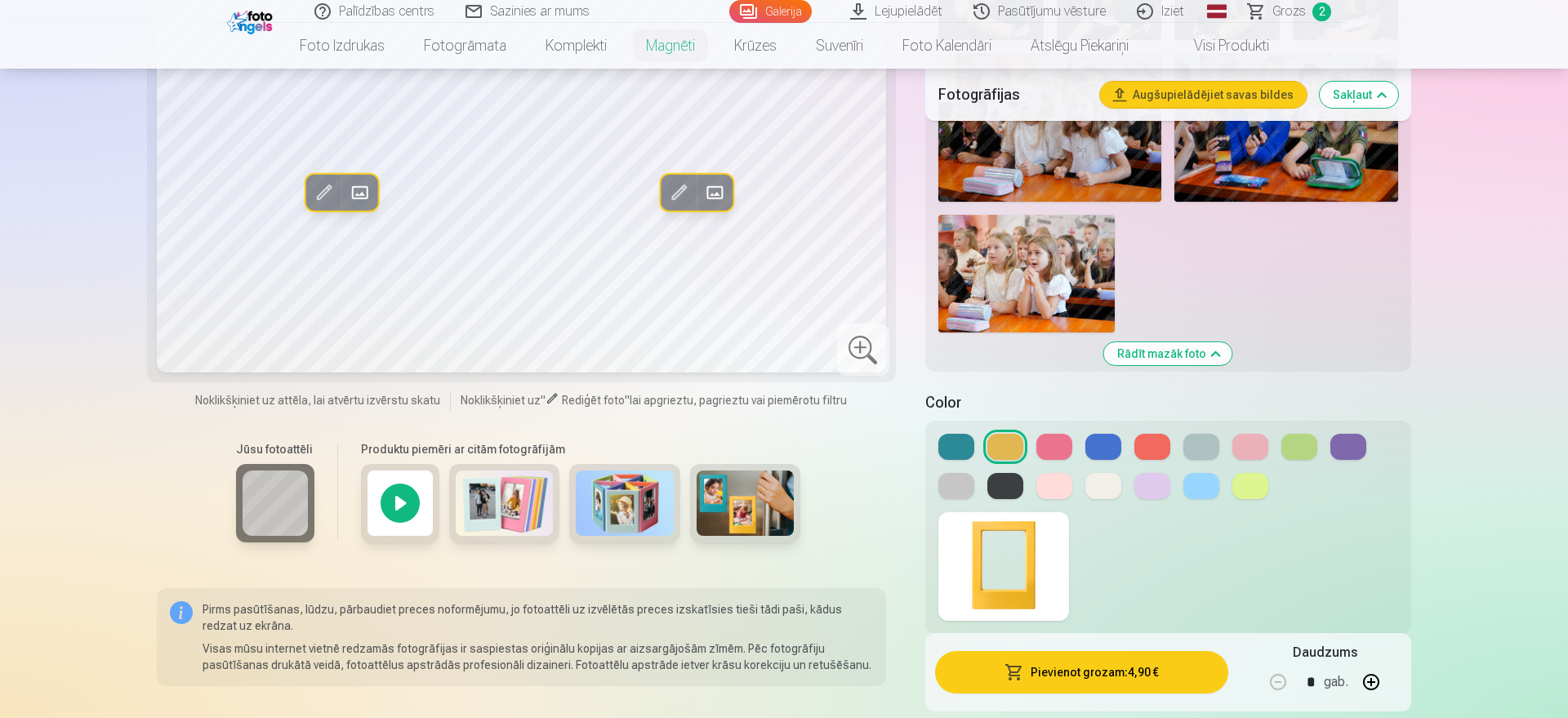
click at [1100, 487] on button at bounding box center [1102, 486] width 35 height 26
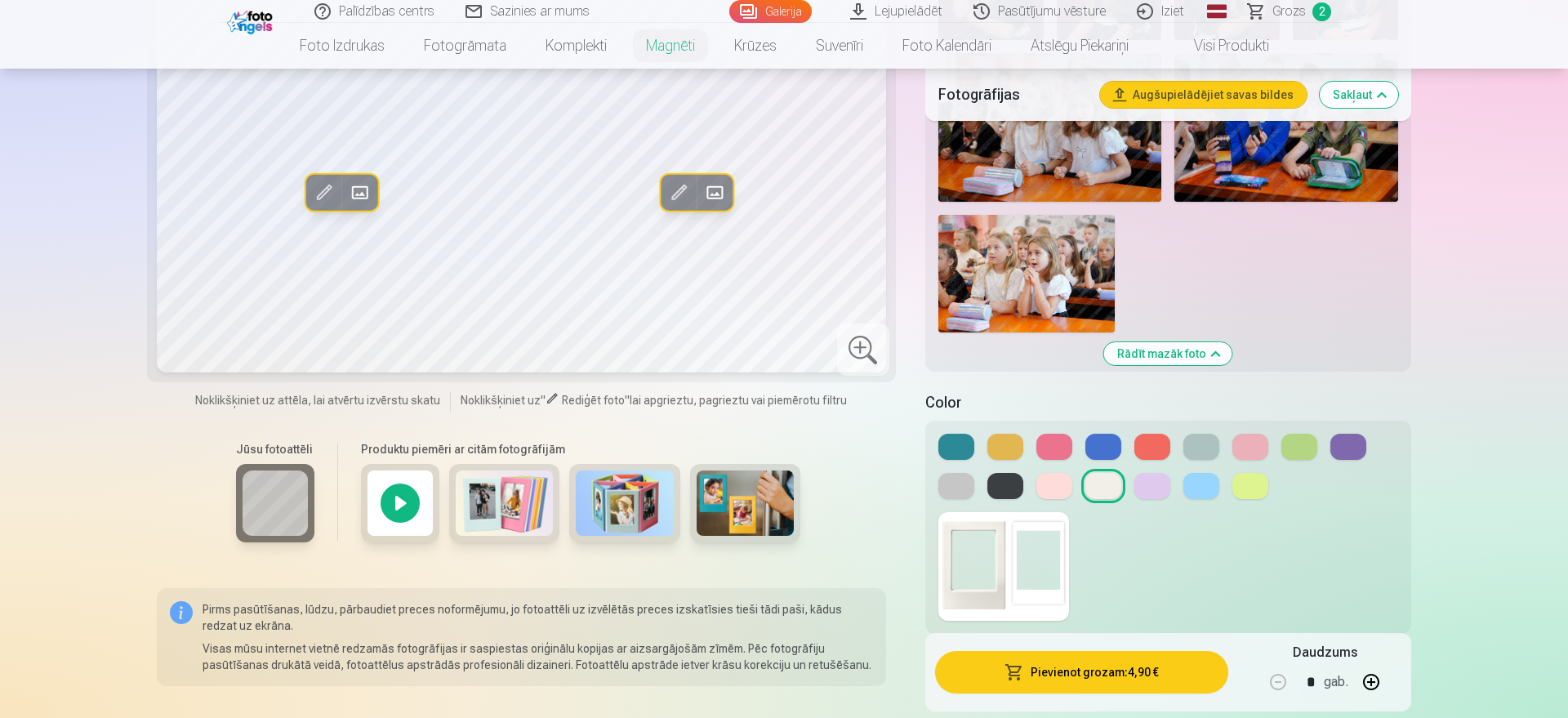
scroll to position [0, 0]
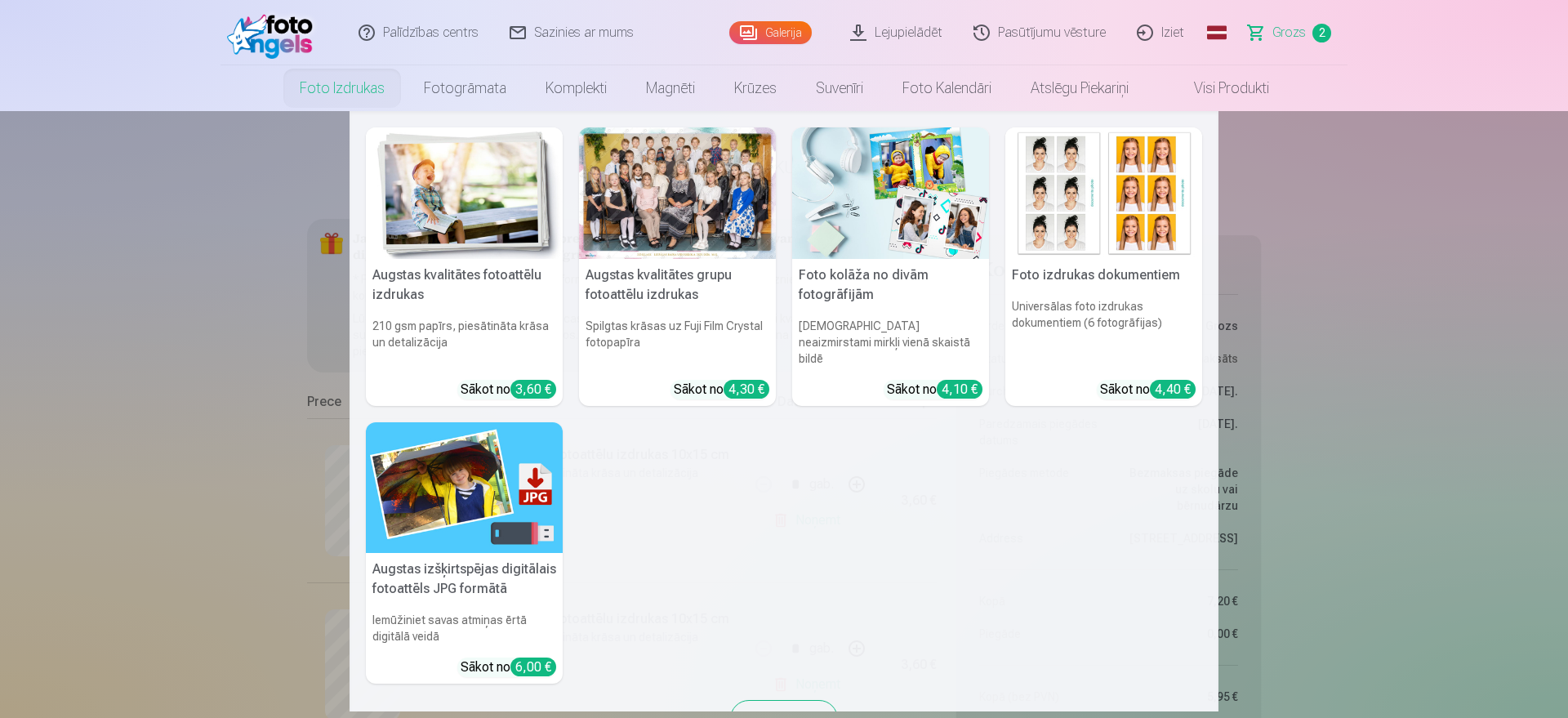
click at [655, 198] on div at bounding box center [677, 193] width 196 height 132
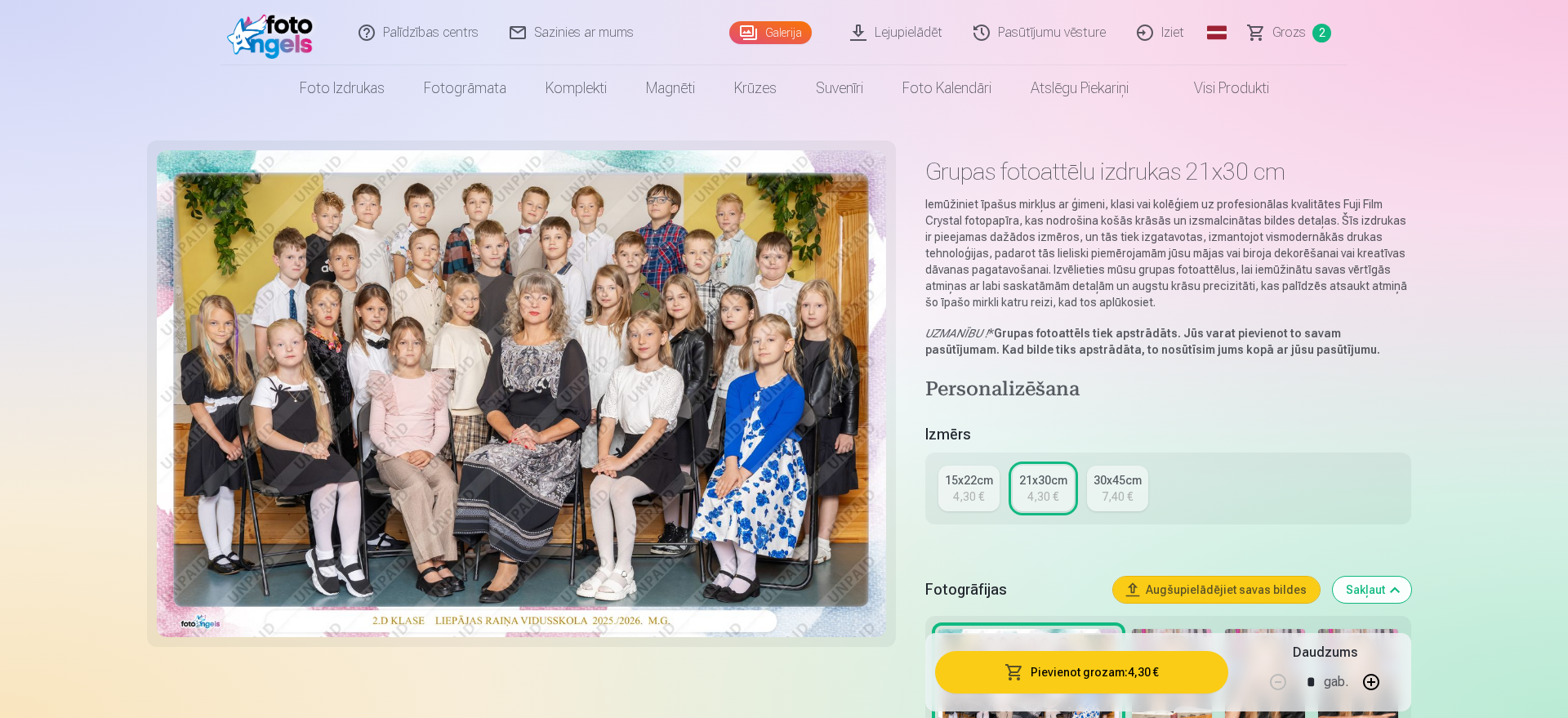
click at [970, 498] on div "4,30 €" at bounding box center [969, 497] width 31 height 16
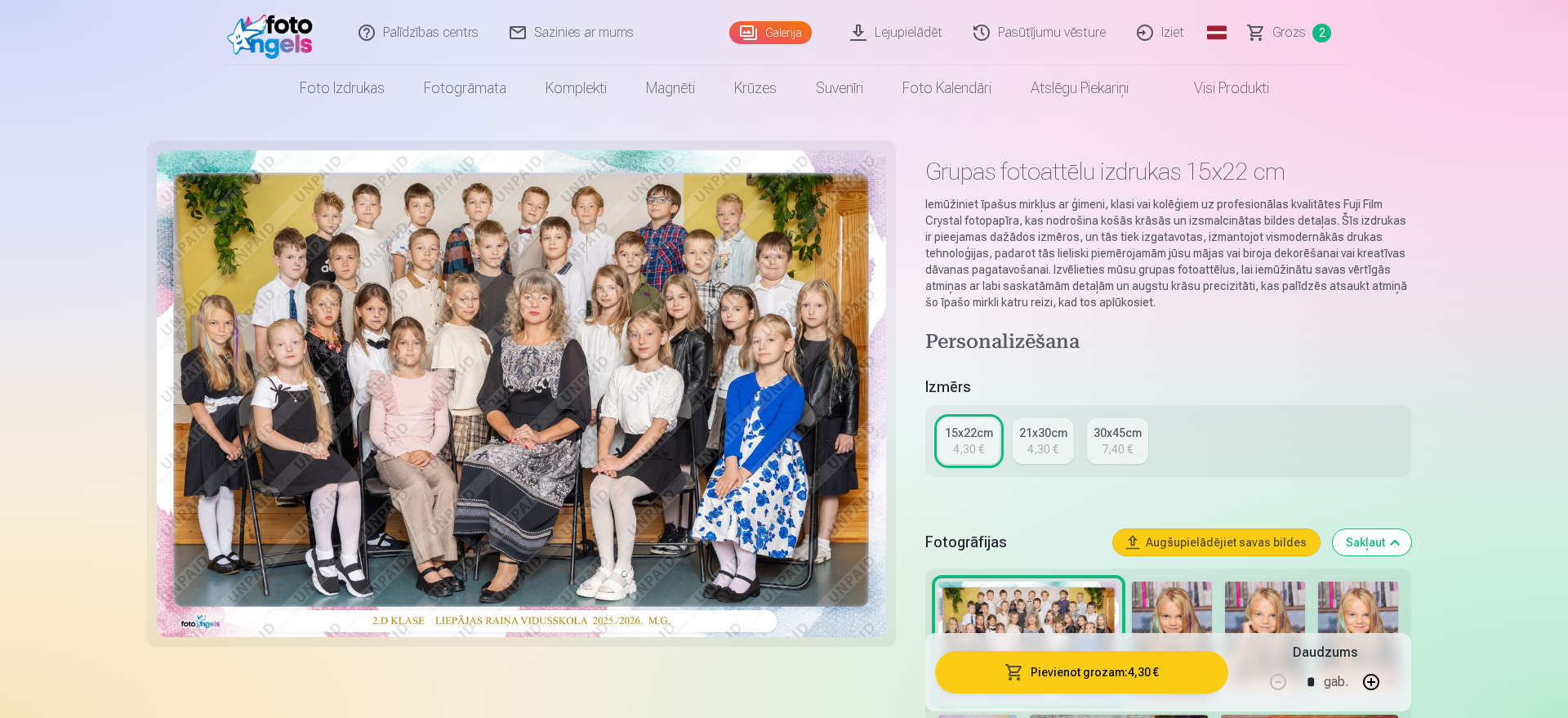
click at [1071, 573] on button "Pievienot grozam : 4,30 €" at bounding box center [1081, 672] width 293 height 43
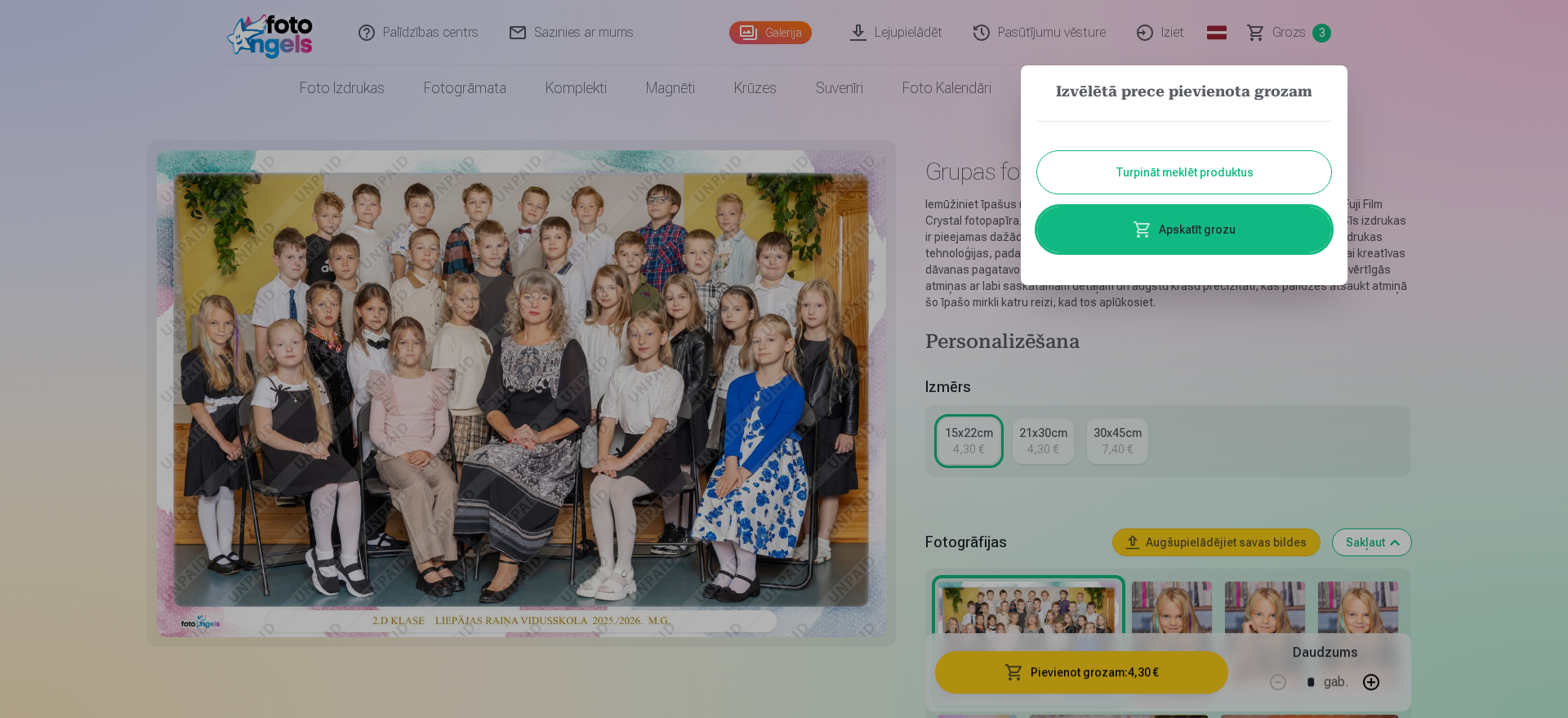
click at [1133, 179] on button "Turpināt meklēt produktus" at bounding box center [1183, 172] width 294 height 43
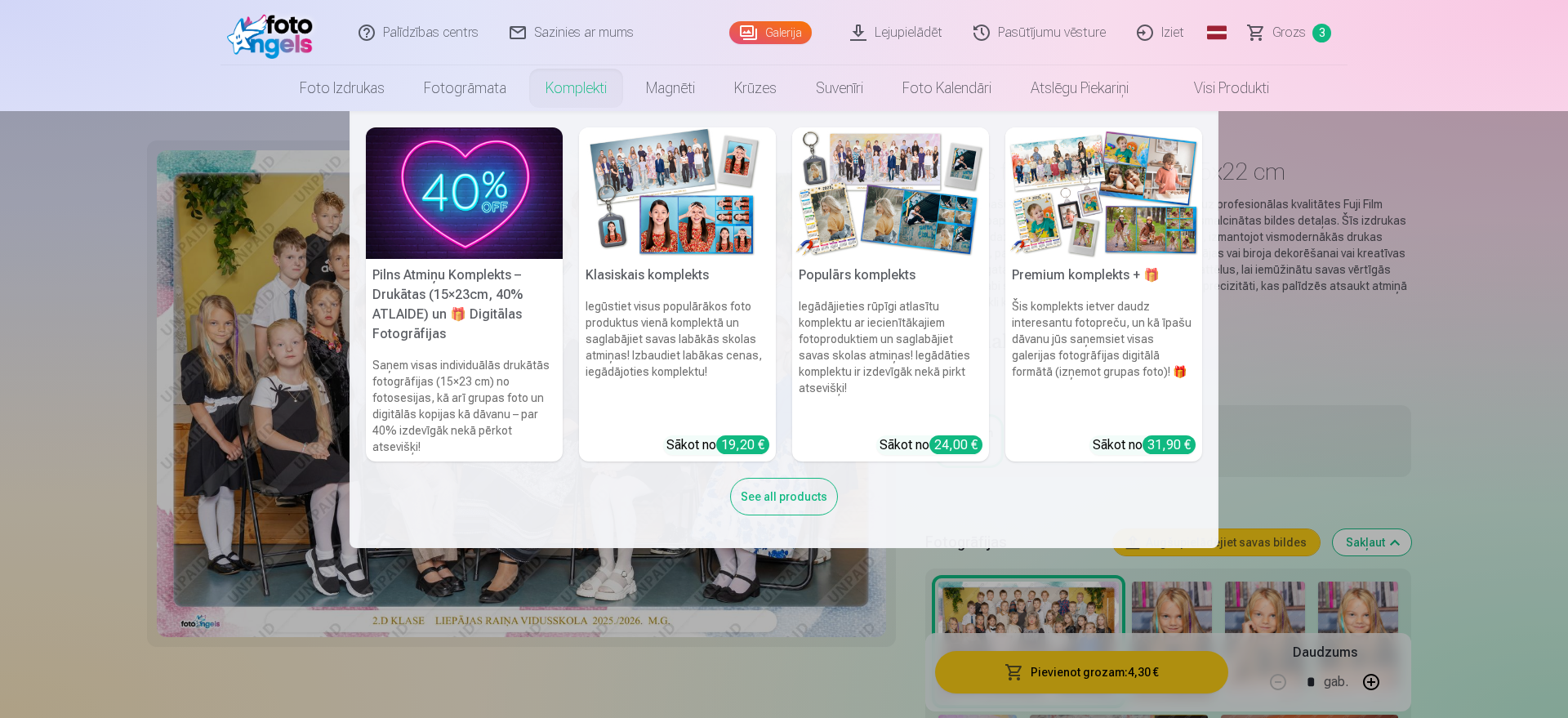
click at [668, 225] on img at bounding box center [677, 193] width 196 height 132
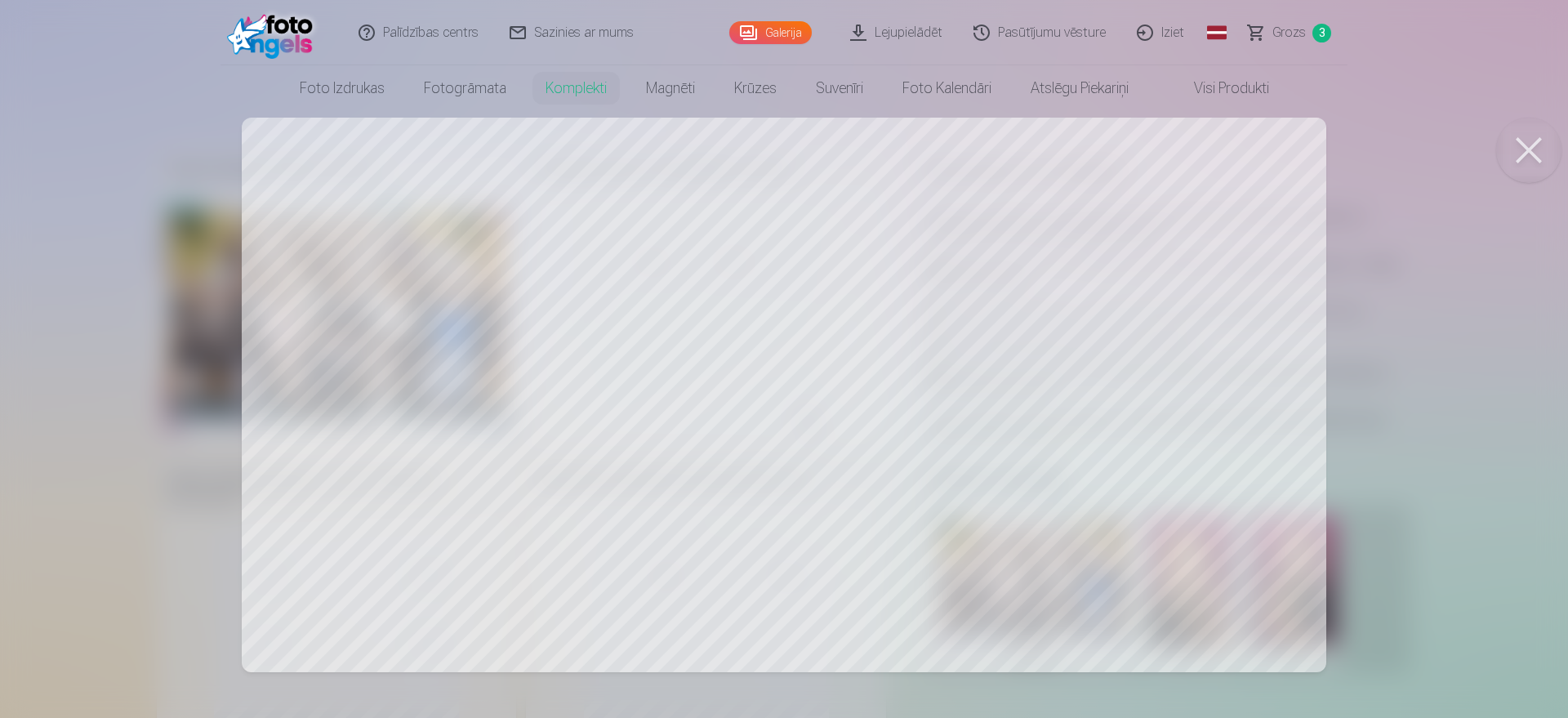
click at [457, 339] on div at bounding box center [784, 359] width 1568 height 718
click at [651, 258] on div at bounding box center [784, 359] width 1568 height 718
click at [648, 262] on div at bounding box center [784, 359] width 1568 height 718
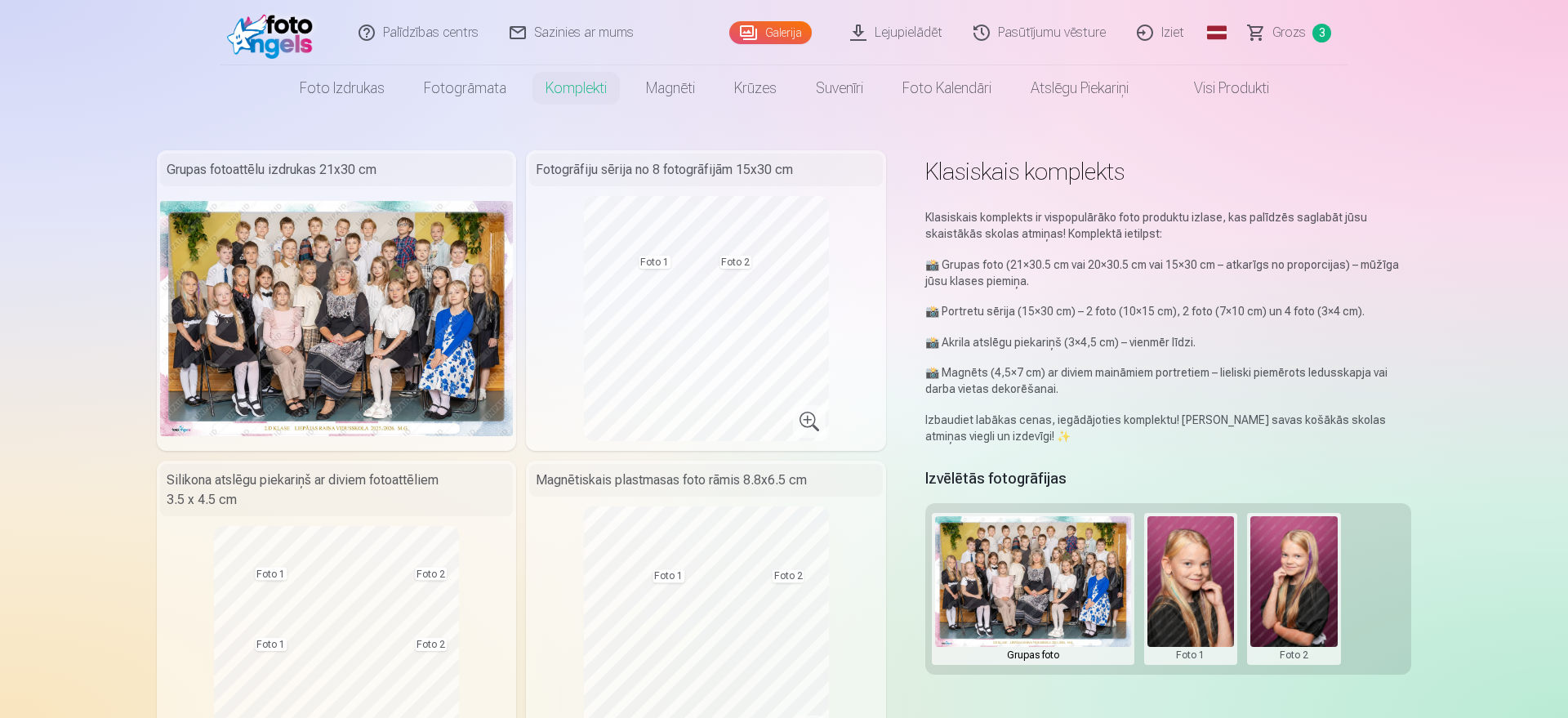
click at [1203, 573] on button at bounding box center [1191, 589] width 87 height 146
click at [1196, 573] on button "Nomainiet foto" at bounding box center [1190, 589] width 133 height 46
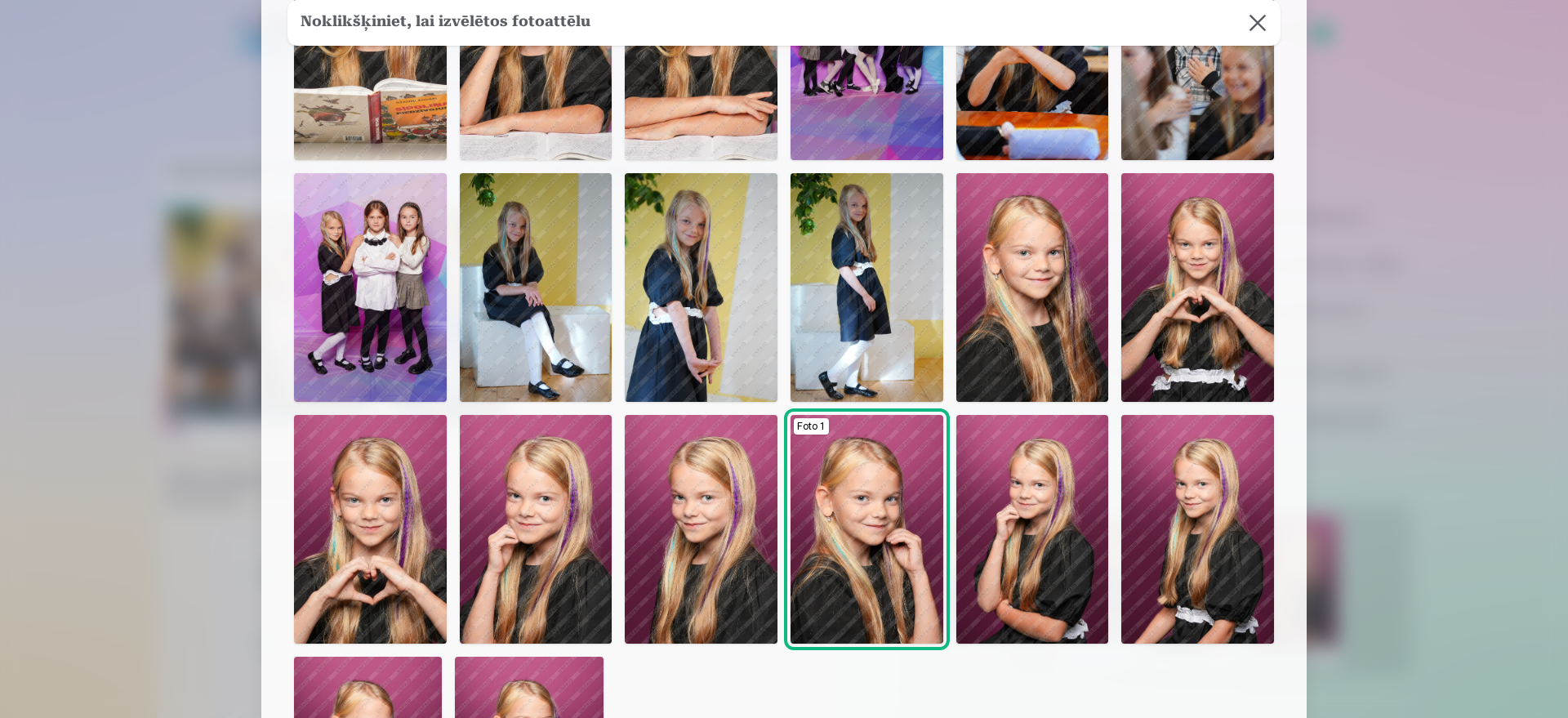
scroll to position [308, 0]
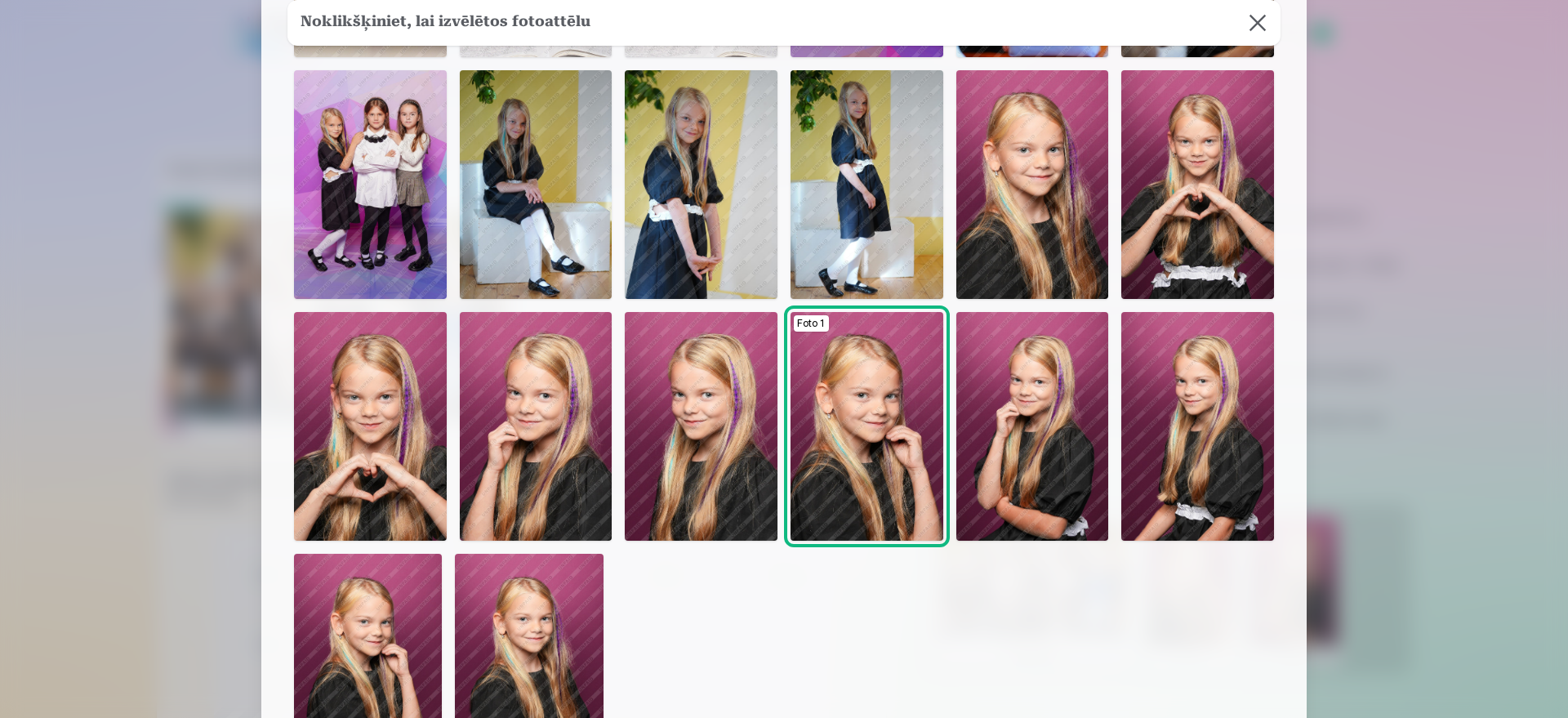
click at [710, 428] on img at bounding box center [701, 426] width 153 height 228
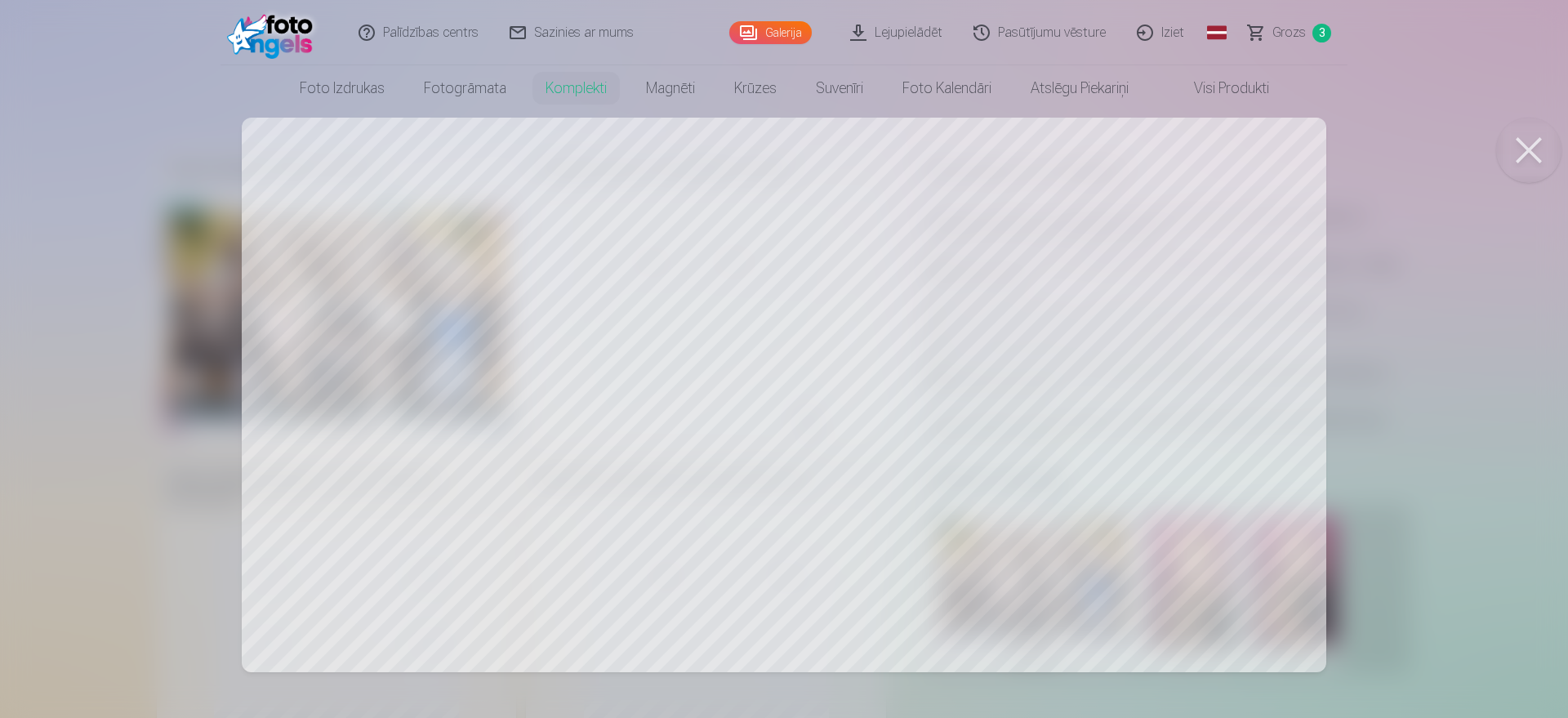
click at [1253, 338] on div at bounding box center [784, 359] width 1568 height 718
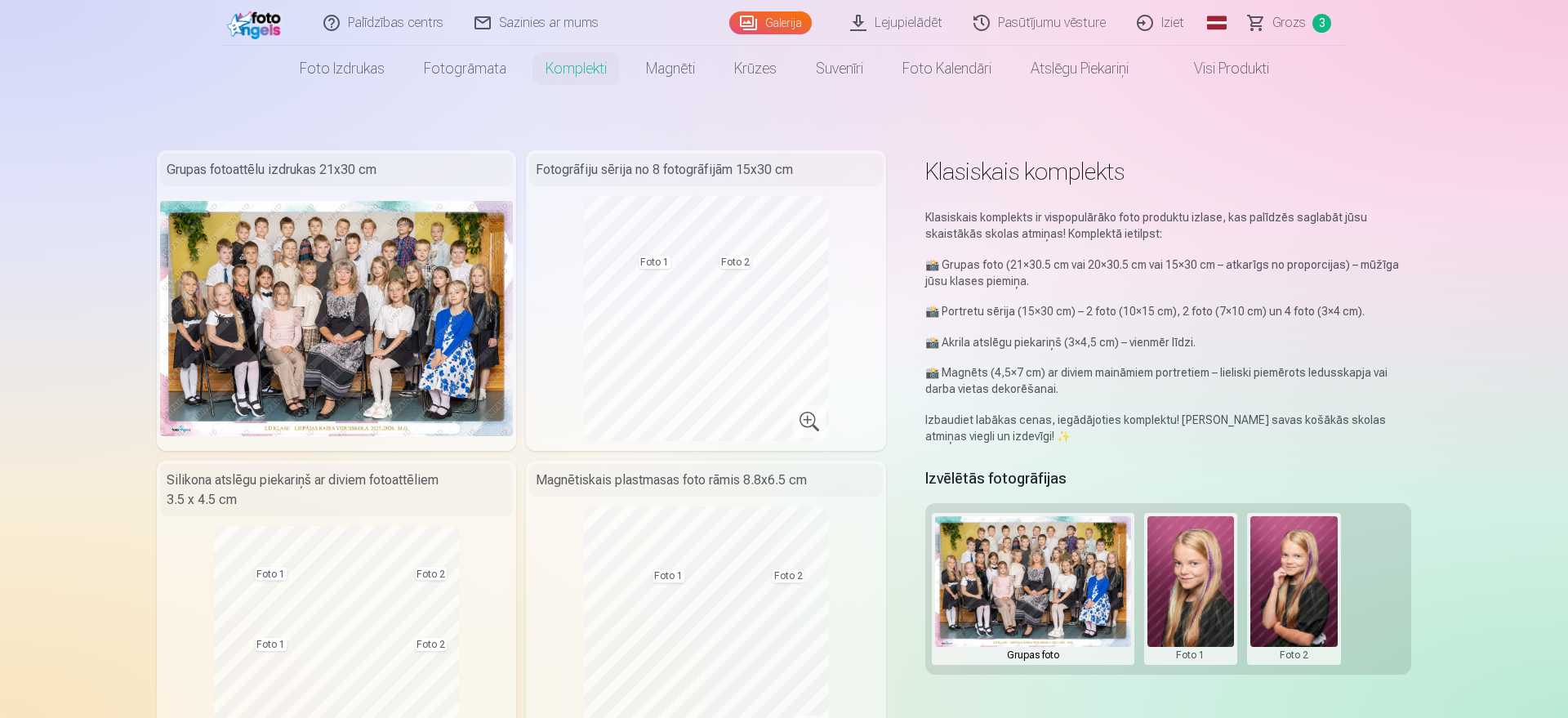
scroll to position [84, 0]
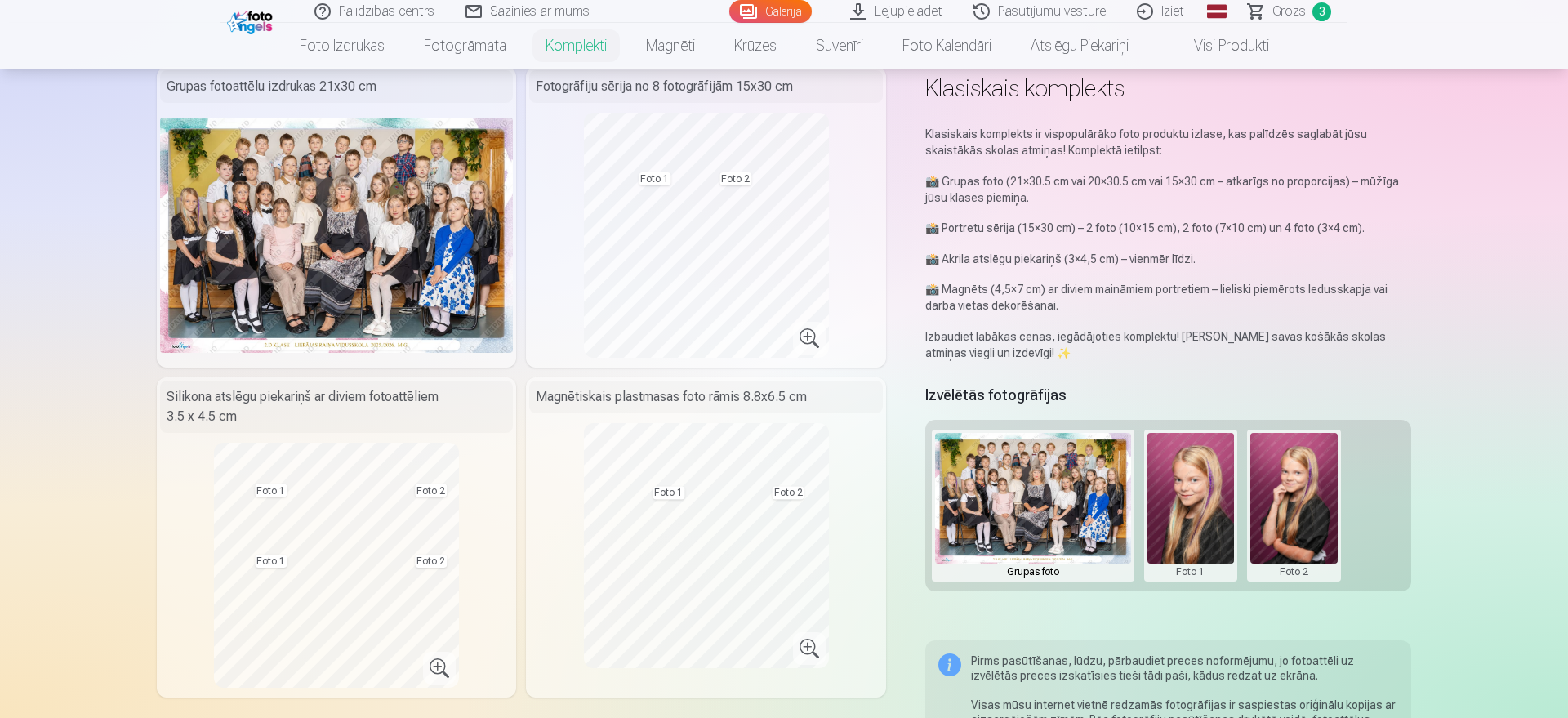
click at [1253, 492] on button at bounding box center [1293, 506] width 87 height 146
click at [1253, 511] on button "Nomainiet foto" at bounding box center [1293, 506] width 133 height 46
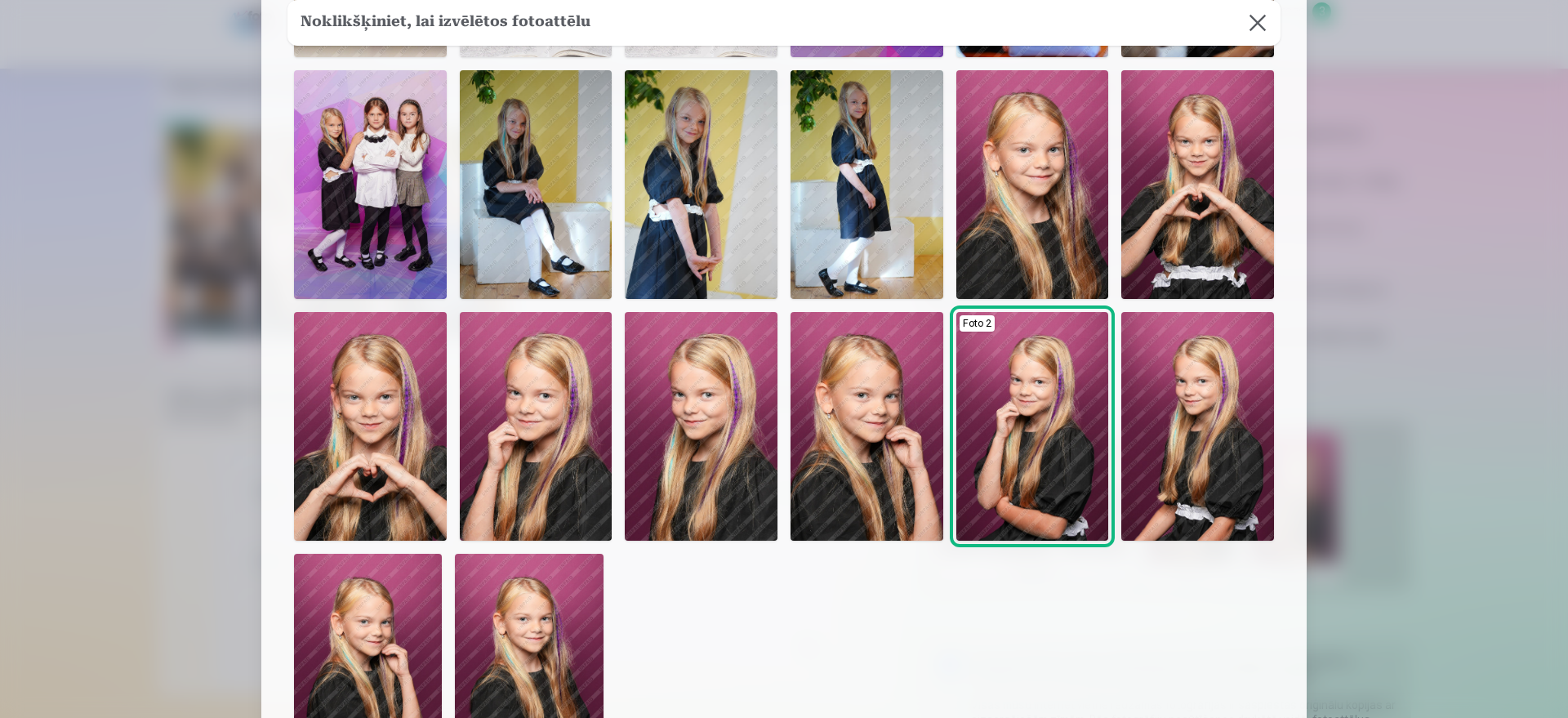
scroll to position [206, 0]
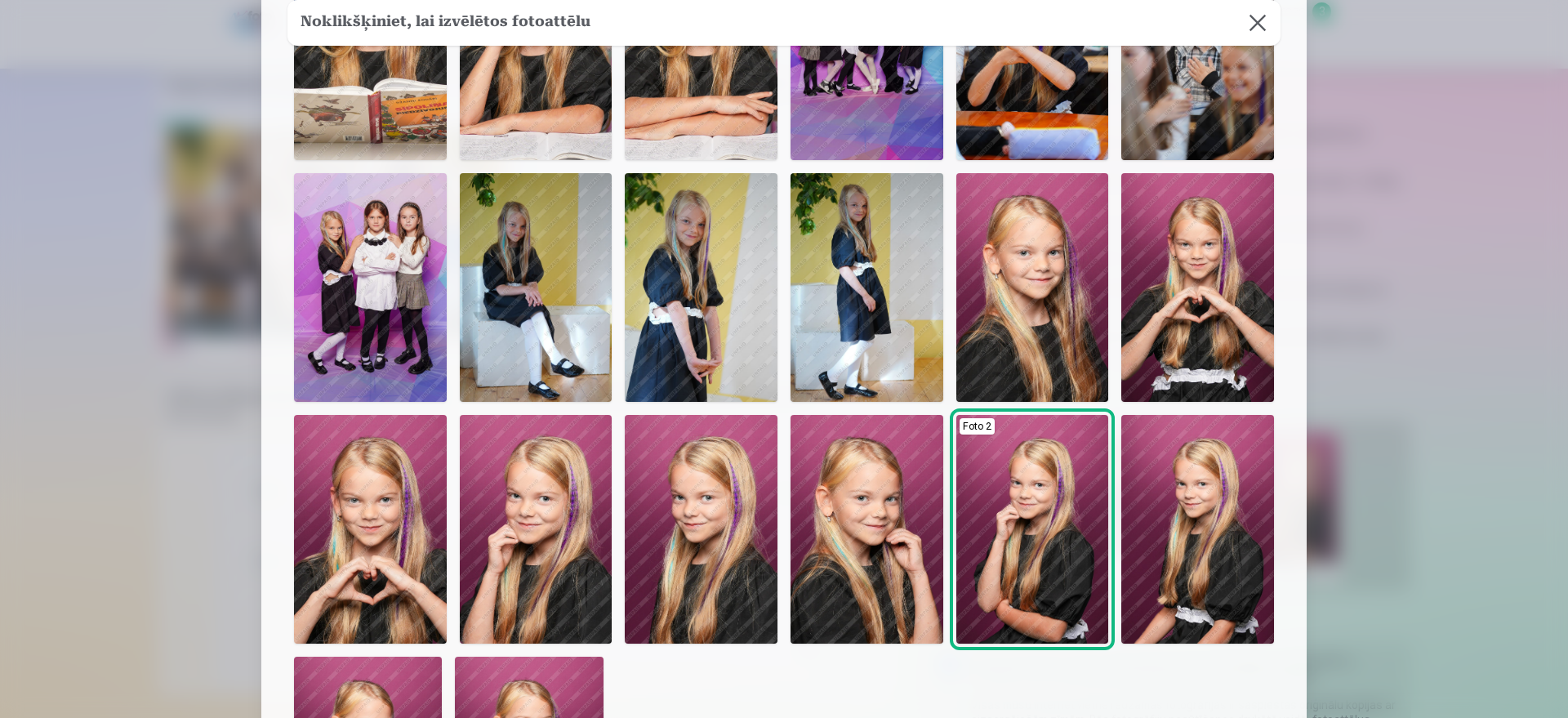
click at [1045, 543] on img at bounding box center [1032, 529] width 153 height 228
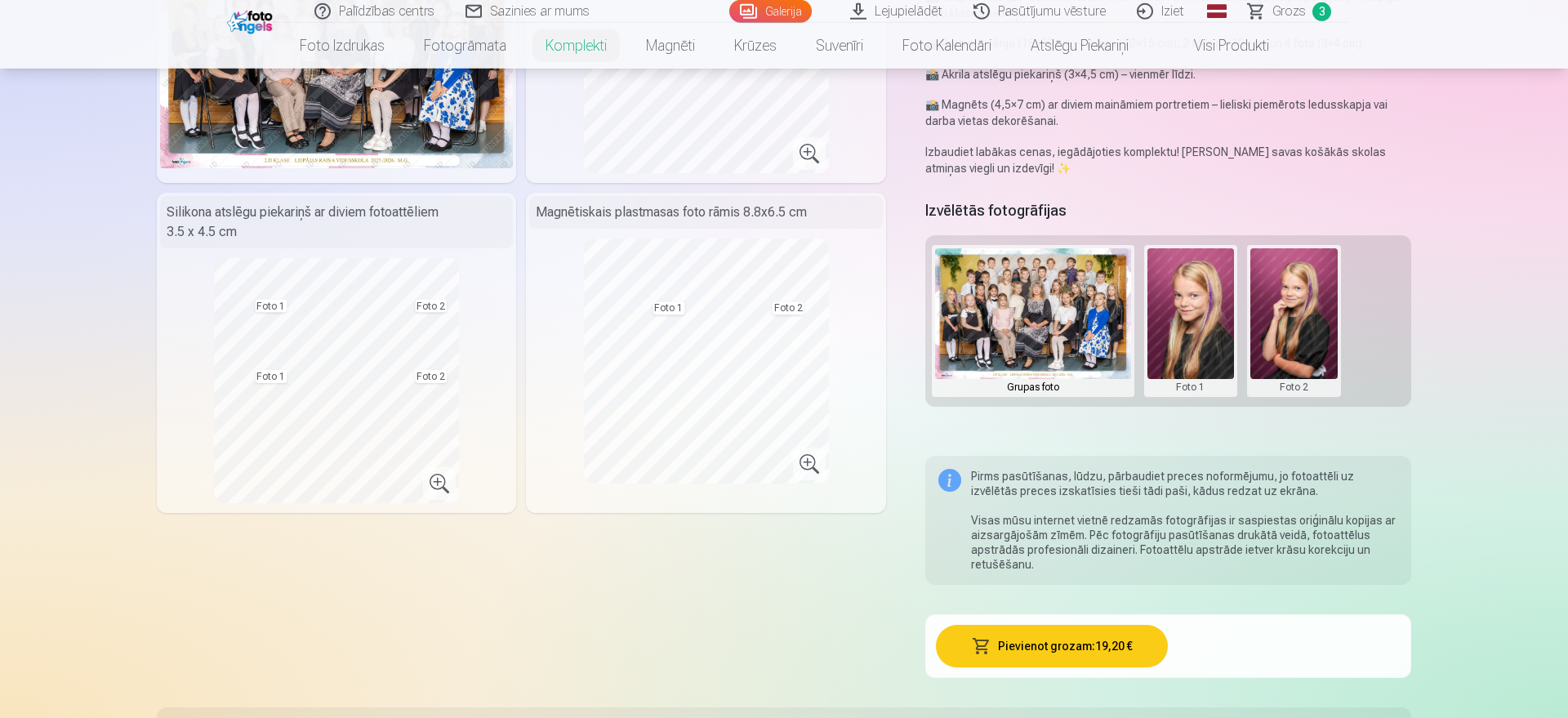
scroll to position [333, 0]
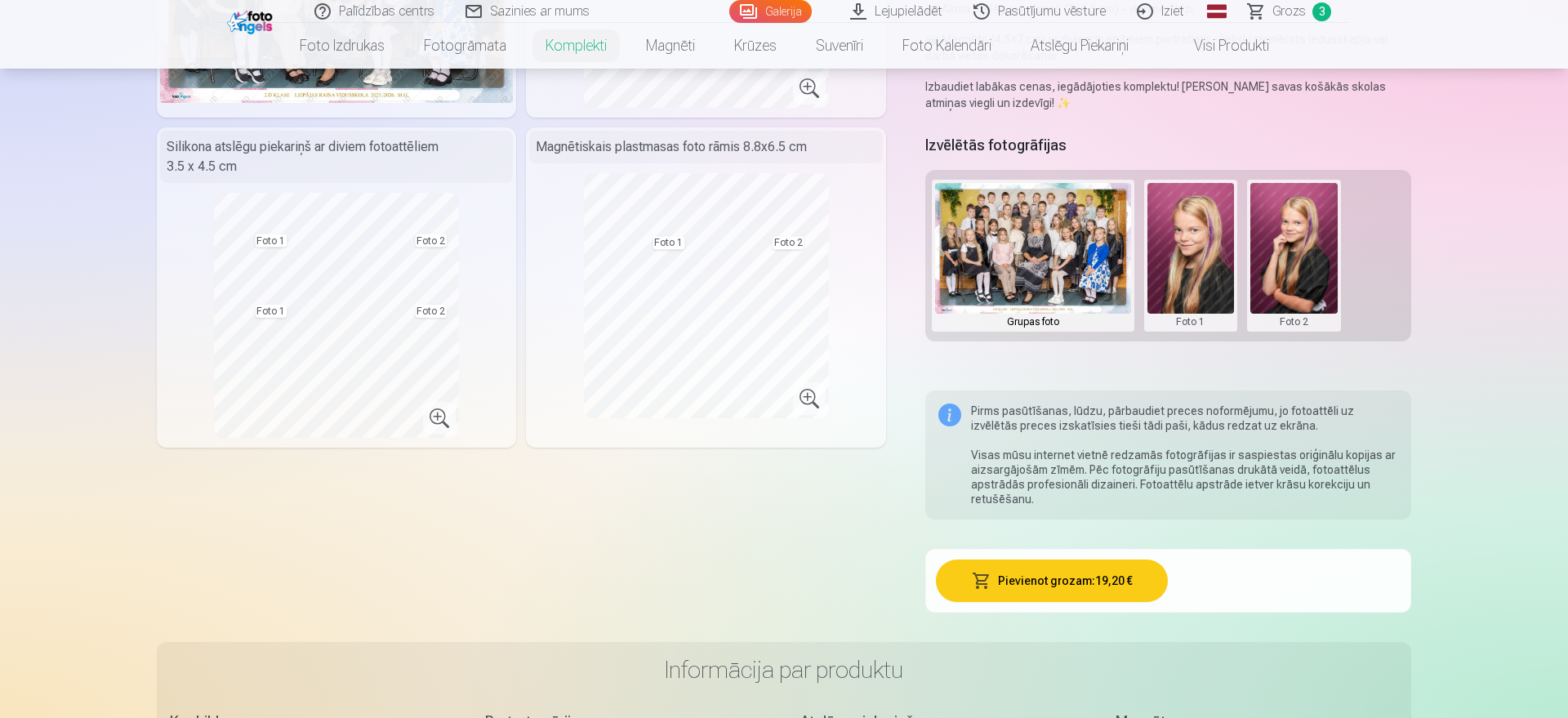
click at [1027, 573] on button "Pievienot grozam : 19,20 €" at bounding box center [1052, 581] width 233 height 43
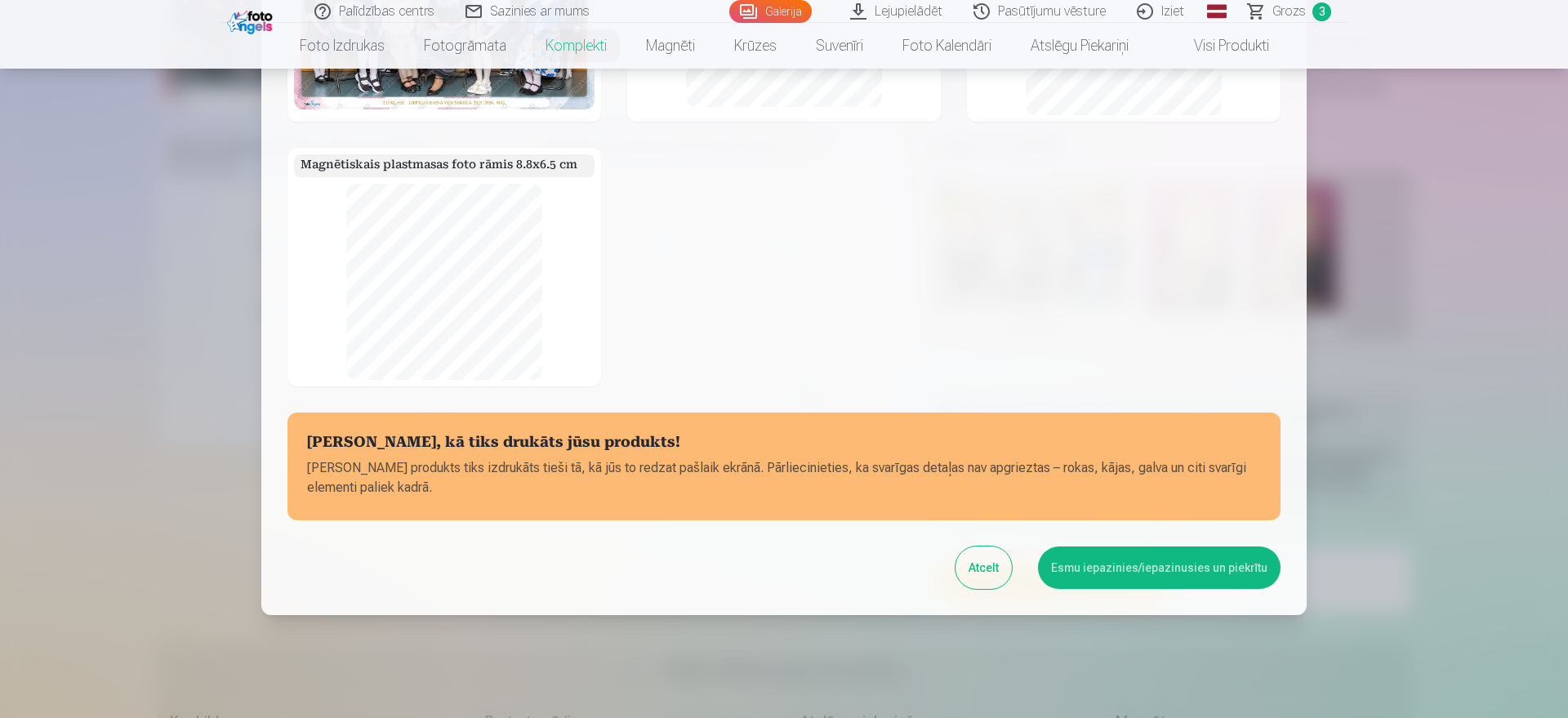
scroll to position [219, 0]
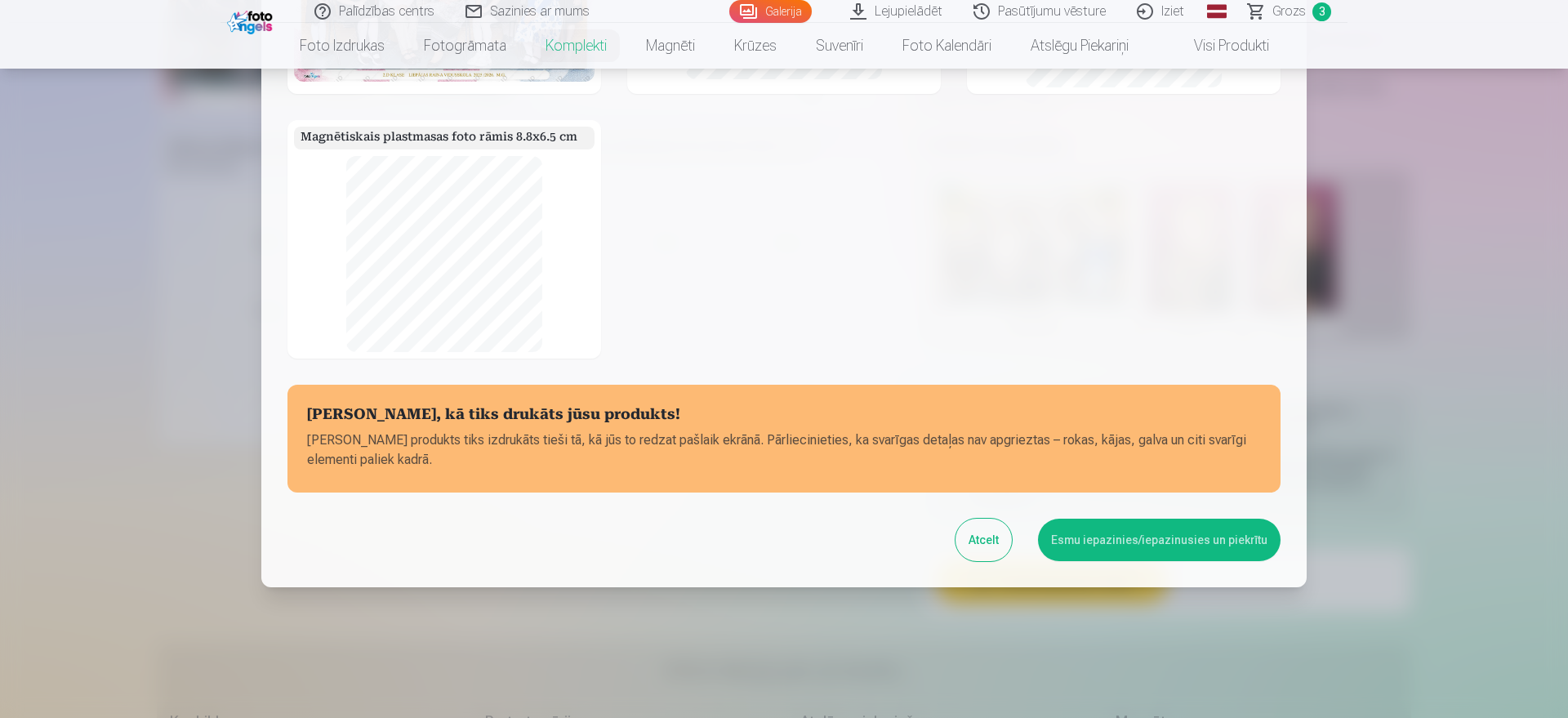
click at [1080, 546] on button "Esmu iepazinies/iepazinusies un piekrītu" at bounding box center [1159, 540] width 243 height 43
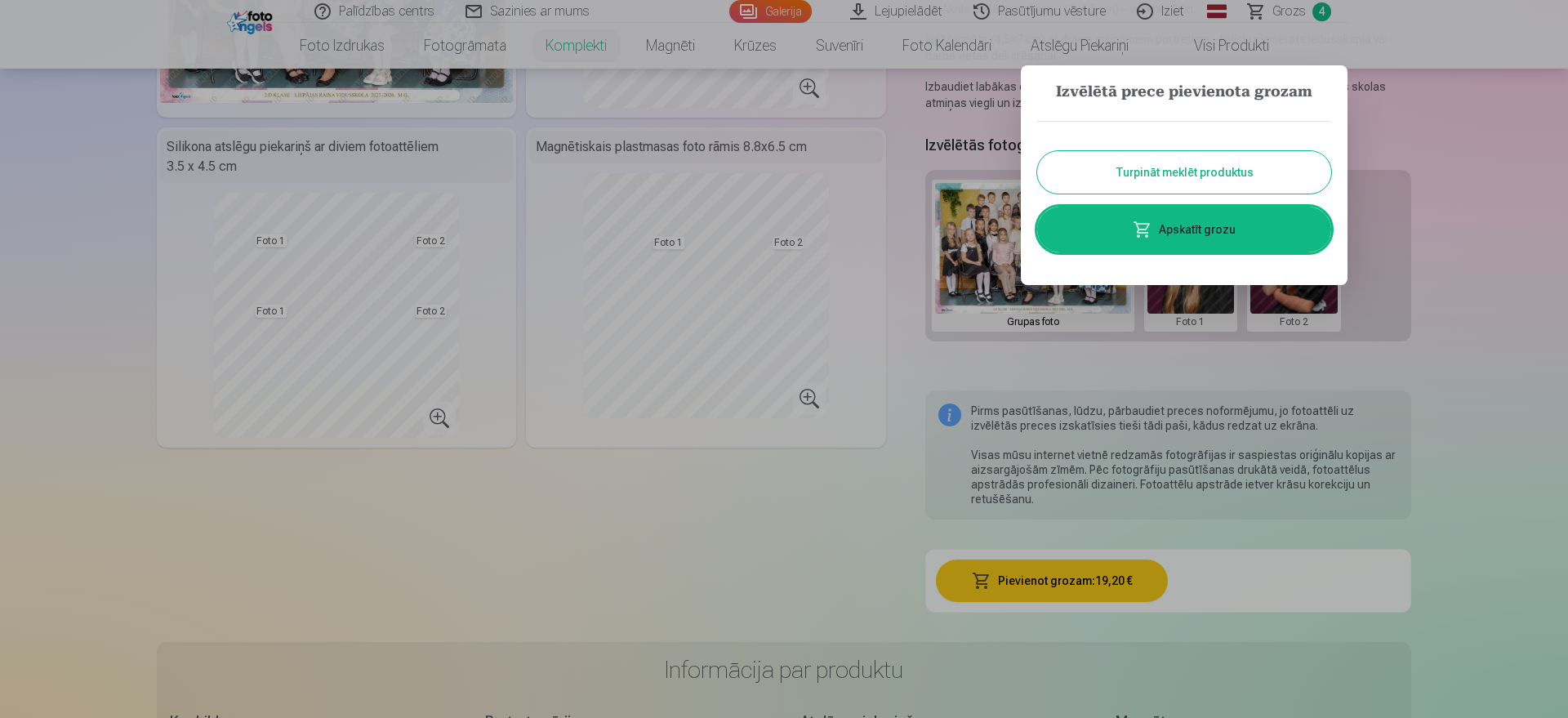
click at [1139, 244] on link "Apskatīt grozu" at bounding box center [1183, 229] width 294 height 46
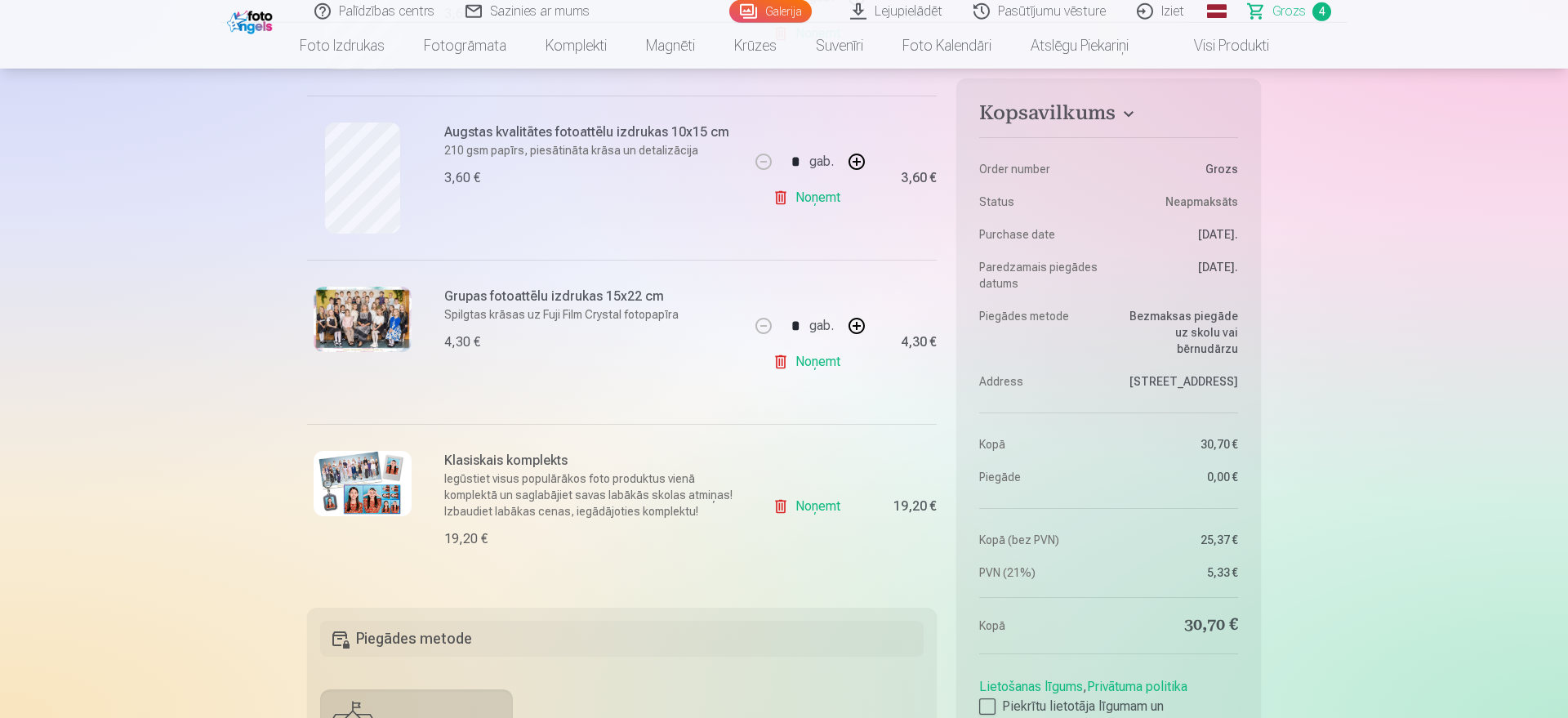
scroll to position [500, 0]
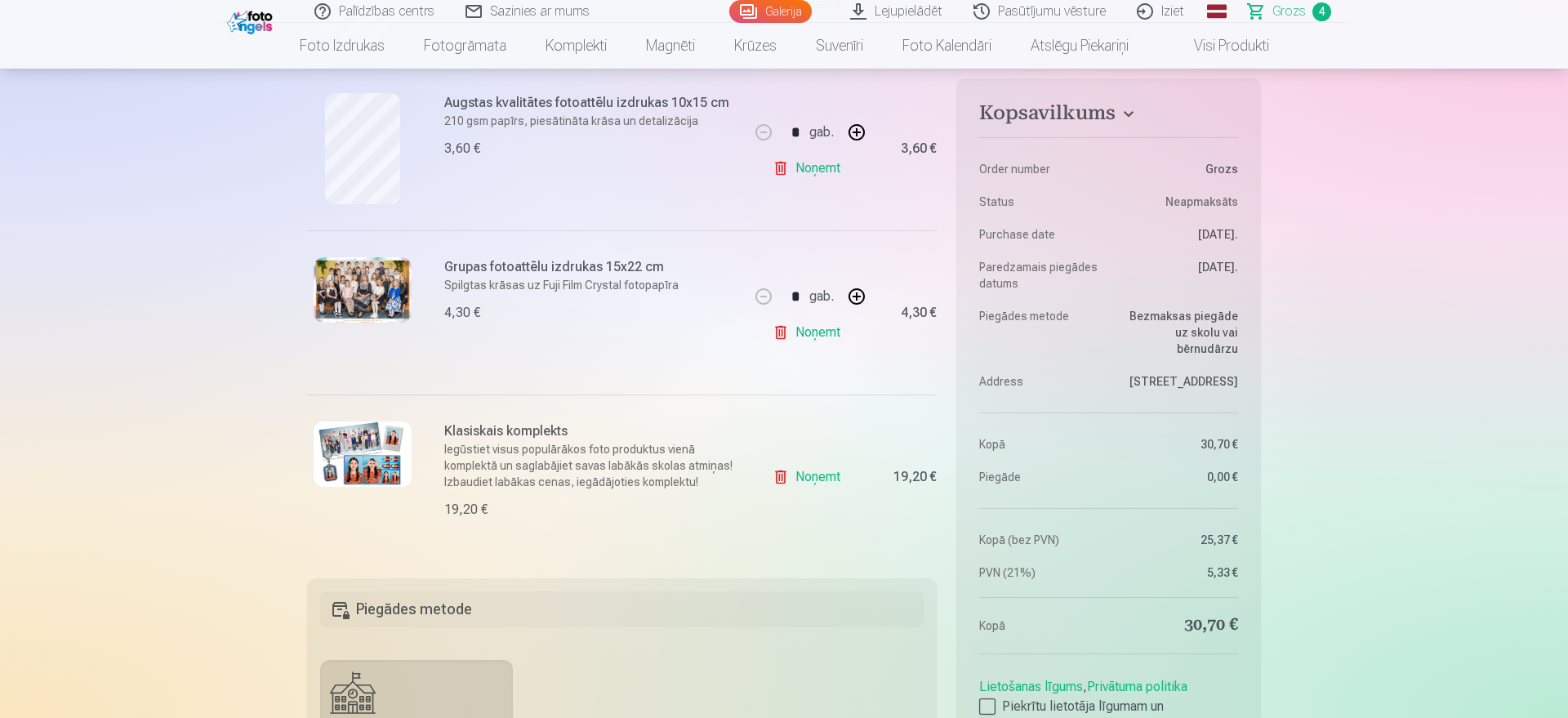
click at [808, 334] on link "Noņemt" at bounding box center [809, 332] width 75 height 33
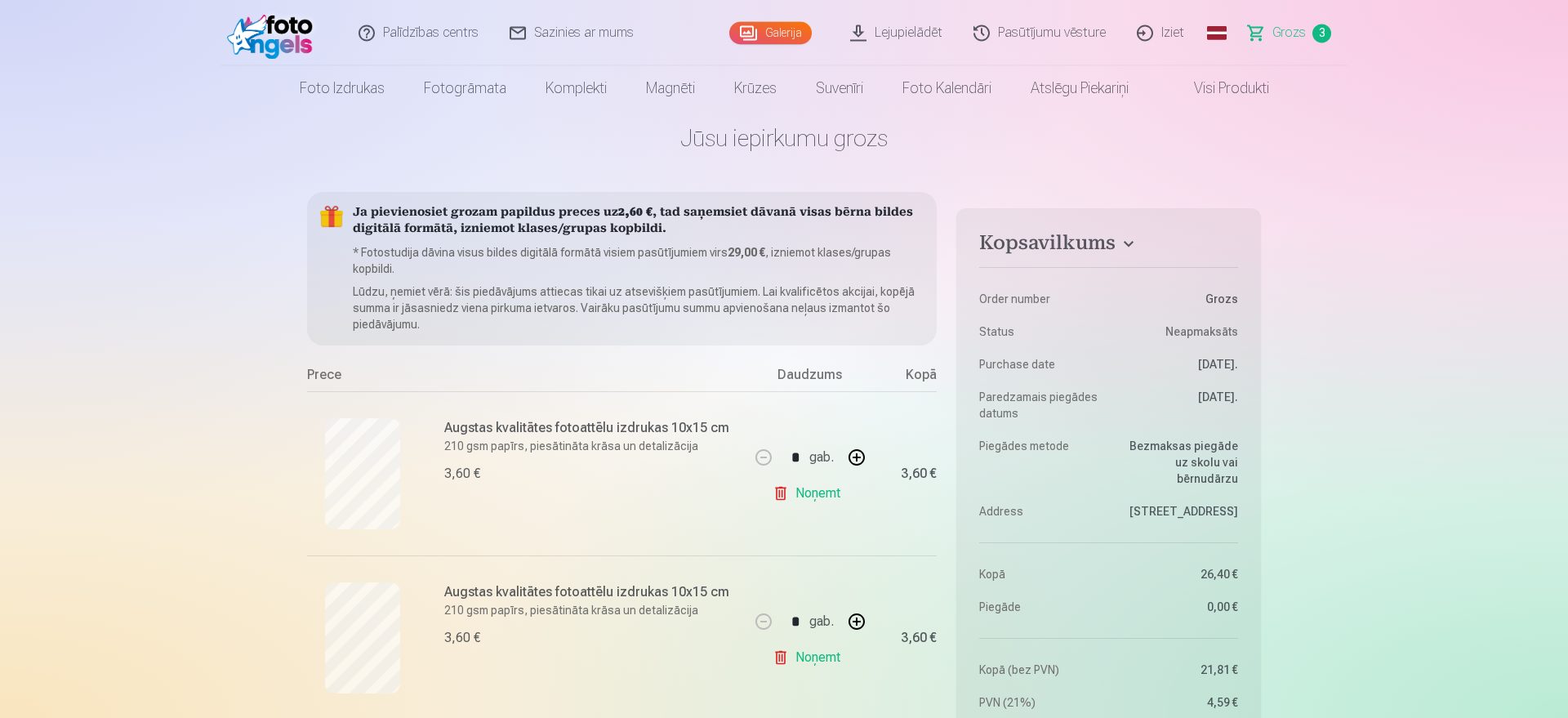
scroll to position [0, 0]
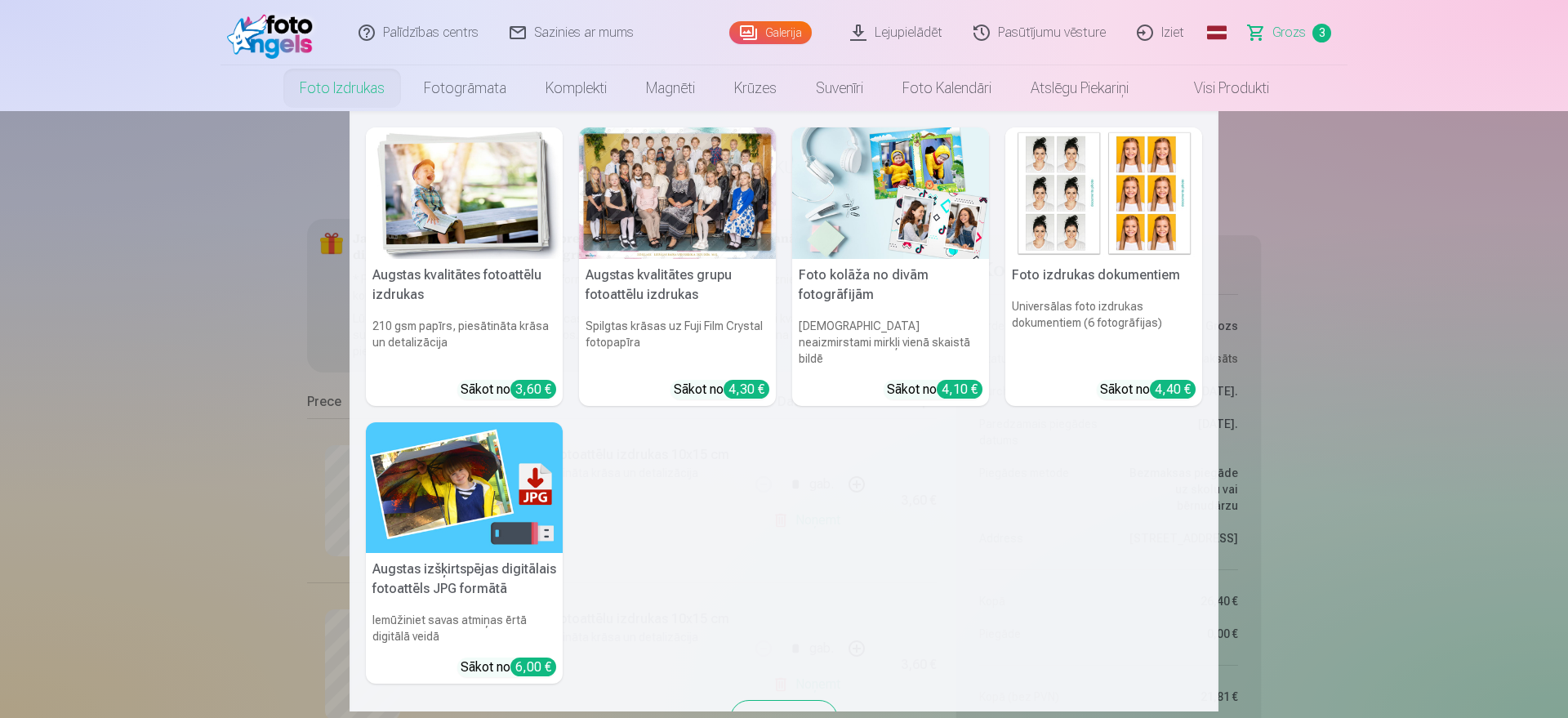
click at [349, 91] on link "Foto izdrukas" at bounding box center [342, 88] width 124 height 46
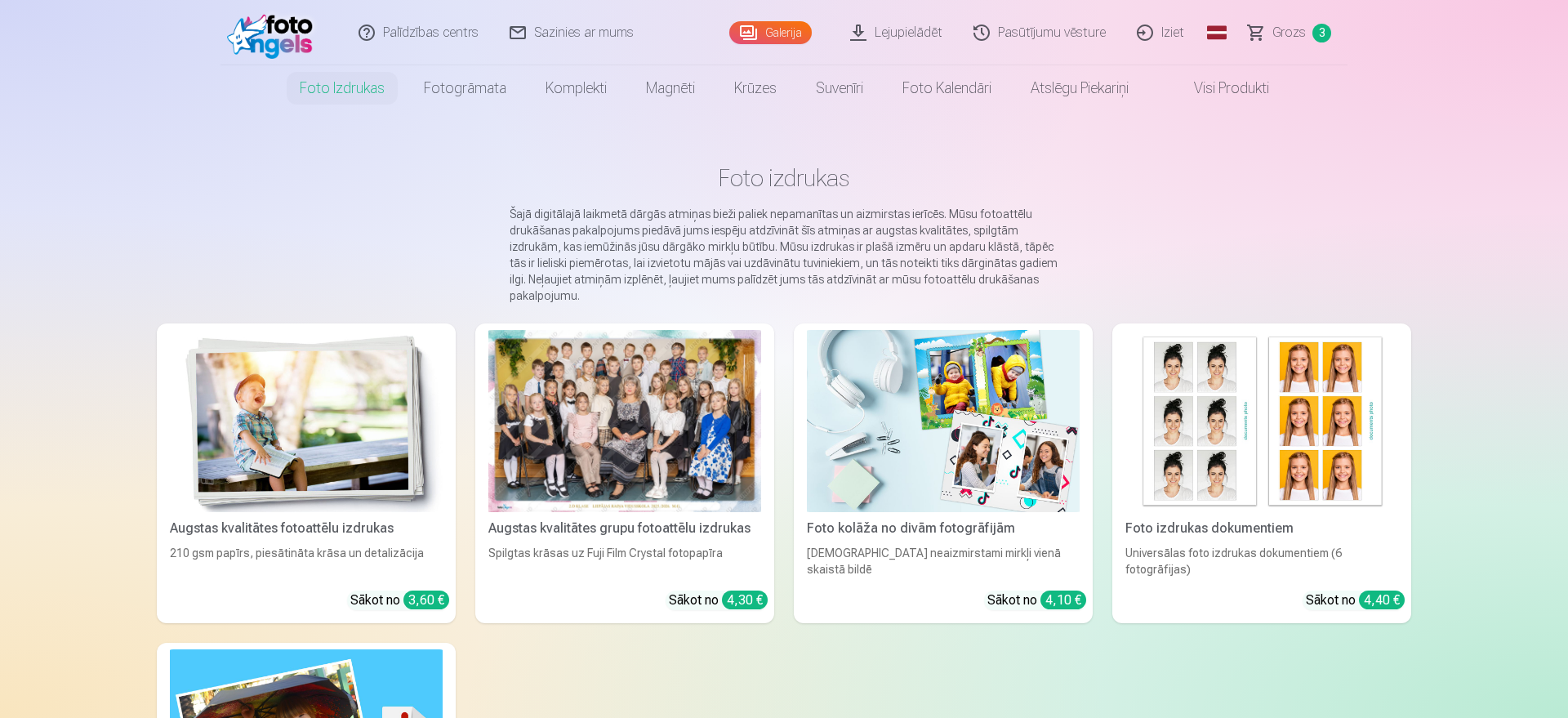
click at [779, 37] on link "Galerija" at bounding box center [770, 32] width 83 height 23
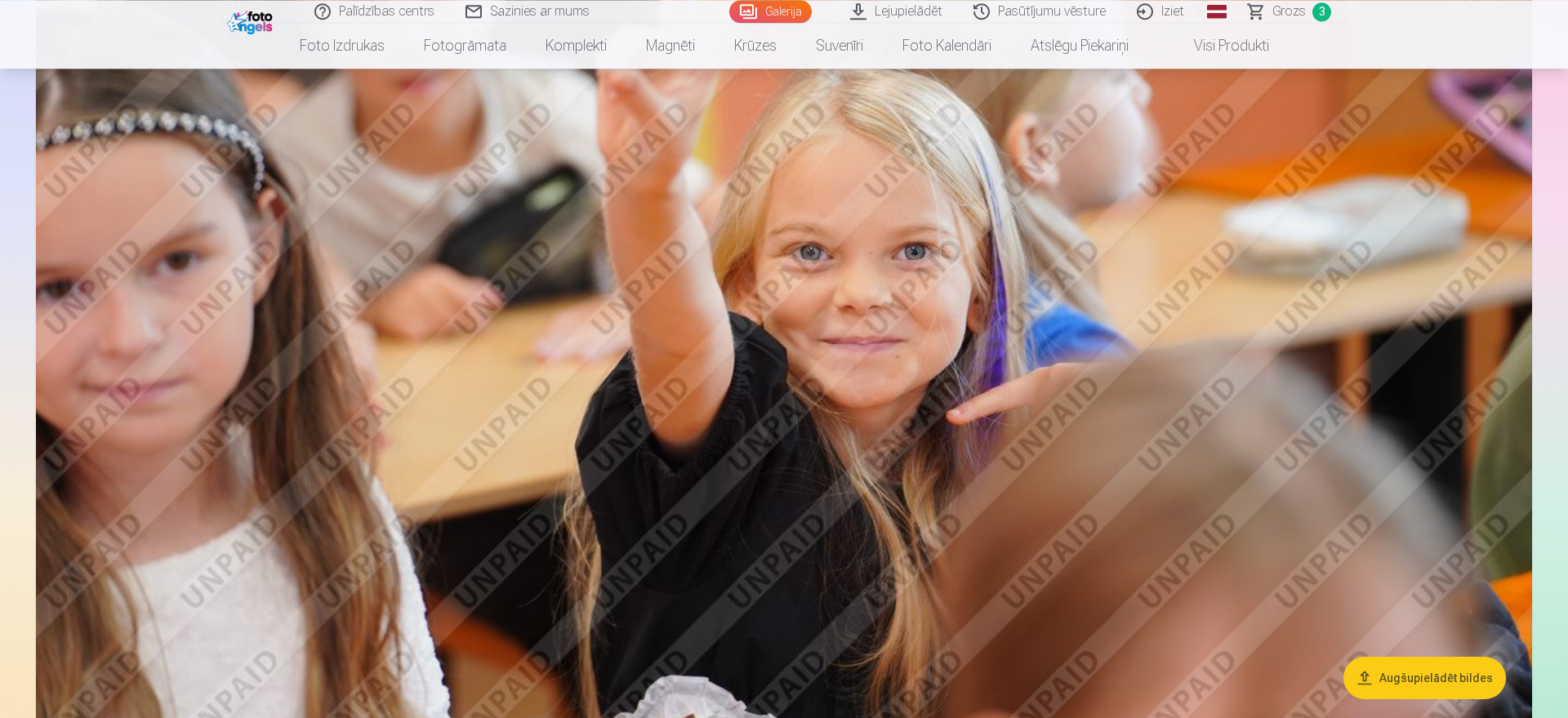
scroll to position [12332, 0]
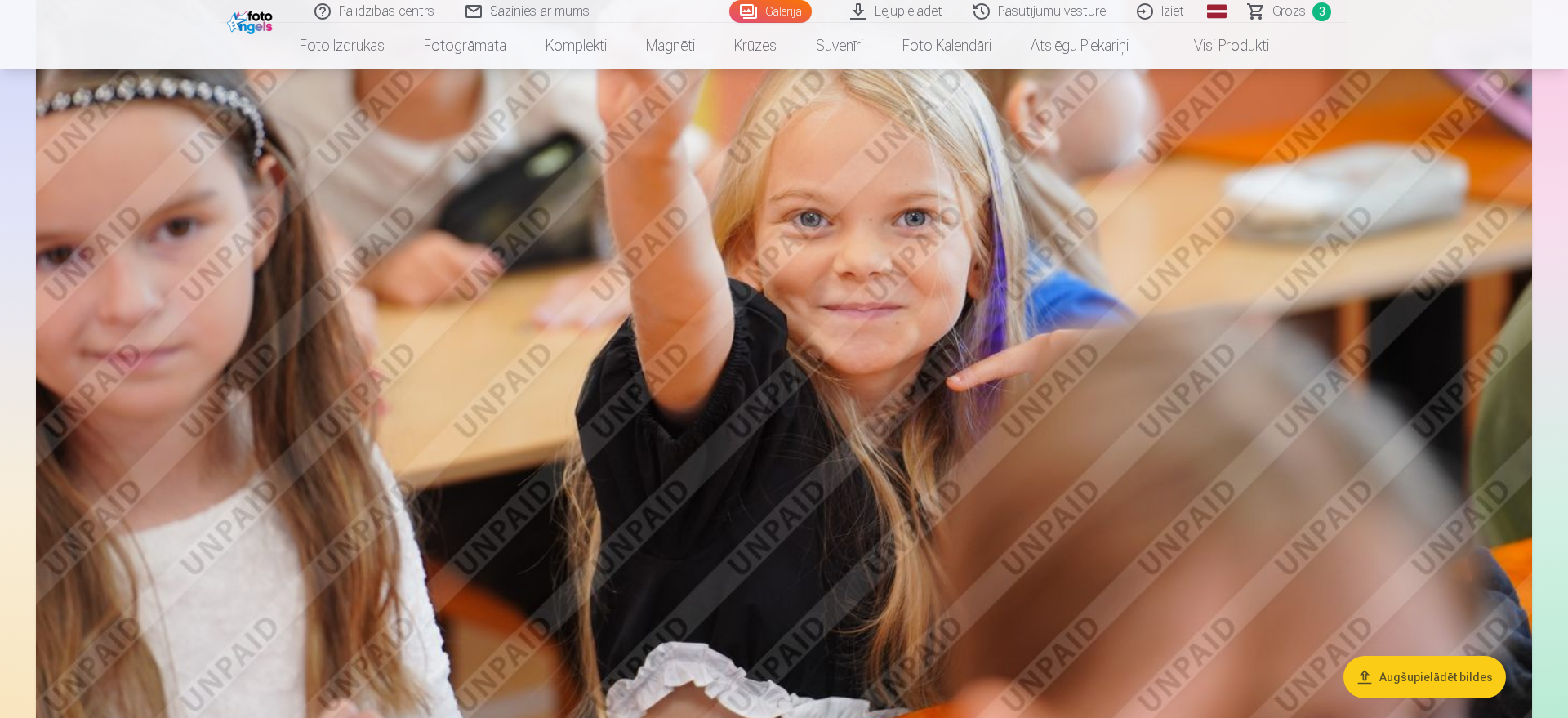
click at [1220, 531] on img at bounding box center [783, 283] width 1496 height 997
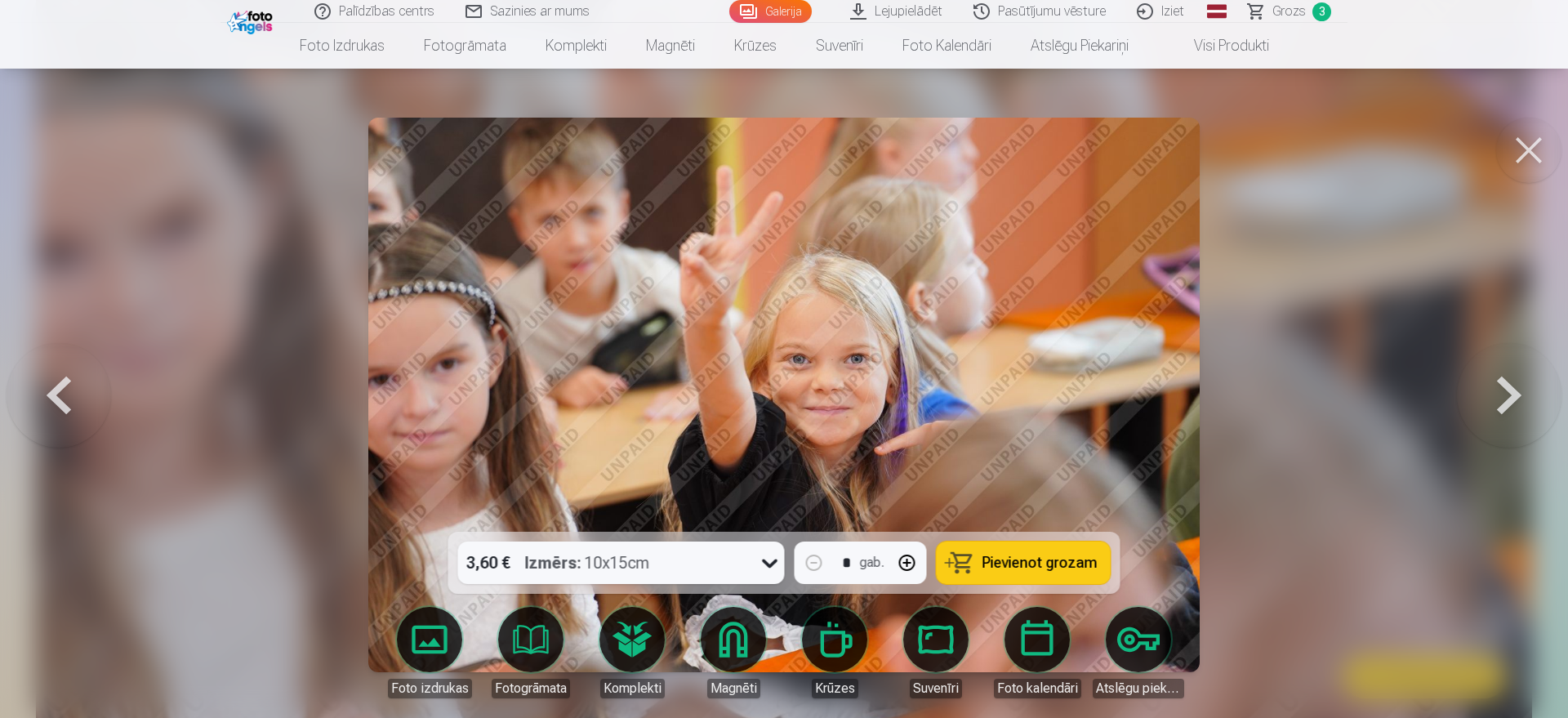
click at [1253, 167] on button at bounding box center [1529, 150] width 65 height 66
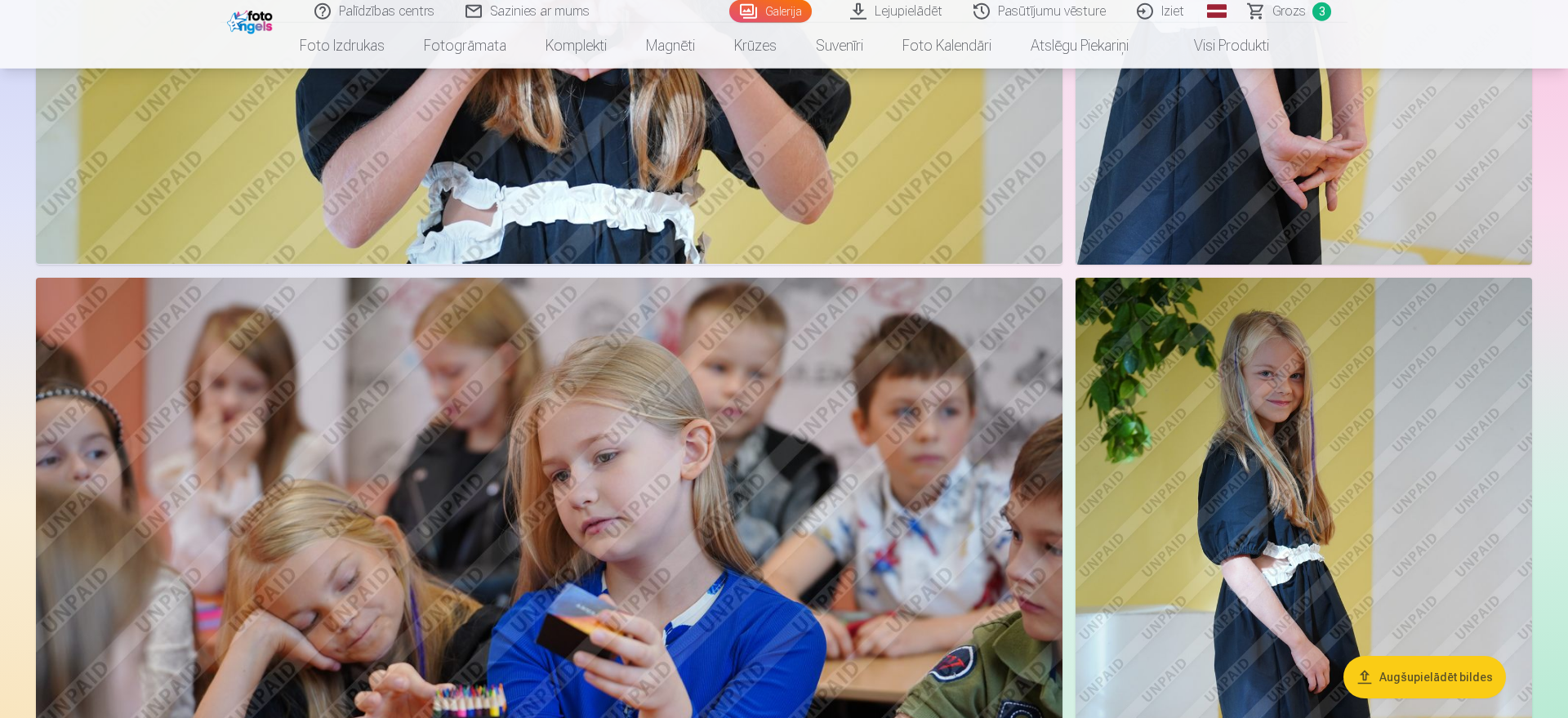
scroll to position [21037, 0]
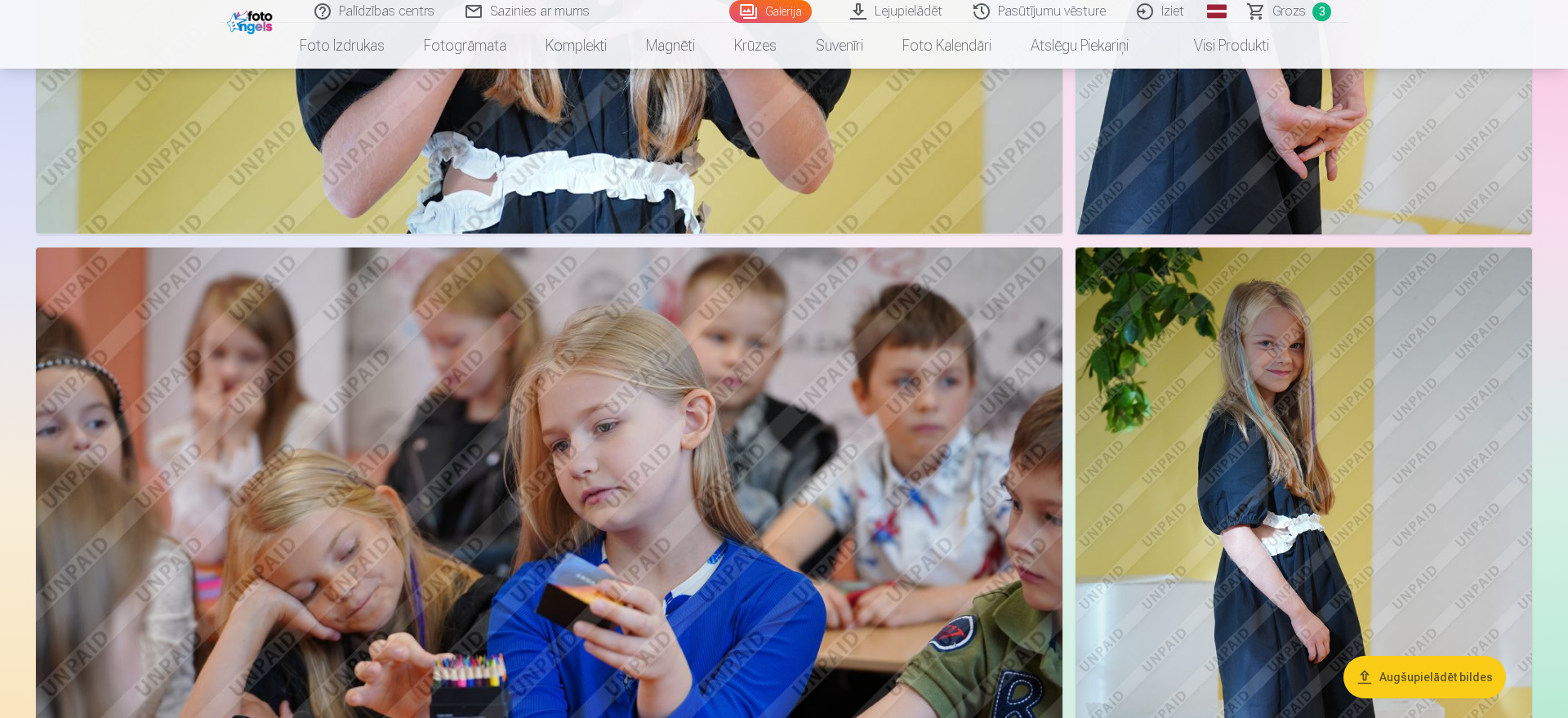
click at [1225, 450] on img at bounding box center [1303, 590] width 457 height 684
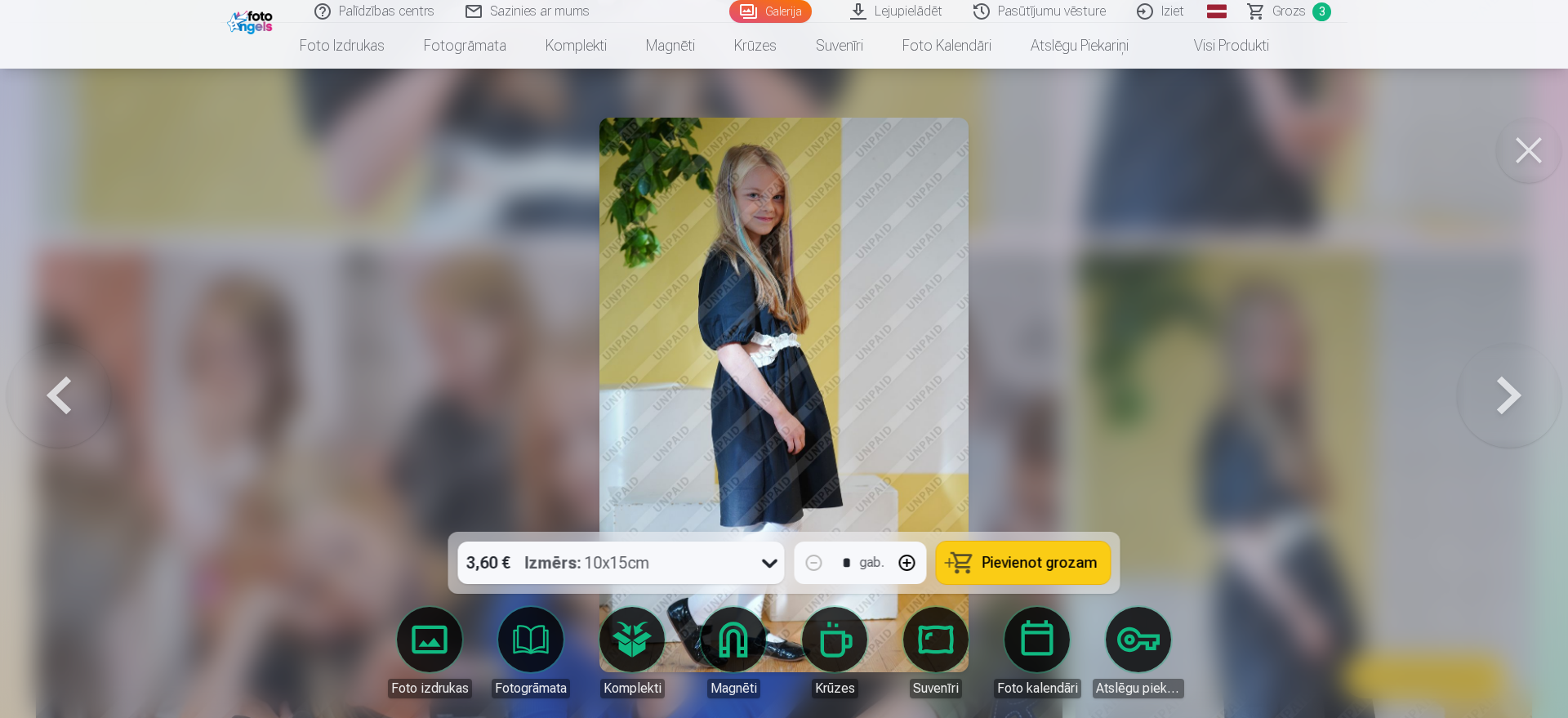
click at [1017, 566] on span "Pievienot grozam" at bounding box center [1040, 562] width 116 height 15
click at [1253, 14] on link "Grozs 4" at bounding box center [1291, 11] width 115 height 23
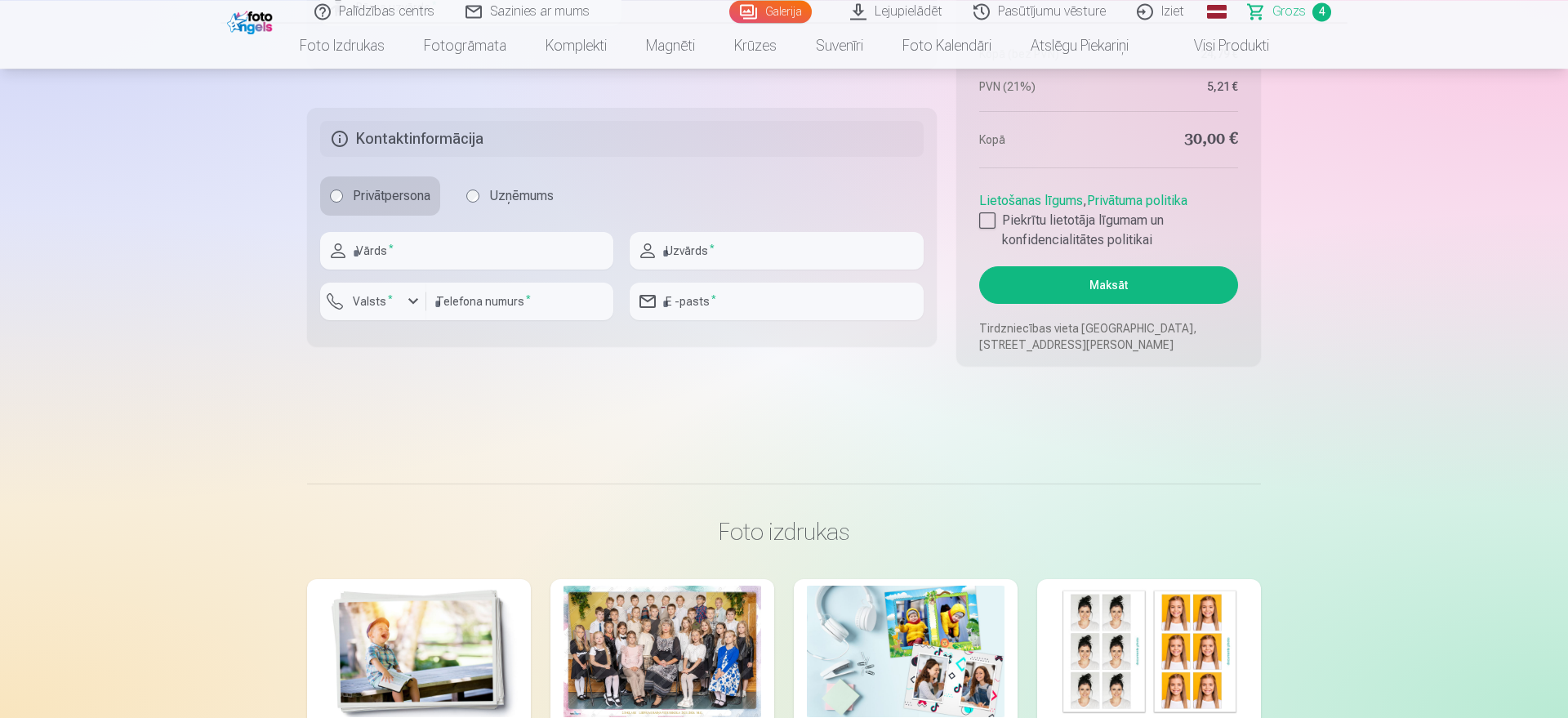
scroll to position [1417, 0]
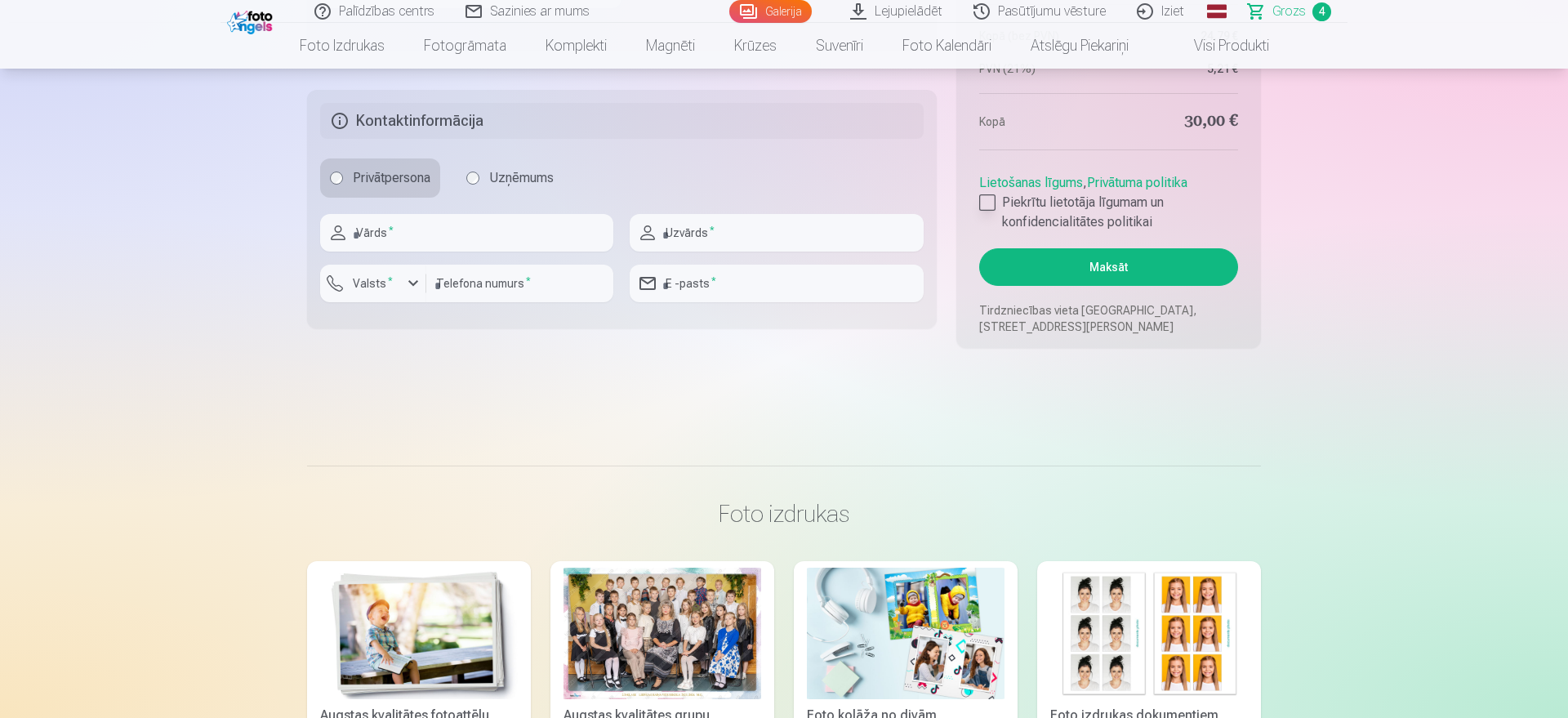
click at [986, 206] on div at bounding box center [987, 203] width 16 height 16
click at [1059, 281] on button "Maksāt" at bounding box center [1108, 267] width 259 height 37
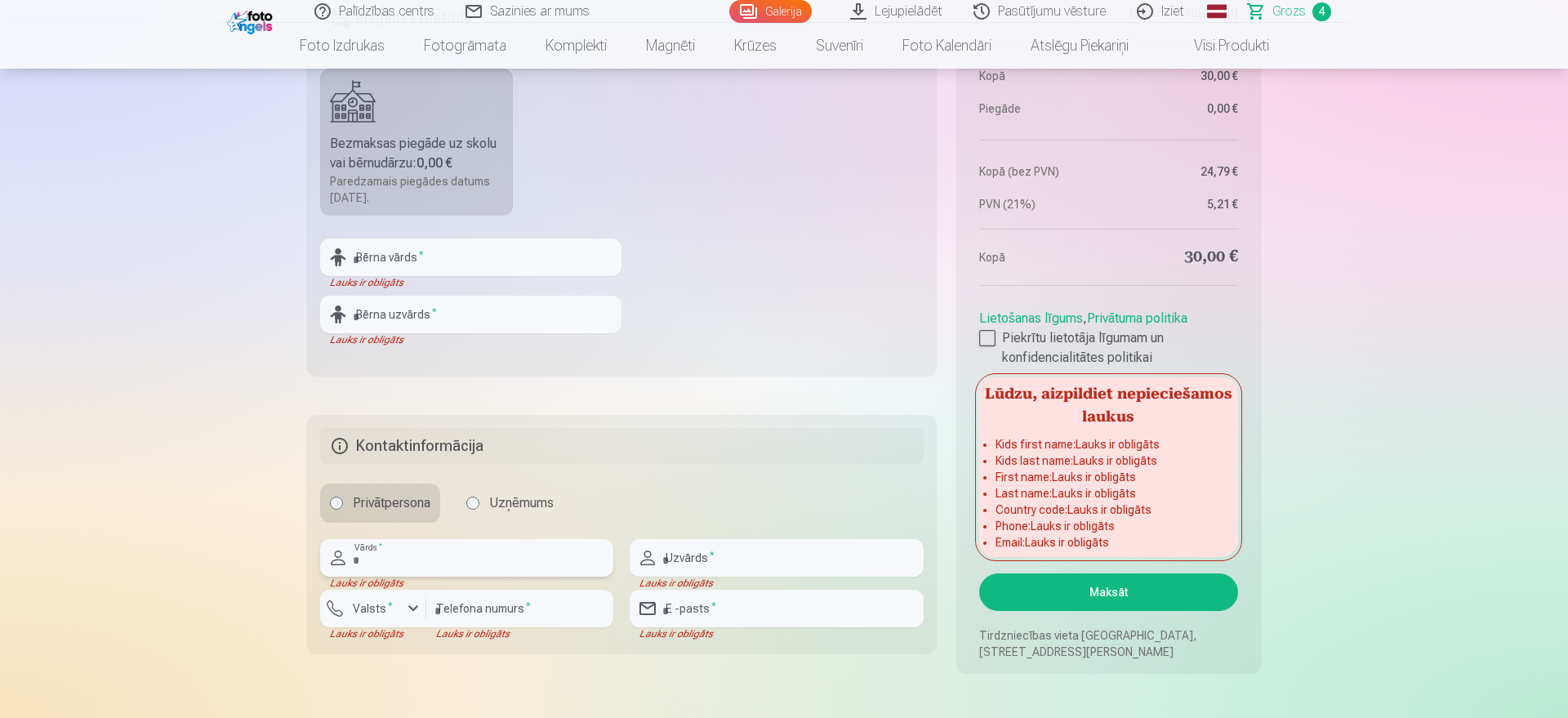
scroll to position [1083, 0]
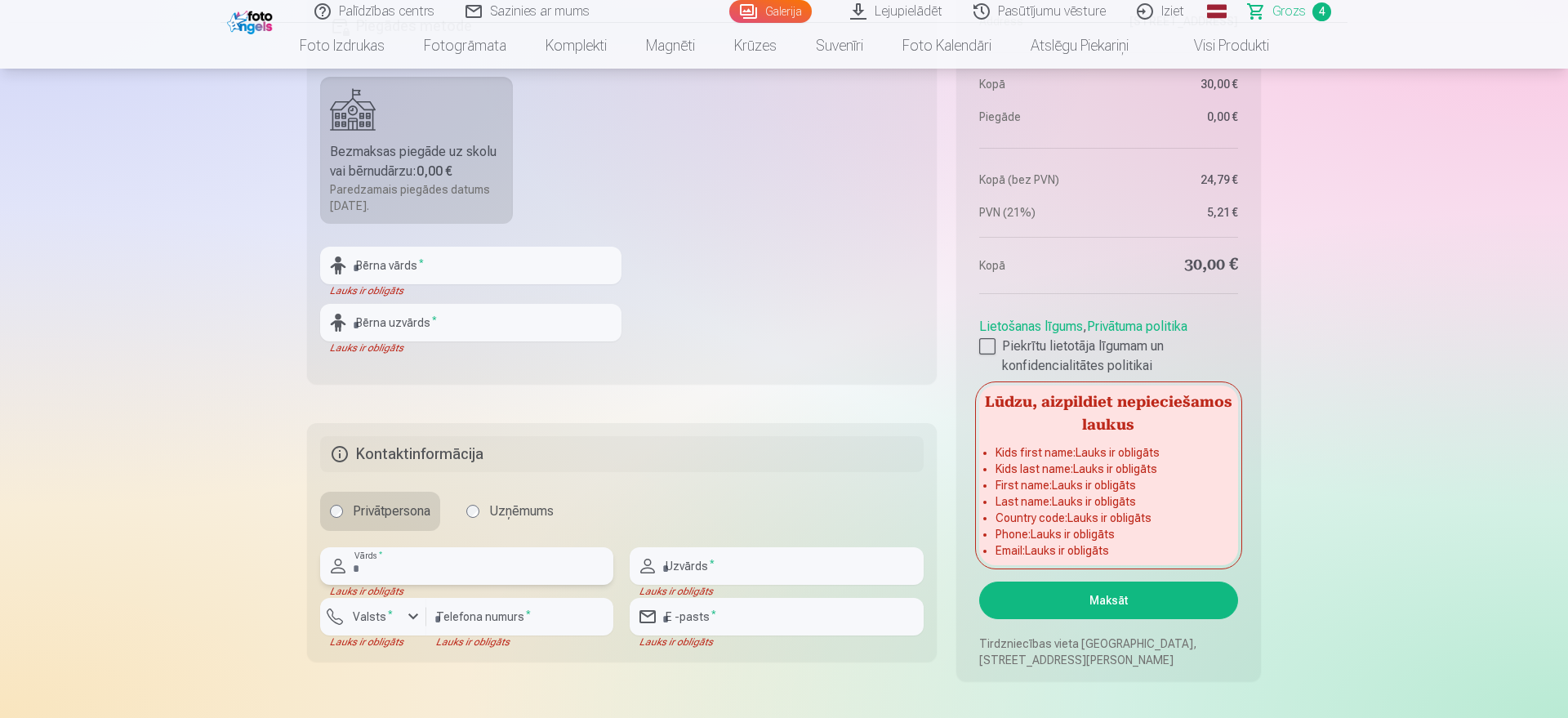
click at [382, 571] on input "text" at bounding box center [467, 565] width 293 height 37
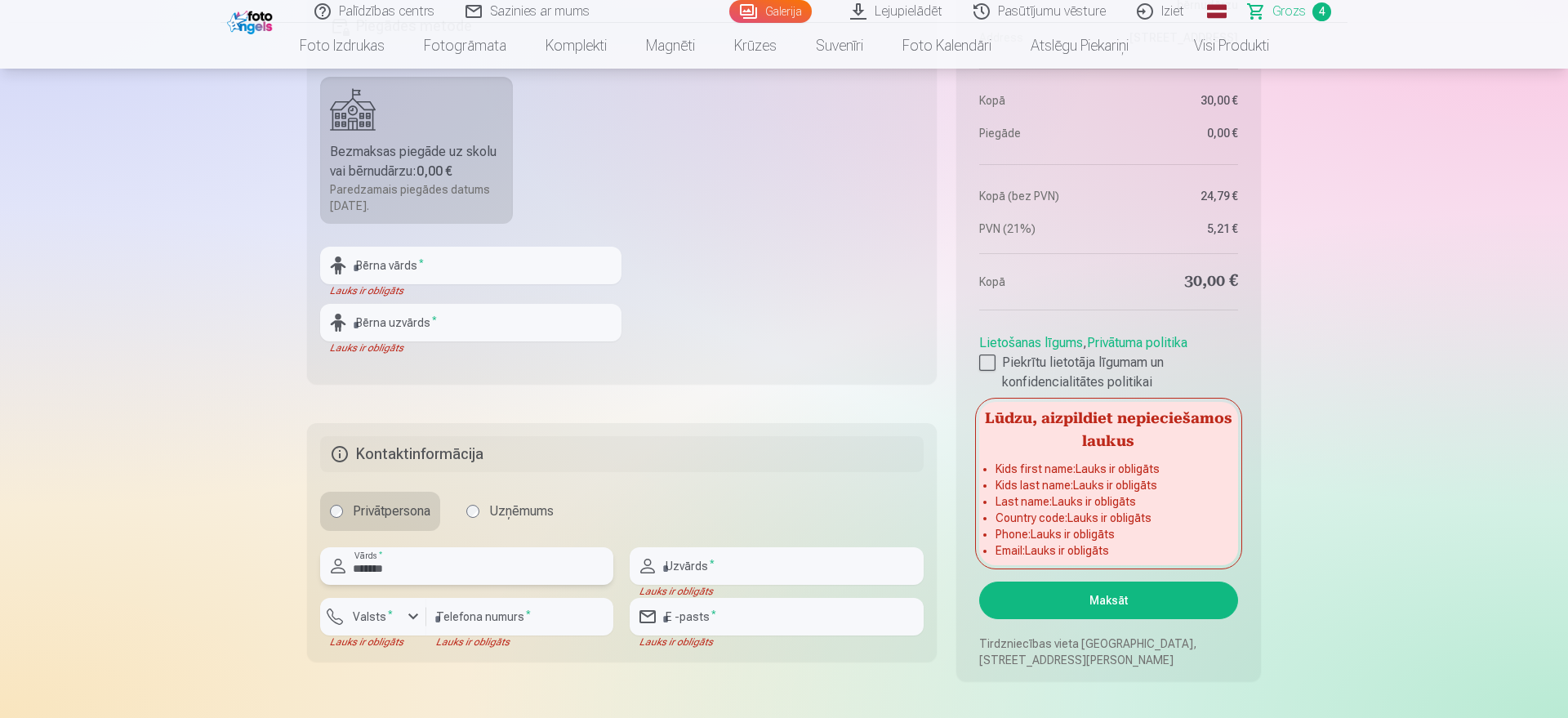
type input "*******"
click at [496, 573] on input "number" at bounding box center [520, 616] width 187 height 37
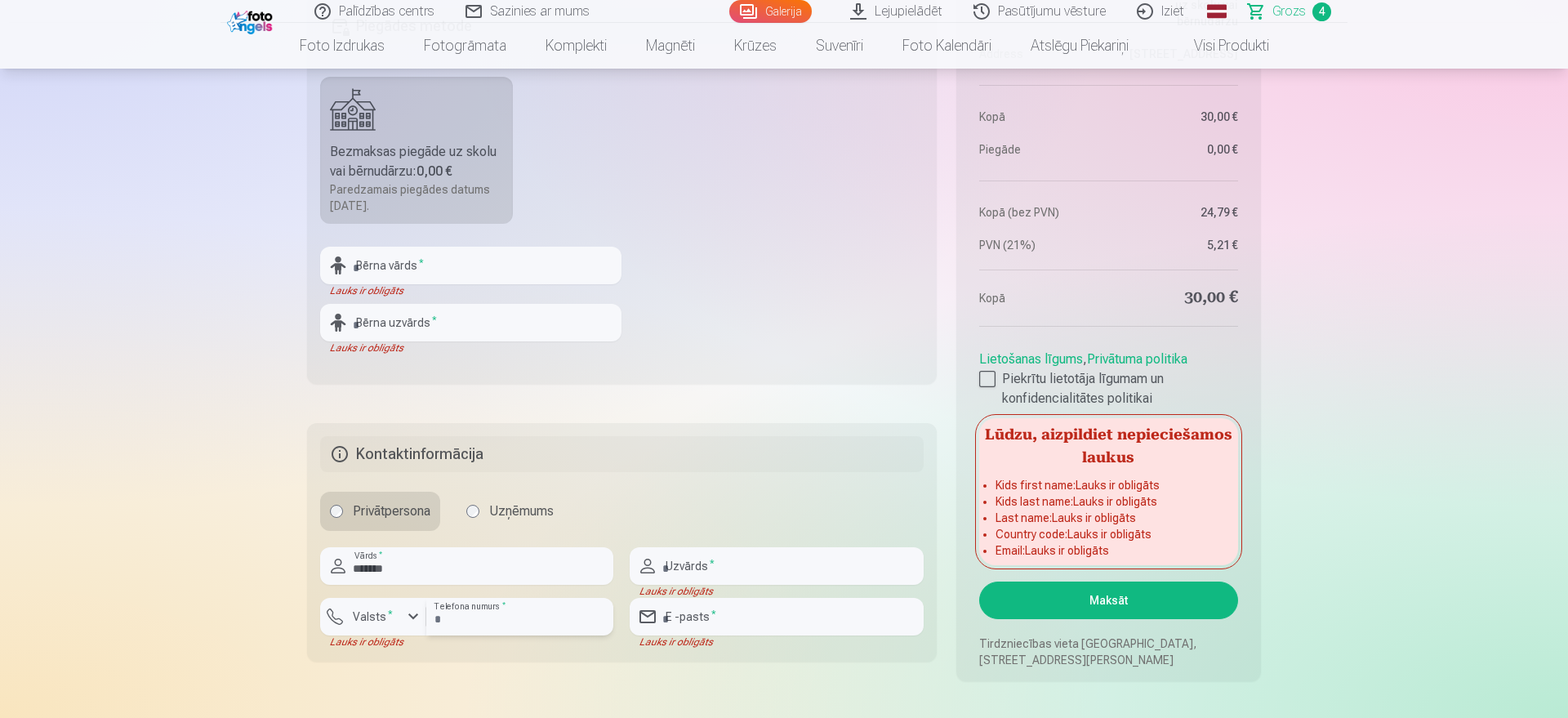
type input "********"
click at [692, 570] on input "text" at bounding box center [776, 565] width 293 height 37
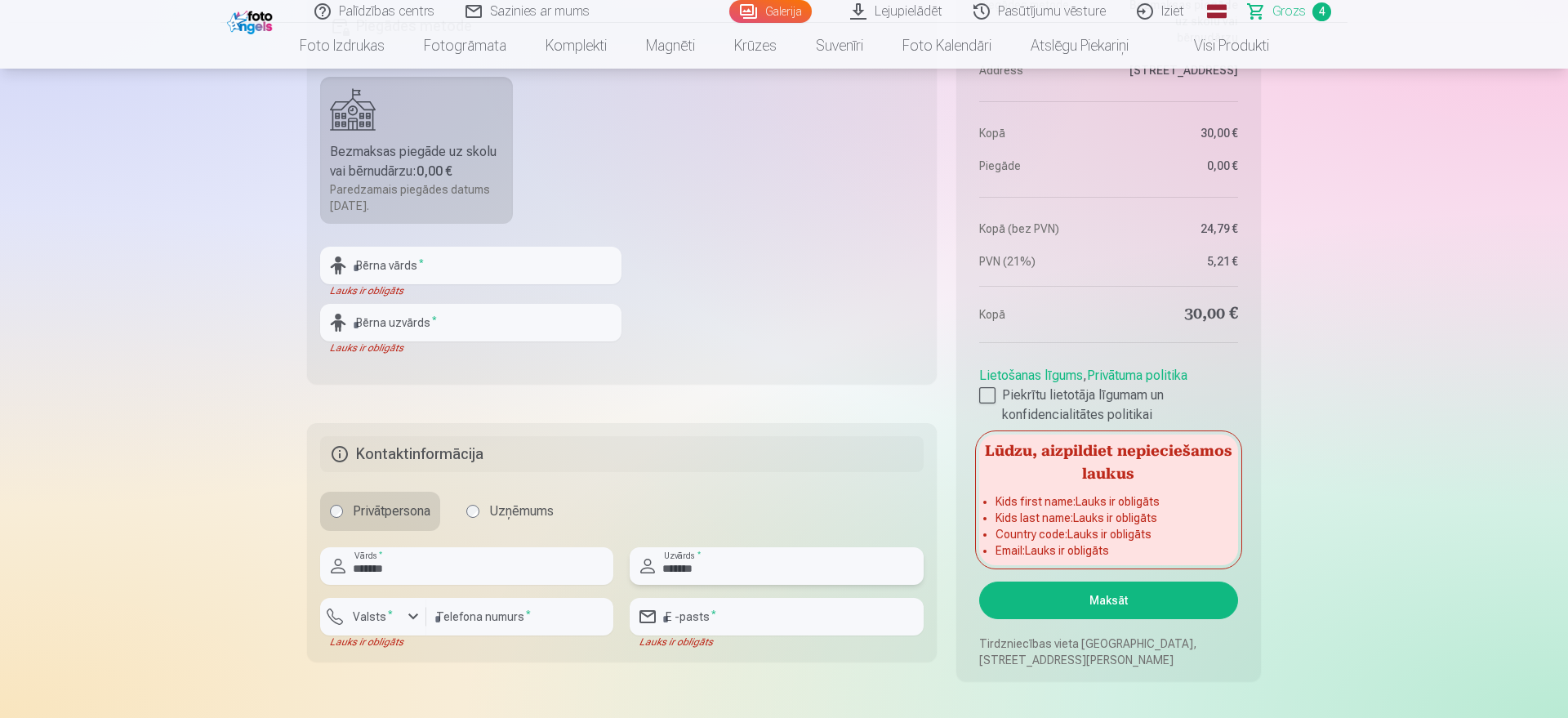
type input "*******"
click at [725, 573] on input "email" at bounding box center [776, 616] width 293 height 37
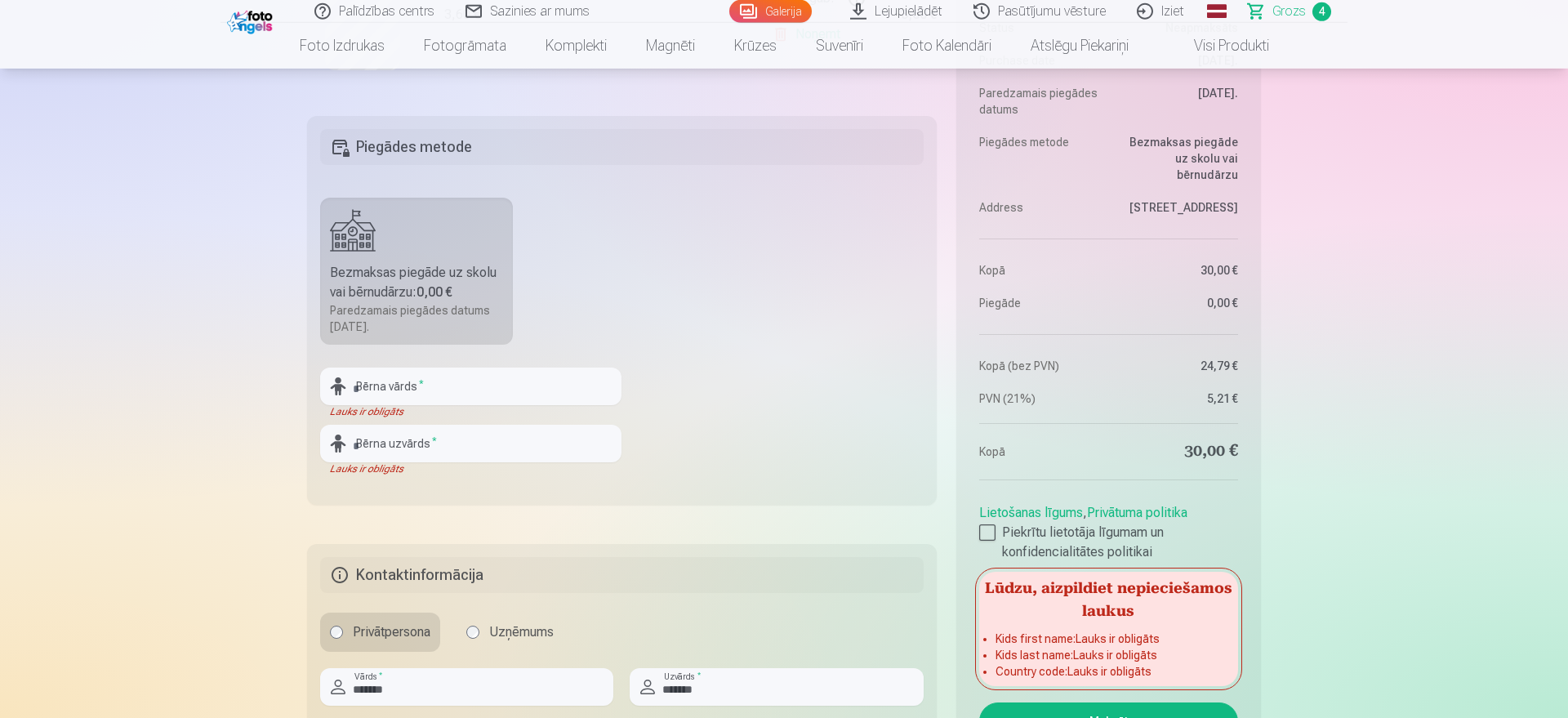
scroll to position [750, 0]
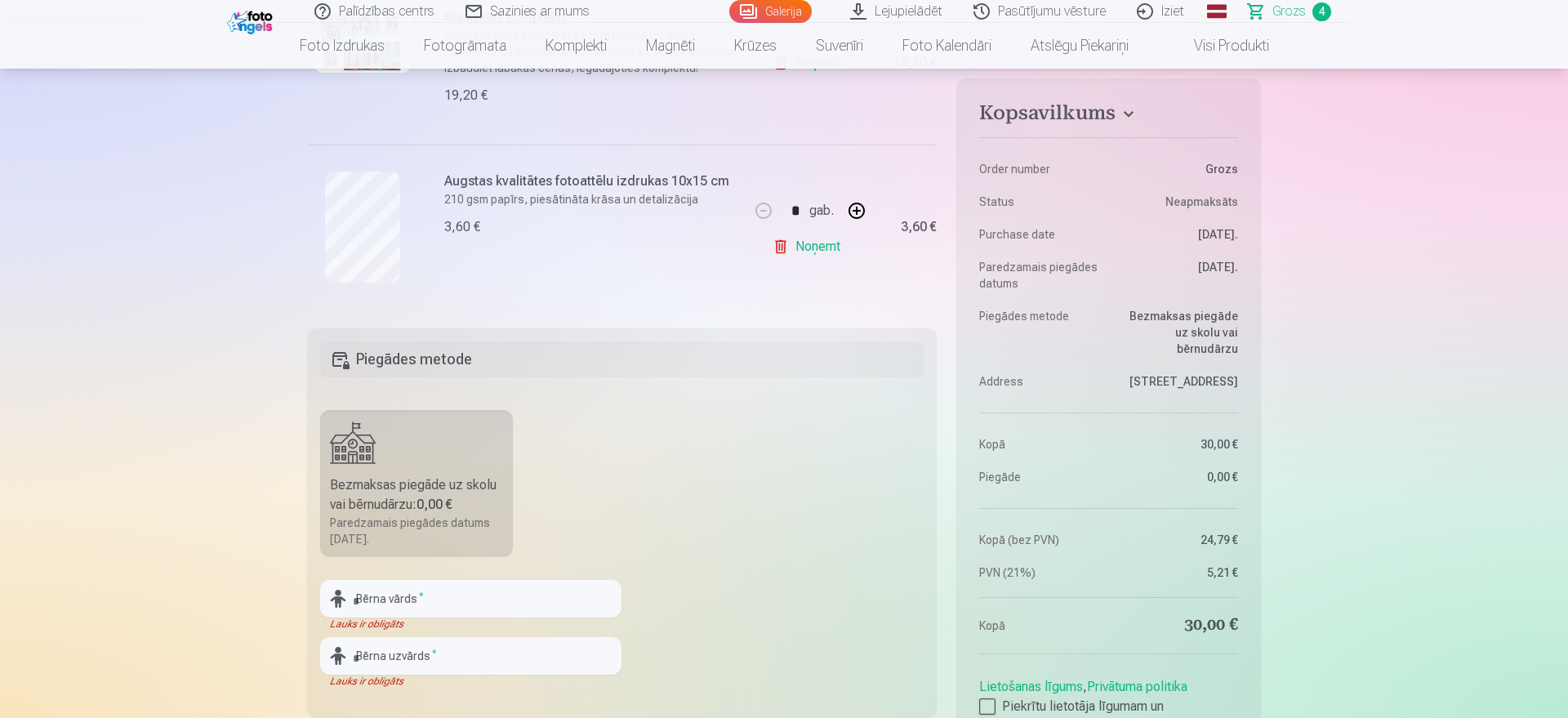
type input "**********"
click at [474, 573] on input "text" at bounding box center [470, 598] width 301 height 37
drag, startPoint x: 460, startPoint y: 600, endPoint x: 135, endPoint y: 549, distance: 329.0
click at [320, 573] on input "*******" at bounding box center [470, 598] width 301 height 37
type input "*******"
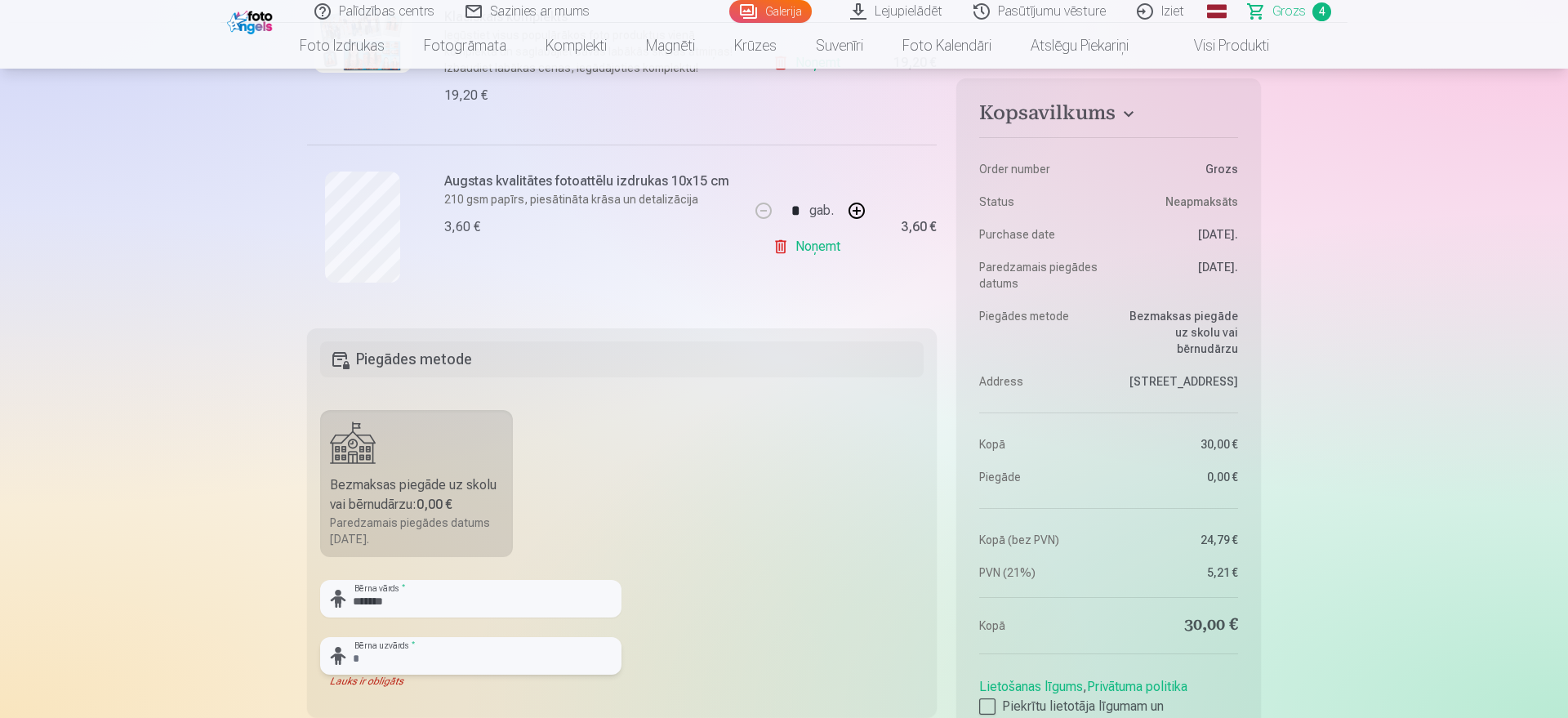
click at [460, 573] on input "text" at bounding box center [470, 655] width 301 height 37
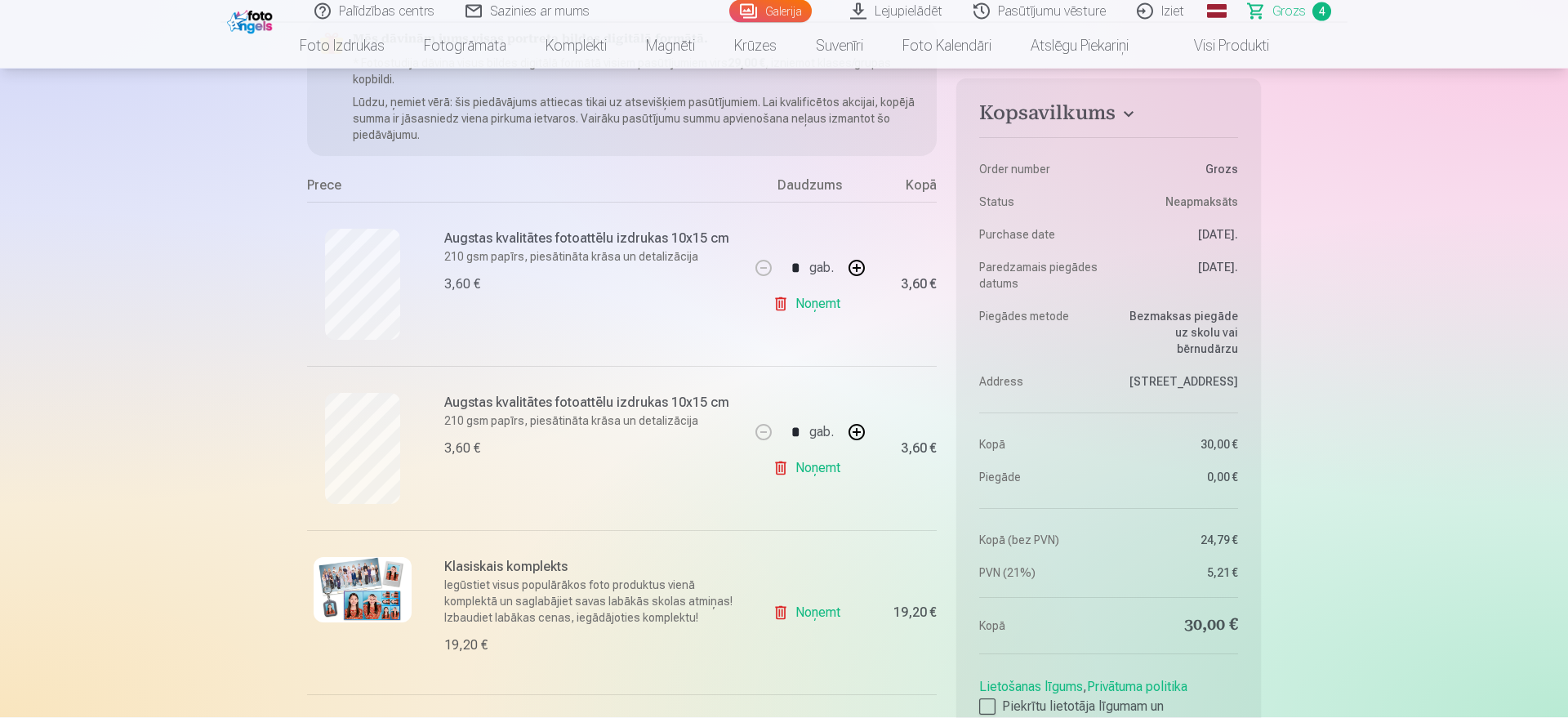
scroll to position [167, 0]
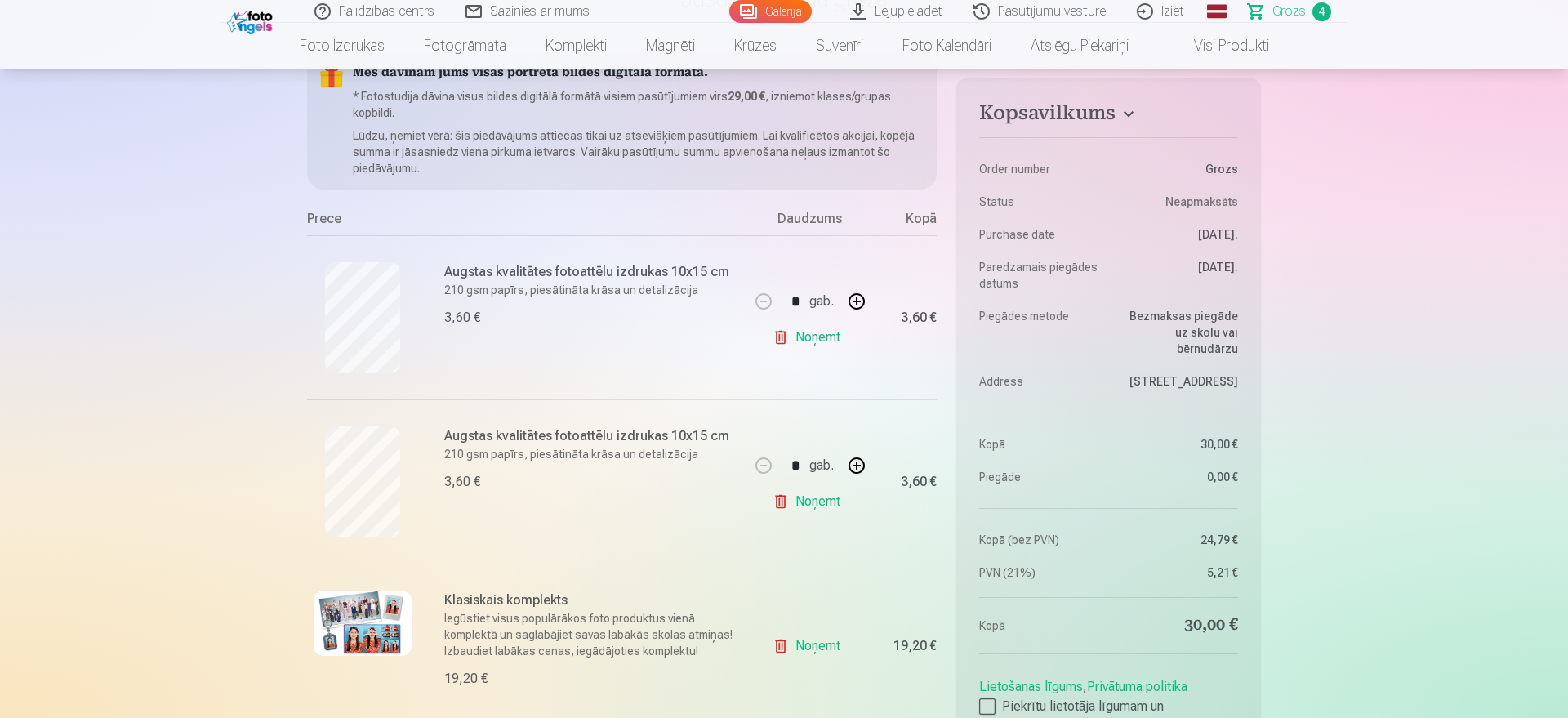
type input "******"
click at [834, 340] on link "Noņemt" at bounding box center [809, 338] width 75 height 33
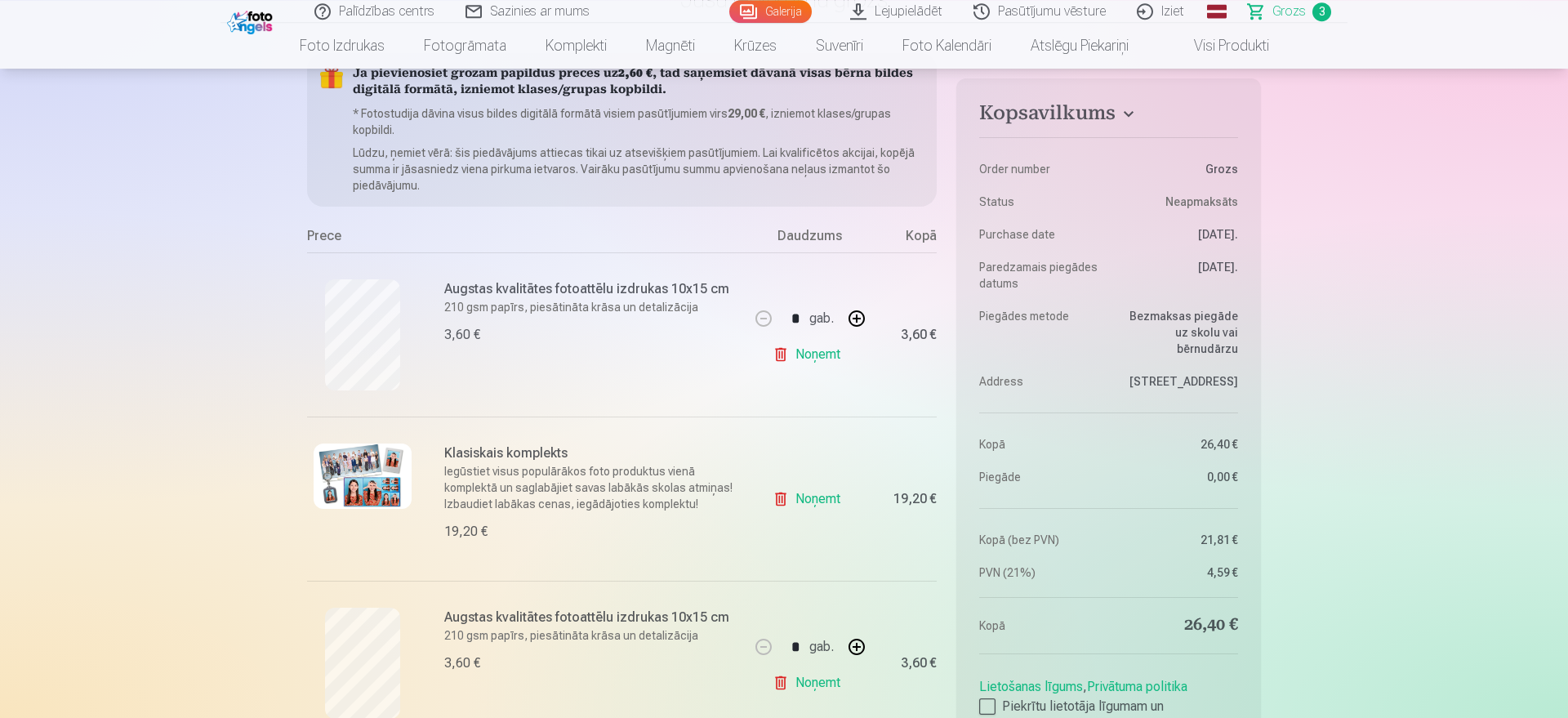
scroll to position [0, 0]
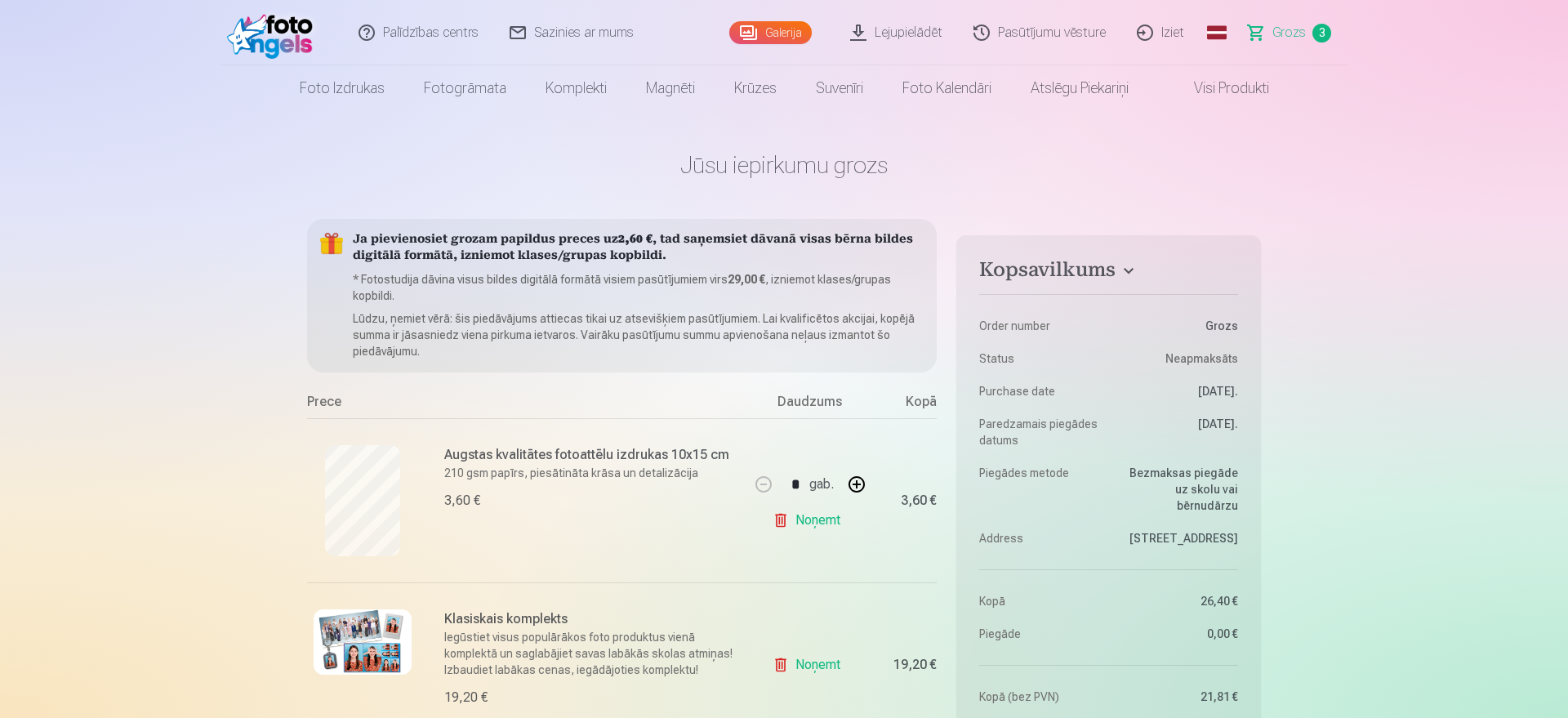
click at [785, 33] on link "Galerija" at bounding box center [770, 32] width 83 height 23
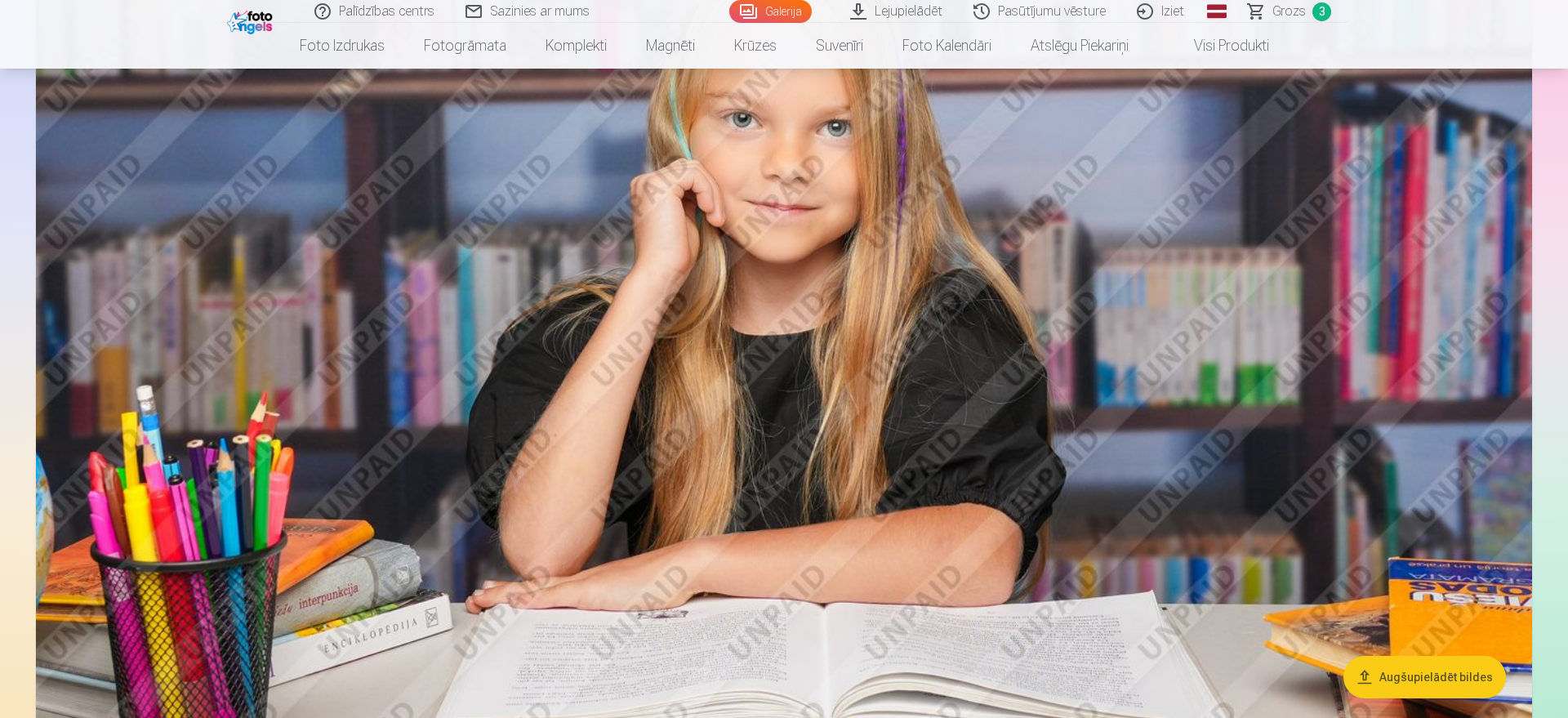
scroll to position [4788, 0]
click at [1173, 493] on img at bounding box center [783, 369] width 1496 height 997
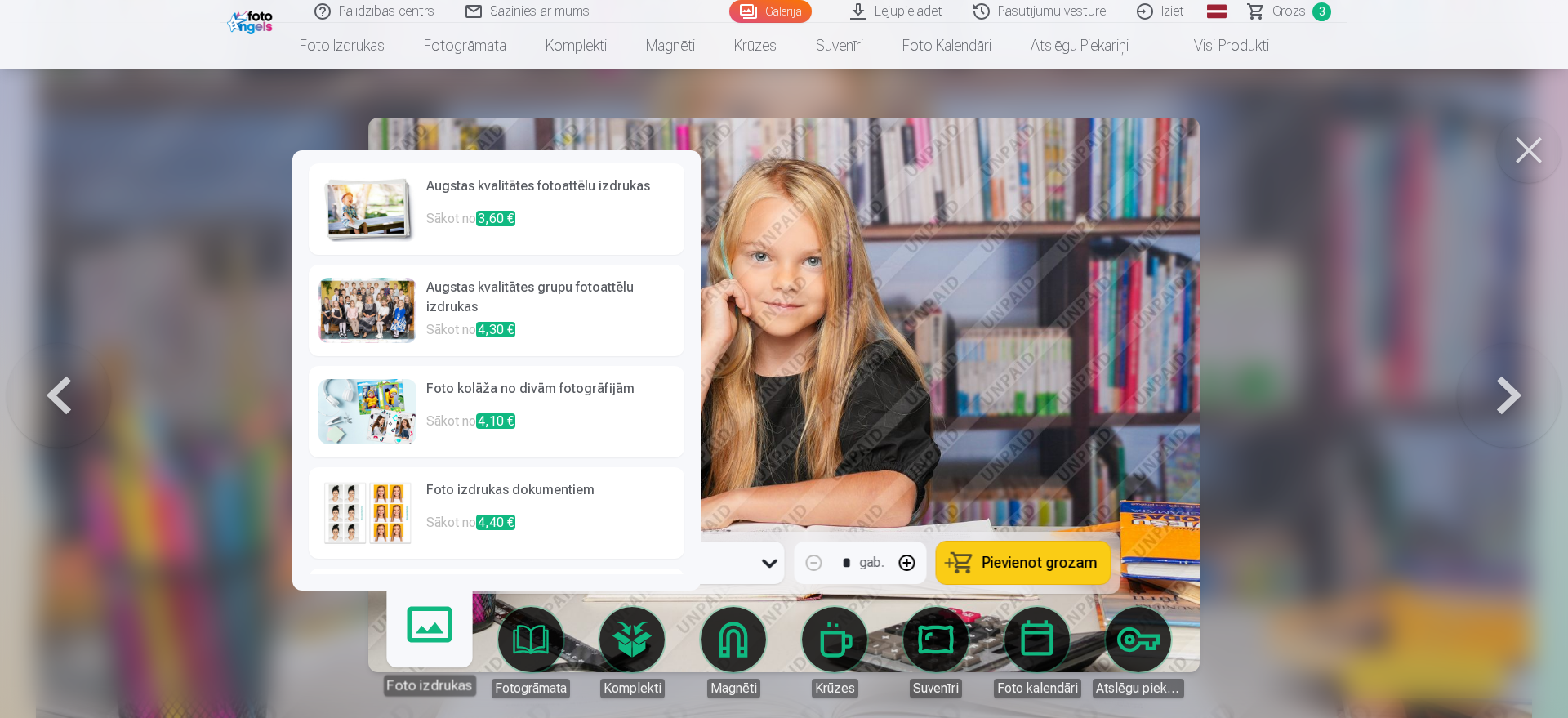
click at [538, 214] on p "Sākot no 3,60 €" at bounding box center [550, 226] width 248 height 33
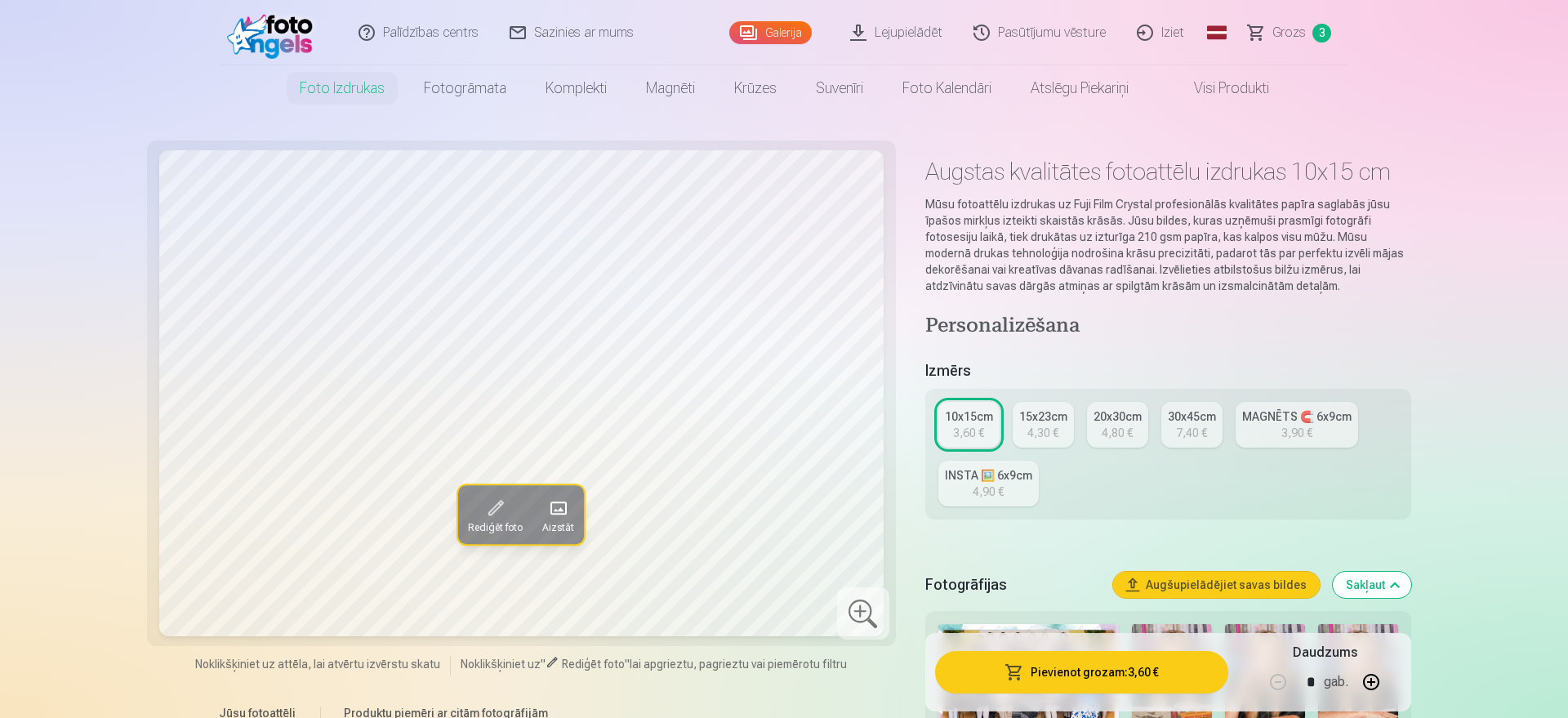
click at [1134, 573] on button "Pievienot grozam : 3,60 €" at bounding box center [1081, 672] width 293 height 43
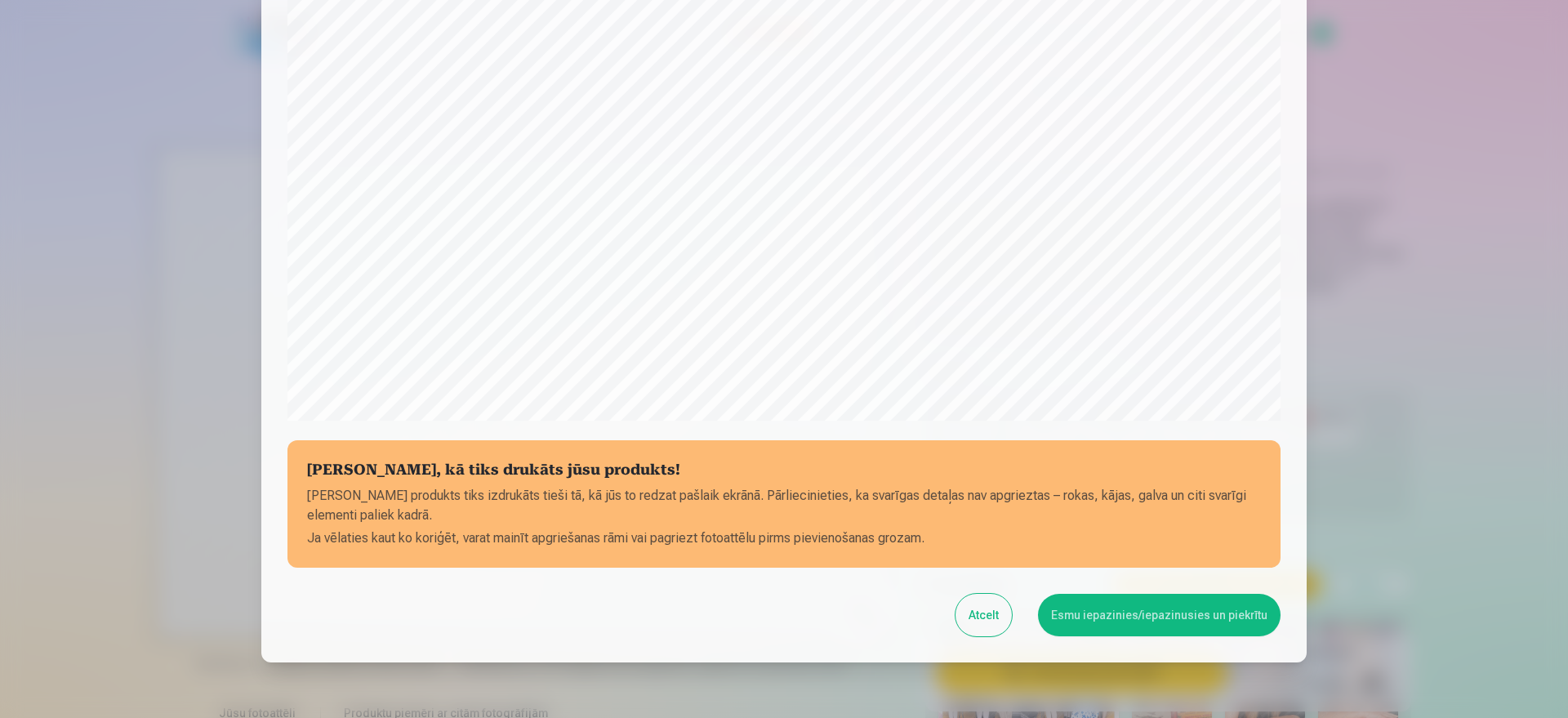
scroll to position [411, 0]
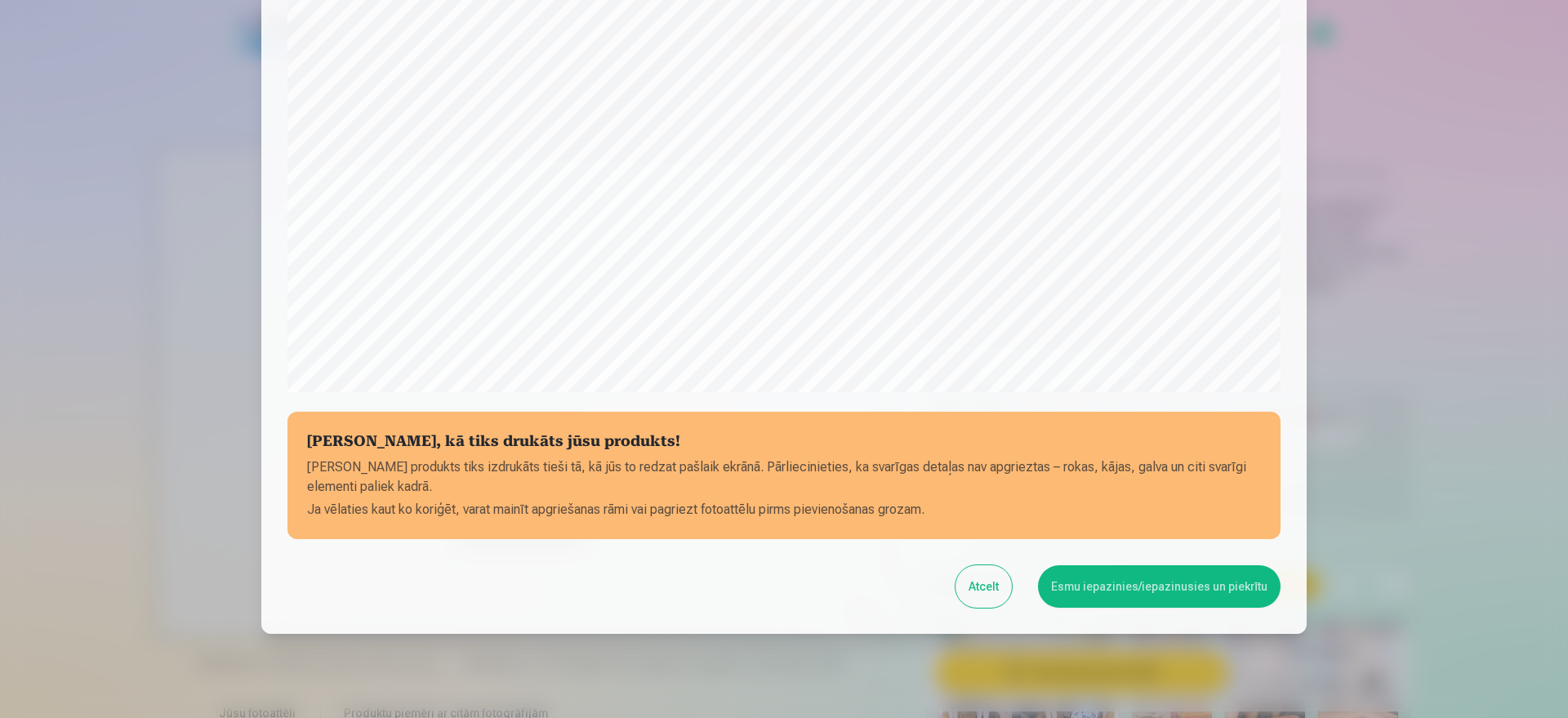
click at [1167, 573] on button "Esmu iepazinies/iepazinusies un piekrītu" at bounding box center [1159, 586] width 243 height 43
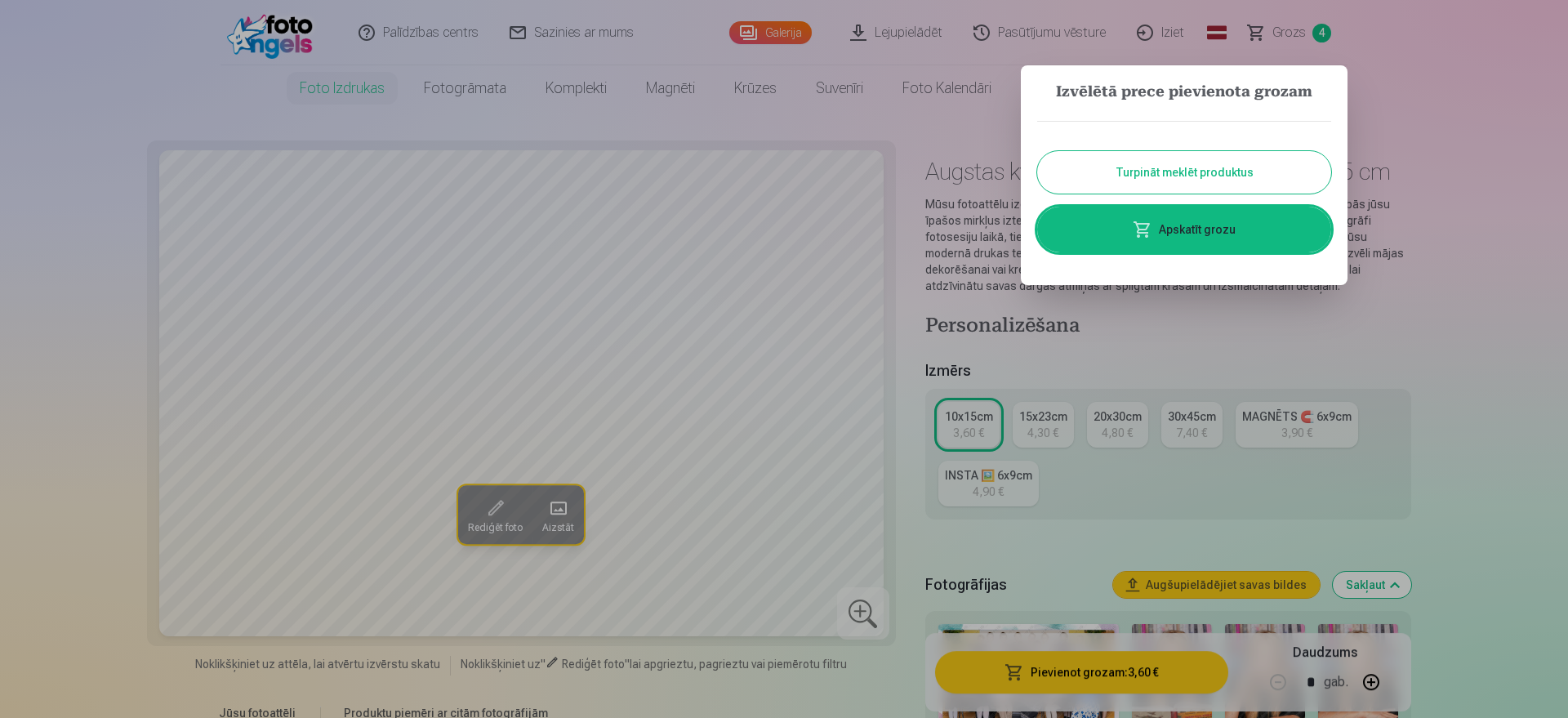
click at [1217, 241] on link "Apskatīt grozu" at bounding box center [1183, 229] width 294 height 46
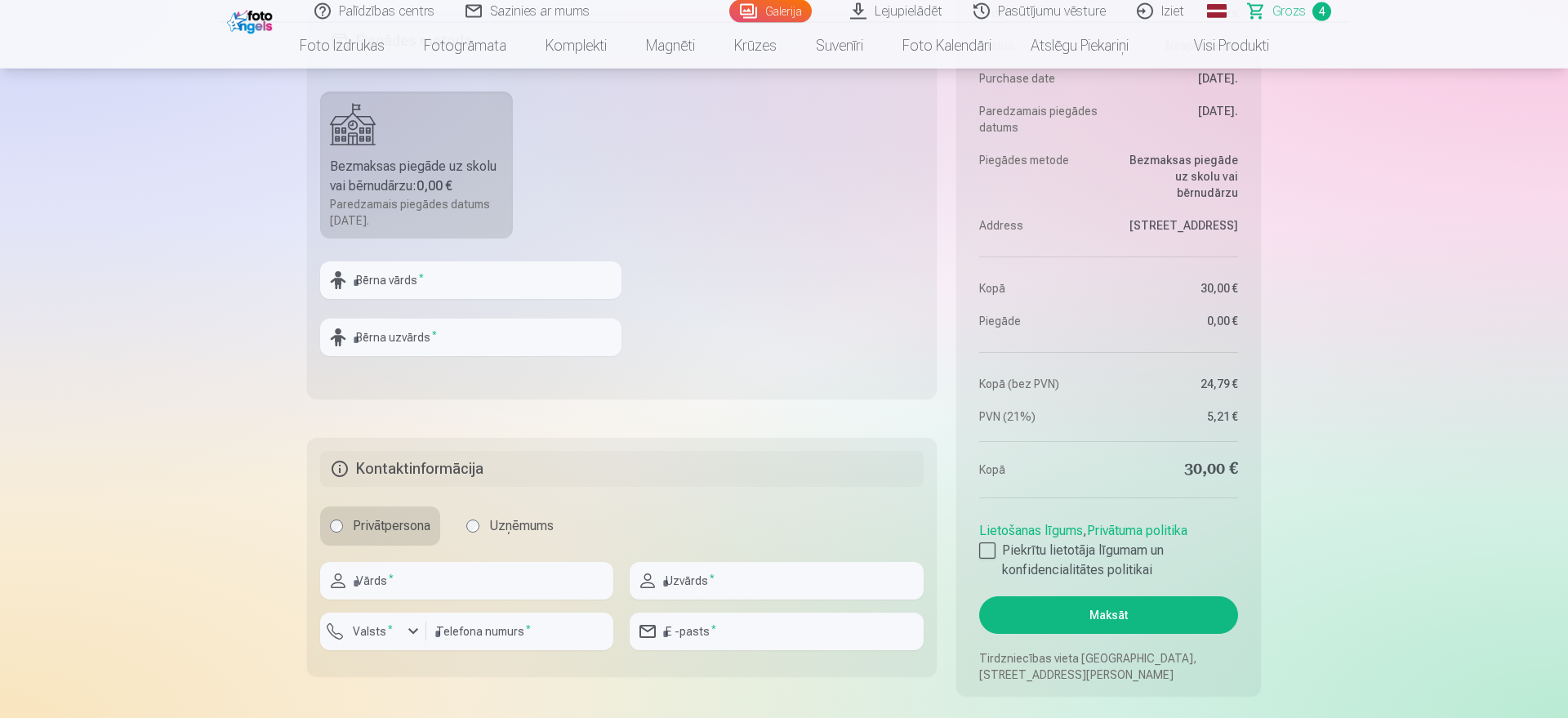
scroll to position [1083, 0]
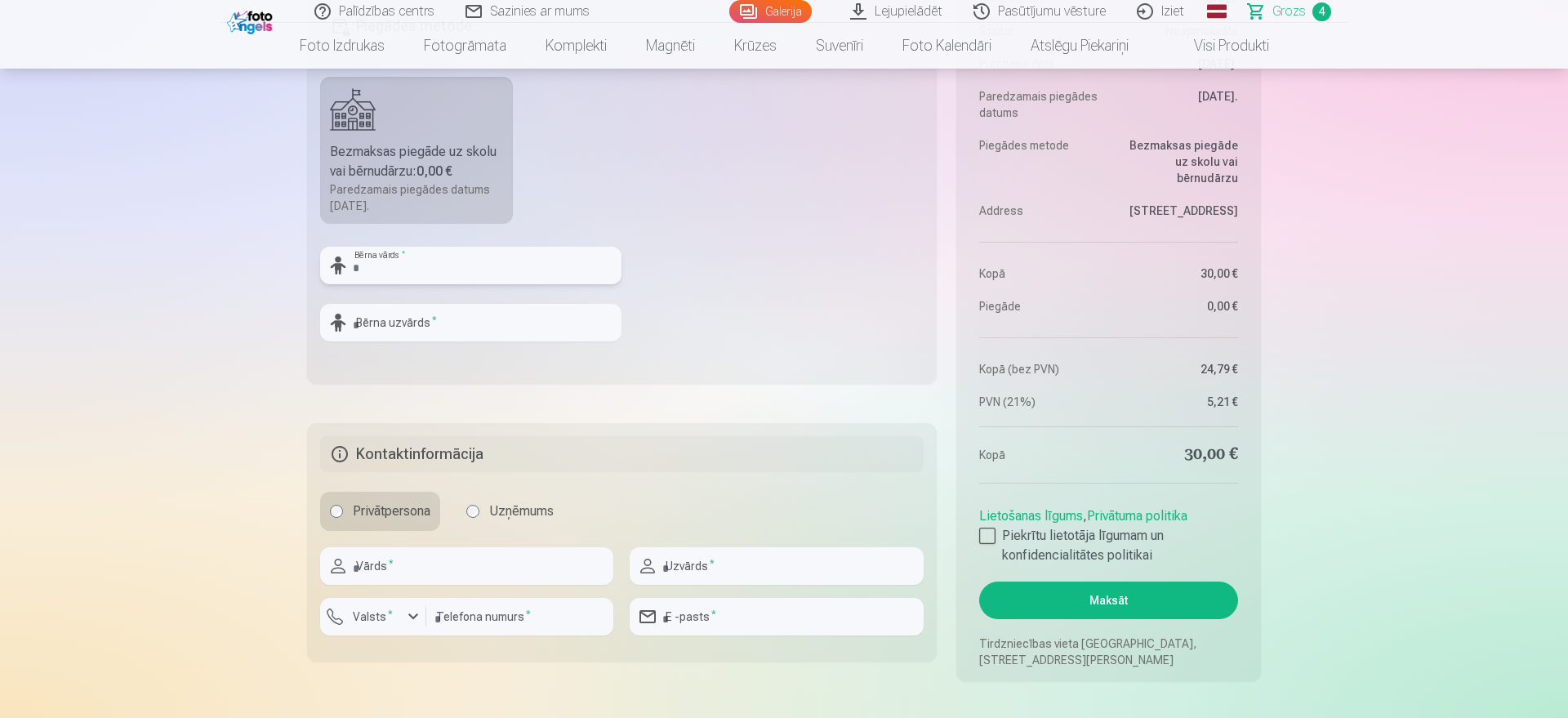
click at [437, 268] on input "text" at bounding box center [470, 265] width 301 height 37
type input "*******"
click at [418, 326] on input "text" at bounding box center [470, 322] width 301 height 37
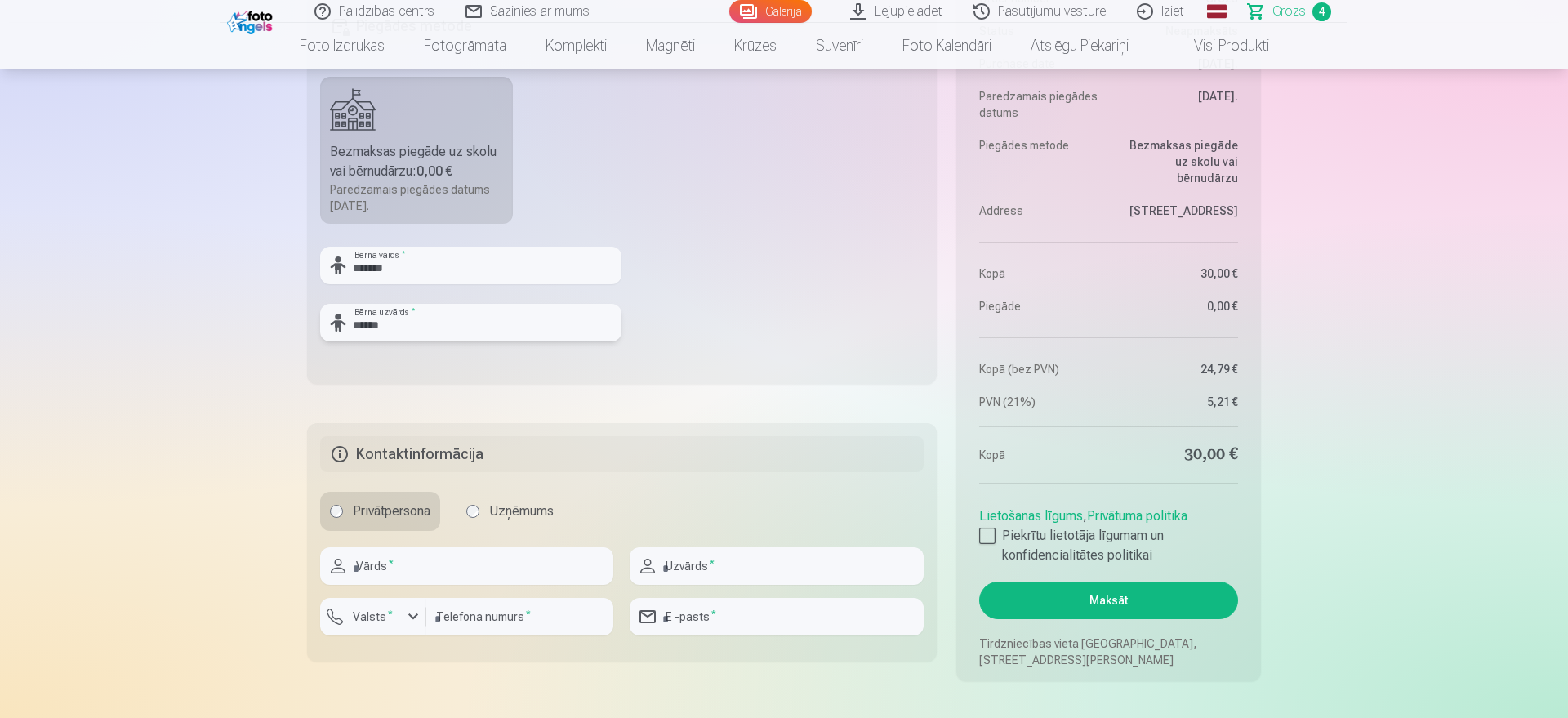
type input "******"
click at [412, 571] on input "text" at bounding box center [467, 565] width 293 height 37
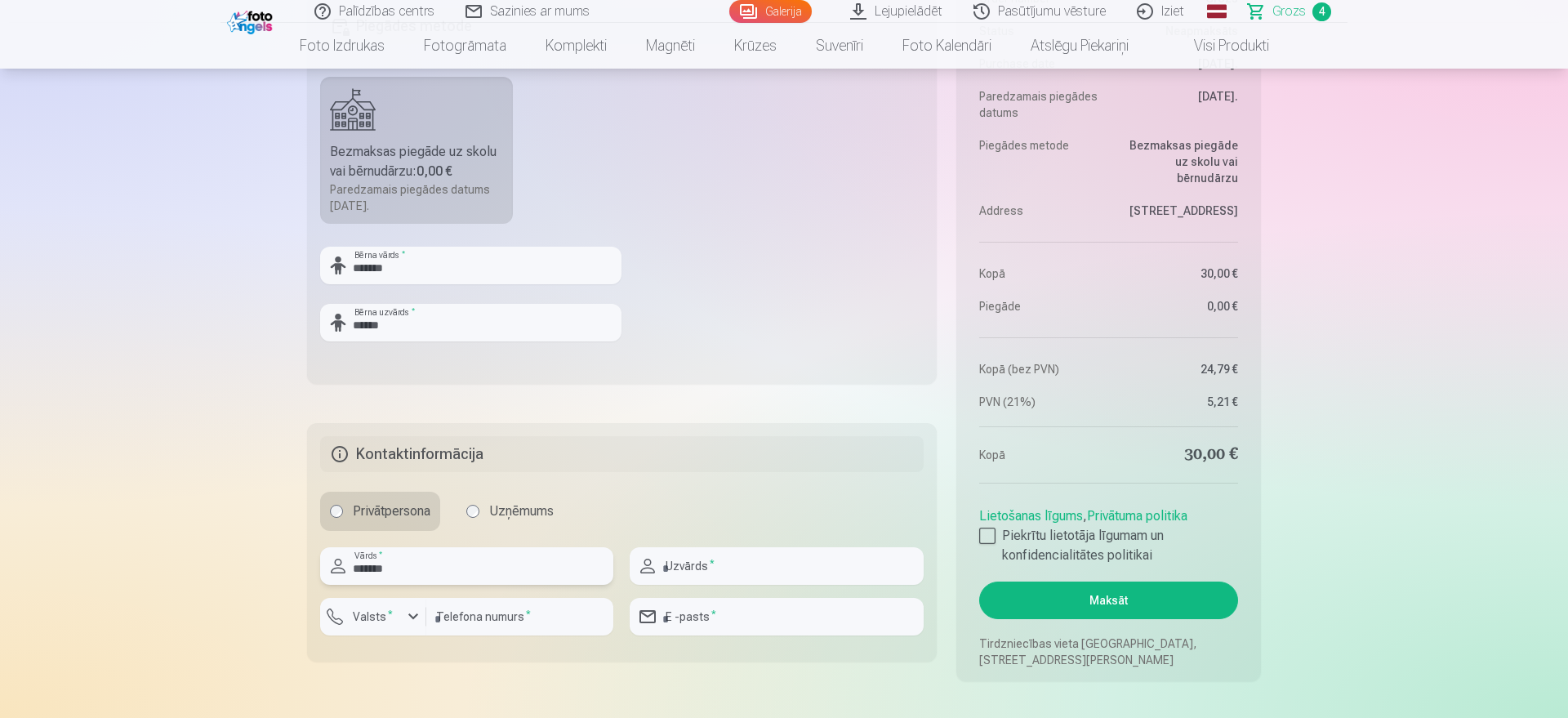
type input "*******"
click at [716, 570] on input "text" at bounding box center [776, 565] width 293 height 37
click at [709, 572] on input "text" at bounding box center [776, 565] width 293 height 37
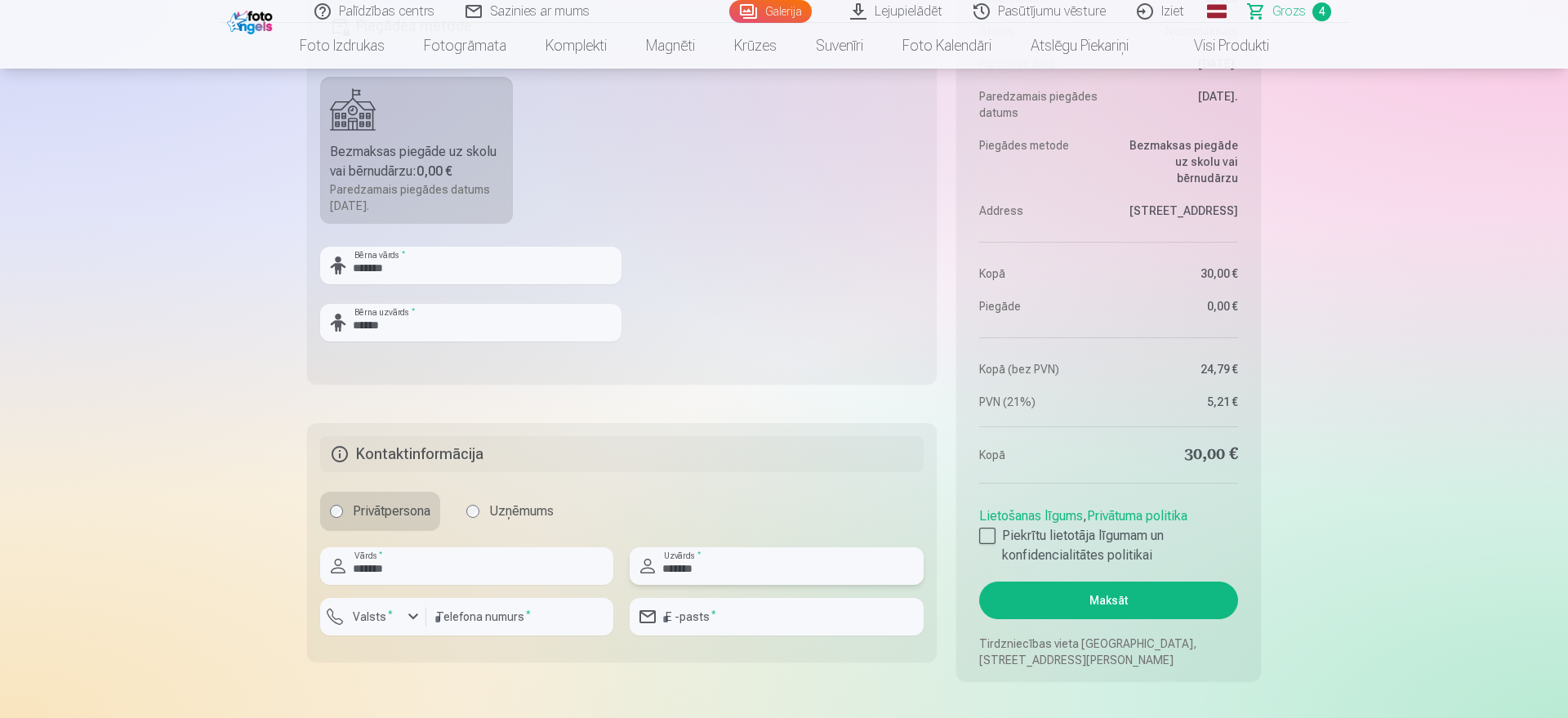
type input "*******"
click at [475, 573] on input "number" at bounding box center [520, 616] width 187 height 37
type input "********"
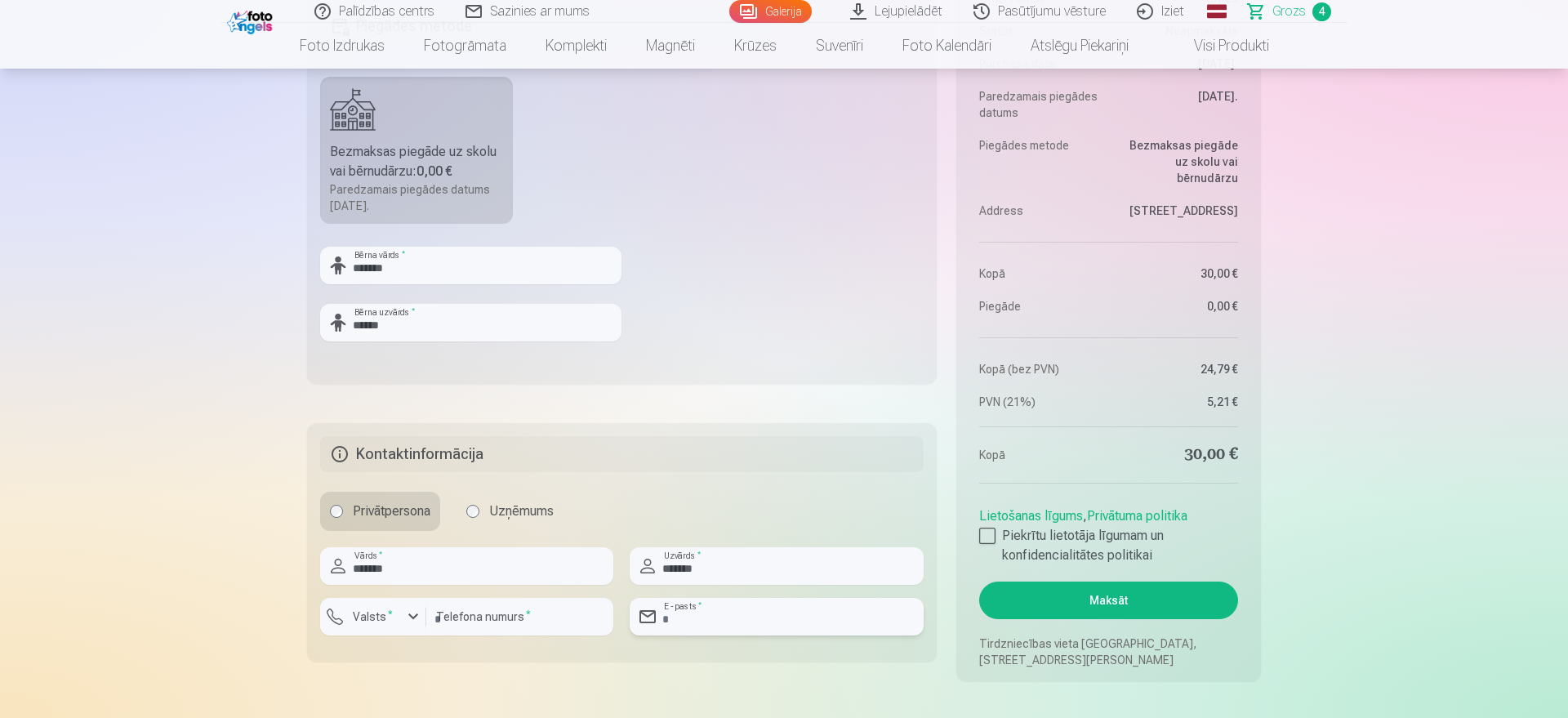
click at [729, 573] on input "email" at bounding box center [776, 616] width 293 height 37
click at [728, 573] on input "email" at bounding box center [776, 616] width 293 height 37
type input "**********"
click at [990, 536] on div at bounding box center [987, 536] width 16 height 16
click at [1091, 573] on button "Maksāt" at bounding box center [1108, 600] width 259 height 37
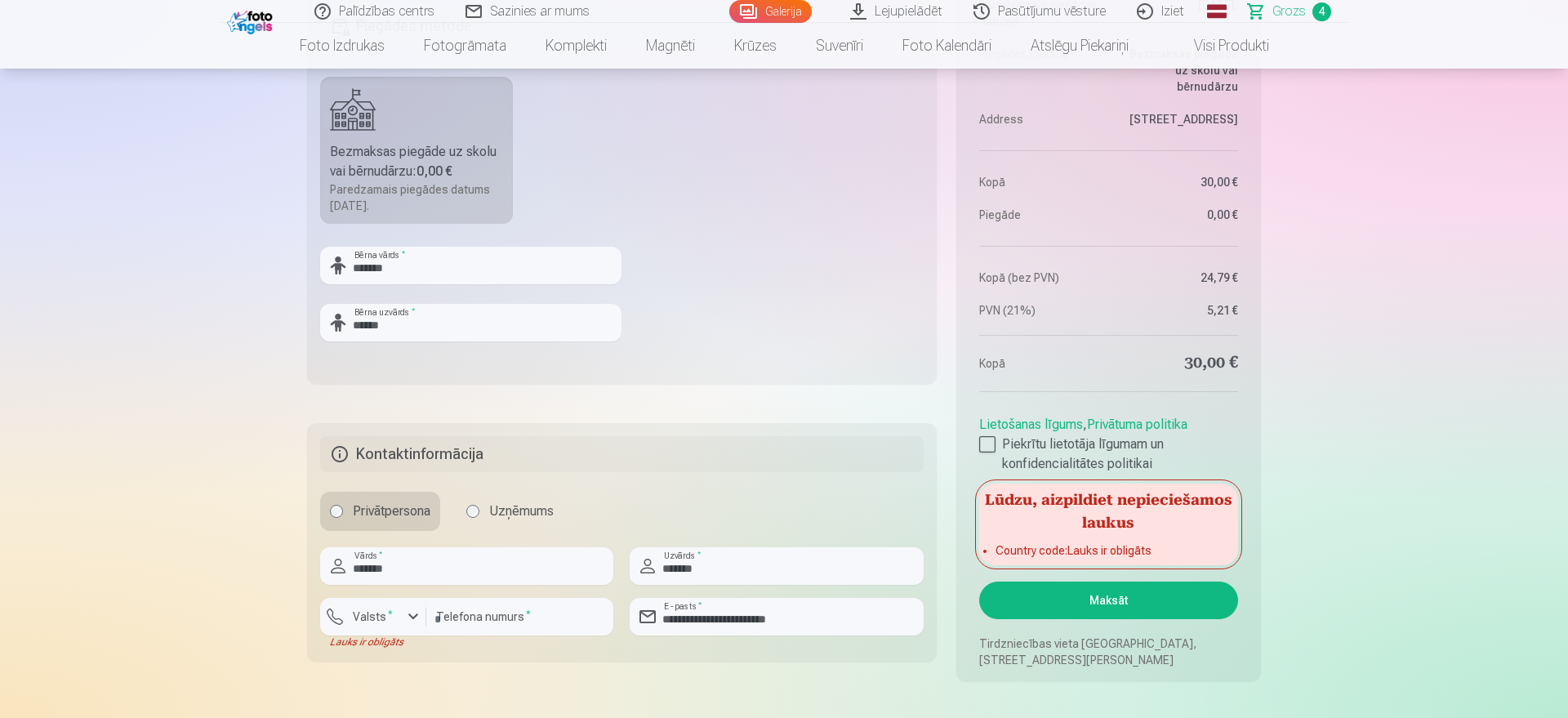
scroll to position [1167, 0]
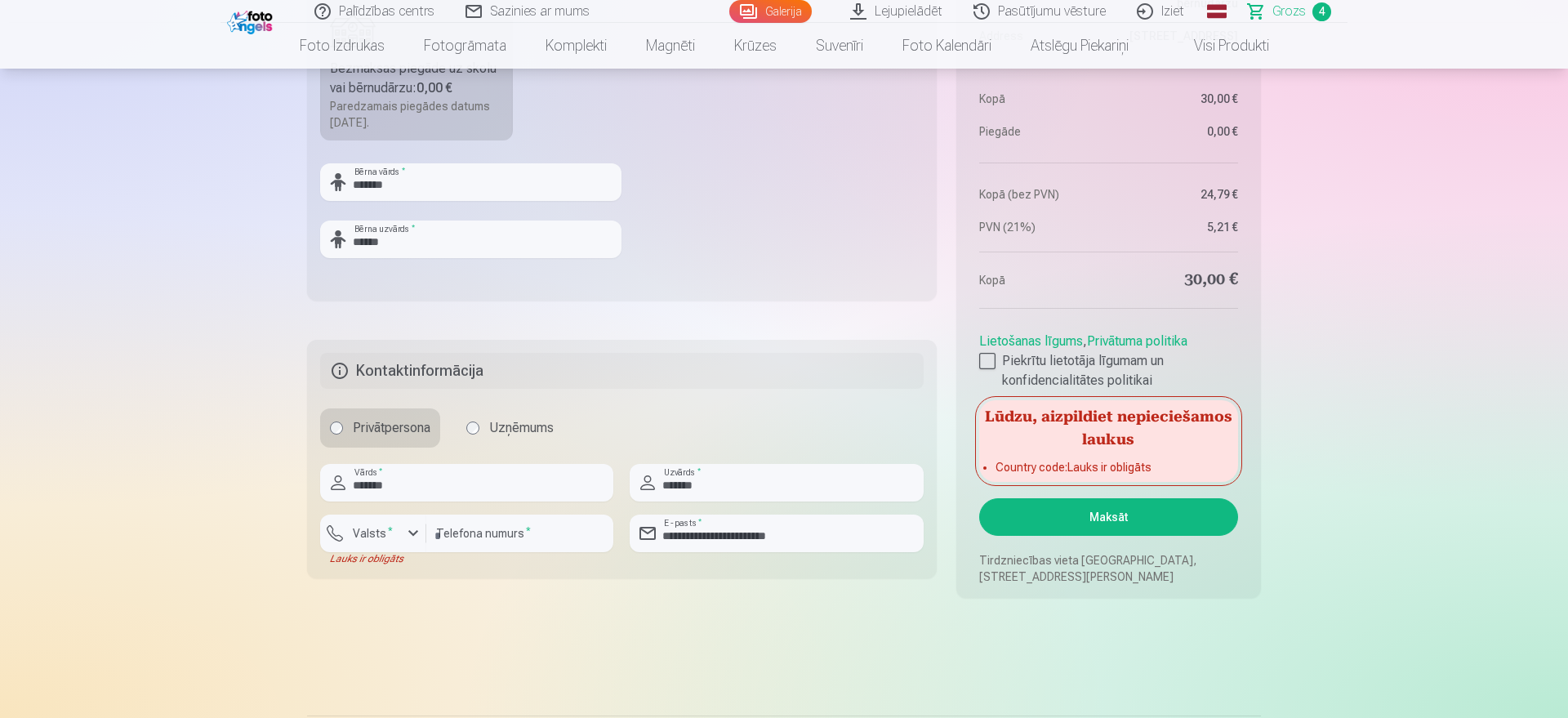
click at [1063, 515] on button "Maksāt" at bounding box center [1108, 517] width 259 height 37
click at [1065, 518] on button "Maksāt" at bounding box center [1108, 517] width 259 height 37
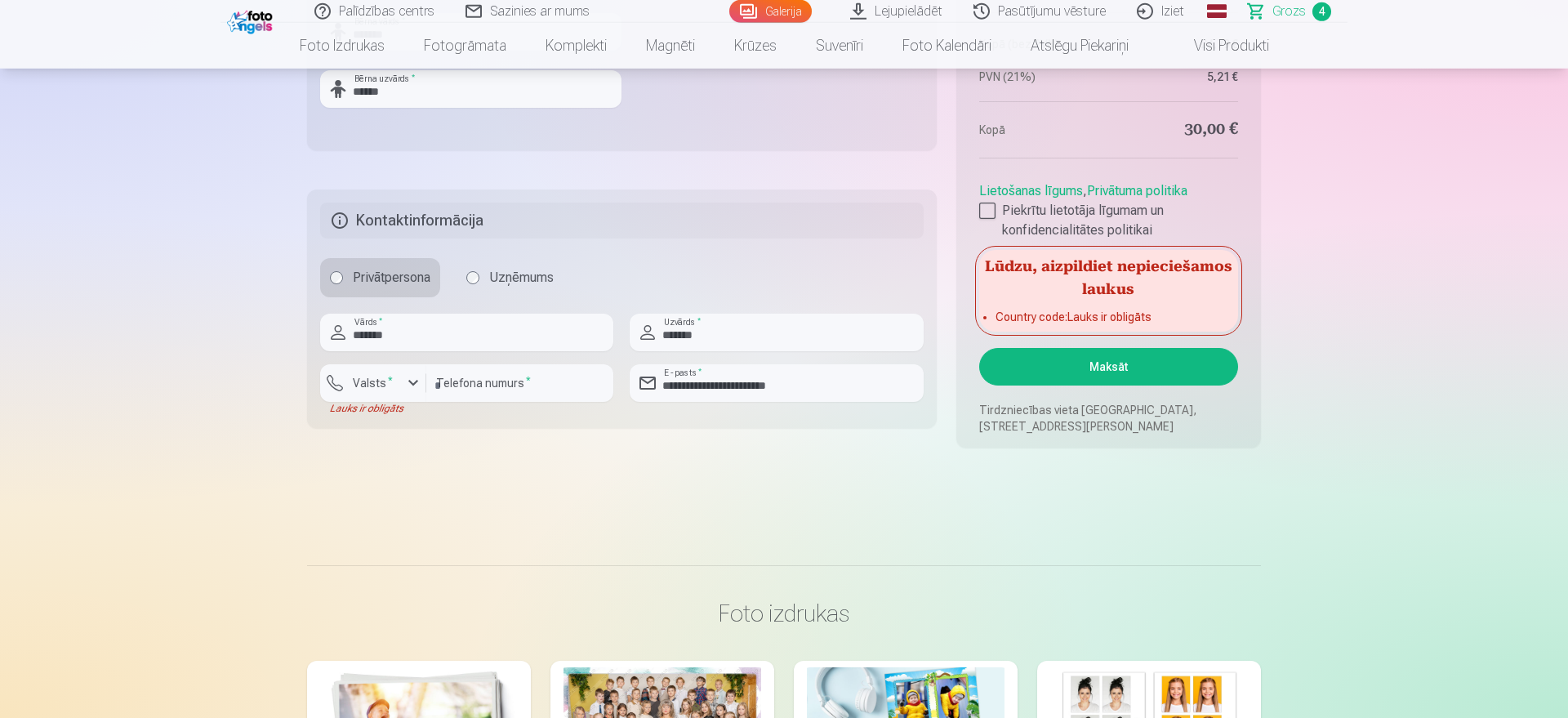
scroll to position [1333, 0]
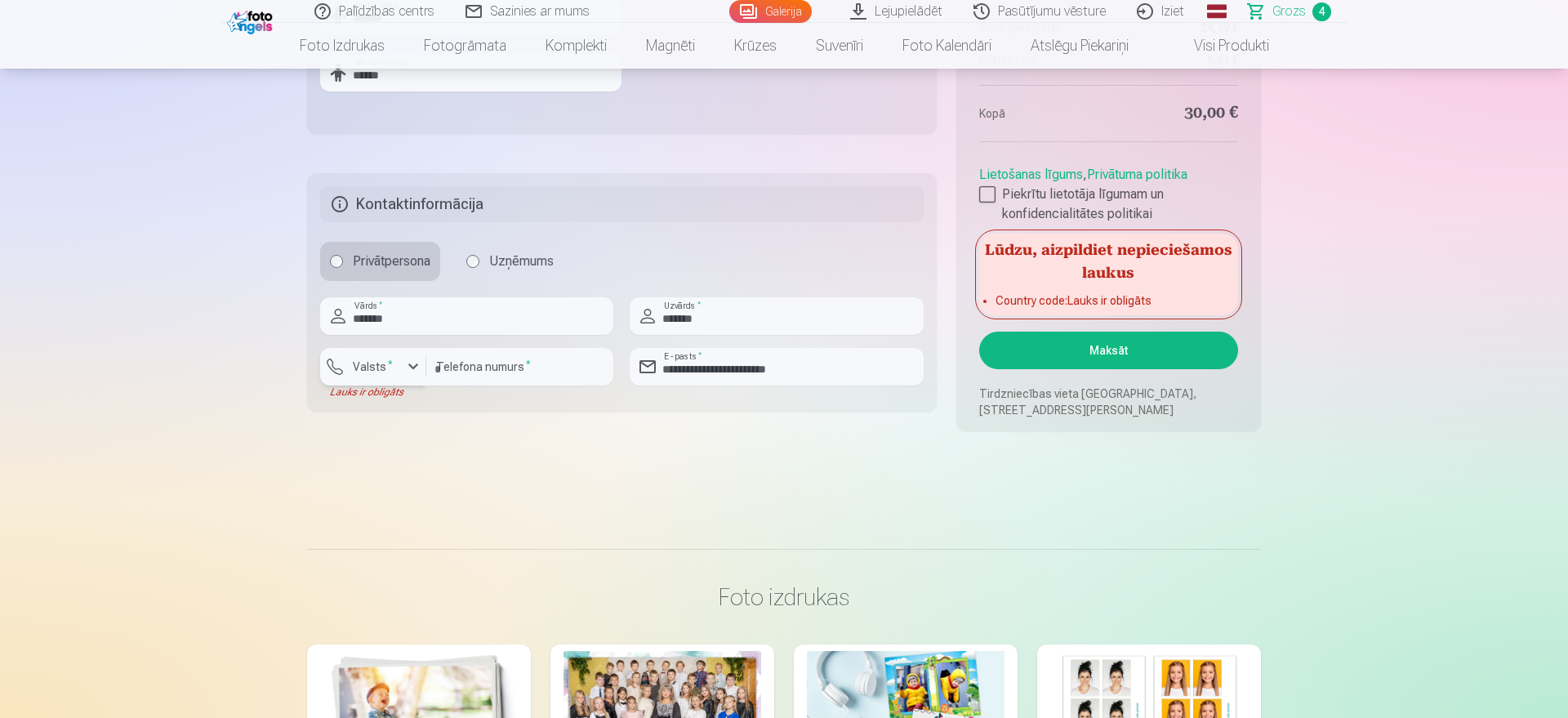
click at [377, 365] on label "Valsts *" at bounding box center [373, 367] width 53 height 16
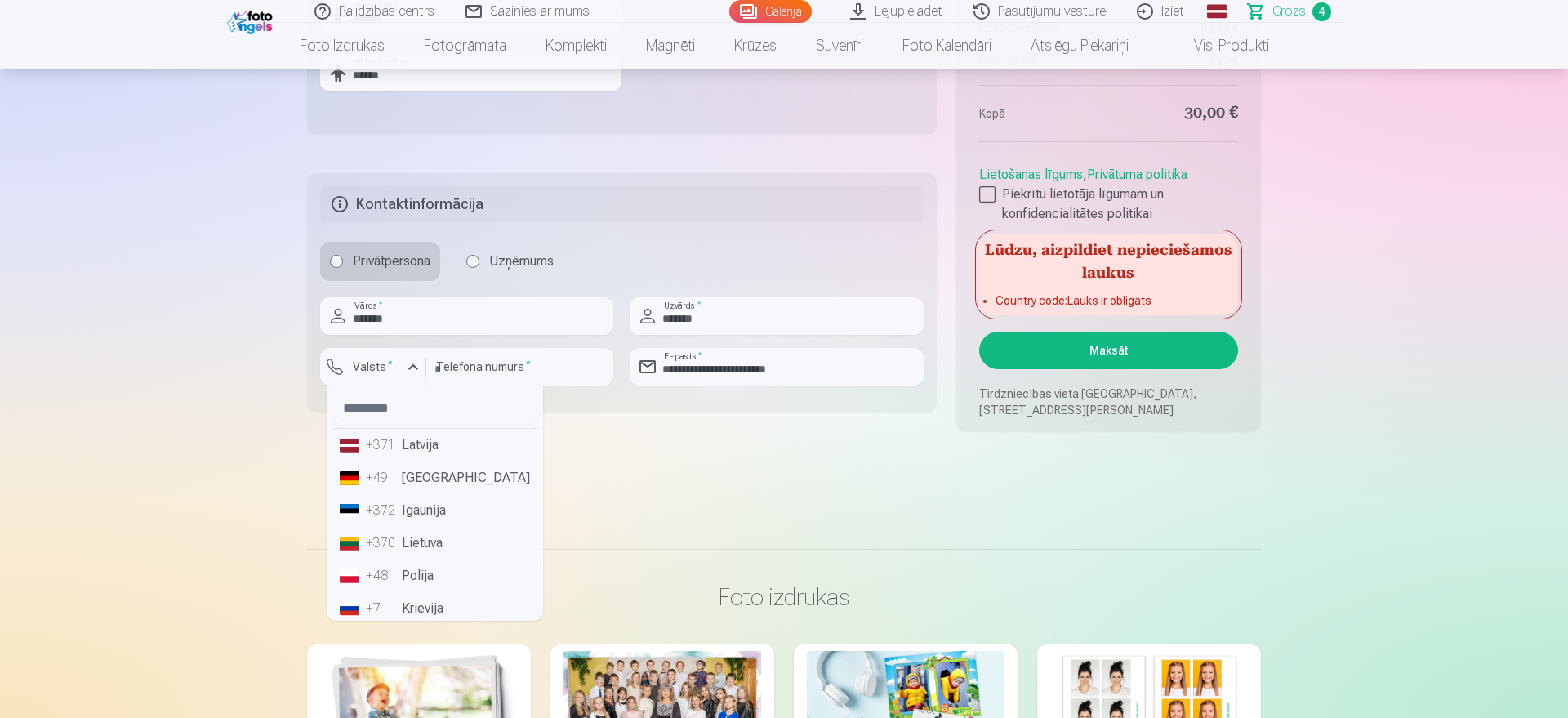
click at [420, 447] on li "+371 Latvija" at bounding box center [435, 445] width 204 height 33
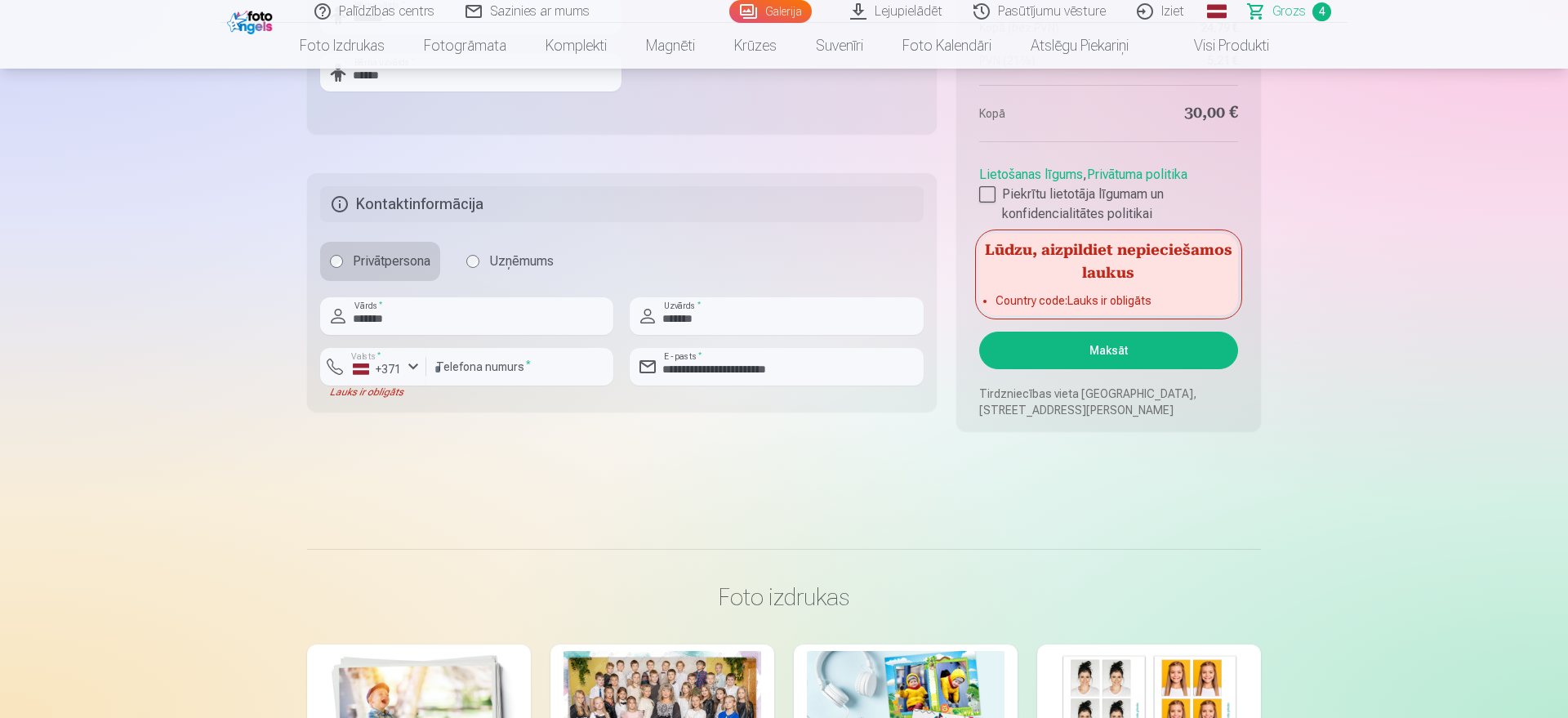
click at [1066, 363] on button "Maksāt" at bounding box center [1108, 349] width 259 height 37
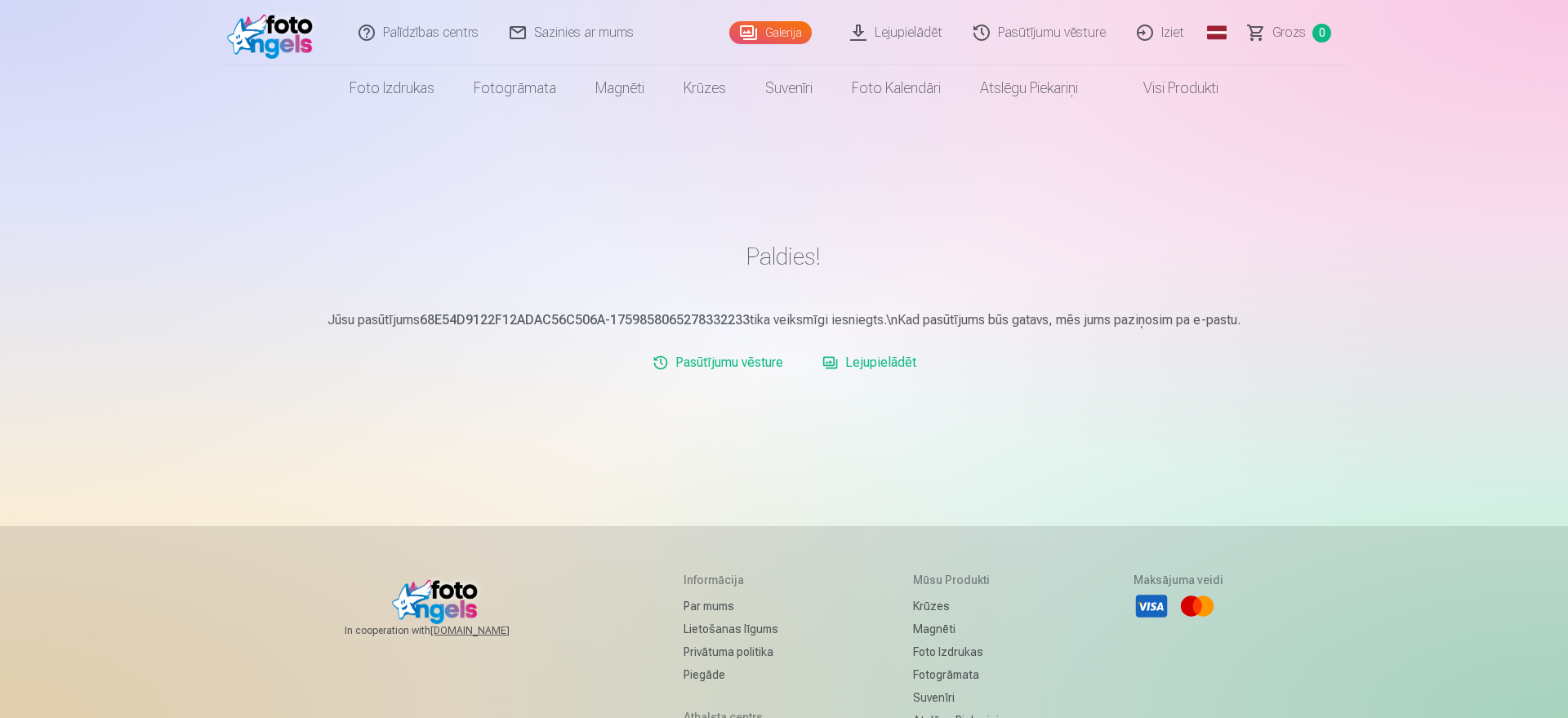
click at [911, 29] on link "Lejupielādēt" at bounding box center [897, 33] width 124 height 66
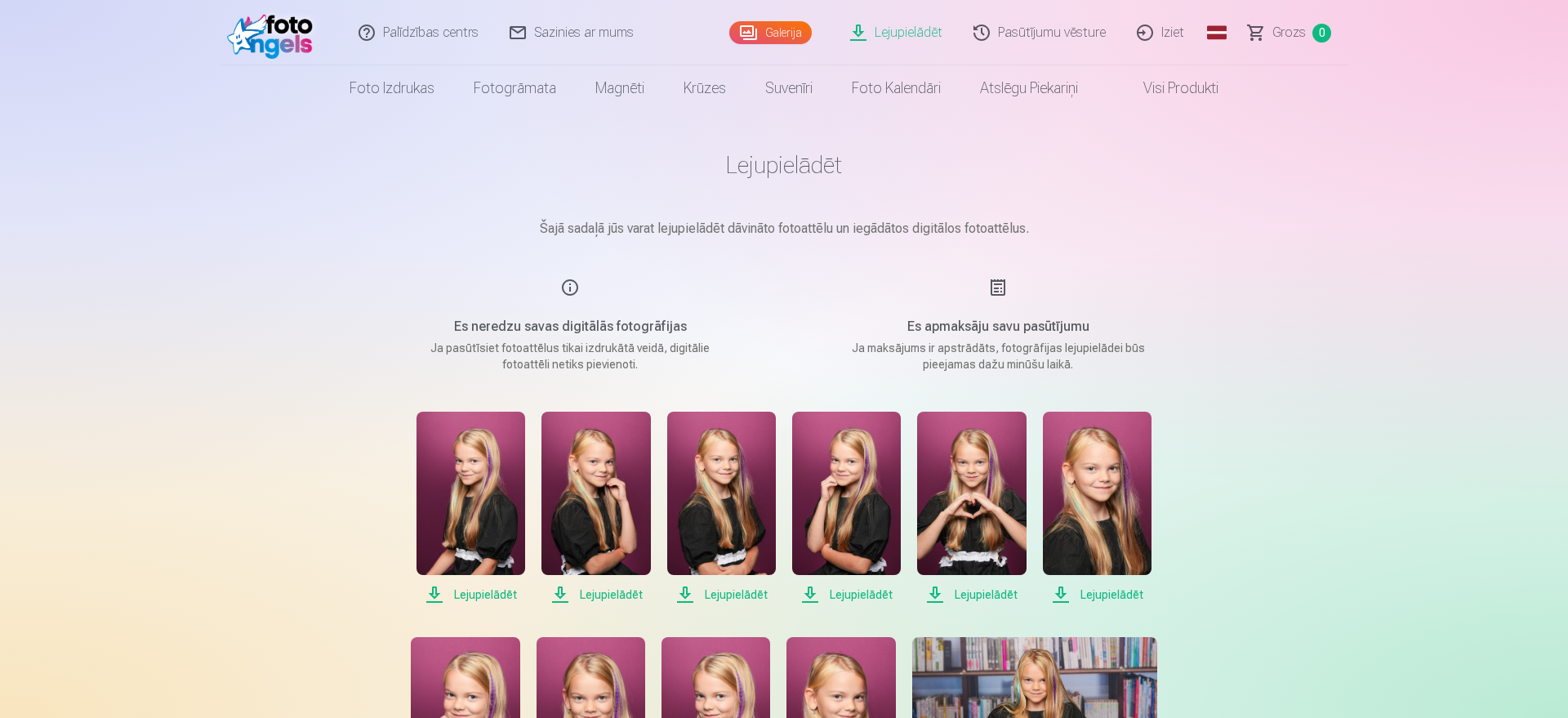
click at [994, 288] on div "Es apmaksāju savu pasūtījumu Ja maksājums ir apstrādāts, fotogrāfijas lejupielā…" at bounding box center [997, 325] width 388 height 95
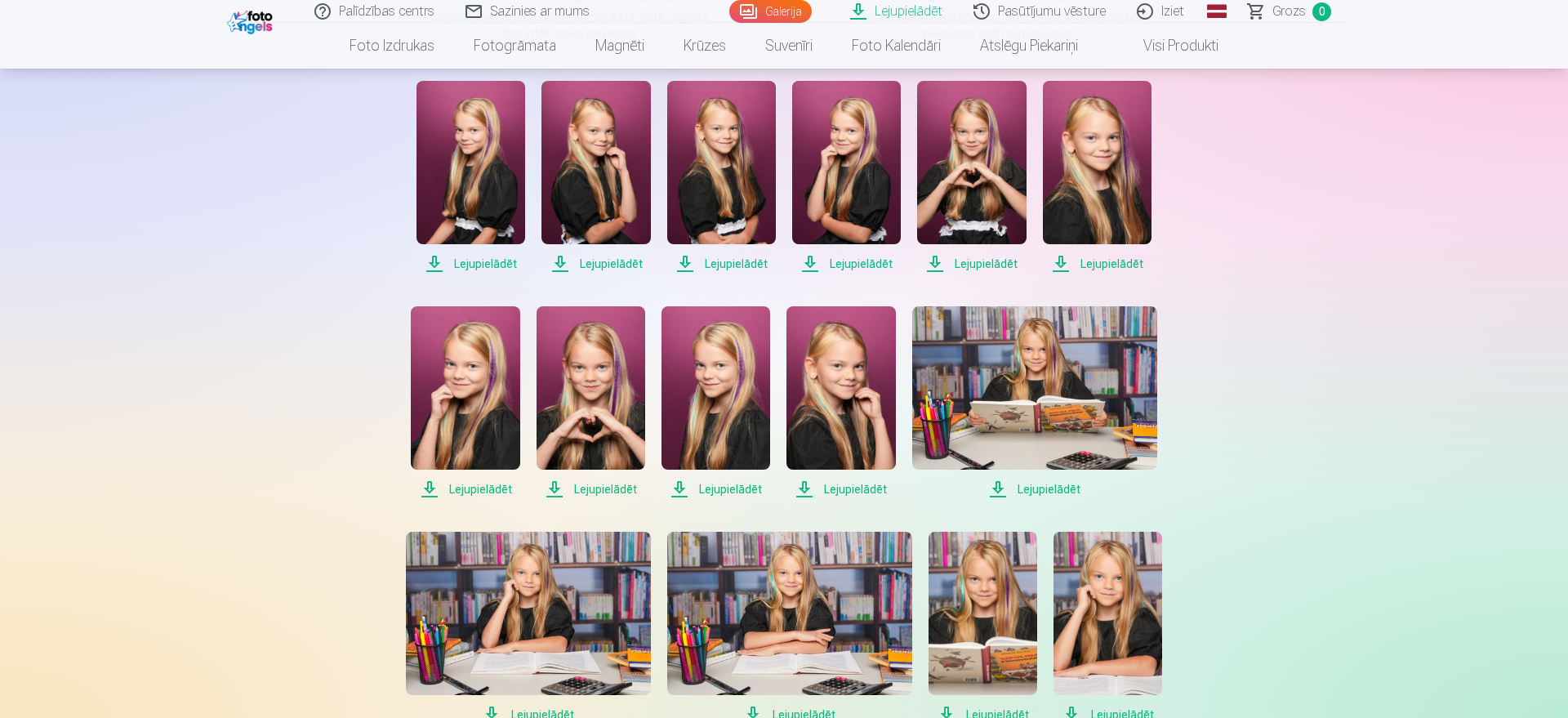
scroll to position [333, 0]
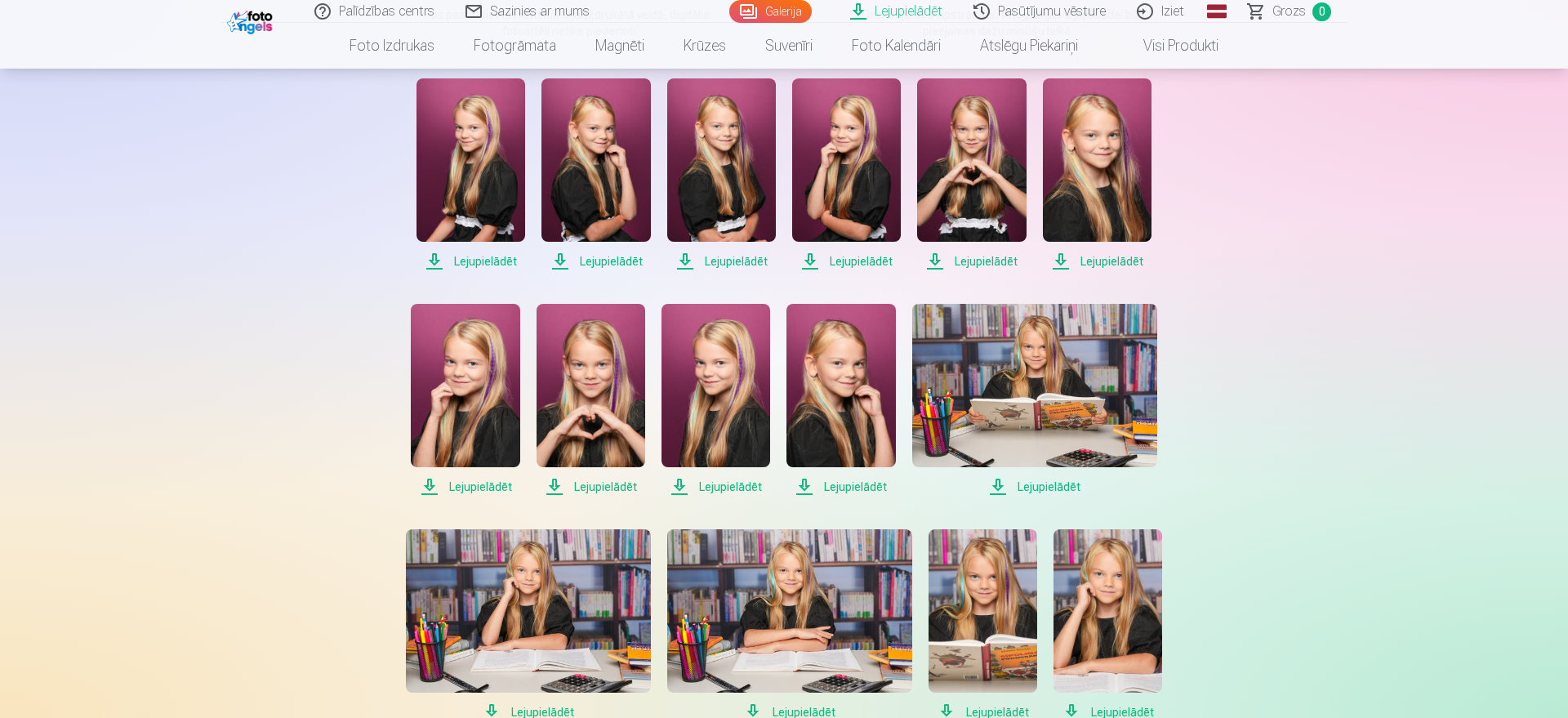
click at [472, 263] on span "Lejupielādēt" at bounding box center [470, 261] width 108 height 20
click at [616, 267] on span "Lejupielādēt" at bounding box center [595, 261] width 108 height 20
click at [731, 264] on span "Lejupielādēt" at bounding box center [720, 261] width 108 height 20
click at [865, 266] on span "Lejupielādēt" at bounding box center [846, 261] width 108 height 20
click at [960, 265] on span "Lejupielādēt" at bounding box center [970, 261] width 108 height 20
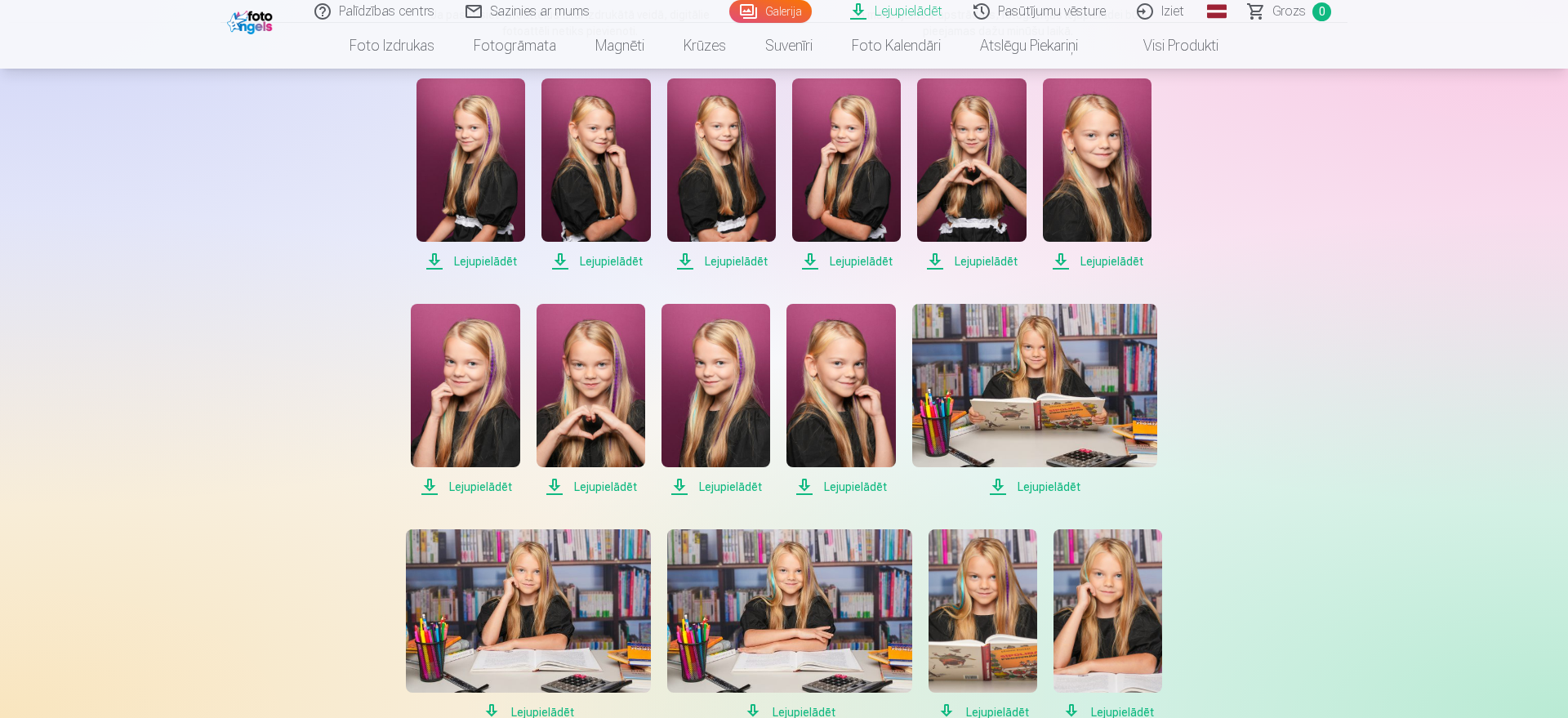
click at [1104, 268] on span "Lejupielādēt" at bounding box center [1096, 261] width 108 height 20
click at [1125, 267] on span "Lejupielādēt" at bounding box center [1096, 261] width 108 height 20
click at [467, 489] on span "Lejupielādēt" at bounding box center [465, 487] width 108 height 20
click at [595, 491] on span "Lejupielādēt" at bounding box center [590, 487] width 108 height 20
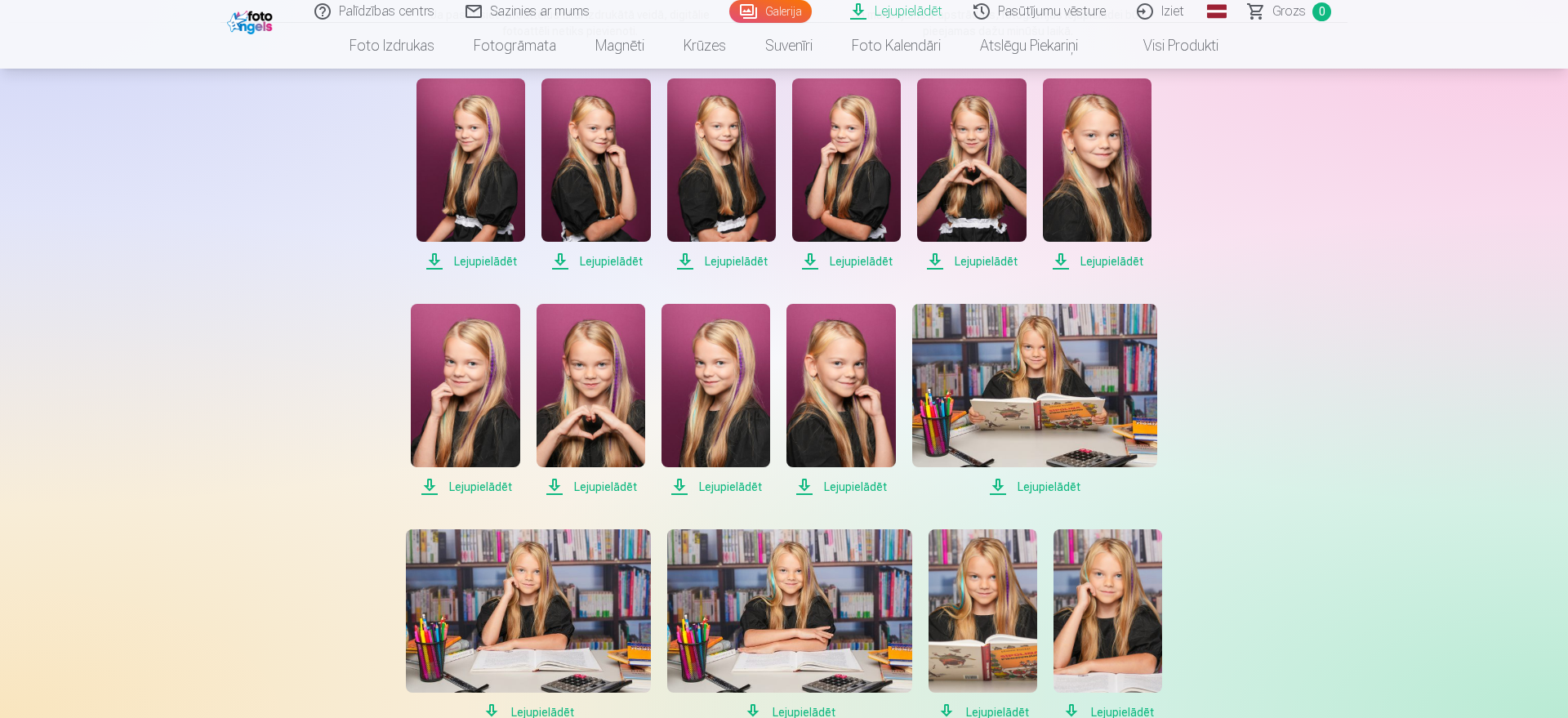
click at [725, 490] on span "Lejupielādēt" at bounding box center [715, 487] width 108 height 20
click at [859, 488] on span "Lejupielādēt" at bounding box center [839, 487] width 108 height 20
click at [1028, 490] on span "Lejupielādēt" at bounding box center [1034, 487] width 245 height 20
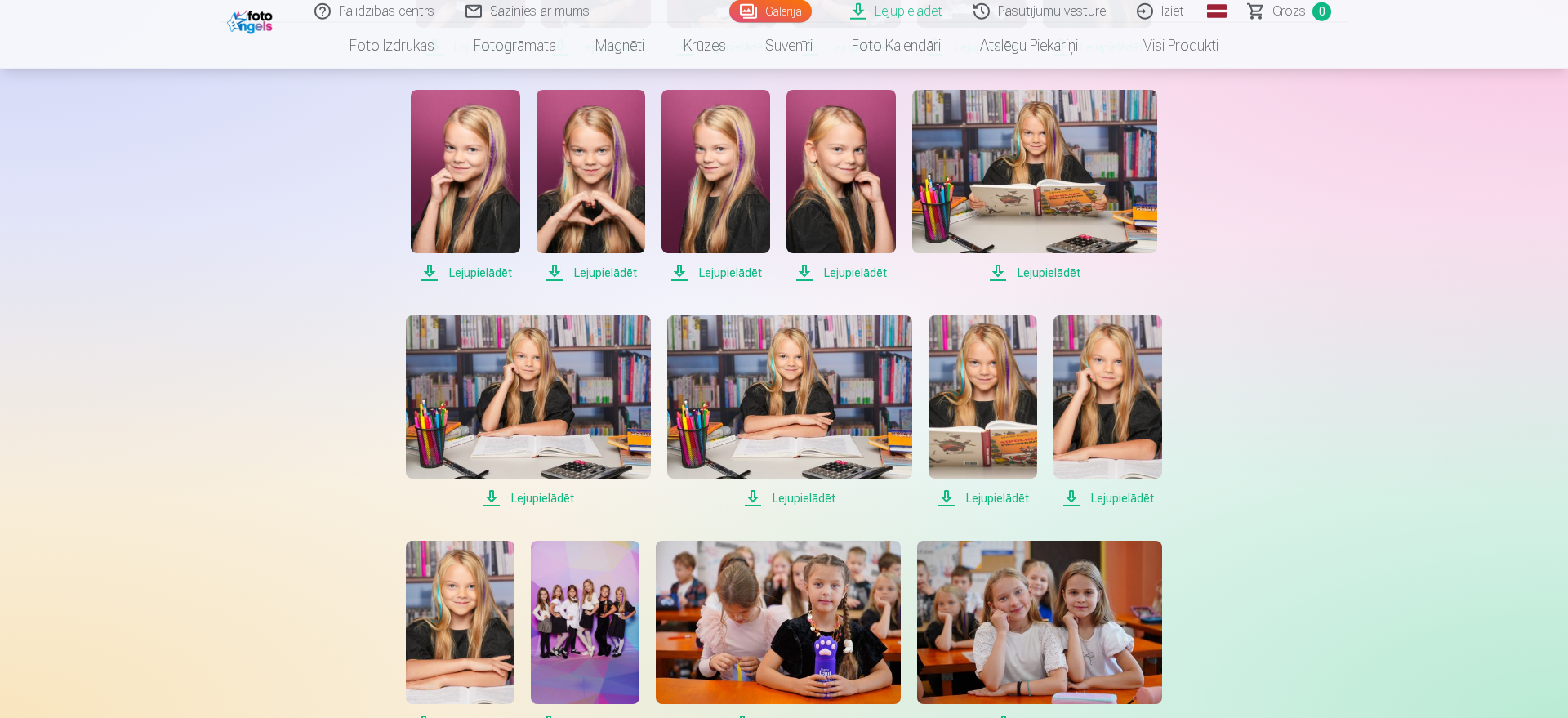
scroll to position [583, 0]
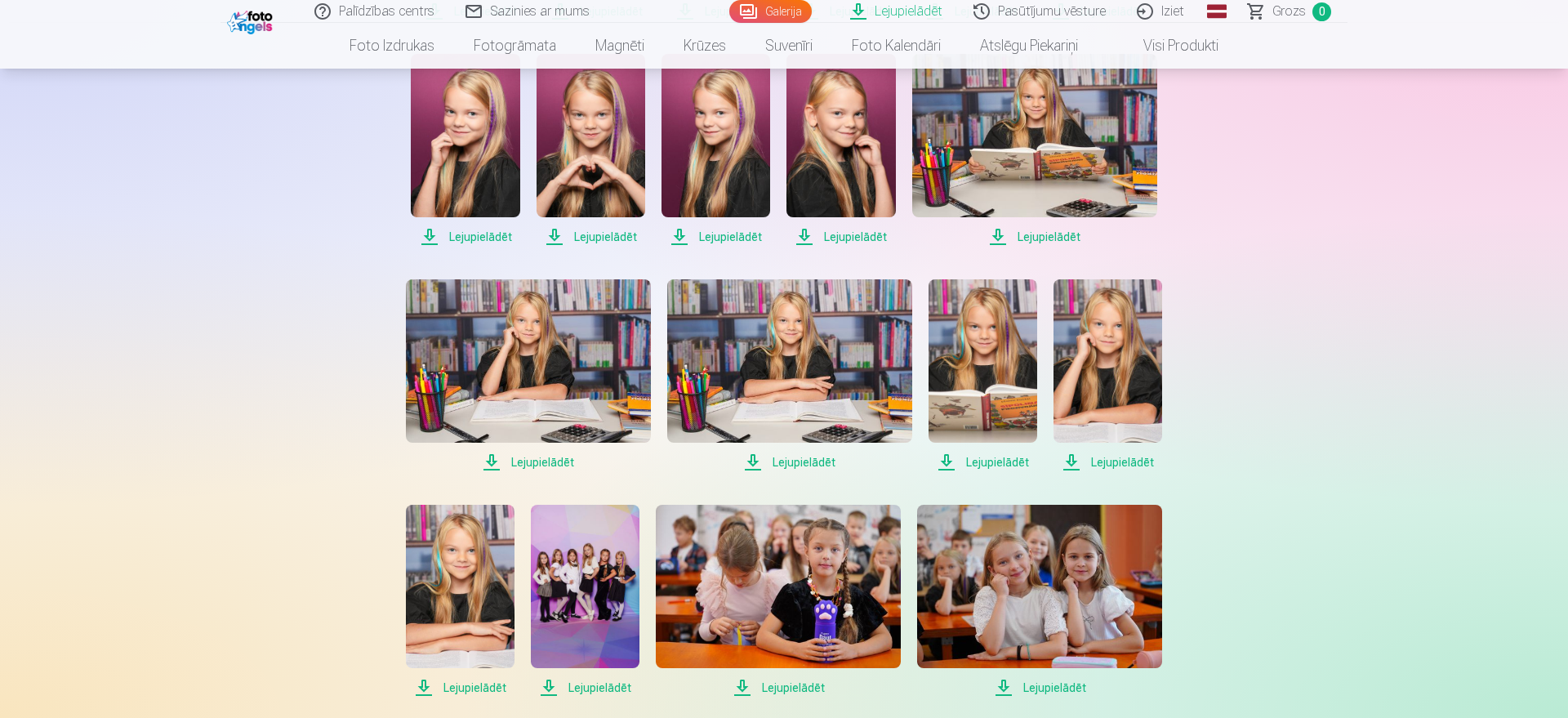
click at [550, 467] on span "Lejupielādēt" at bounding box center [528, 462] width 245 height 20
click at [786, 467] on span "Lejupielādēt" at bounding box center [789, 462] width 245 height 20
click at [965, 468] on span "Lejupielādēt" at bounding box center [982, 462] width 108 height 20
click at [1101, 463] on span "Lejupielādēt" at bounding box center [1107, 462] width 108 height 20
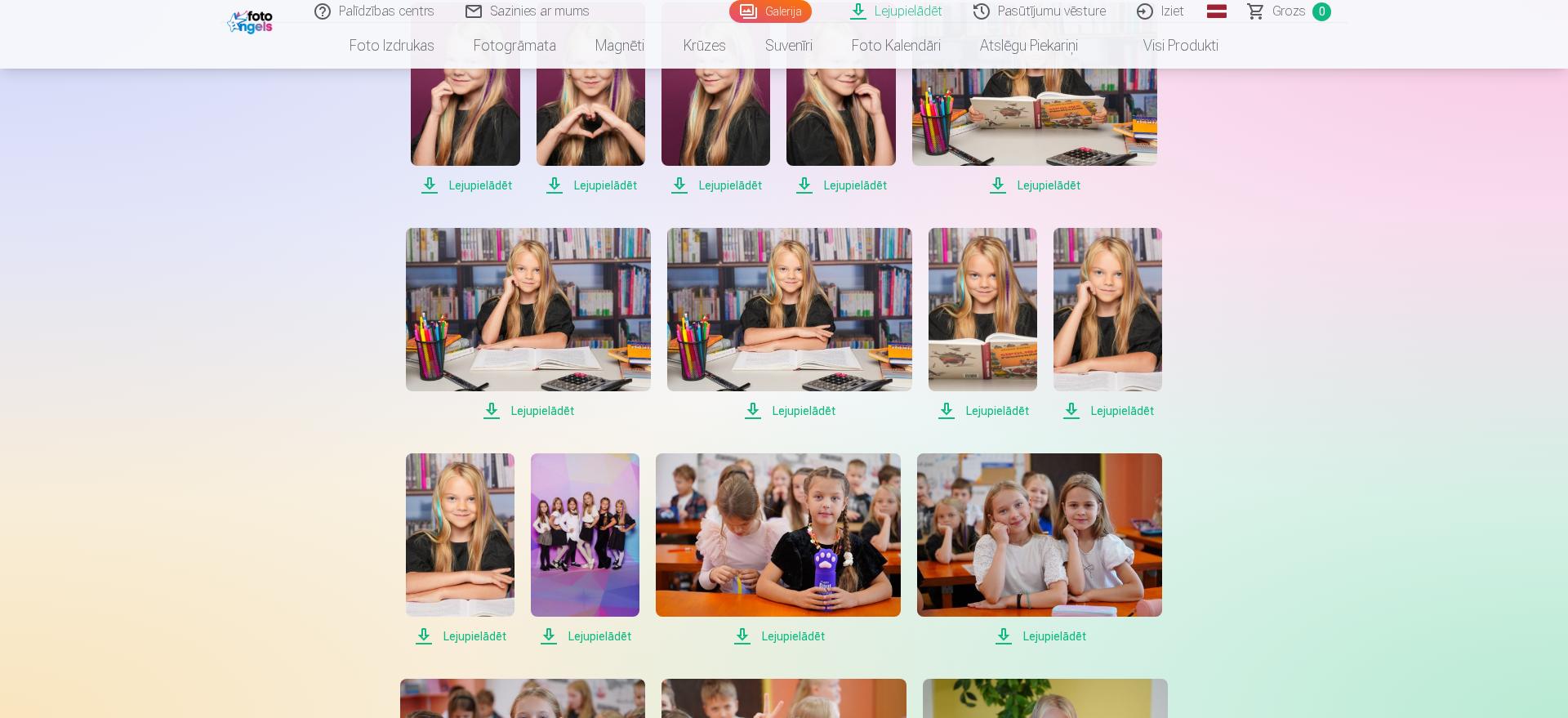
scroll to position [750, 0]
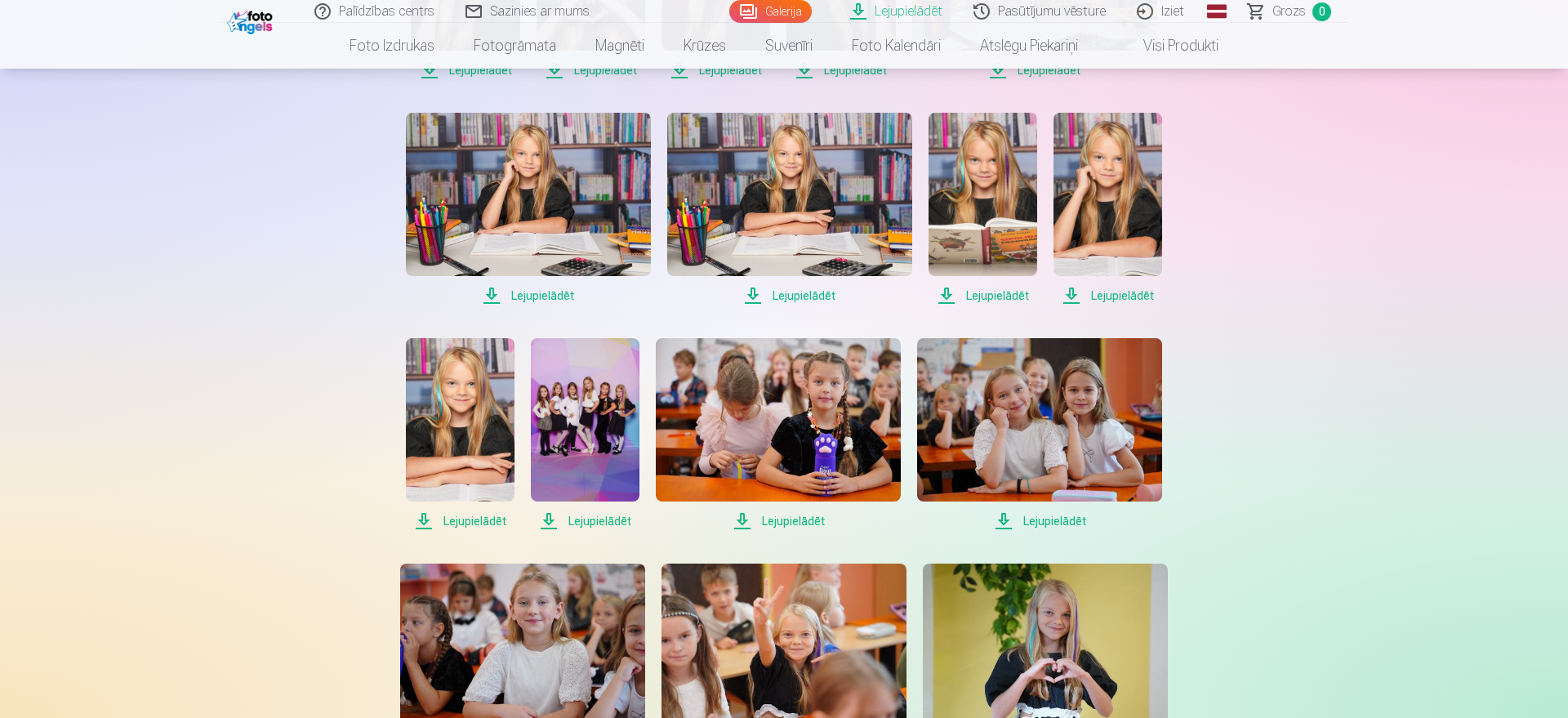
click at [461, 525] on span "Lejupielādēt" at bounding box center [459, 521] width 108 height 20
click at [580, 522] on span "Lejupielādēt" at bounding box center [585, 521] width 108 height 20
click at [786, 521] on span "Lejupielādēt" at bounding box center [778, 521] width 245 height 20
click at [1033, 522] on span "Lejupielādēt" at bounding box center [1039, 521] width 245 height 20
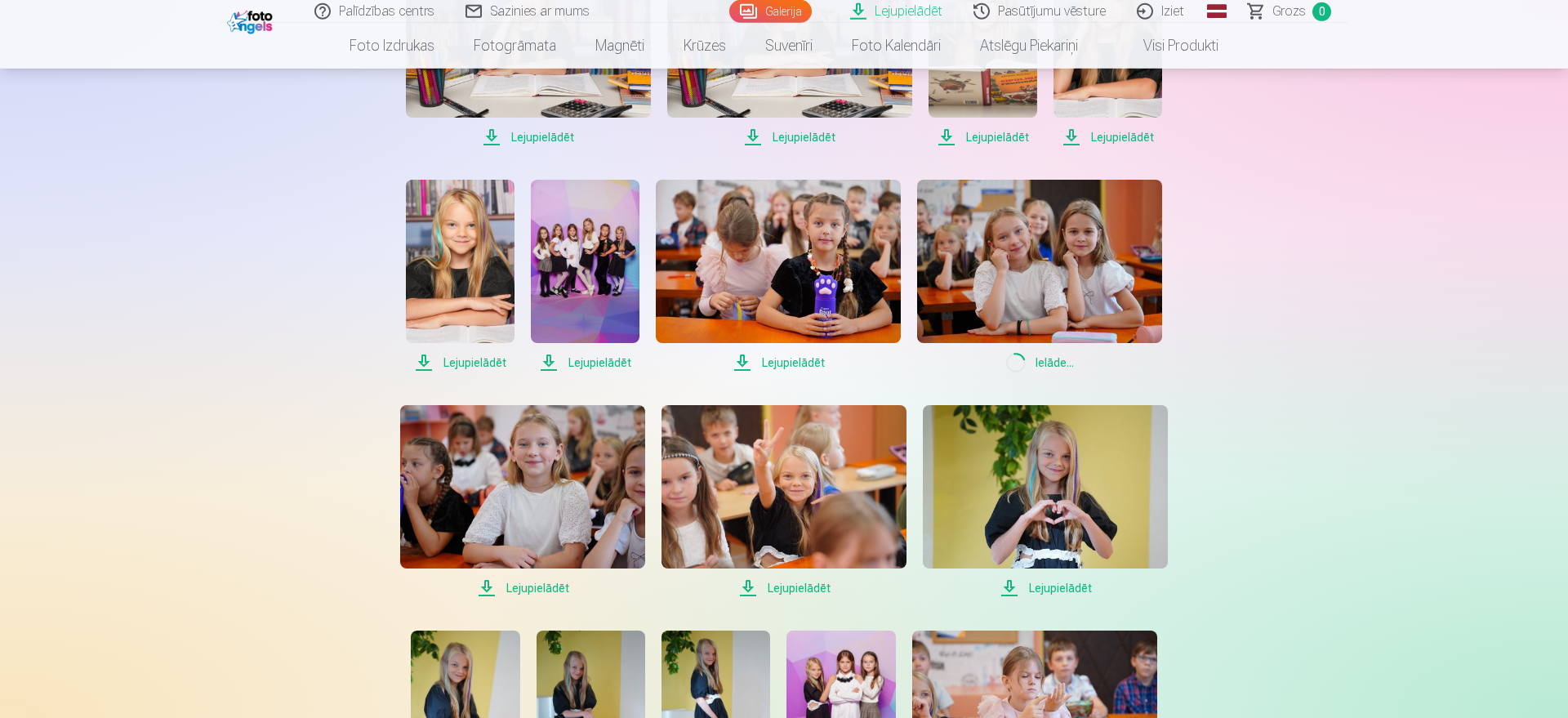
scroll to position [916, 0]
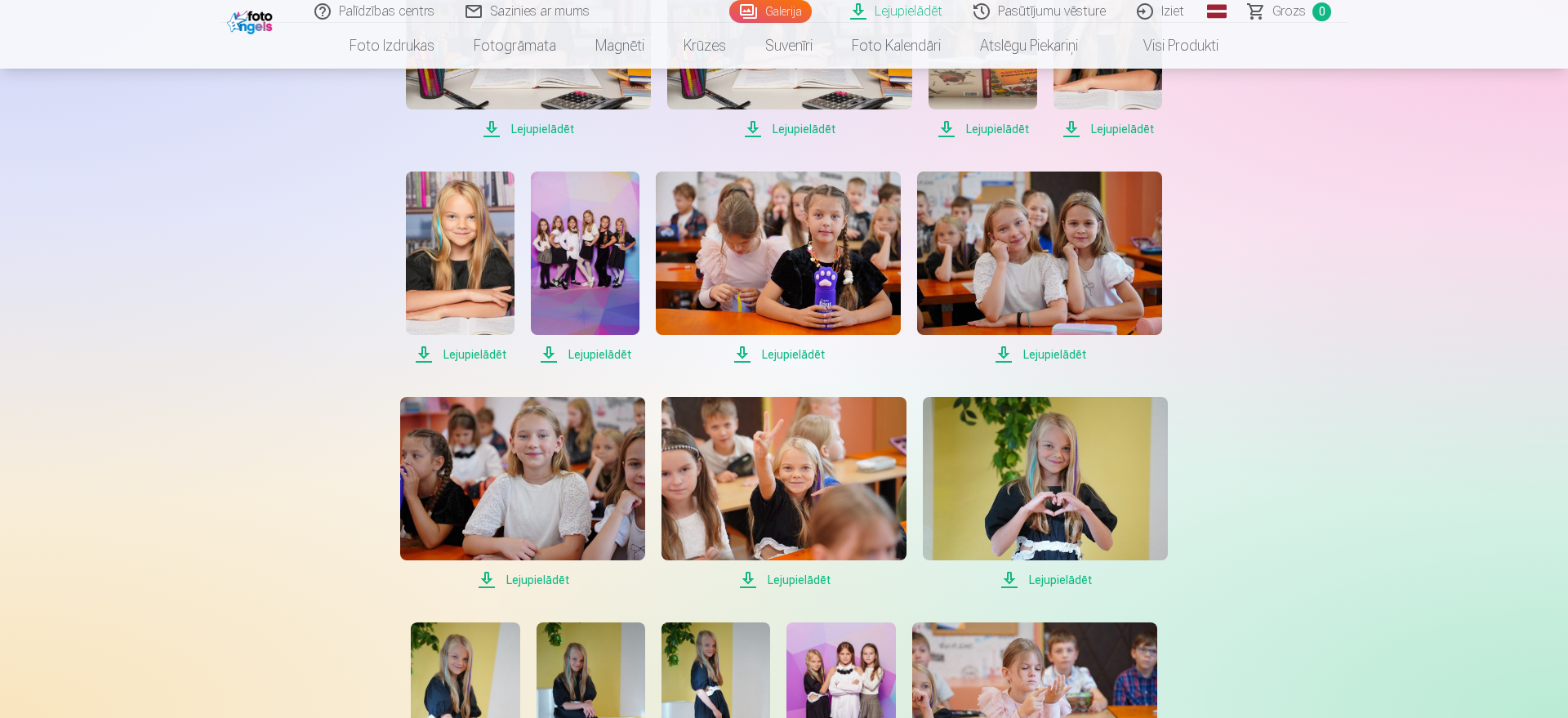
click at [783, 581] on span "Lejupielādēt" at bounding box center [783, 581] width 245 height 20
click at [1040, 576] on span "Lejupielādēt" at bounding box center [1044, 581] width 245 height 20
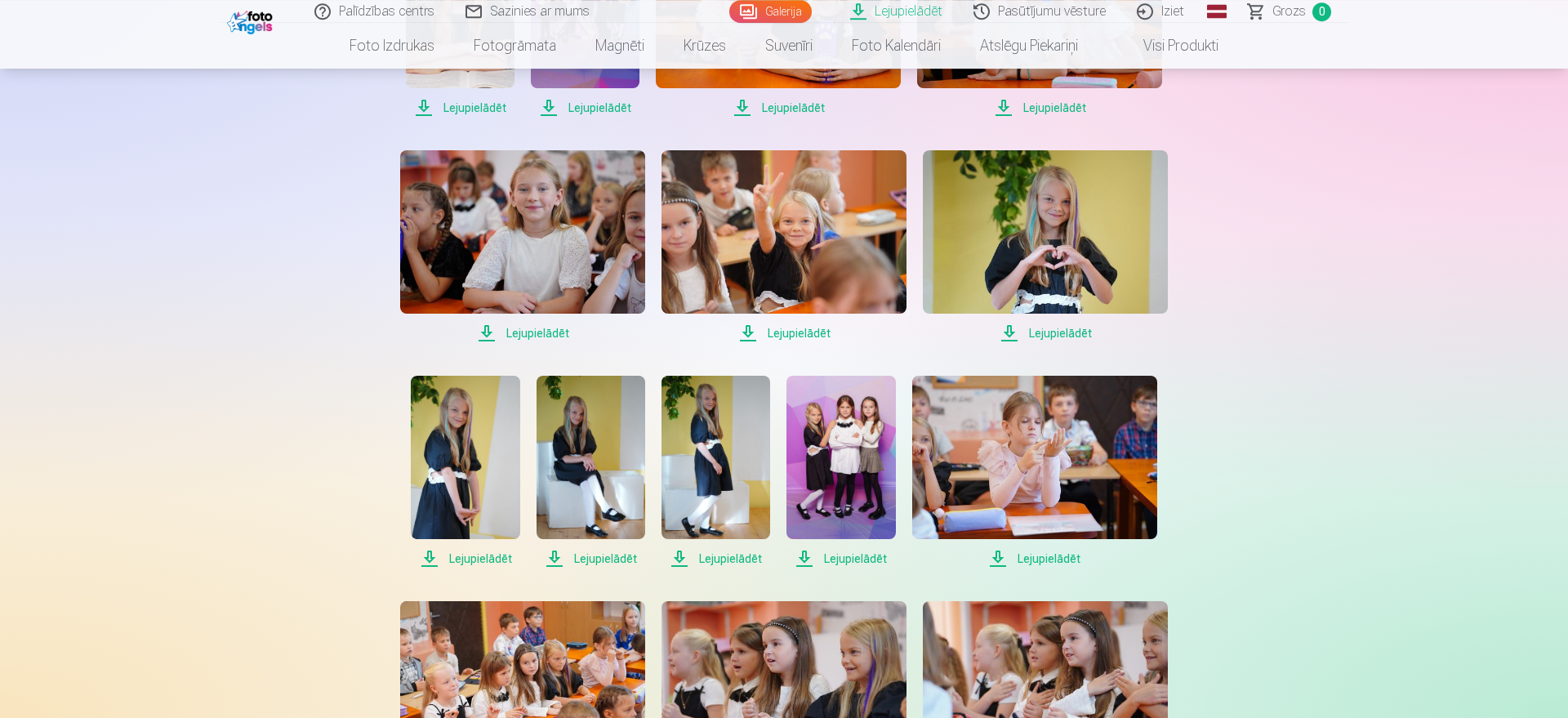
scroll to position [1167, 0]
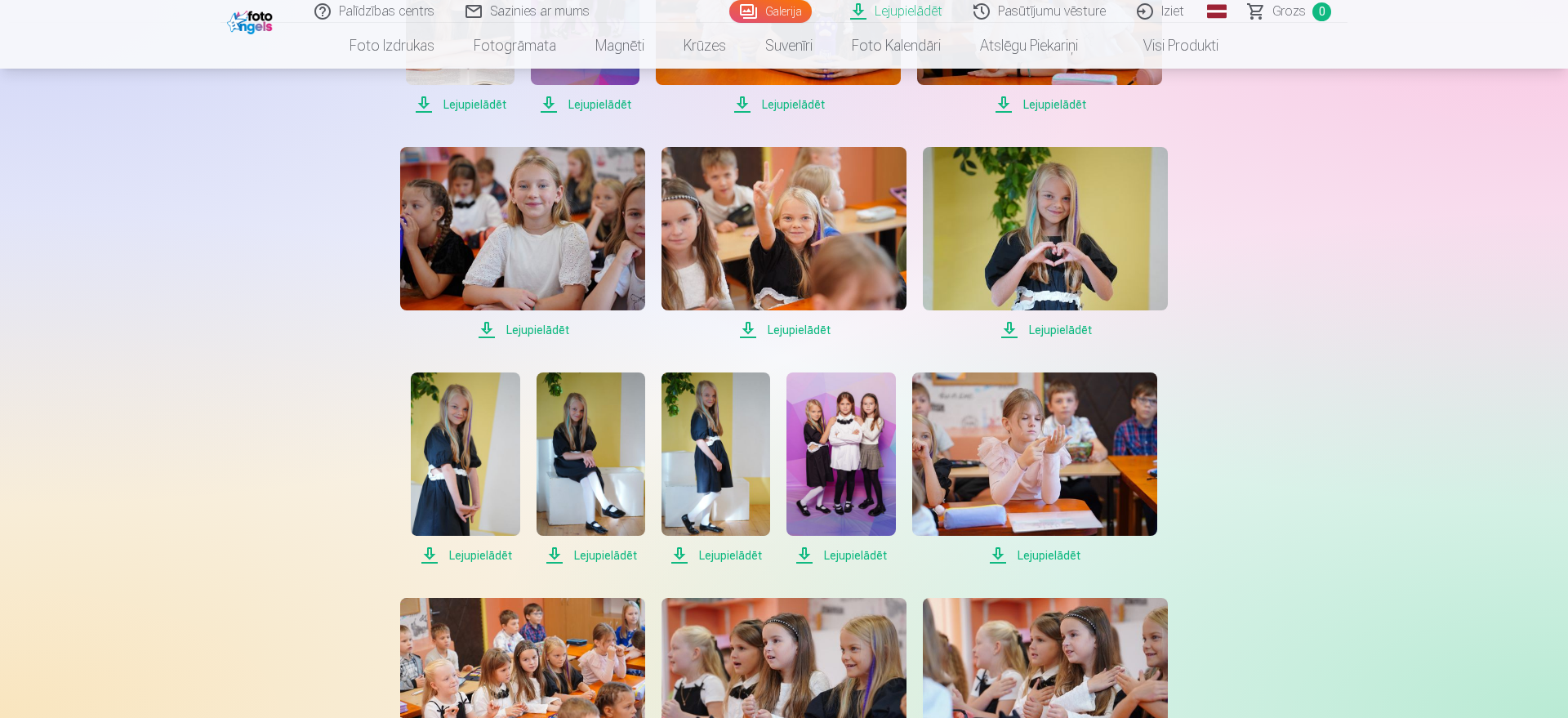
click at [475, 551] on span "Lejupielādēt" at bounding box center [465, 556] width 108 height 20
click at [599, 553] on span "Lejupielādēt" at bounding box center [590, 556] width 108 height 20
click at [718, 557] on span "Lejupielādēt" at bounding box center [715, 556] width 108 height 20
click at [834, 562] on span "Lejupielādēt" at bounding box center [839, 556] width 108 height 20
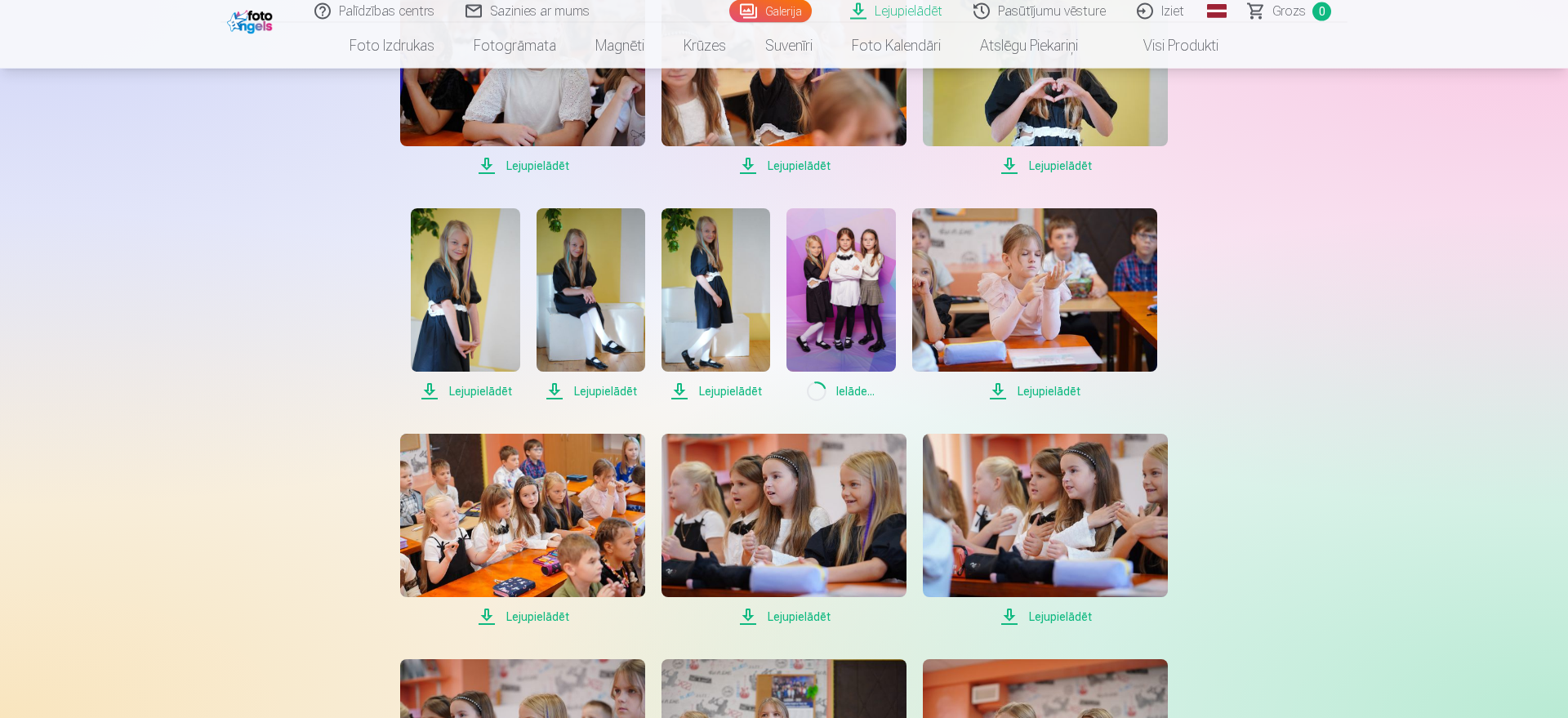
scroll to position [1333, 0]
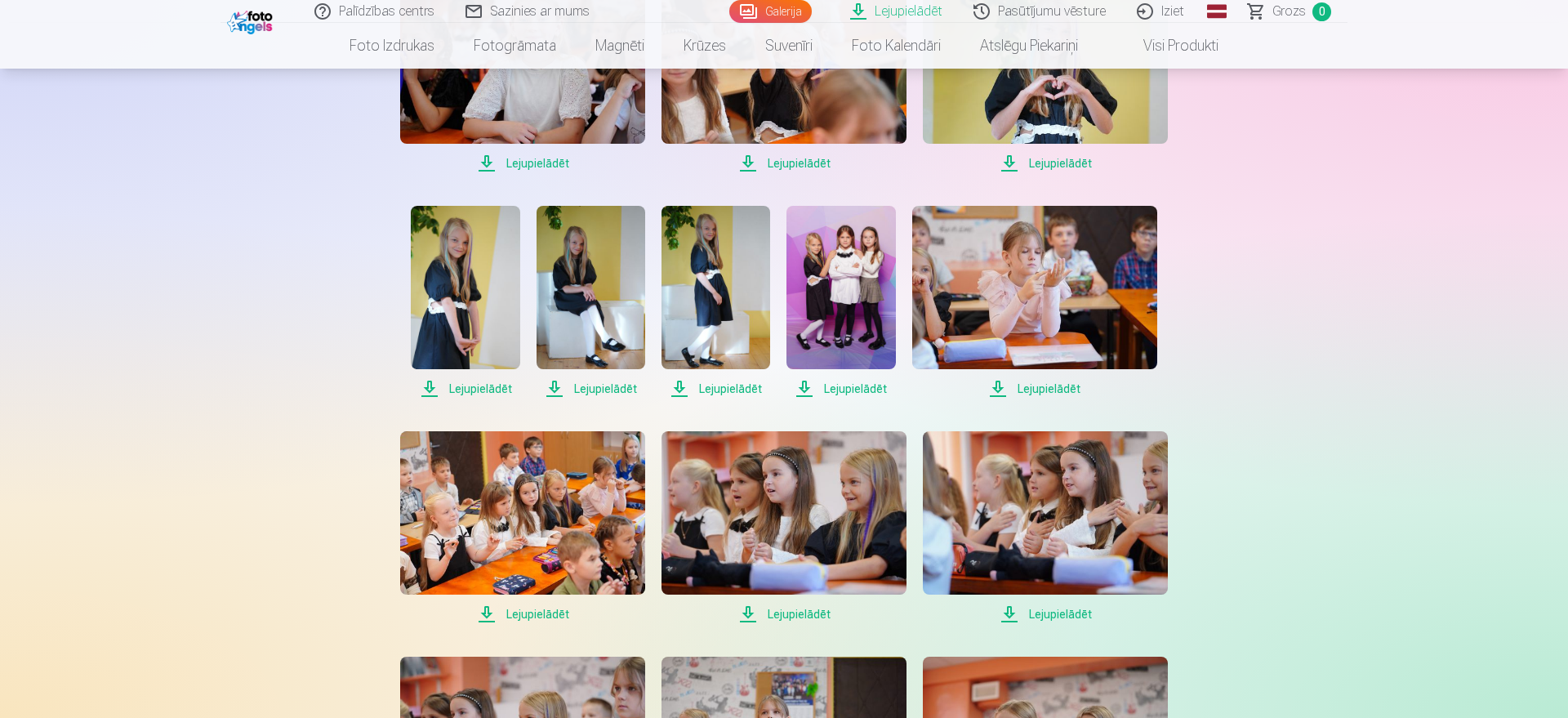
drag, startPoint x: 551, startPoint y: 611, endPoint x: 588, endPoint y: 615, distance: 37.2
click at [551, 612] on span "Lejupielādēt" at bounding box center [522, 614] width 245 height 20
click at [776, 612] on span "Lejupielādēt" at bounding box center [783, 614] width 245 height 20
click at [1041, 620] on span "Lejupielādēt" at bounding box center [1044, 614] width 245 height 20
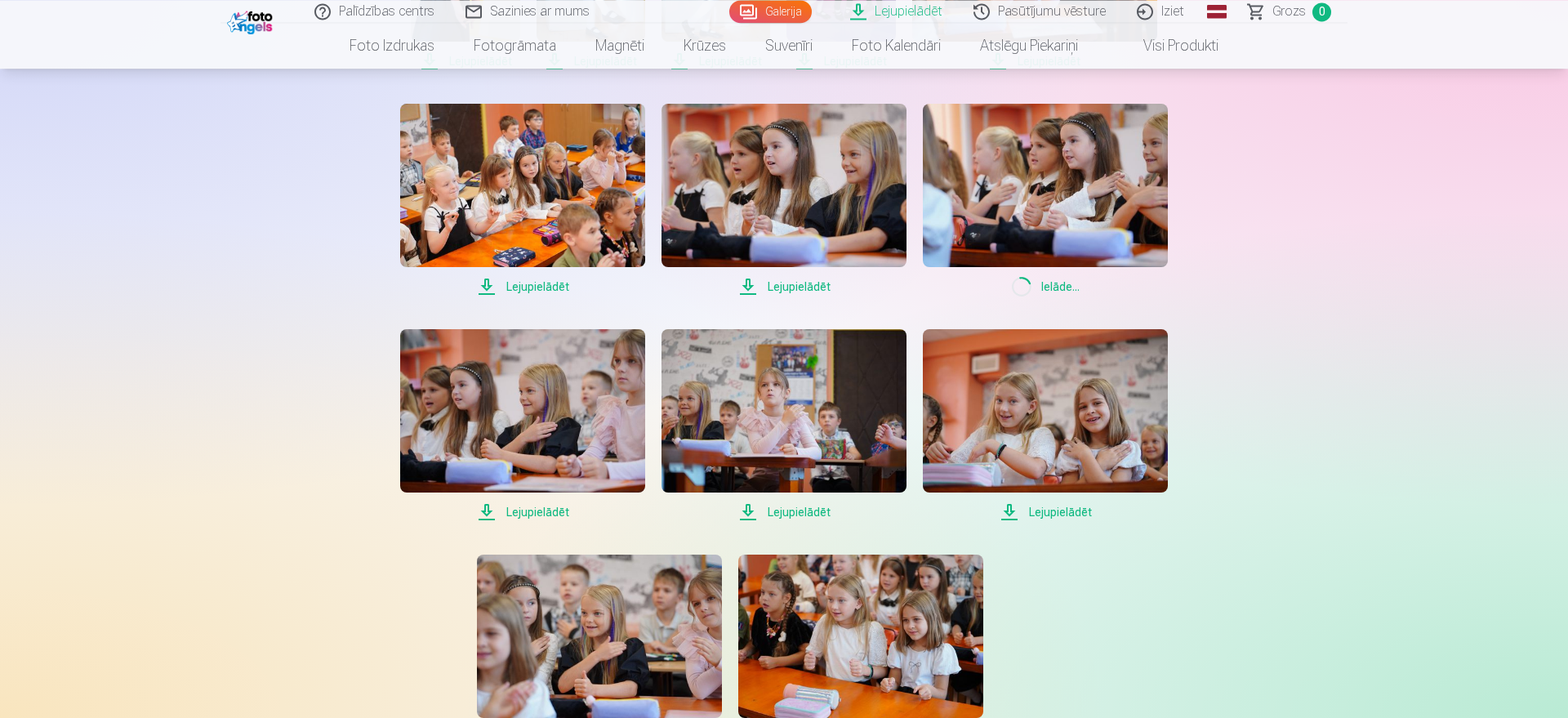
scroll to position [1666, 0]
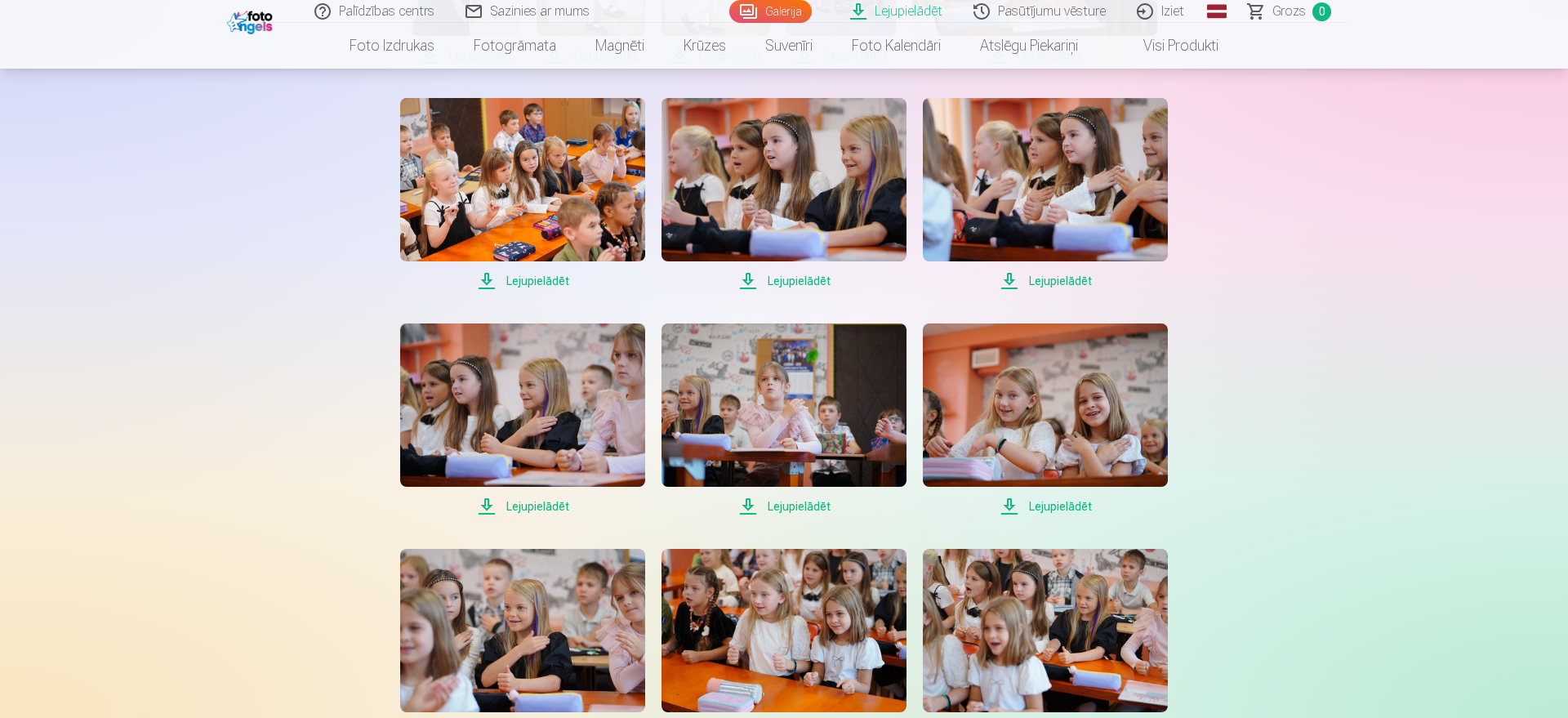
click at [548, 505] on span "Lejupielādēt" at bounding box center [522, 507] width 245 height 20
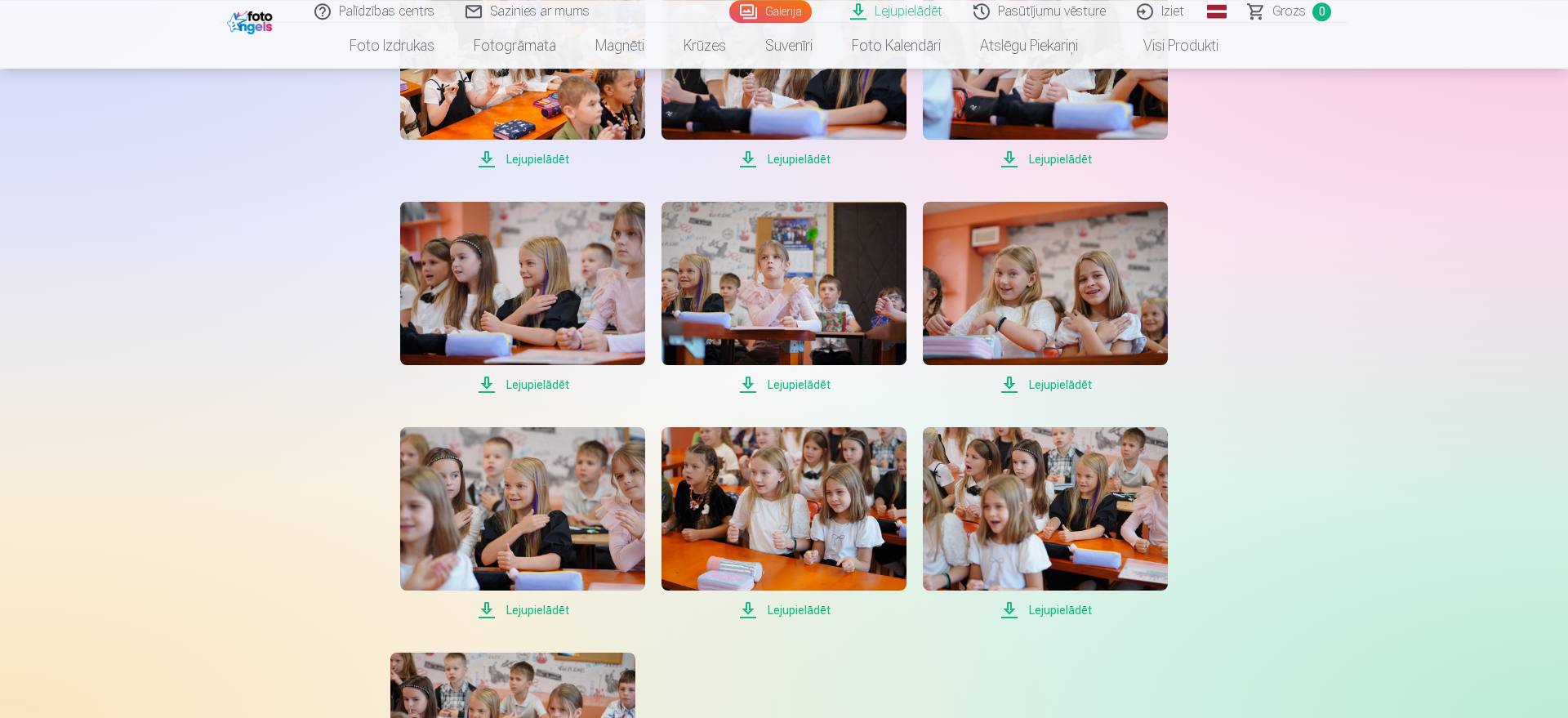
scroll to position [1833, 0]
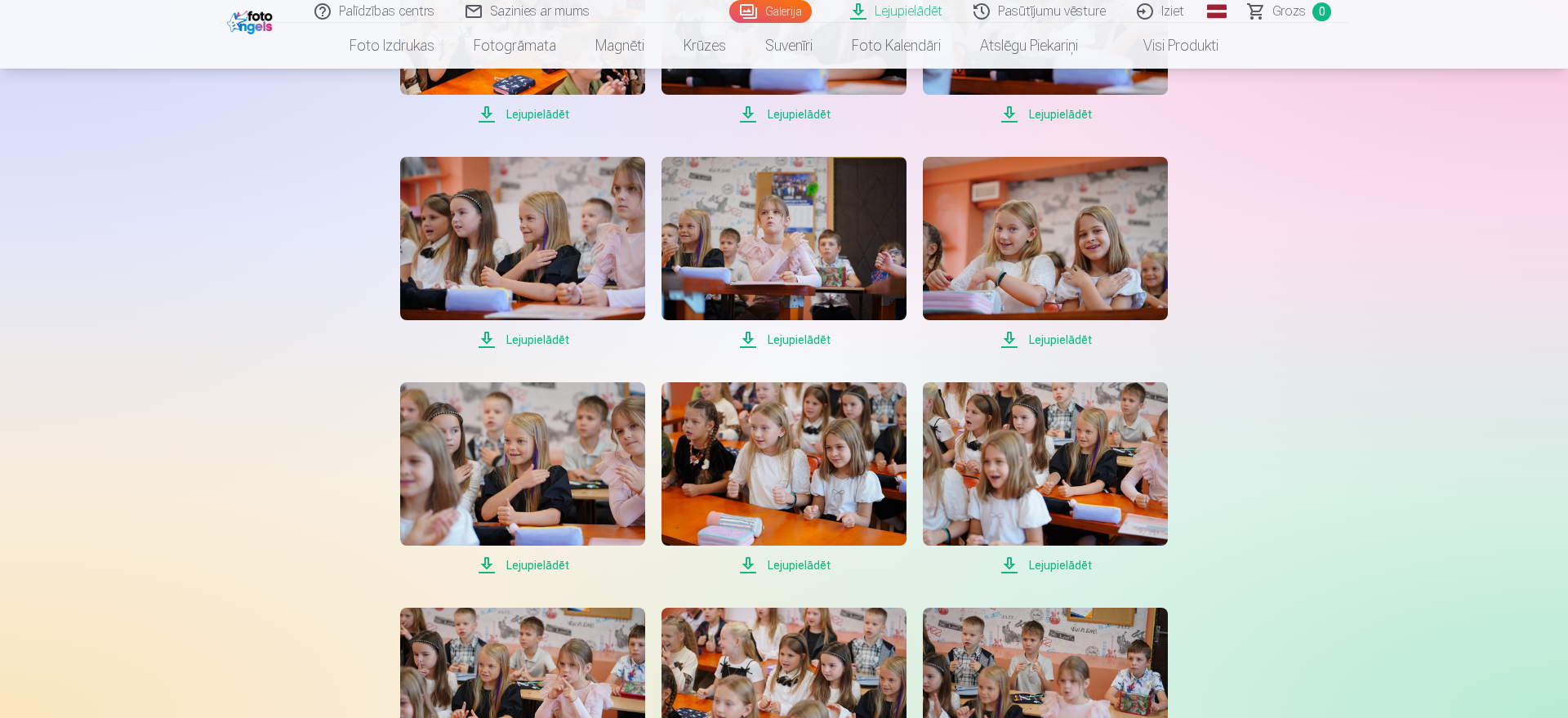
click at [531, 566] on span "Lejupielādēt" at bounding box center [522, 565] width 245 height 20
click at [1040, 571] on span "Lejupielādēt" at bounding box center [1044, 565] width 245 height 20
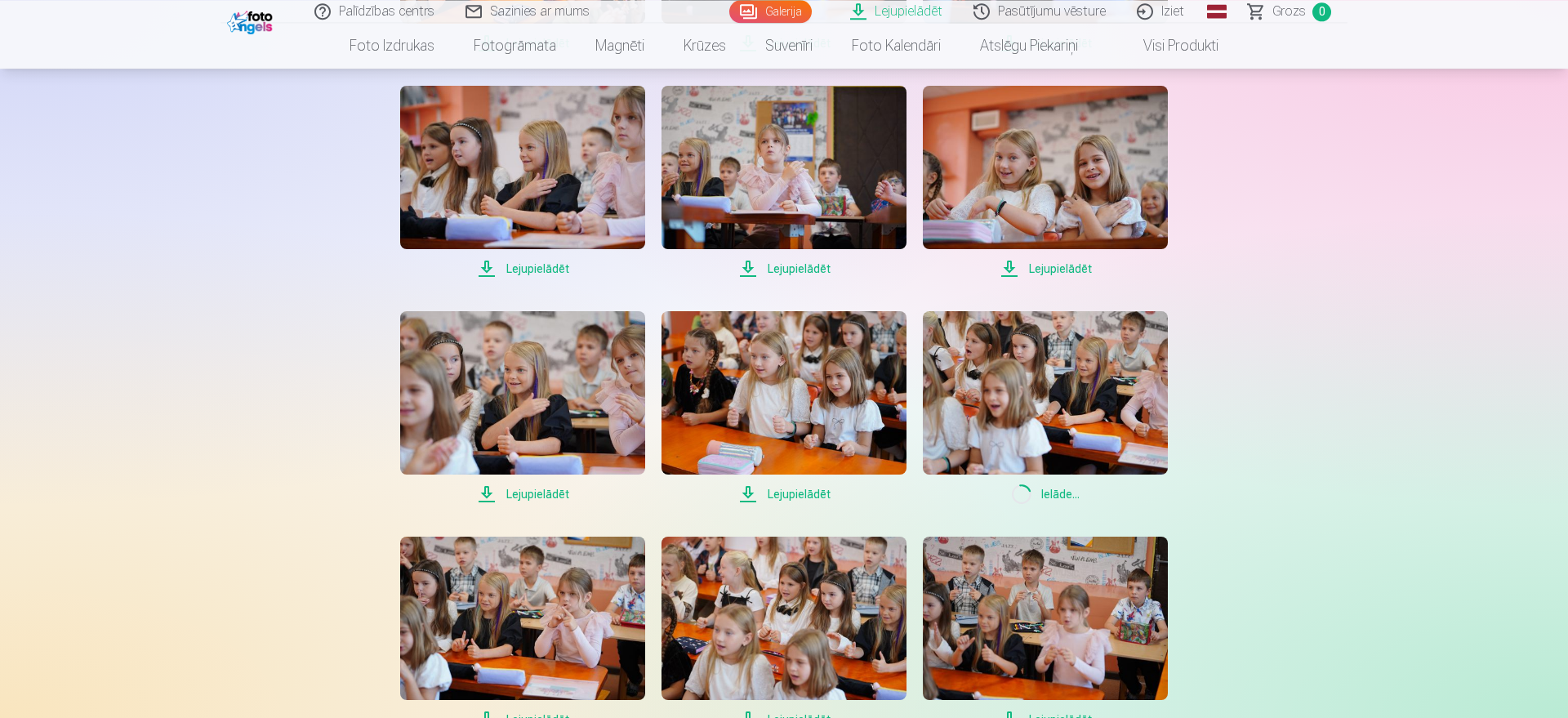
scroll to position [2000, 0]
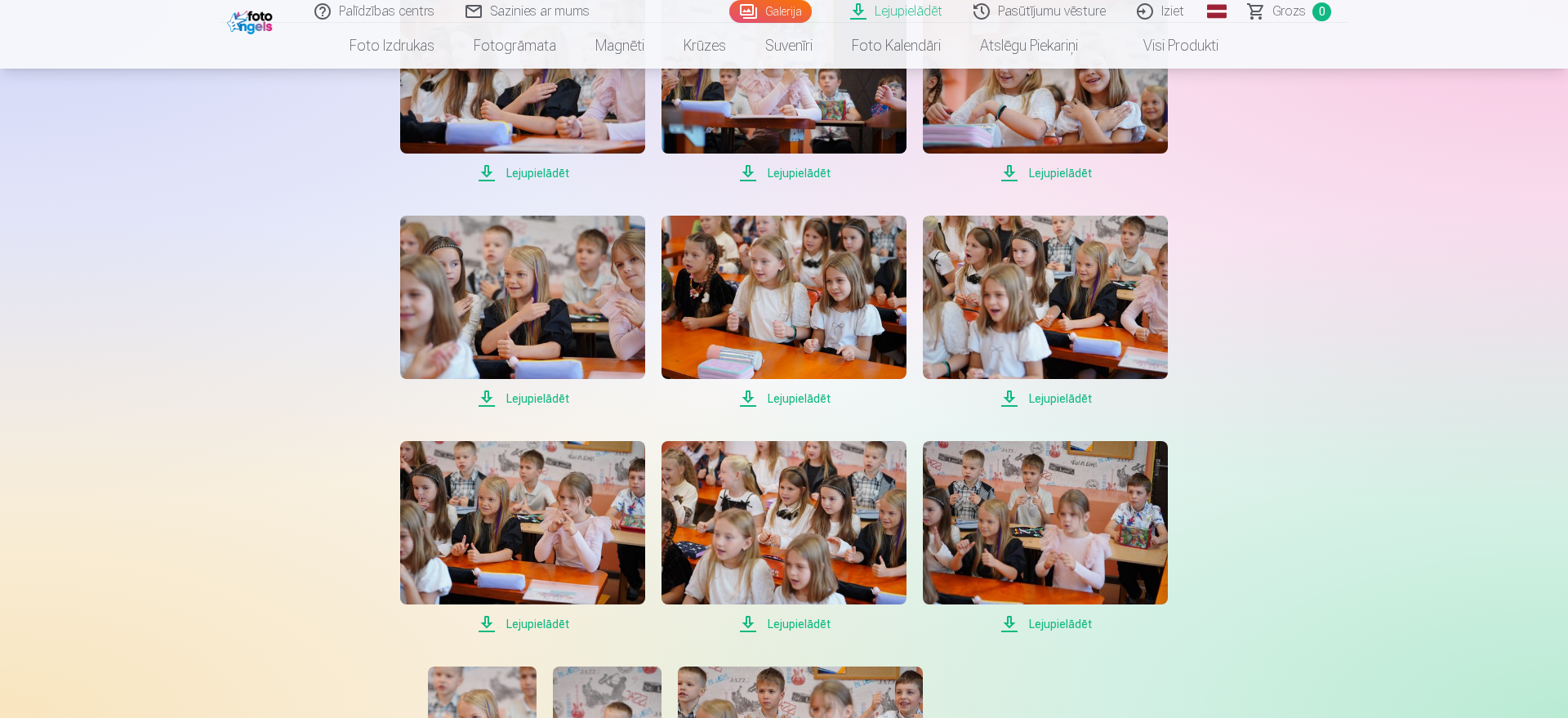
click at [529, 627] on span "Lejupielādēt" at bounding box center [522, 624] width 245 height 20
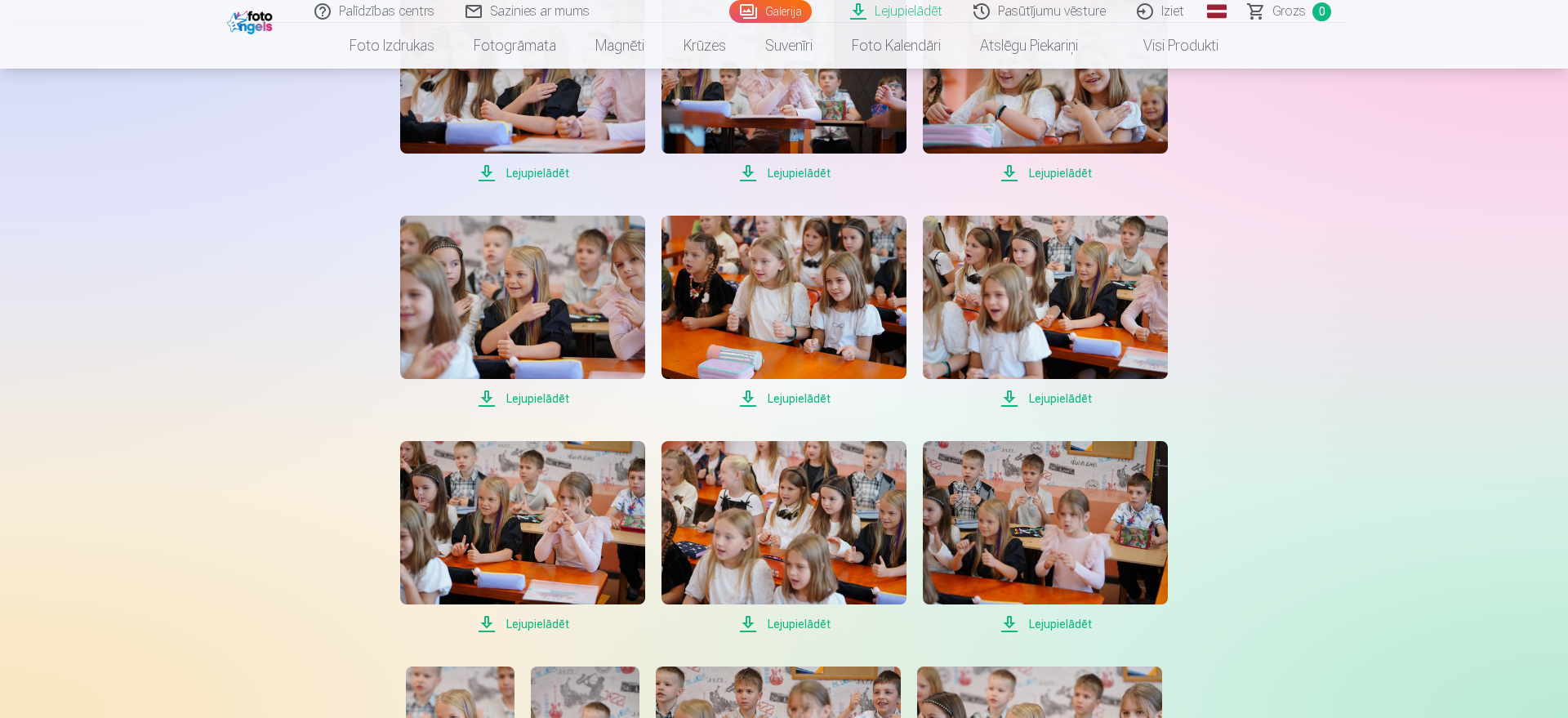
click at [781, 627] on span "Lejupielādēt" at bounding box center [783, 624] width 245 height 20
click at [1034, 626] on span "Lejupielādēt" at bounding box center [1044, 624] width 245 height 20
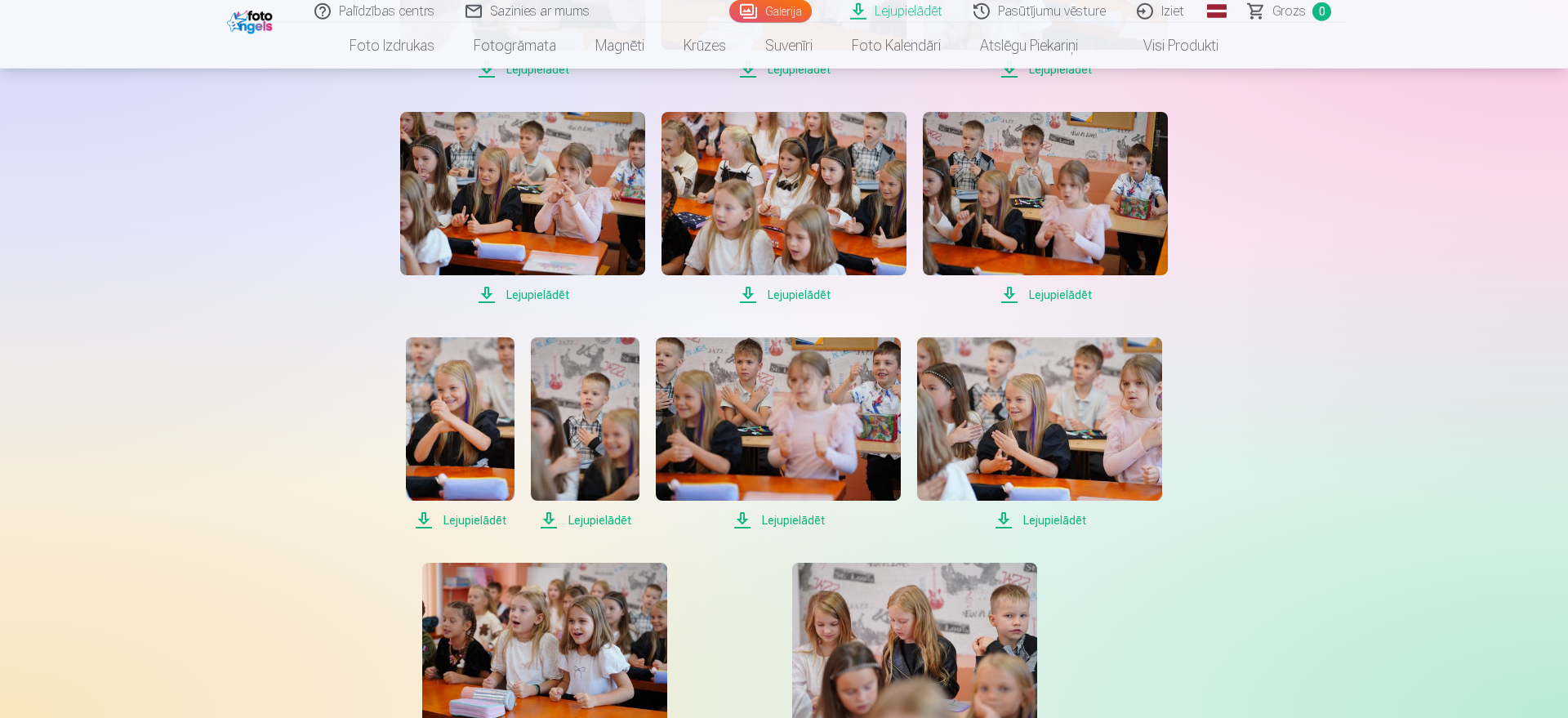
scroll to position [2333, 0]
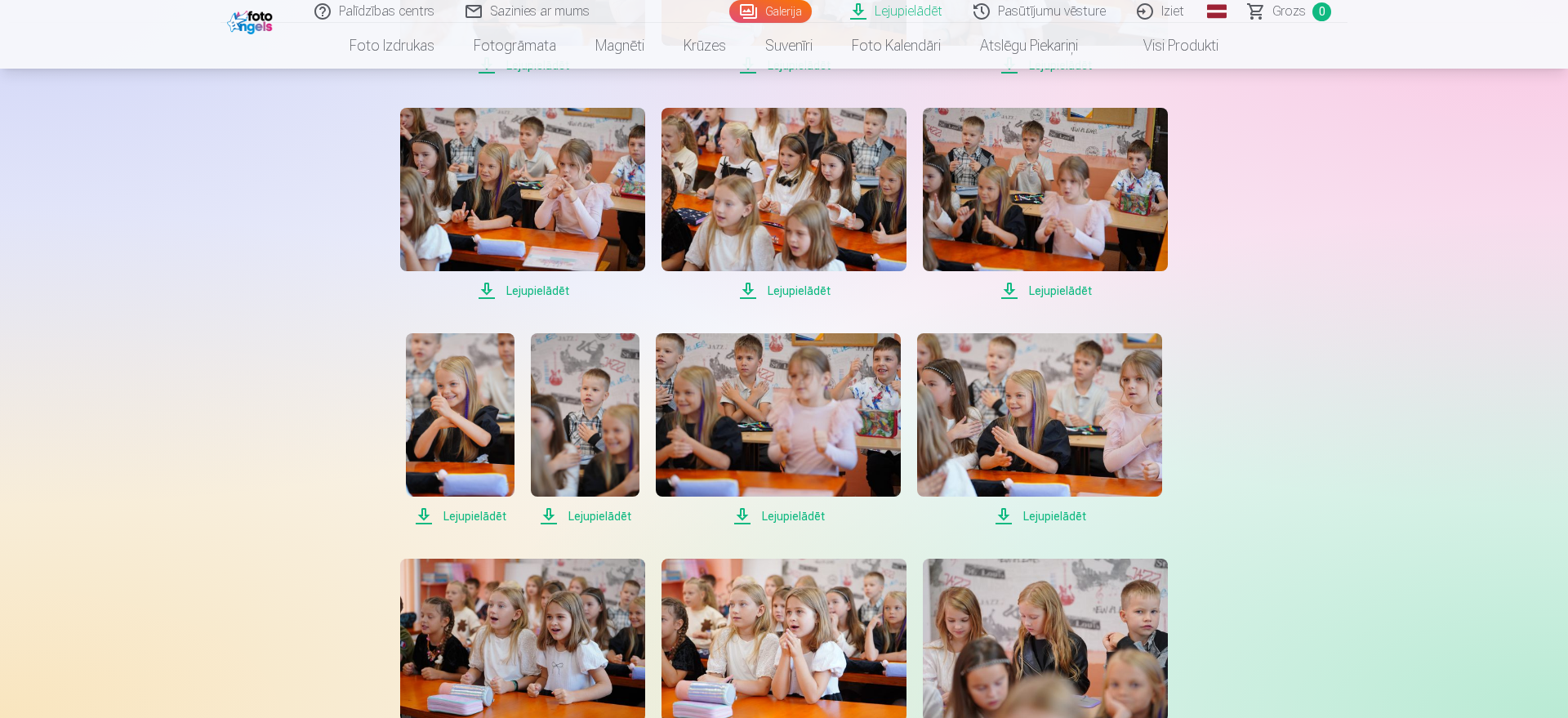
click at [479, 515] on span "Lejupielādēt" at bounding box center [459, 517] width 108 height 20
click at [588, 516] on span "Lejupielādēt" at bounding box center [585, 517] width 108 height 20
click at [785, 519] on span "Lejupielādēt" at bounding box center [778, 517] width 245 height 20
click at [1056, 518] on span "Lejupielādēt" at bounding box center [1039, 517] width 245 height 20
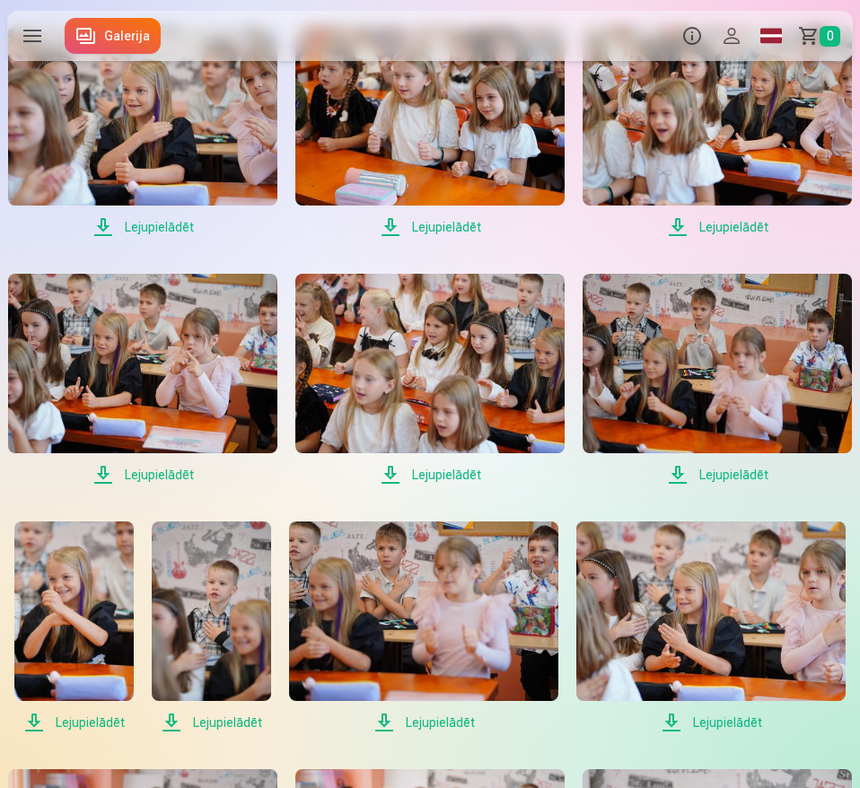
scroll to position [2309, 0]
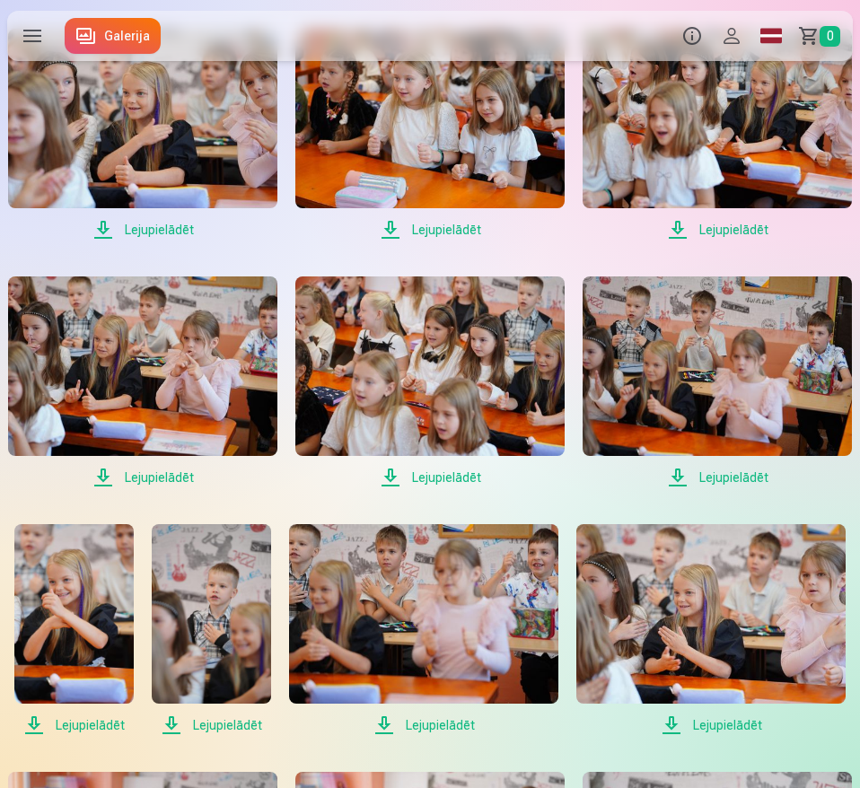
click at [461, 376] on img at bounding box center [429, 366] width 269 height 180
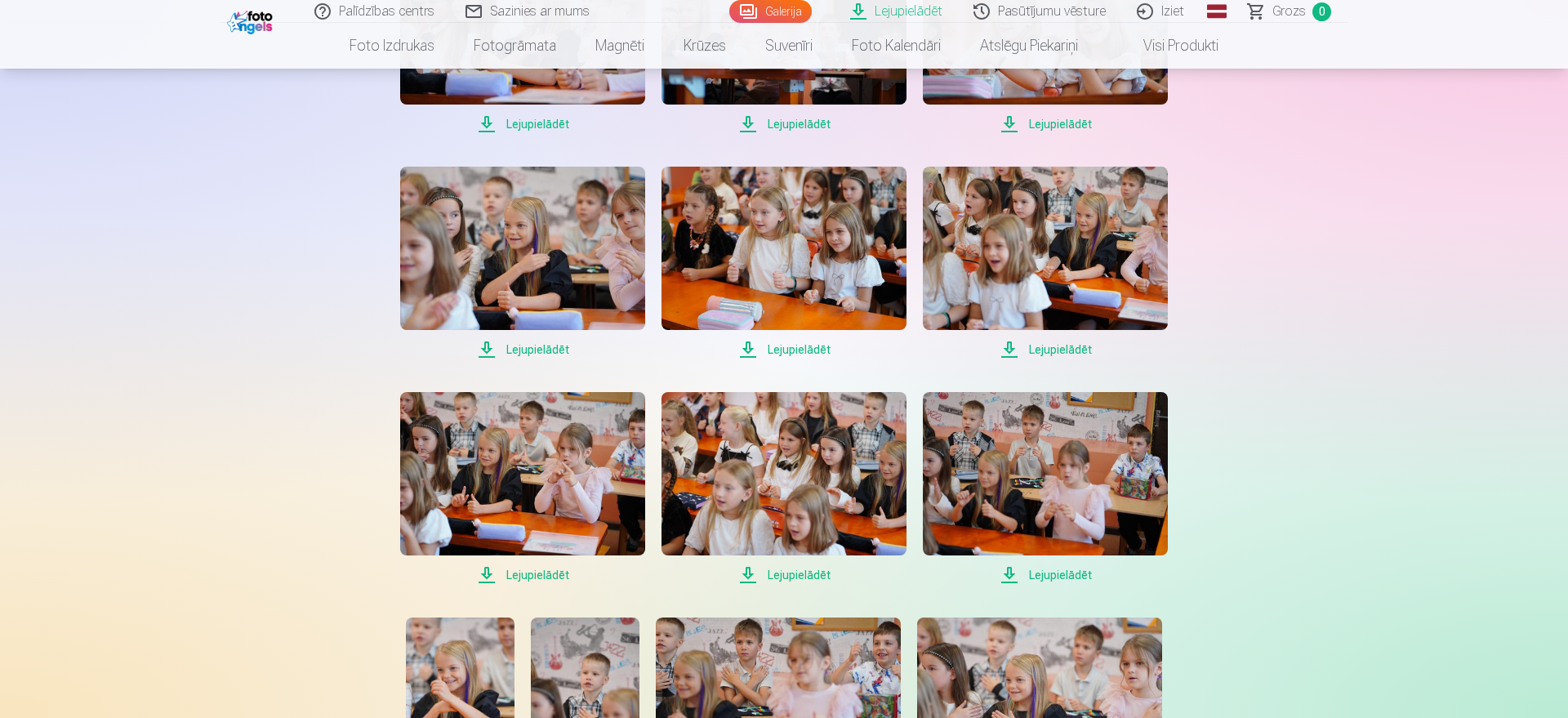
scroll to position [1715, 0]
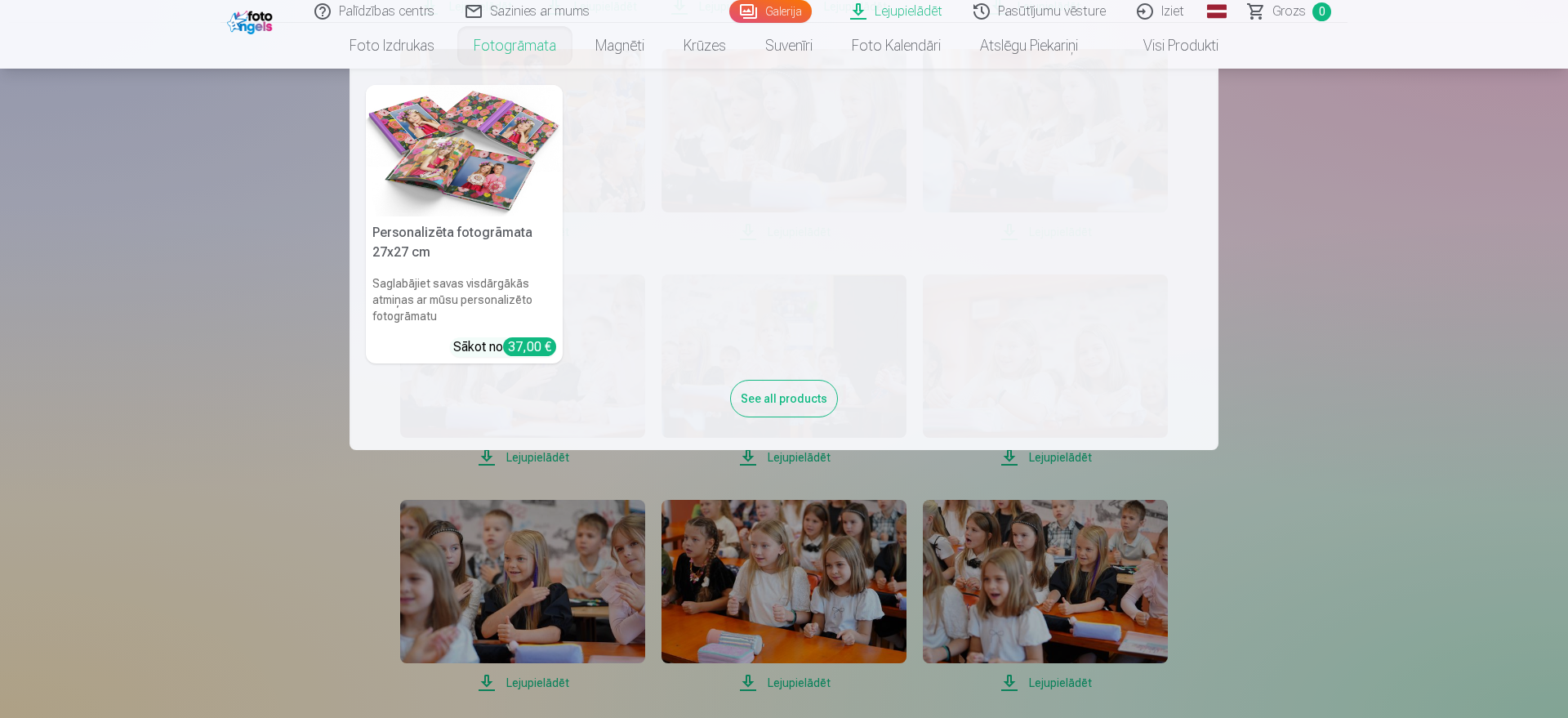
click at [489, 149] on img at bounding box center [464, 150] width 196 height 132
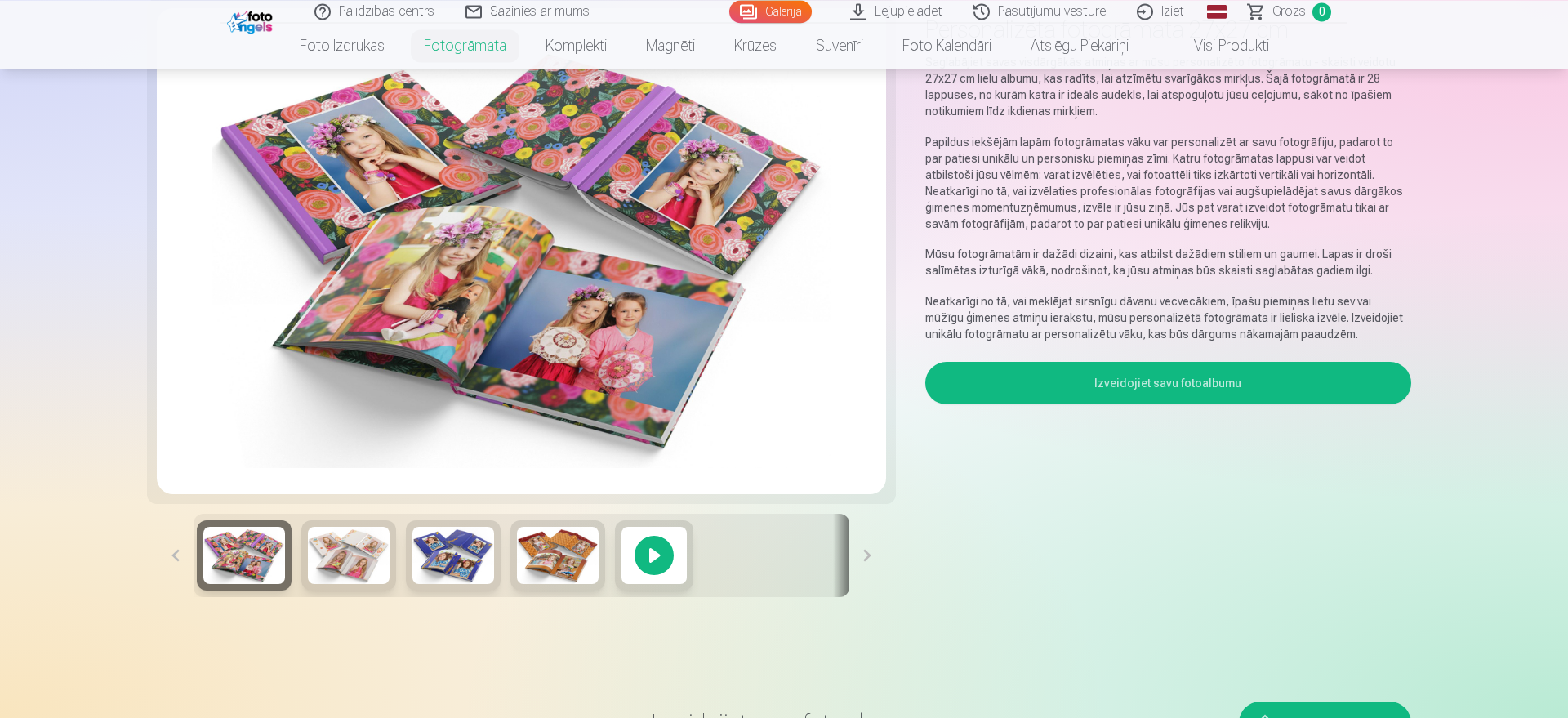
scroll to position [167, 0]
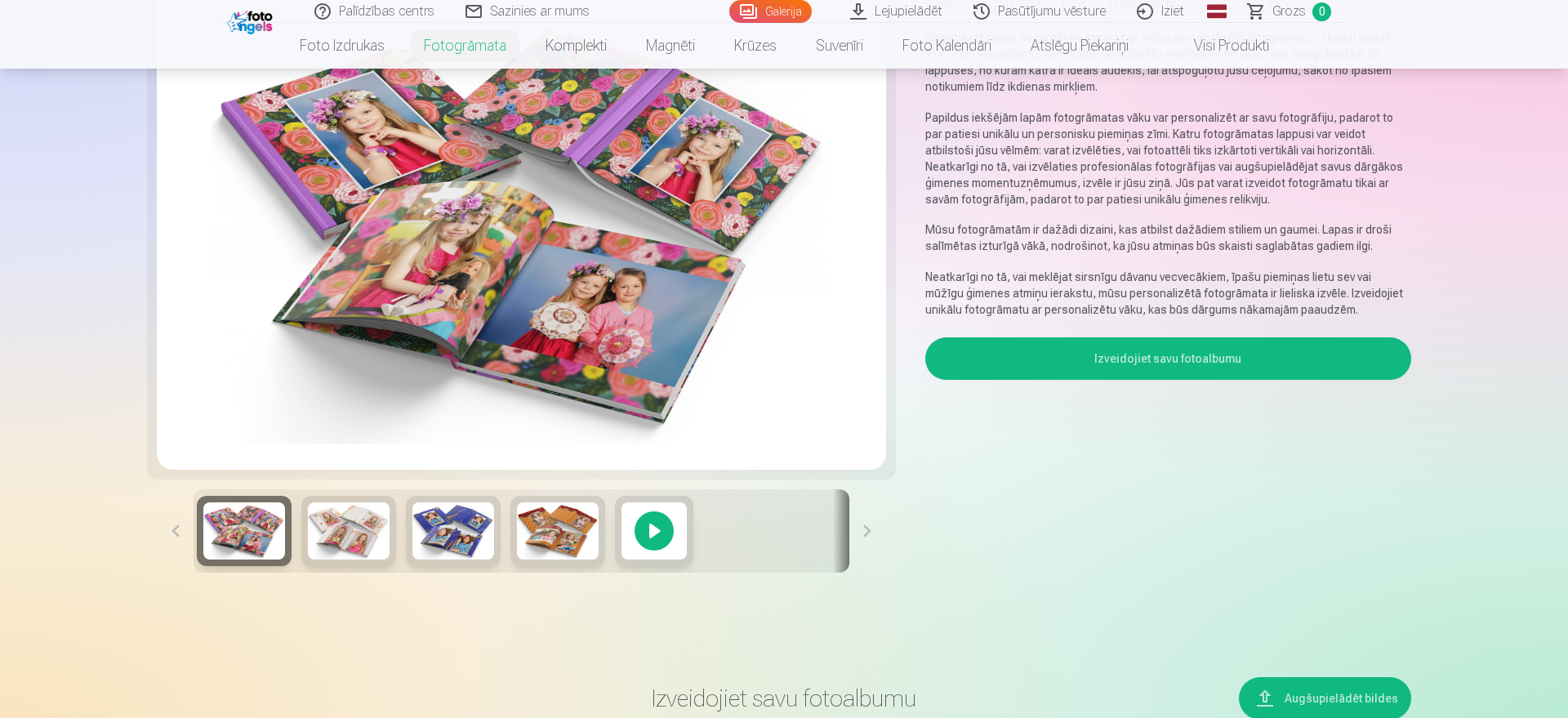
click at [864, 530] on button at bounding box center [868, 531] width 36 height 84
click at [341, 536] on img at bounding box center [348, 531] width 82 height 57
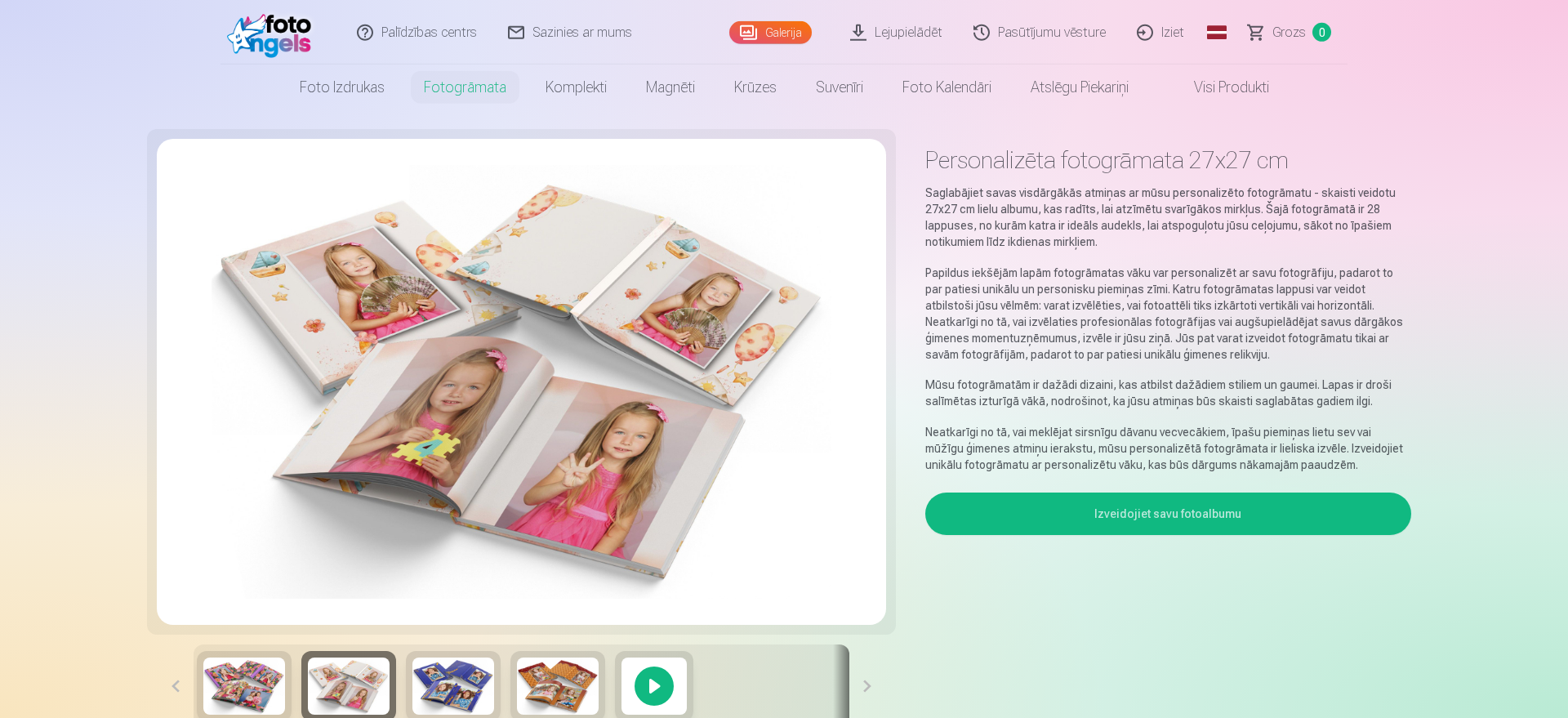
scroll to position [0, 0]
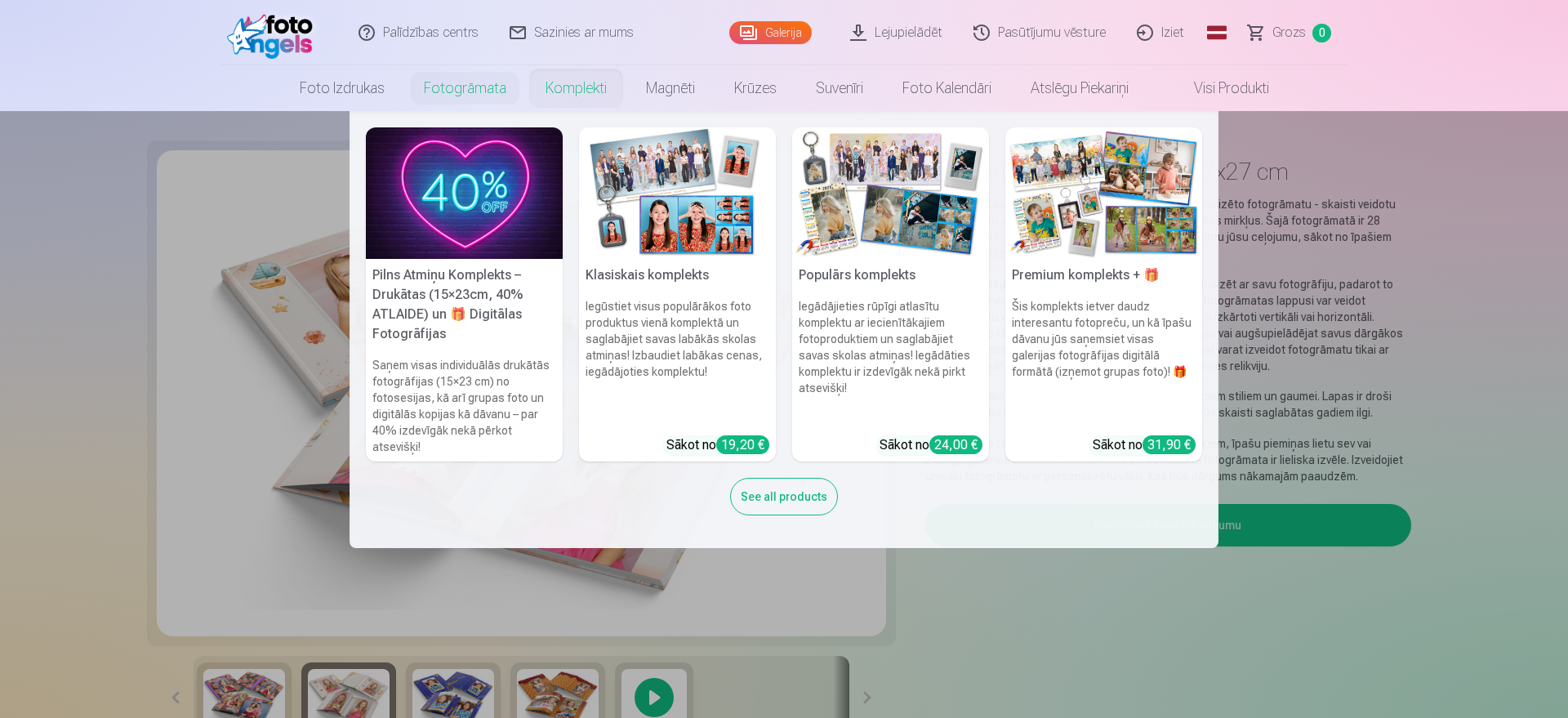
click at [562, 95] on link "Komplekti" at bounding box center [576, 88] width 100 height 46
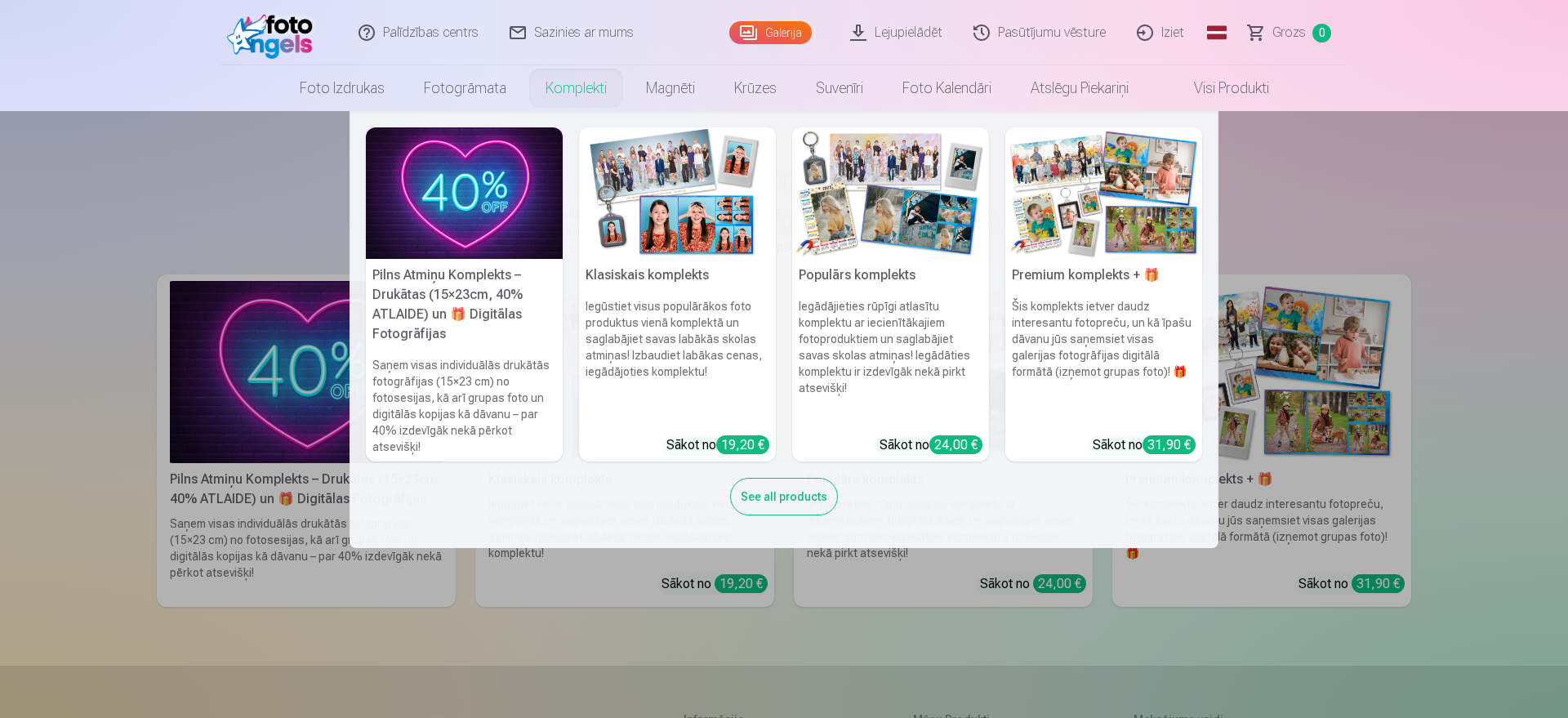
click at [483, 187] on img at bounding box center [464, 193] width 196 height 132
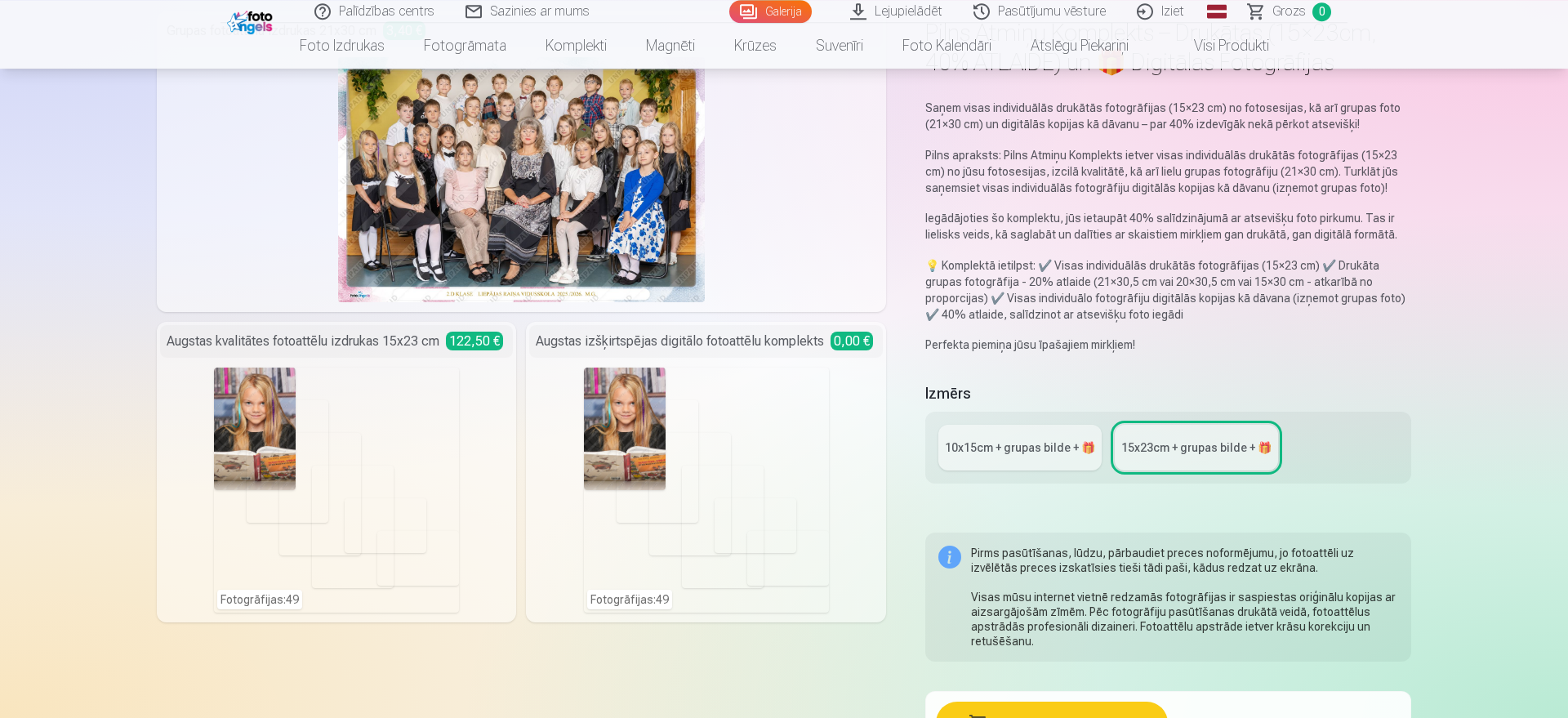
scroll to position [167, 0]
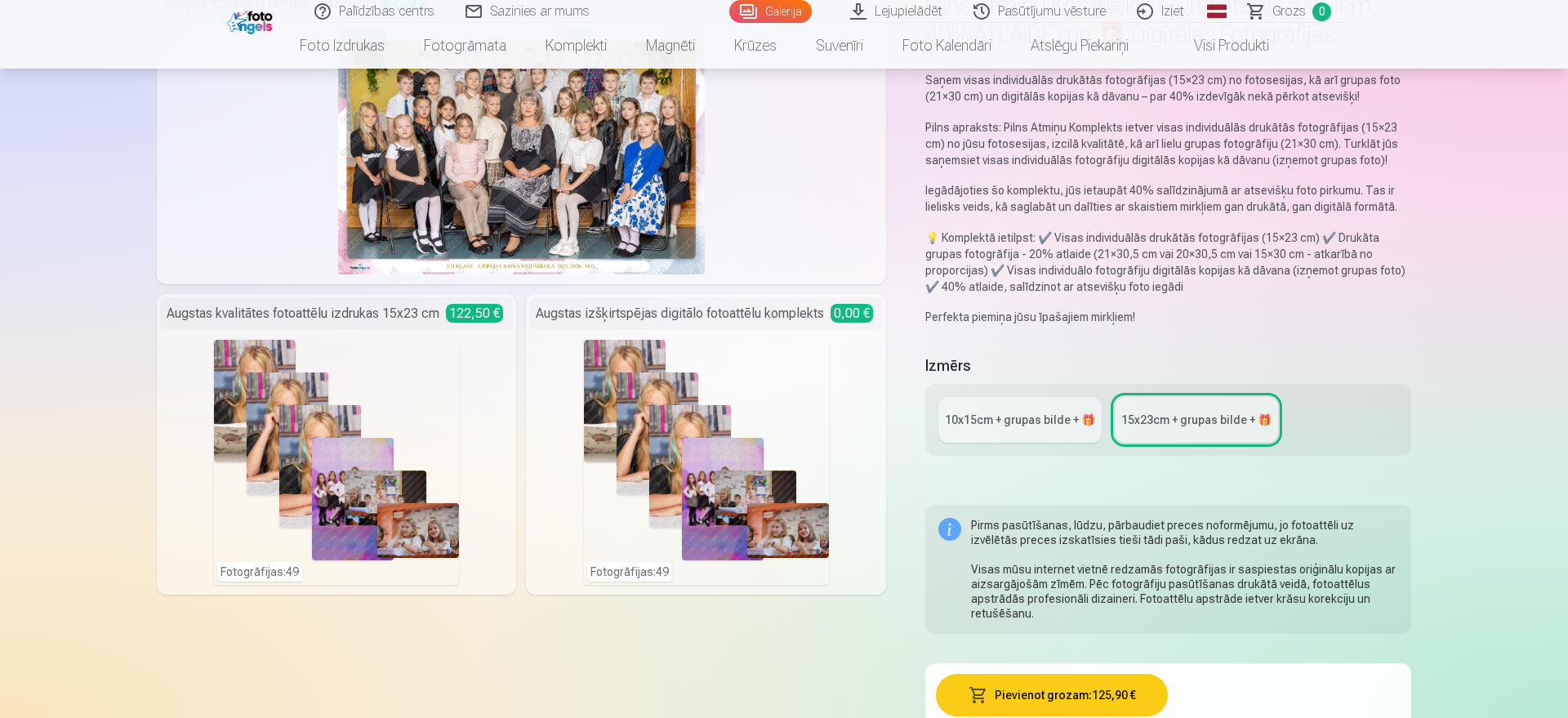
click at [1016, 432] on link "10x15сm + grupas bilde + 🎁" at bounding box center [1020, 420] width 164 height 46
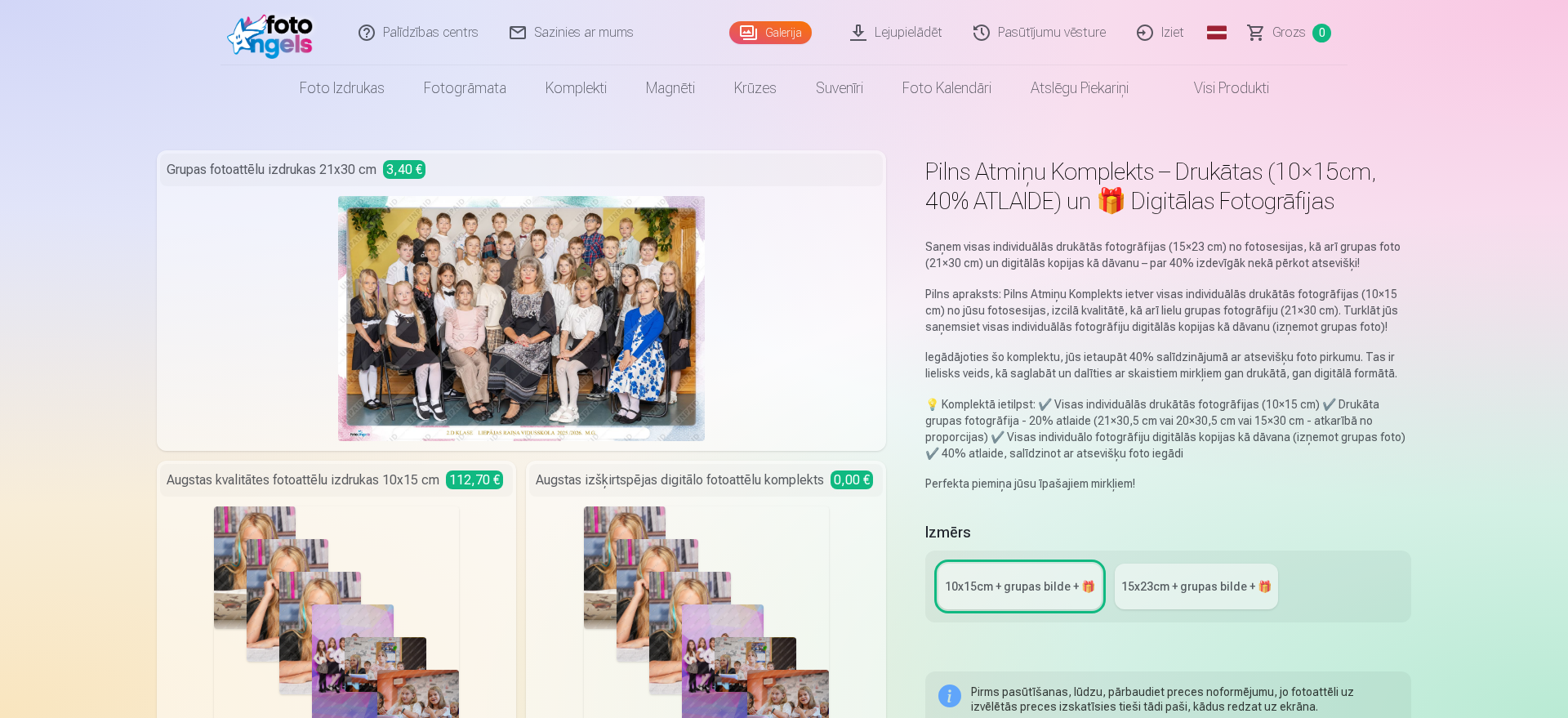
click at [1014, 38] on link "Pasūtījumu vēsture" at bounding box center [1040, 33] width 164 height 66
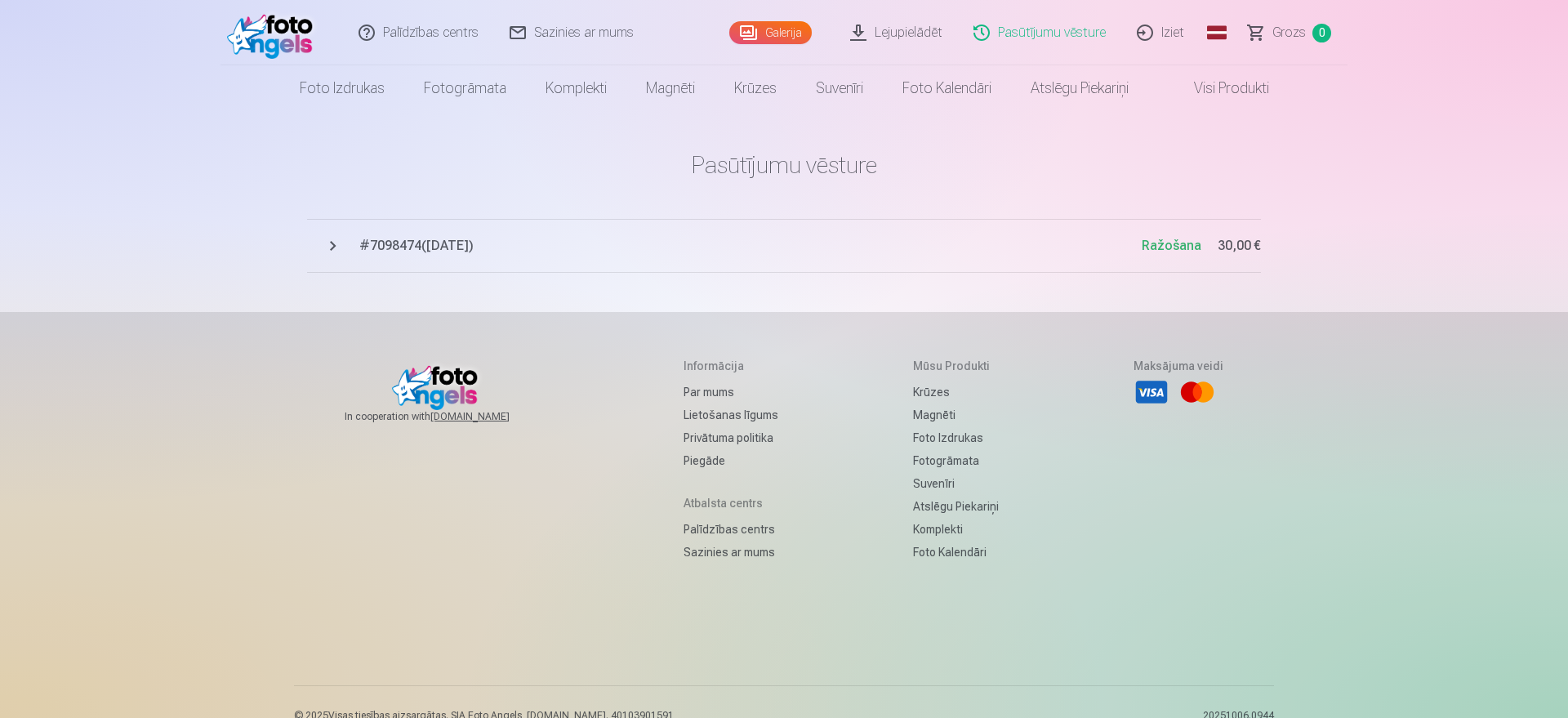
click at [299, 35] on img at bounding box center [274, 32] width 94 height 52
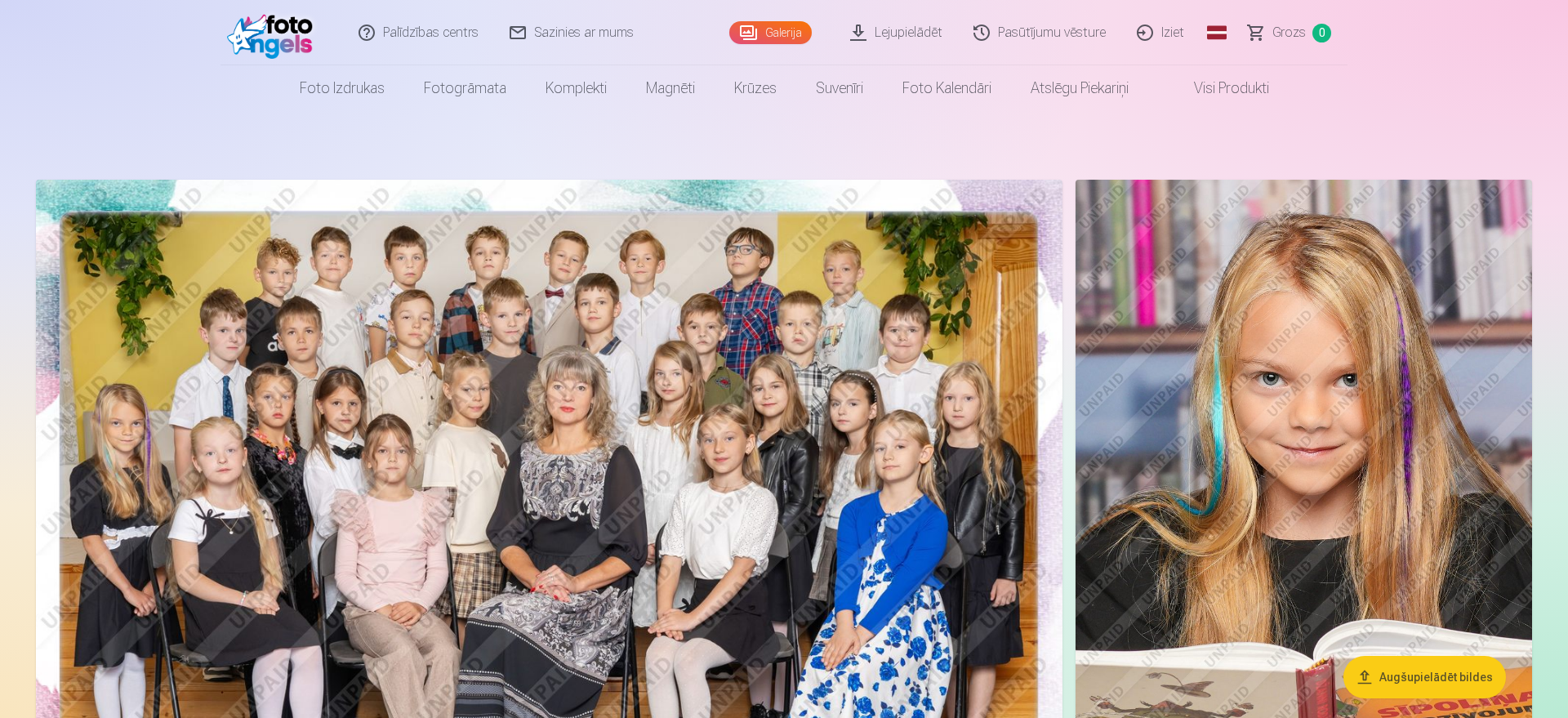
click at [292, 26] on img at bounding box center [274, 32] width 94 height 52
